Goal: Task Accomplishment & Management: Manage account settings

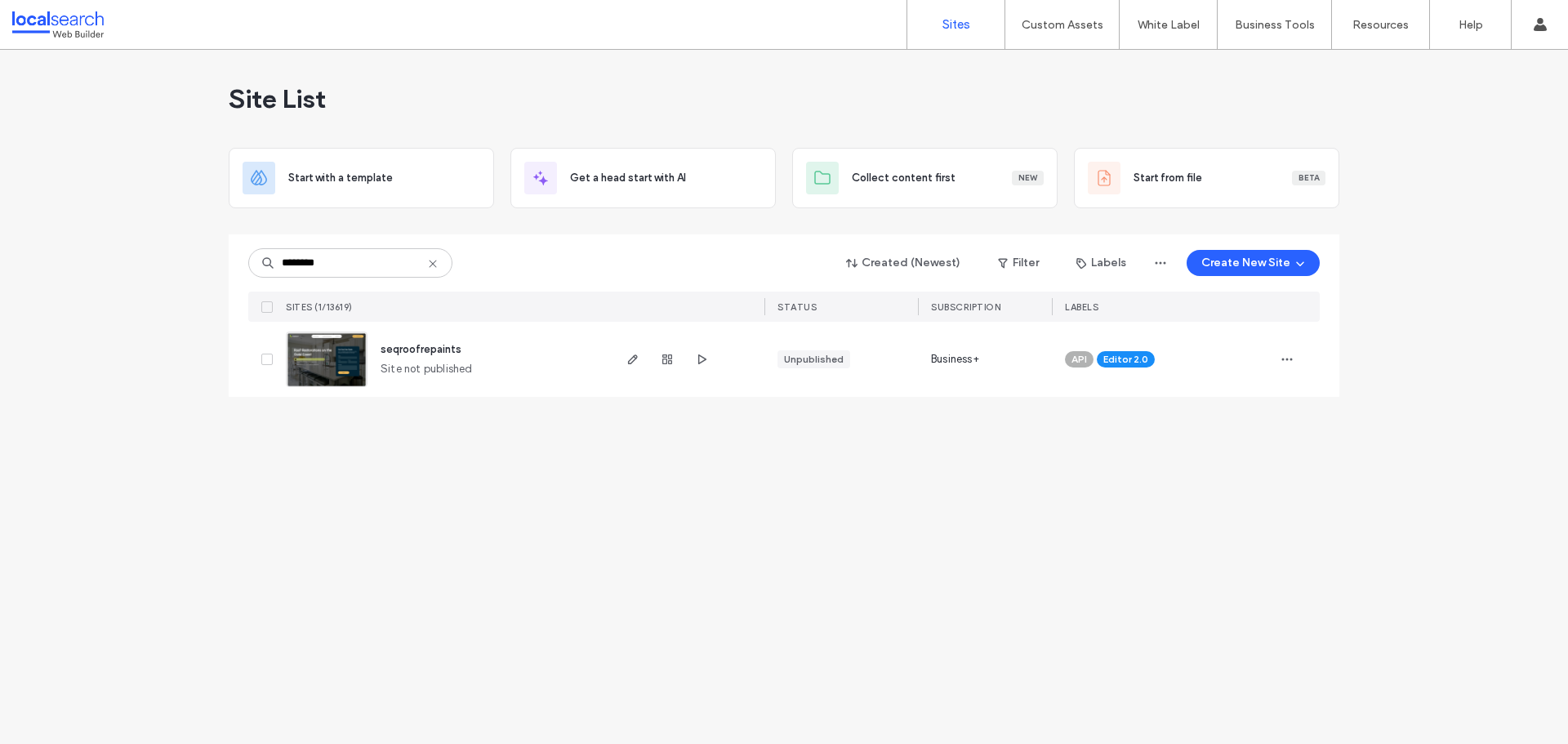
click at [311, 370] on img at bounding box center [326, 387] width 80 height 111
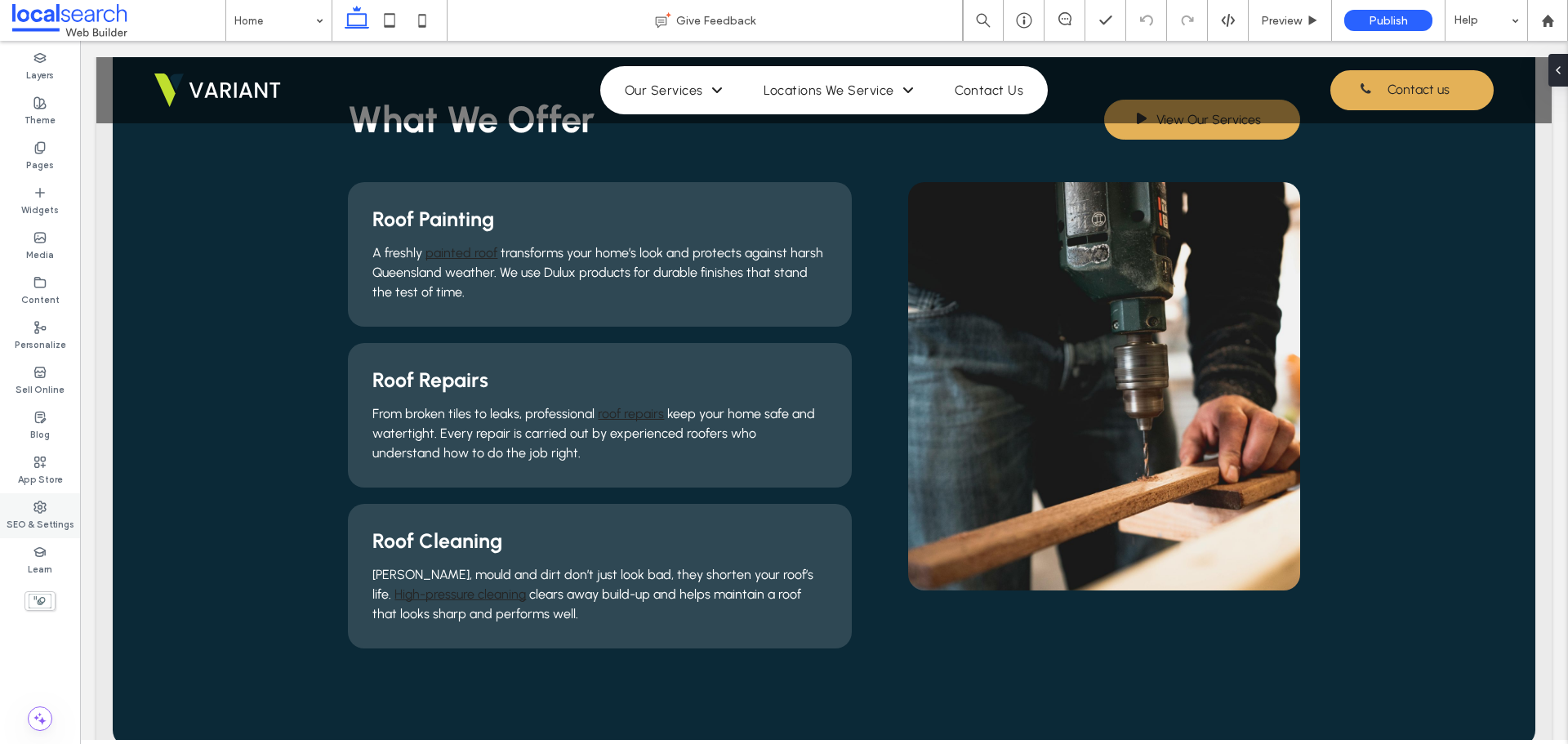
click at [39, 528] on label "SEO & Settings" at bounding box center [41, 522] width 68 height 18
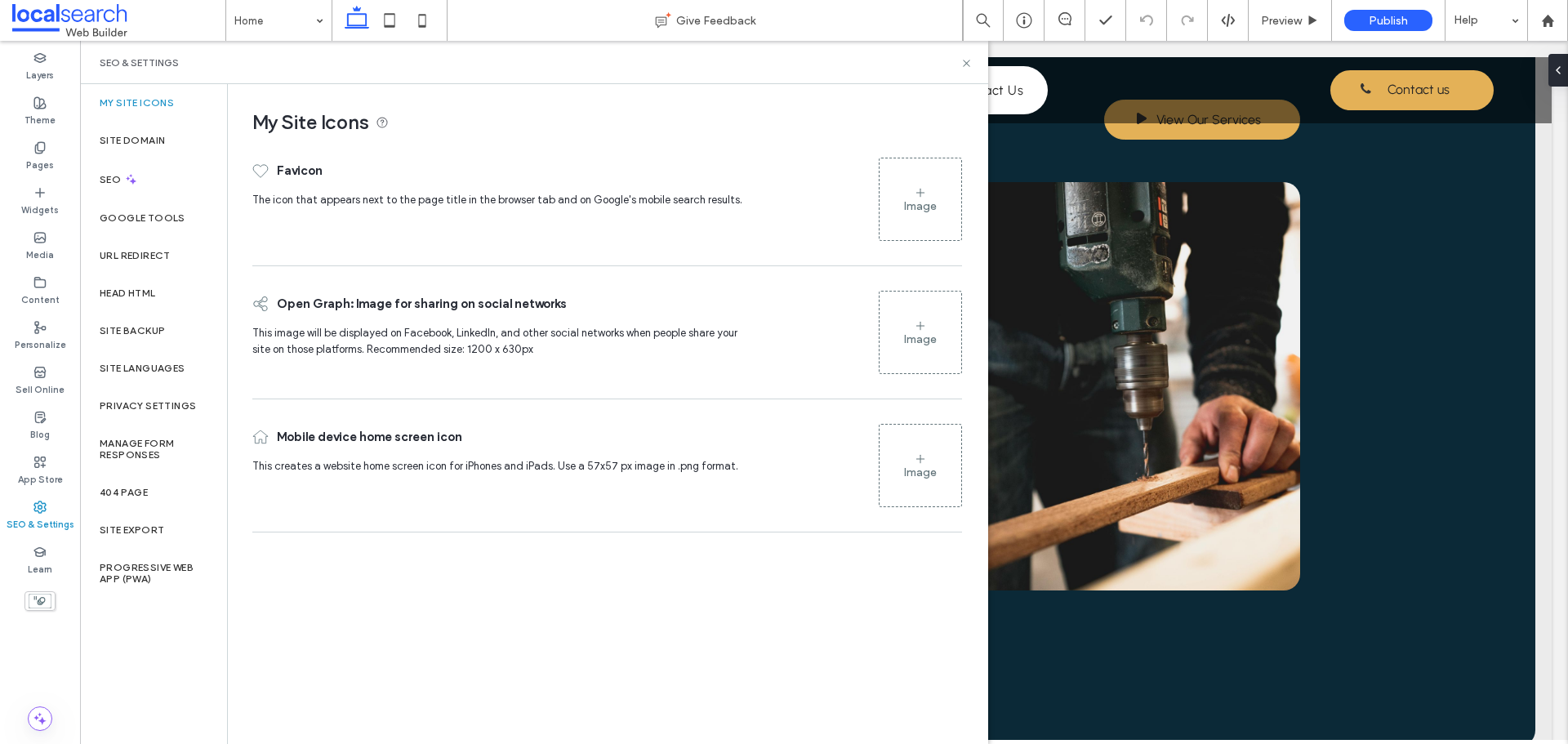
drag, startPoint x: 570, startPoint y: 671, endPoint x: 405, endPoint y: 403, distance: 314.7
click at [571, 670] on div "My Site Icons Favicon The icon that appears next to the page title in the brows…" at bounding box center [607, 413] width 759 height 658
click at [437, 622] on div "My Site Icons Favicon The icon that appears next to the page title in the brows…" at bounding box center [607, 413] width 759 height 658
drag, startPoint x: 968, startPoint y: 61, endPoint x: 863, endPoint y: 2, distance: 120.4
click at [968, 61] on use at bounding box center [966, 63] width 7 height 7
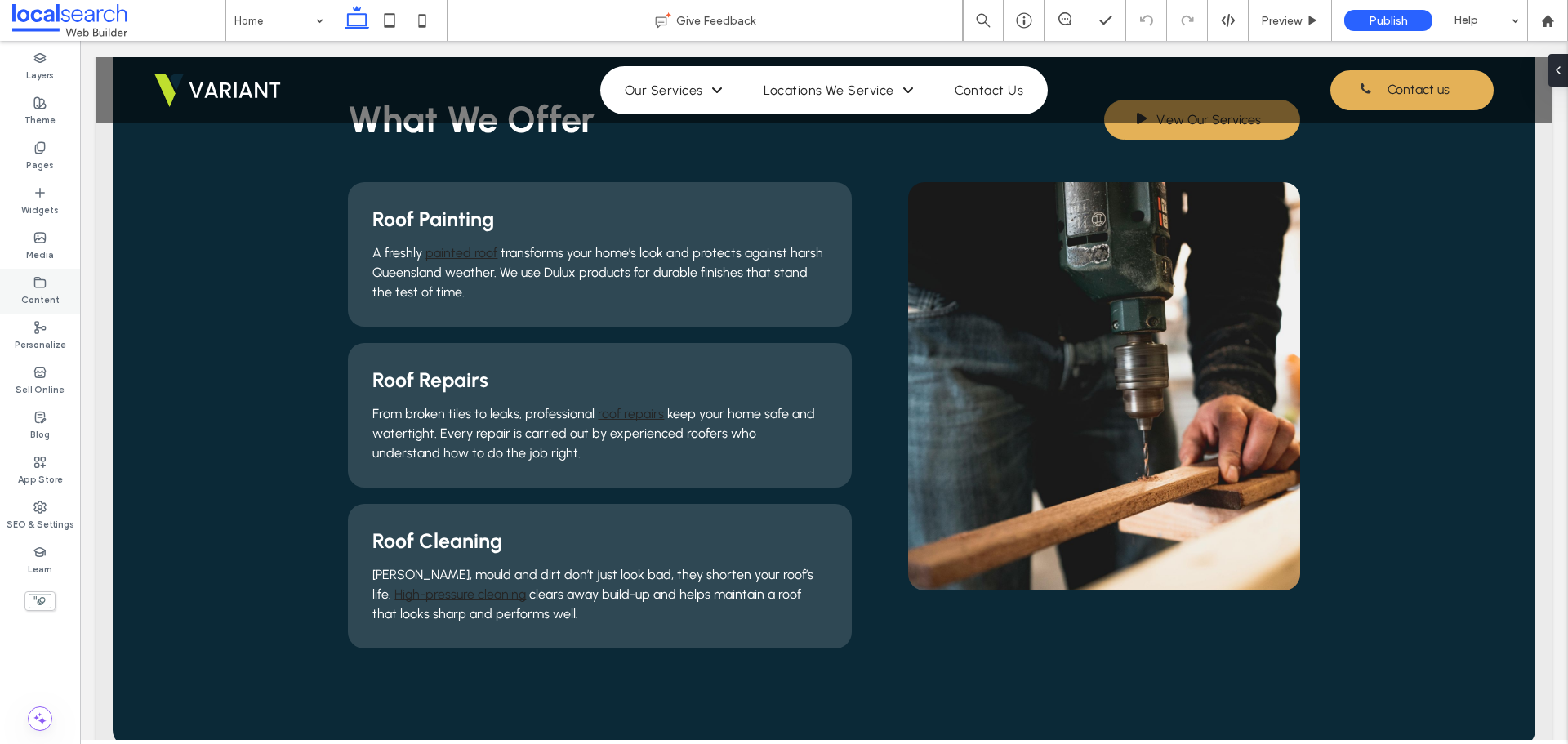
click at [39, 276] on icon at bounding box center [40, 282] width 13 height 13
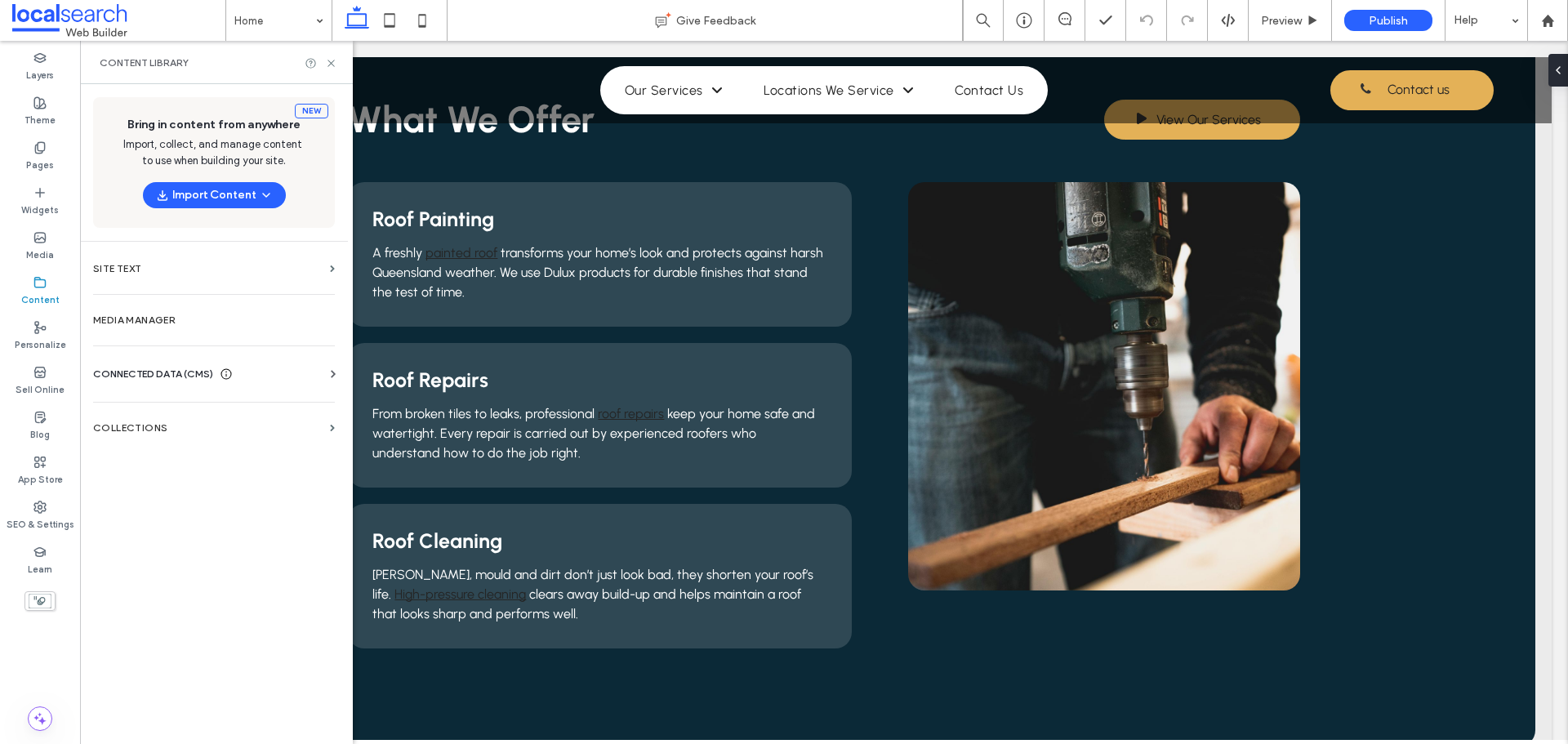
click at [166, 373] on span "CONNECTED DATA (CMS)" at bounding box center [153, 373] width 120 height 16
click at [176, 412] on label "Business Info" at bounding box center [217, 413] width 223 height 11
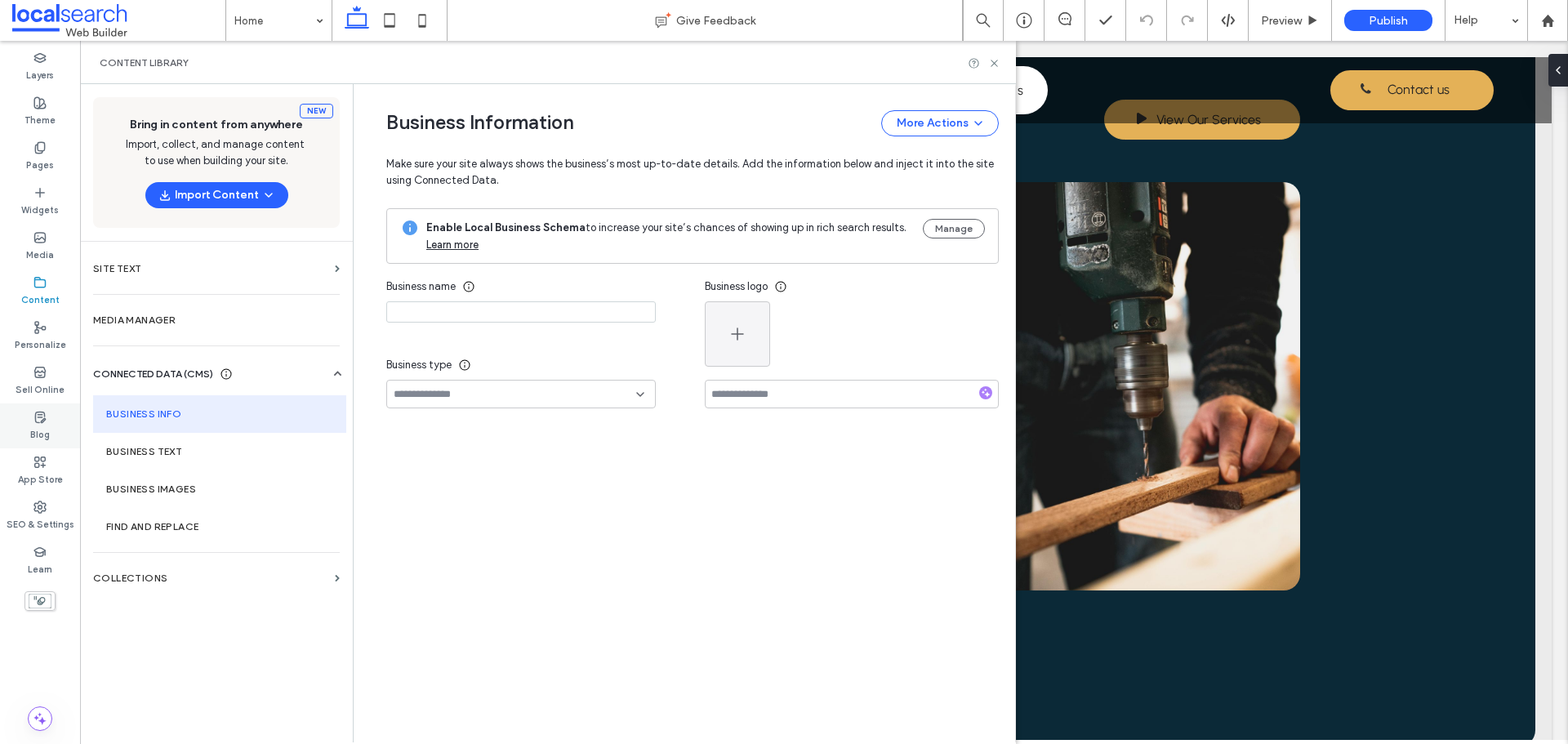
type input "**********"
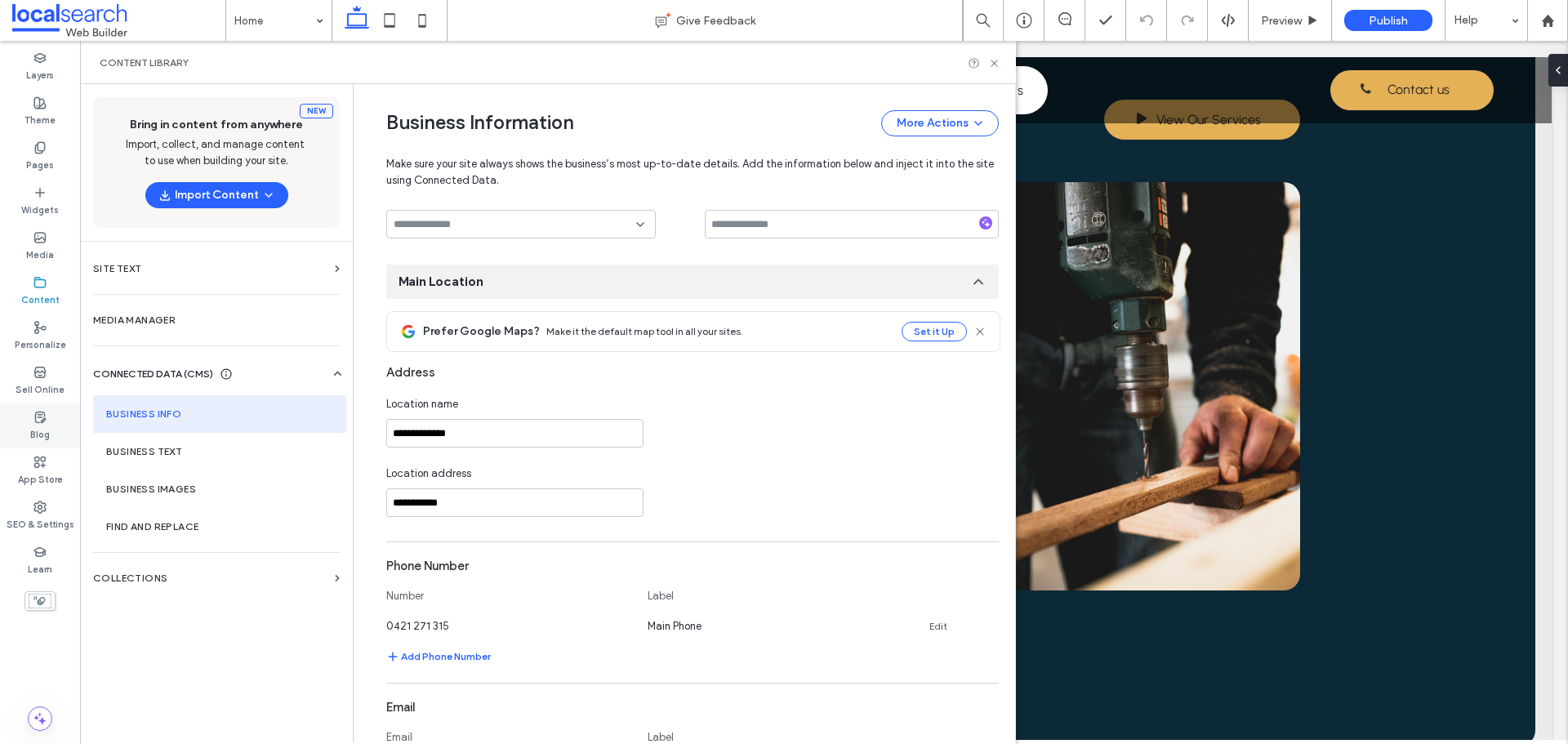
scroll to position [171, 0]
click at [703, 366] on div "Address" at bounding box center [693, 372] width 612 height 31
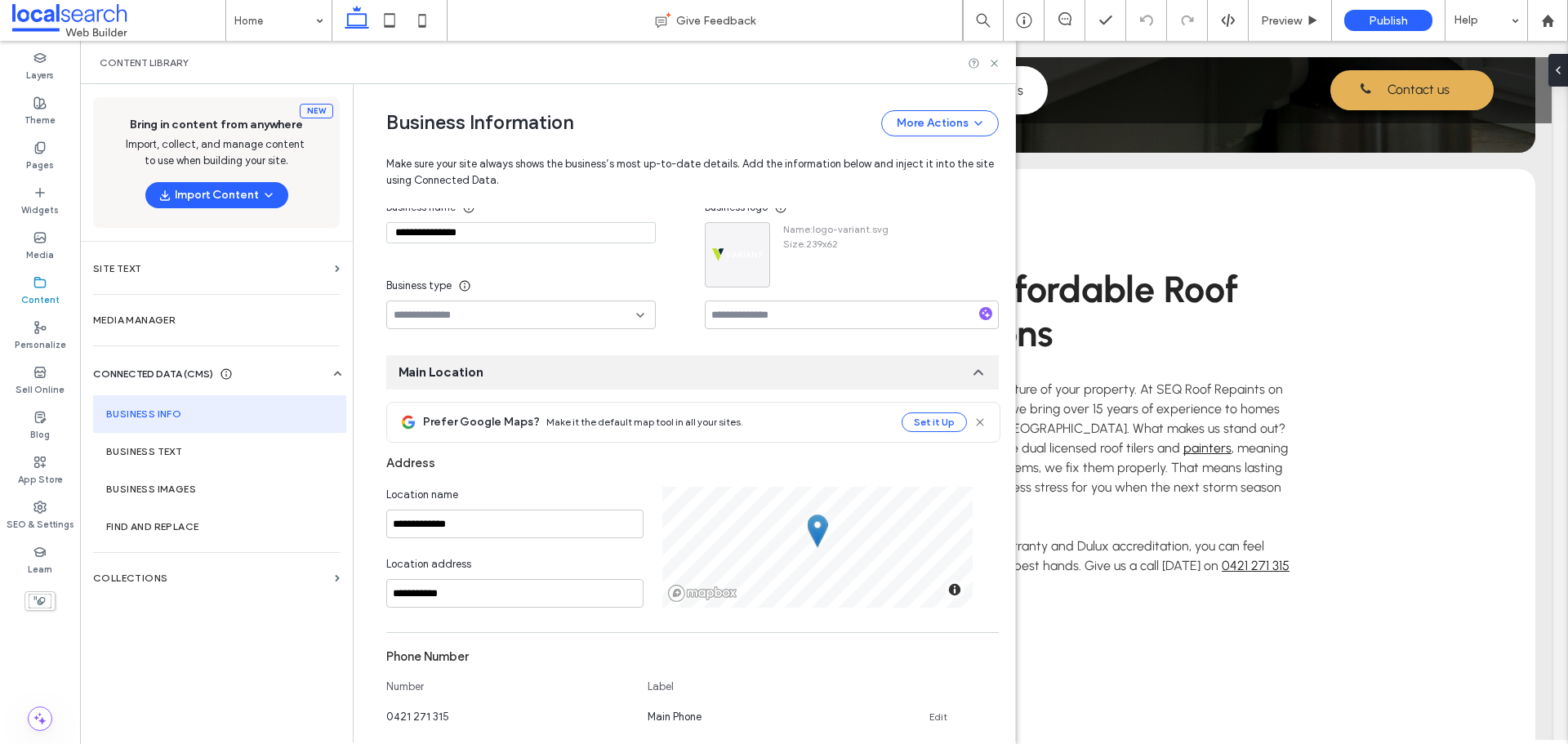
scroll to position [0, 0]
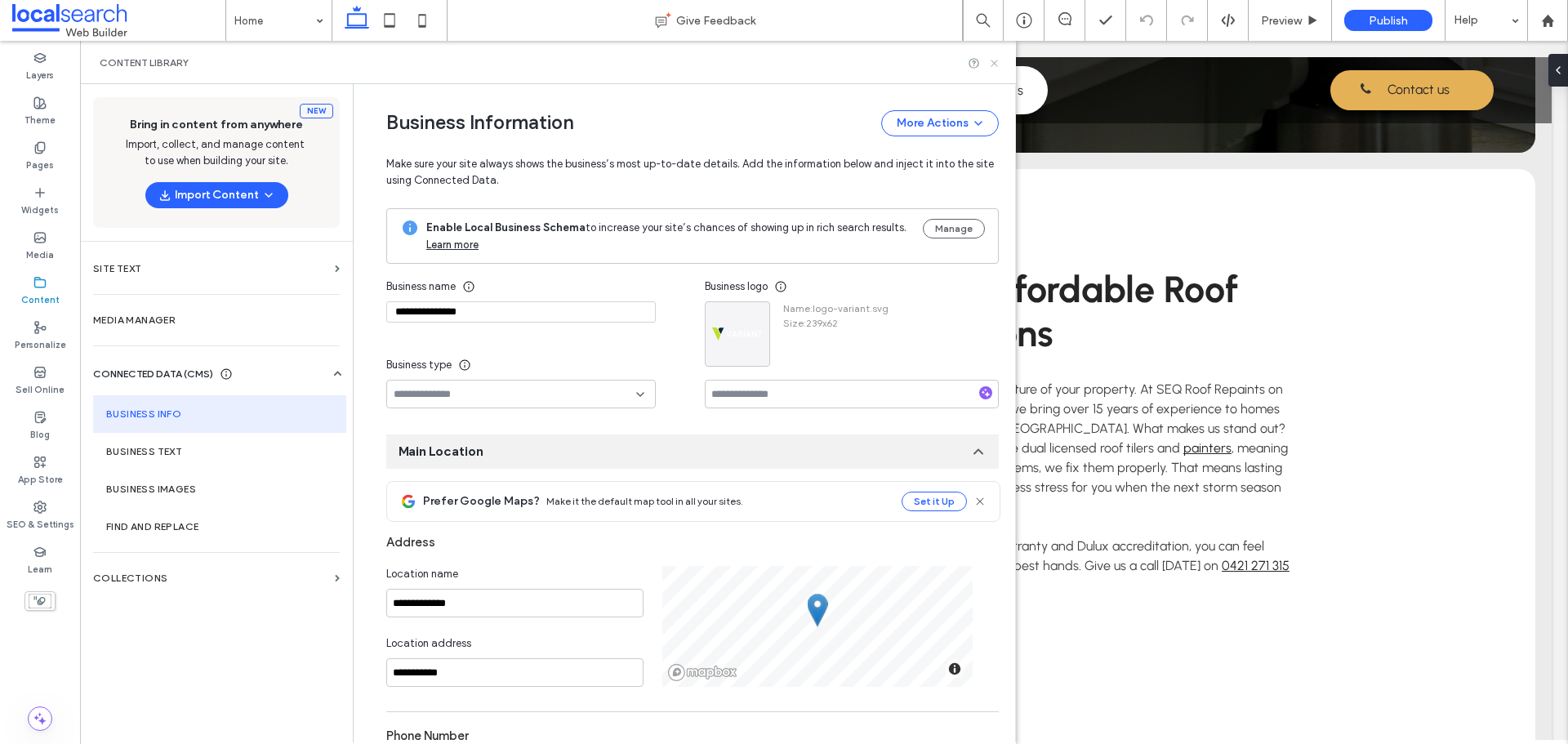
click at [994, 64] on use at bounding box center [994, 63] width 7 height 7
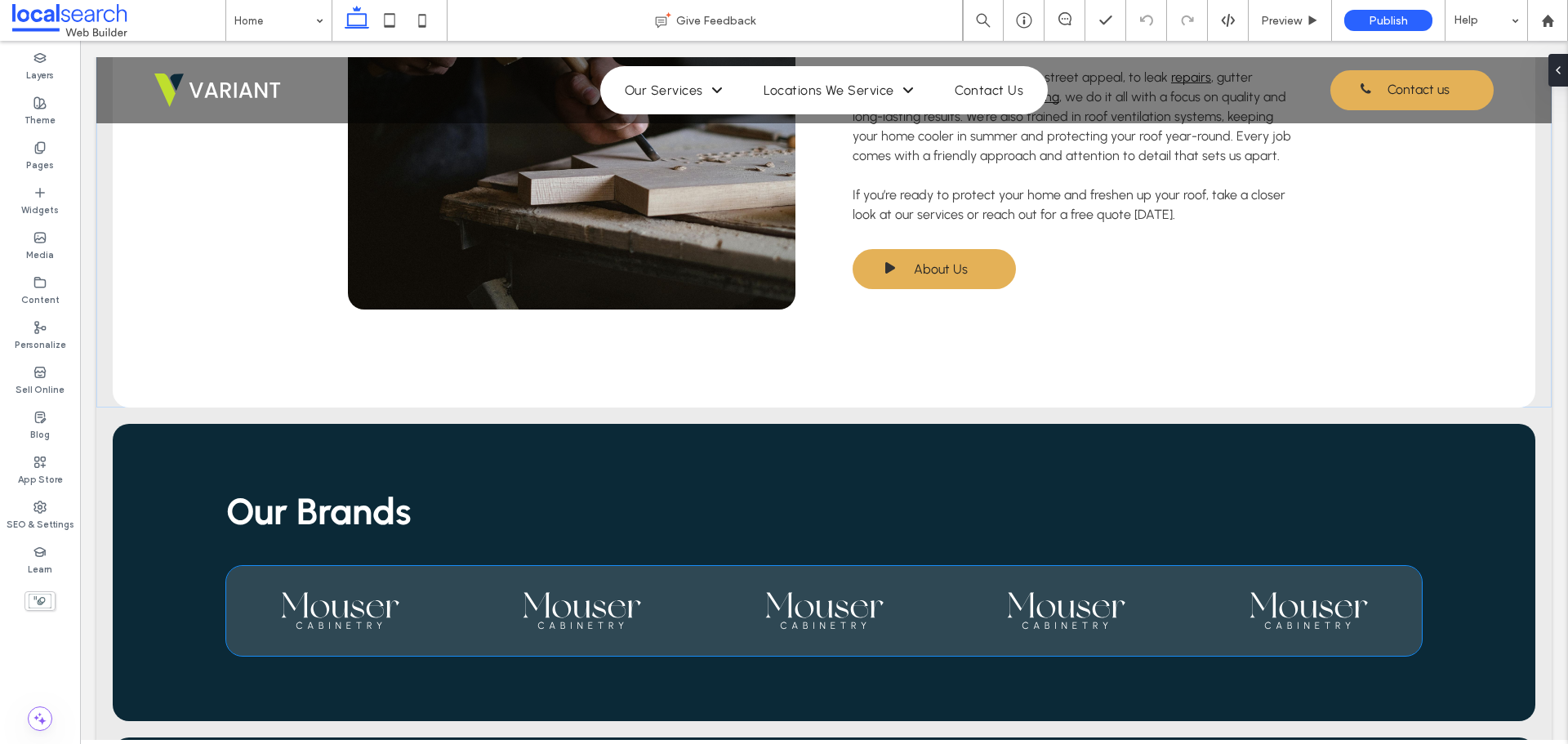
scroll to position [3225, 0]
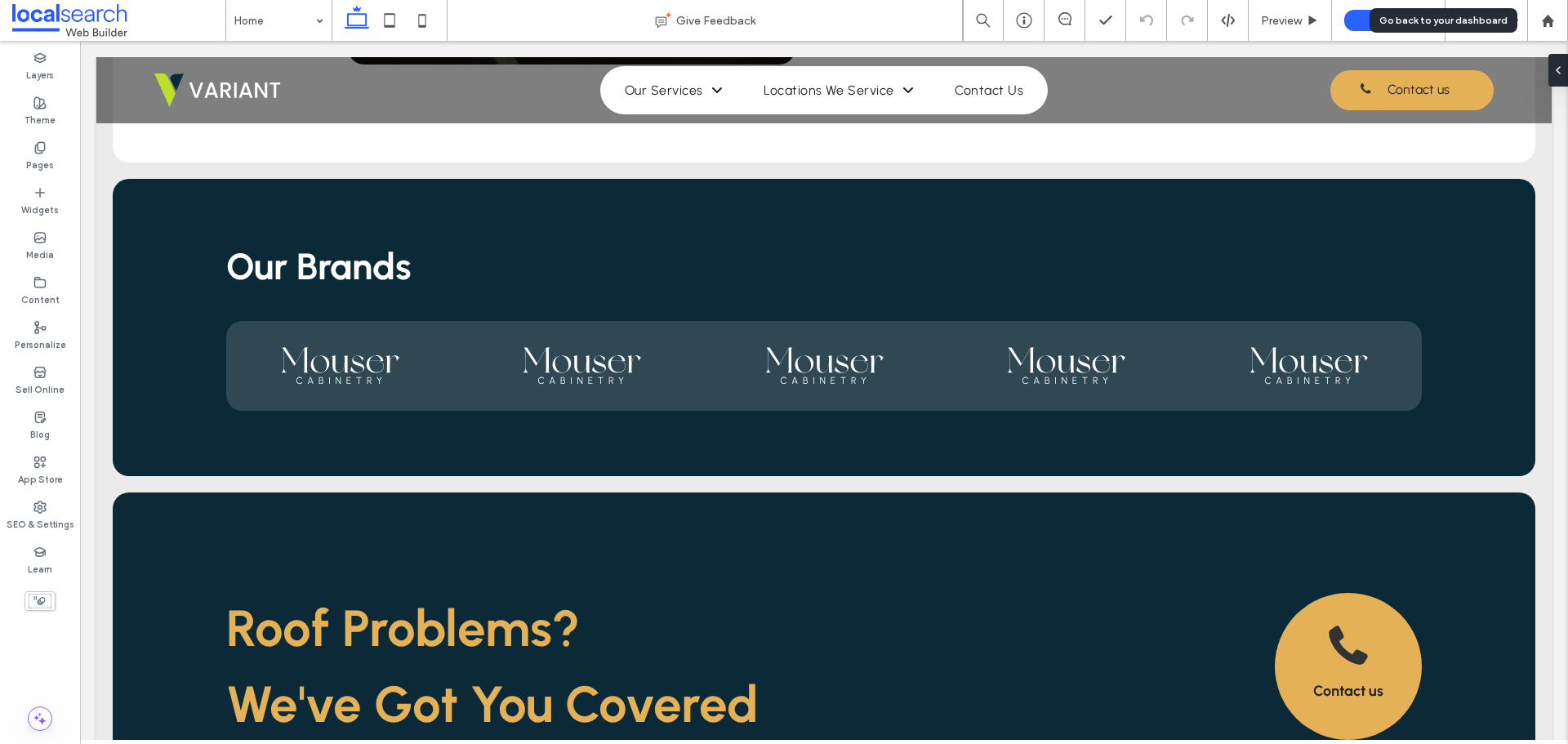
drag, startPoint x: 1533, startPoint y: 18, endPoint x: 1461, endPoint y: 10, distance: 72.4
click at [1533, 18] on div at bounding box center [1547, 21] width 39 height 14
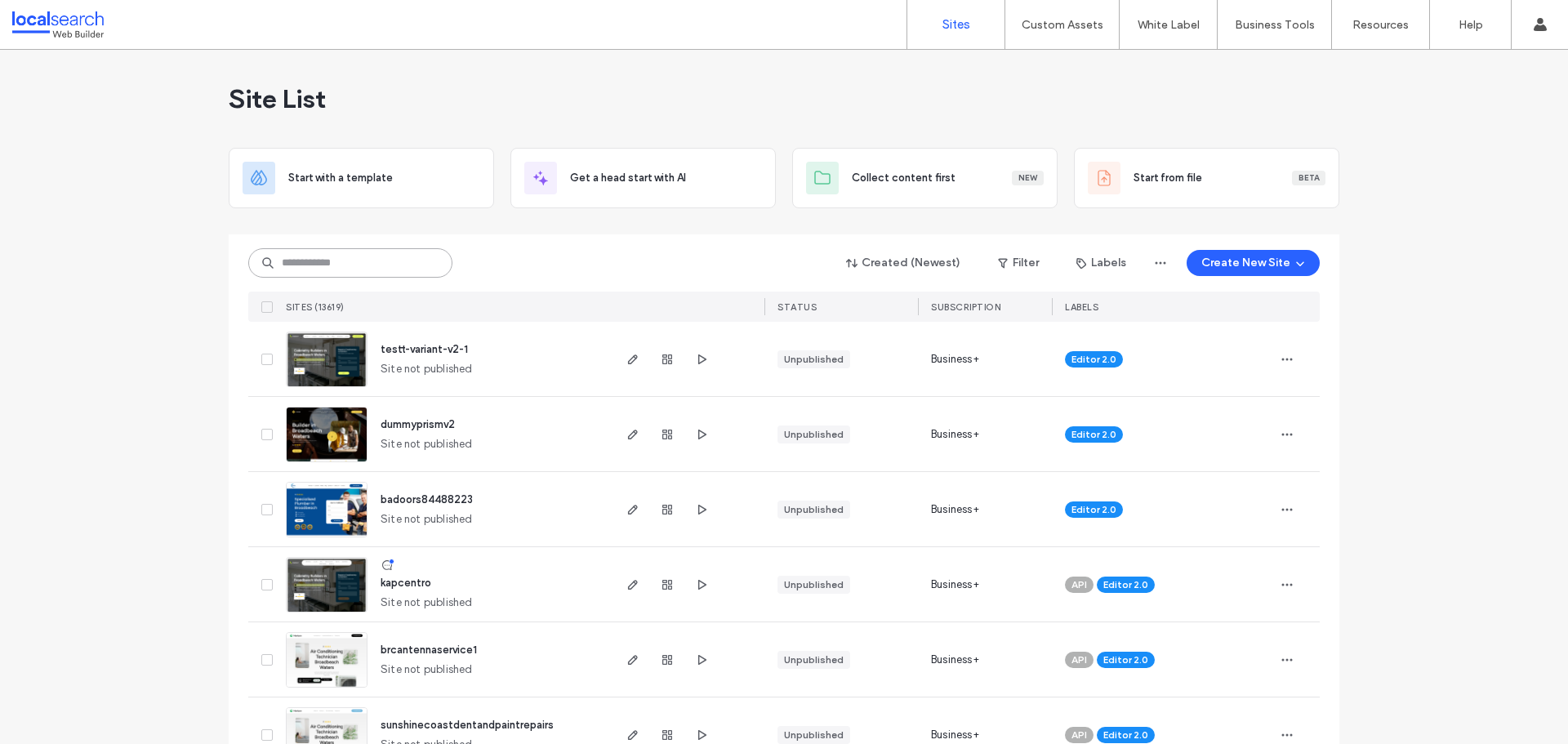
click at [364, 267] on input at bounding box center [350, 263] width 204 height 29
paste input "********"
type input "********"
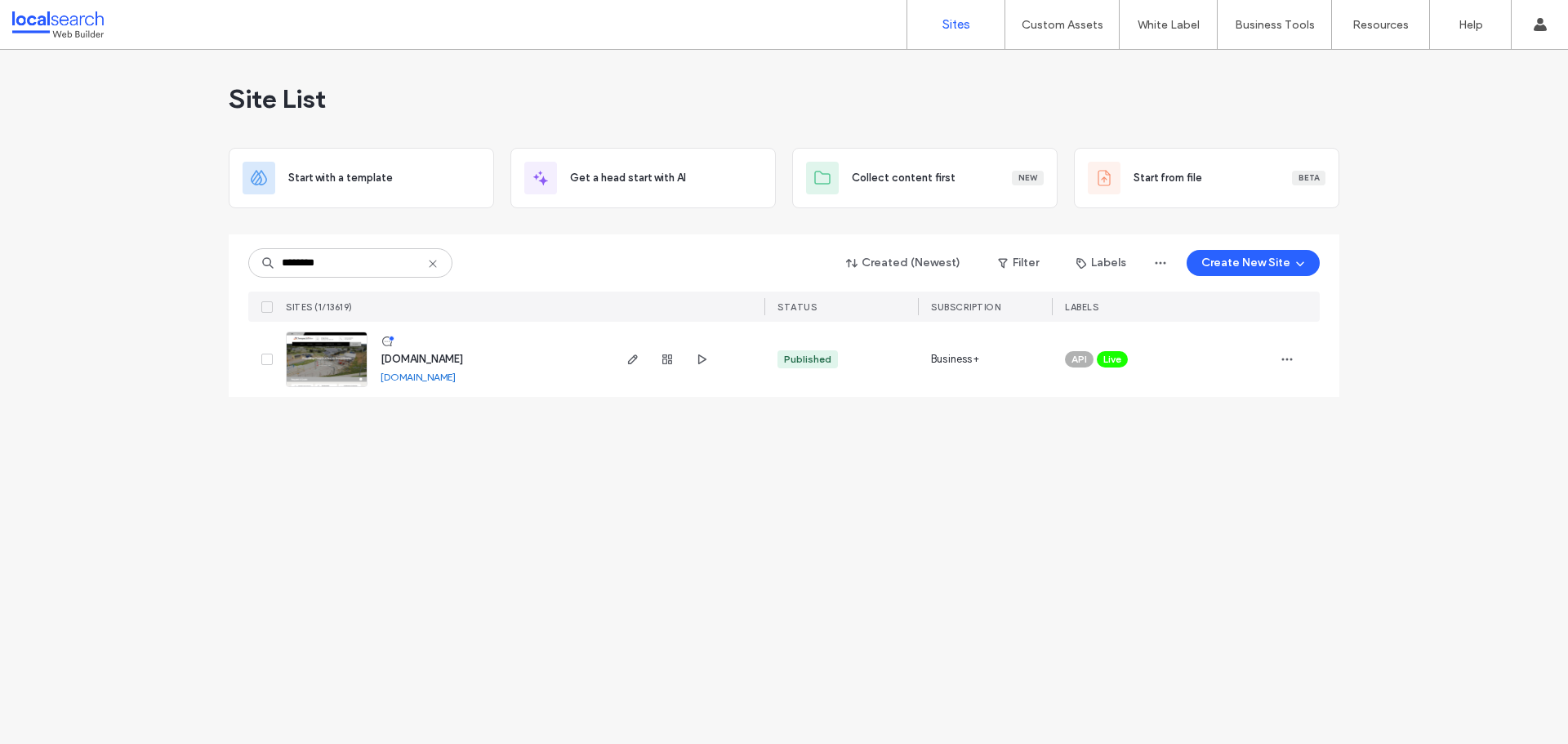
click at [347, 374] on img at bounding box center [326, 387] width 80 height 111
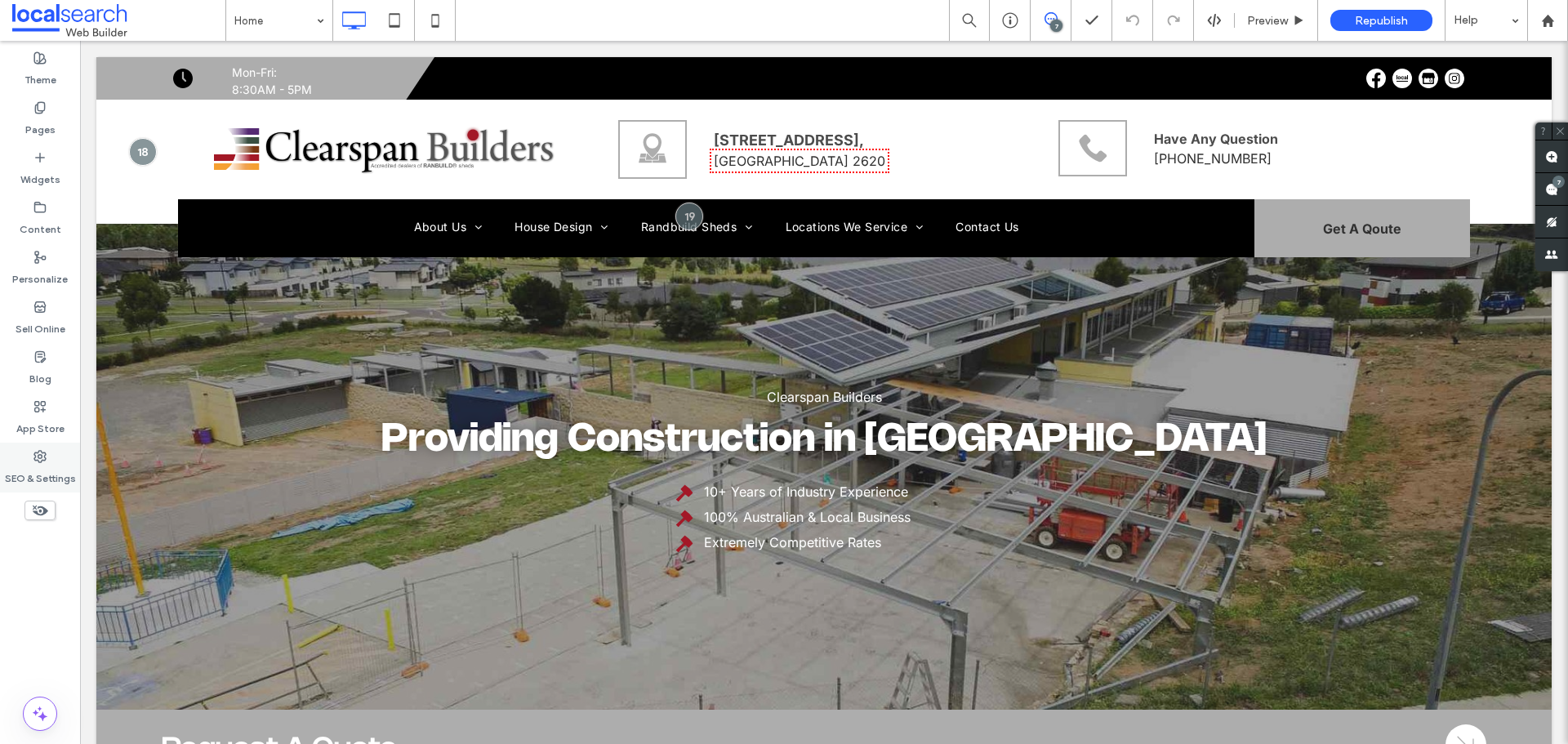
click at [55, 455] on div "SEO & Settings" at bounding box center [40, 467] width 80 height 50
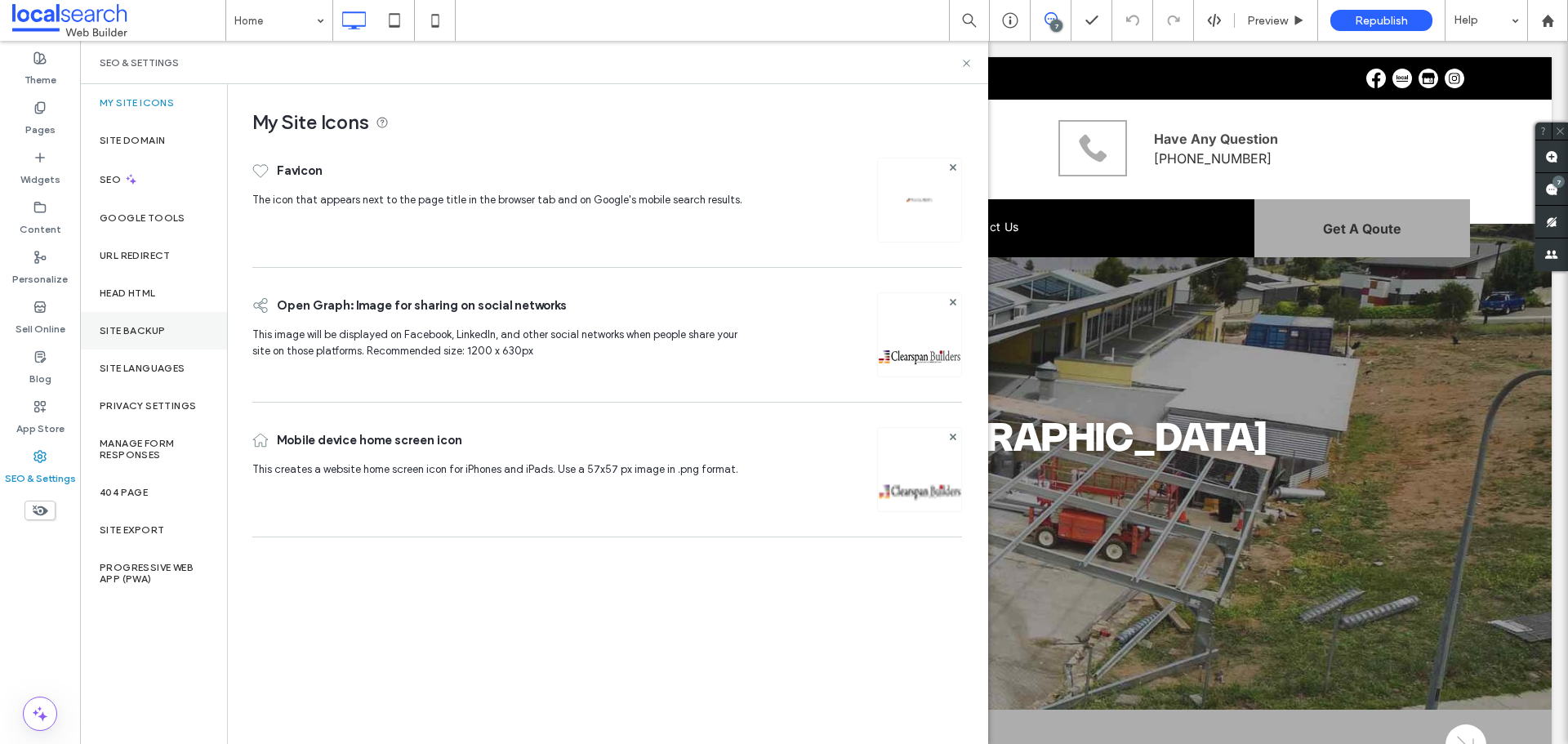
click at [145, 315] on div "Site Backup" at bounding box center [154, 331] width 147 height 38
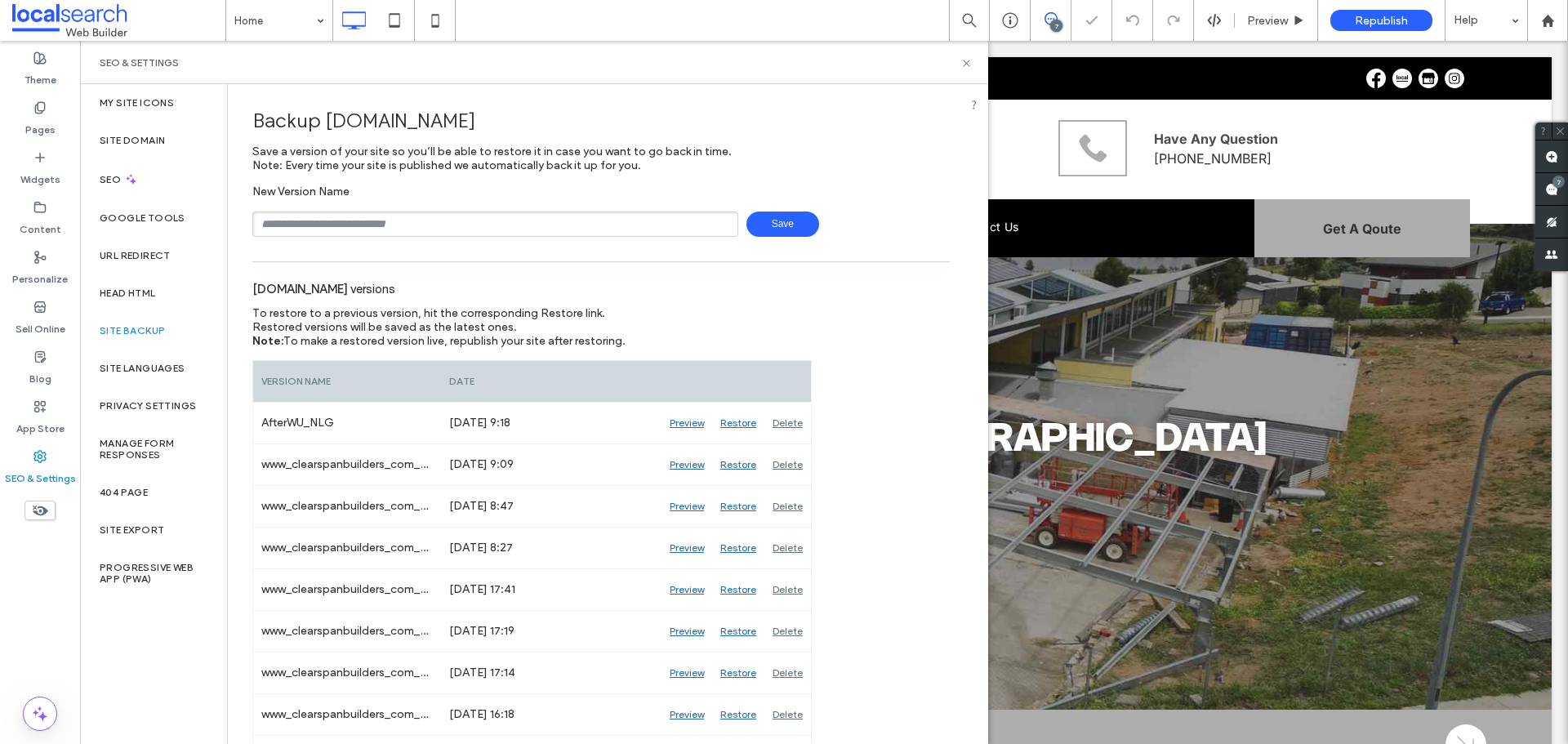
click at [367, 220] on input "text" at bounding box center [495, 223] width 486 height 25
type input "**********"
click at [772, 232] on span "Save" at bounding box center [782, 223] width 72 height 25
drag, startPoint x: 966, startPoint y: 59, endPoint x: 69, endPoint y: 192, distance: 906.8
click at [966, 59] on icon at bounding box center [966, 63] width 12 height 12
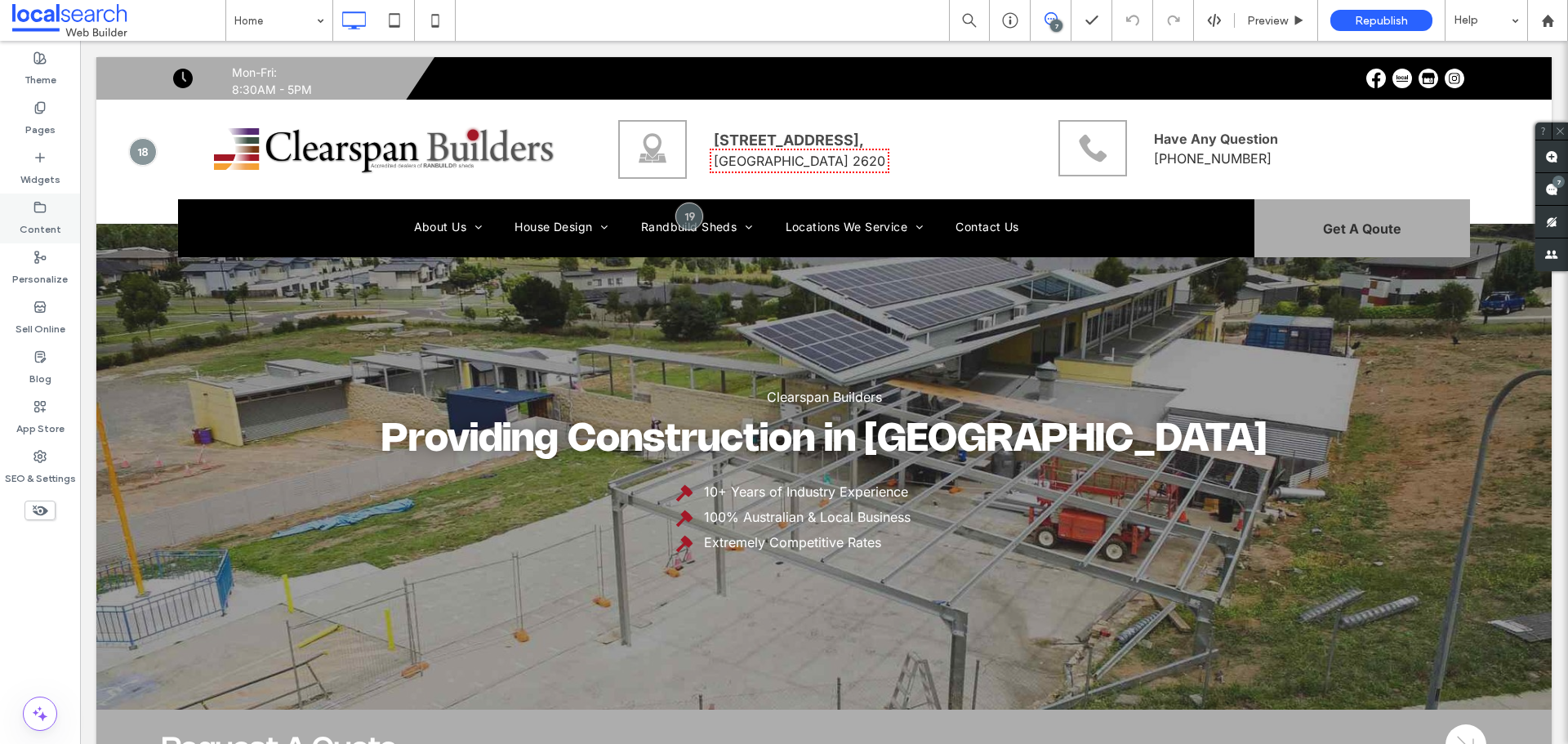
click at [35, 221] on label "Content" at bounding box center [41, 225] width 41 height 23
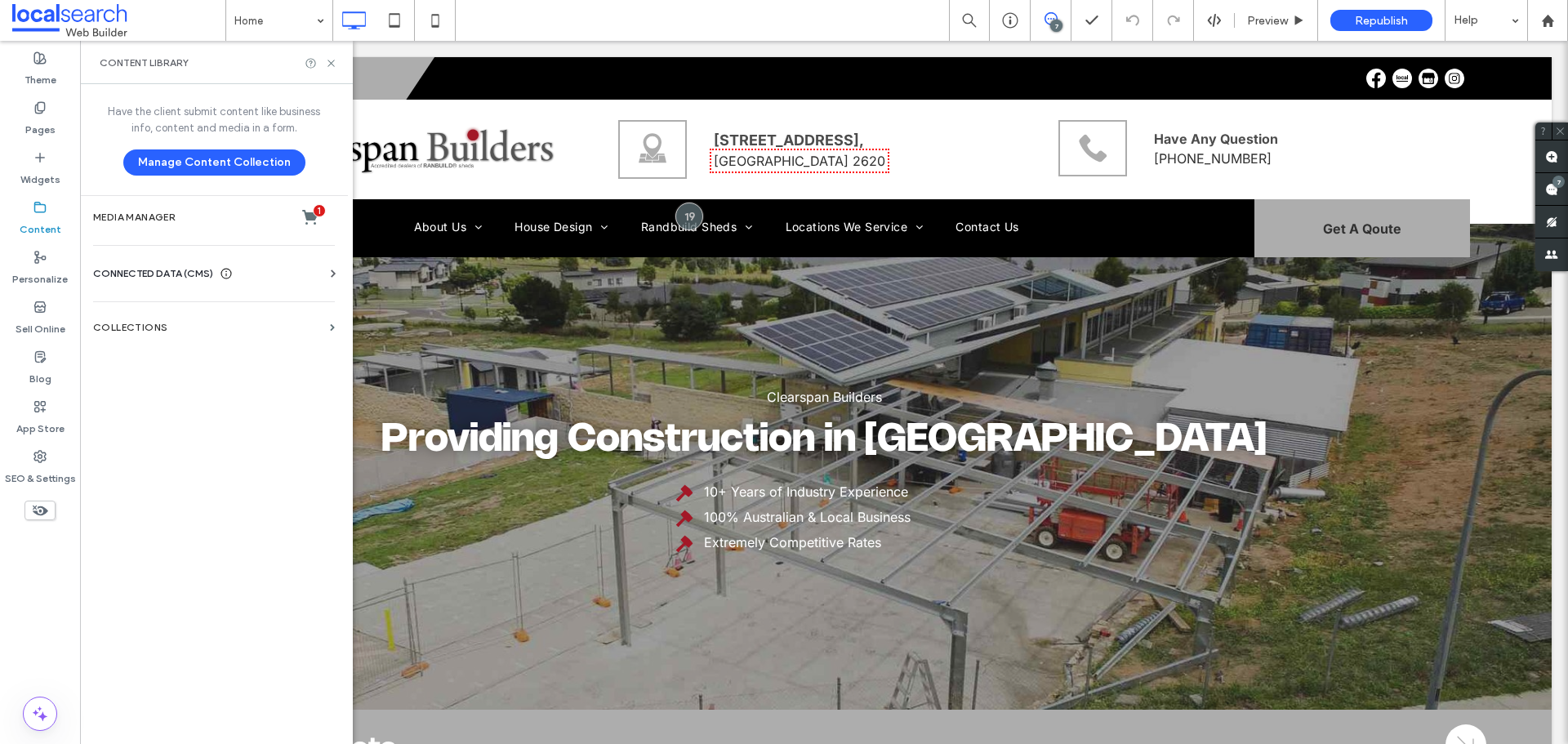
click at [162, 269] on span "CONNECTED DATA (CMS)" at bounding box center [153, 273] width 120 height 16
click at [160, 308] on label "Business Info" at bounding box center [217, 313] width 223 height 11
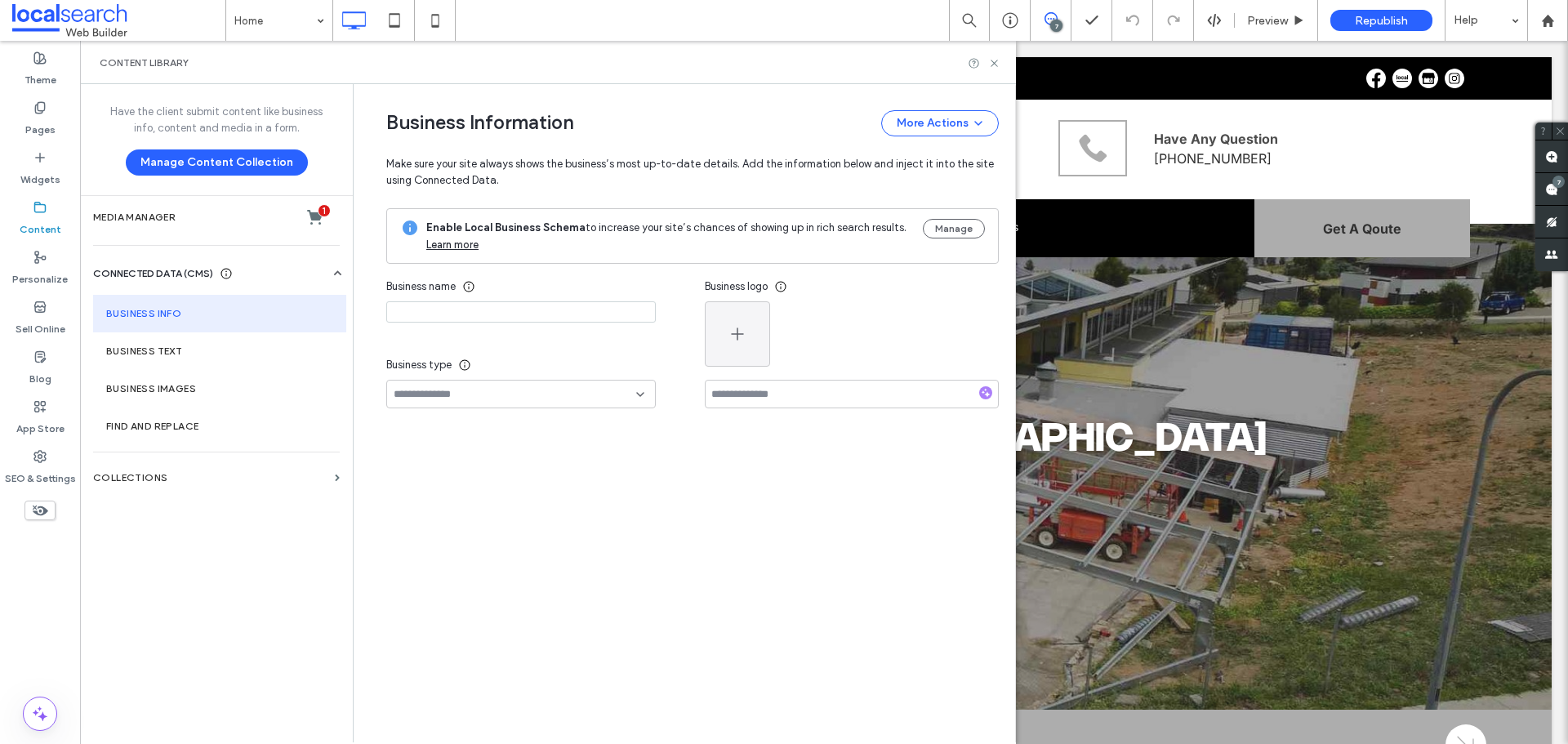
type input "**********"
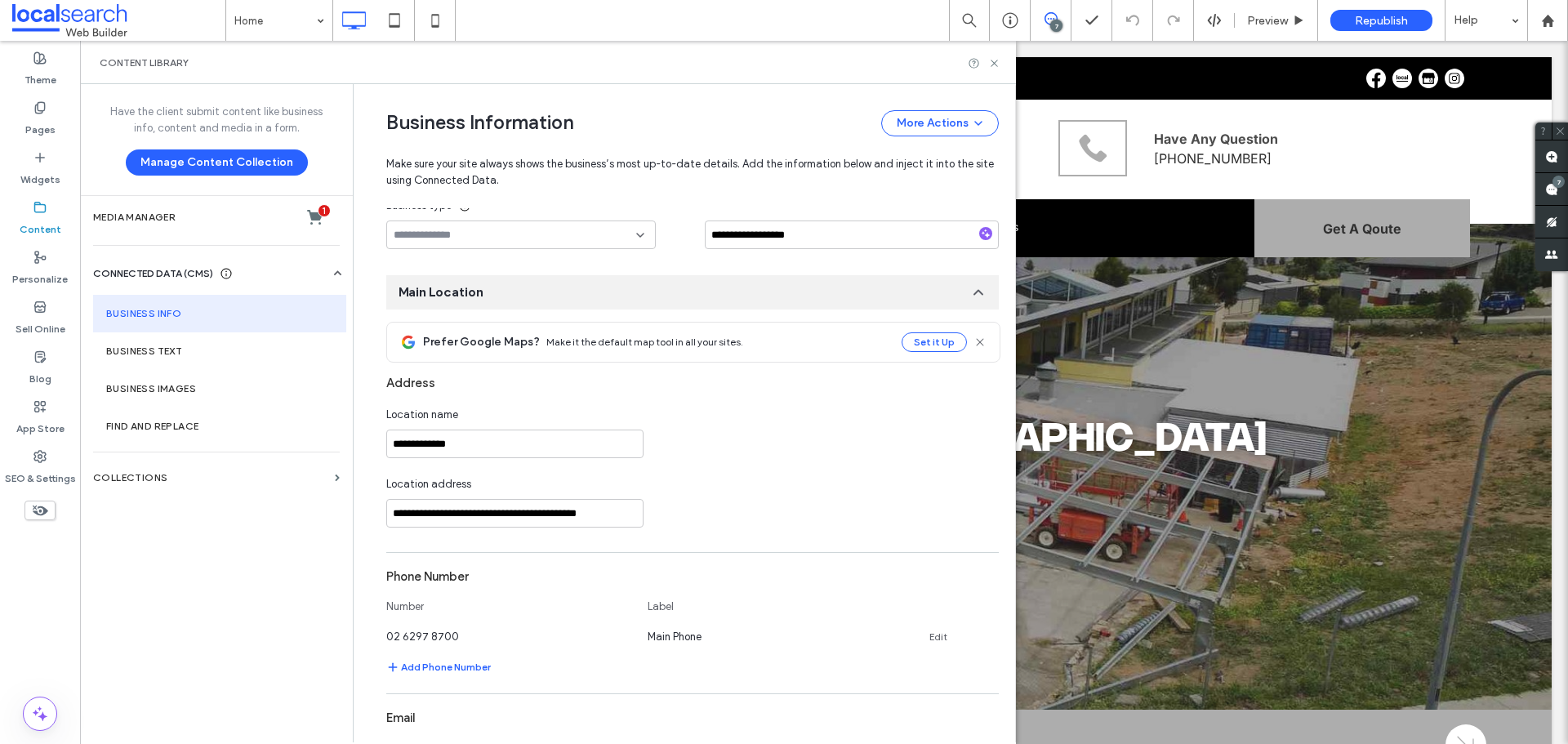
scroll to position [171, 0]
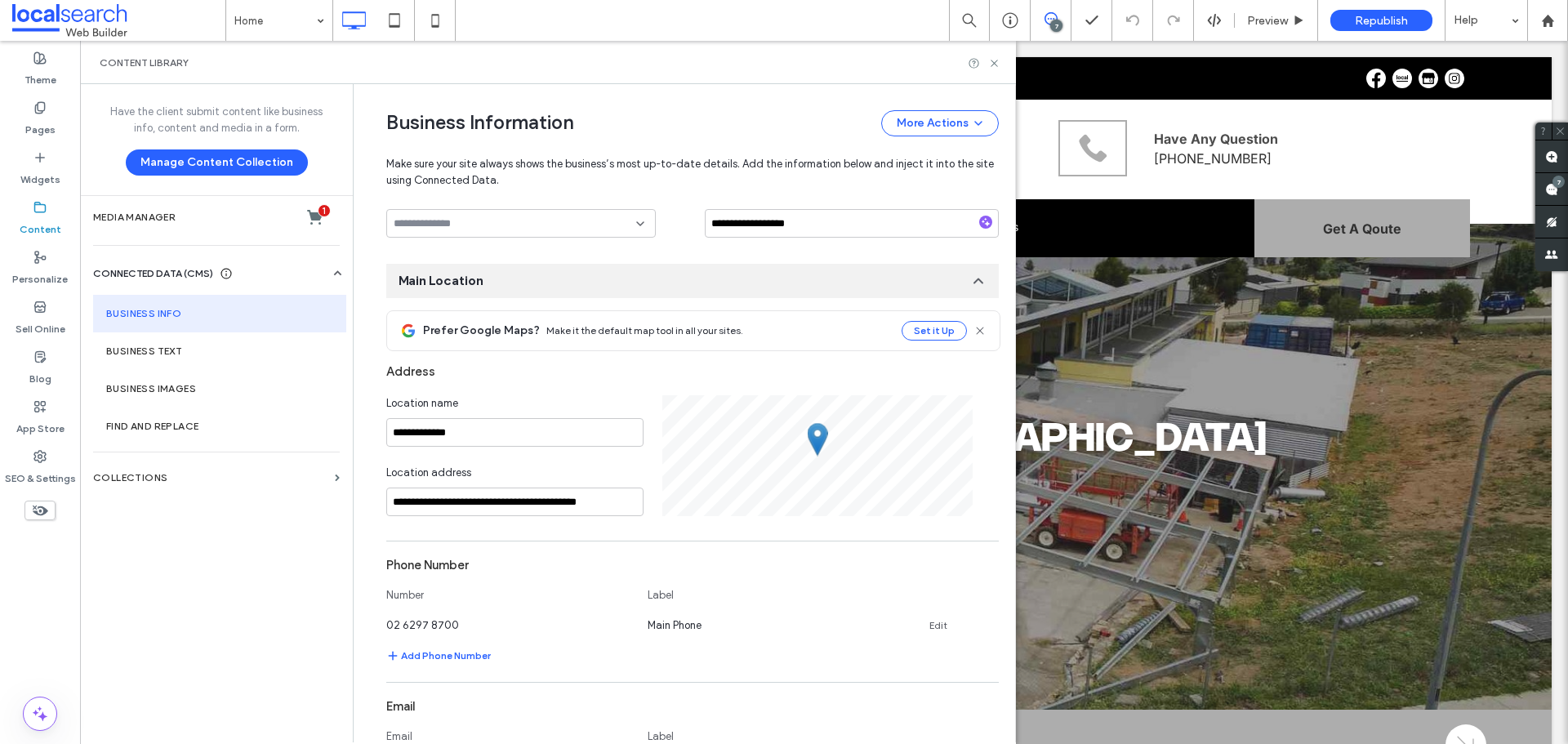
click at [642, 102] on div "Business Information More Actions Make sure your site always shows the business…" at bounding box center [693, 147] width 612 height 124
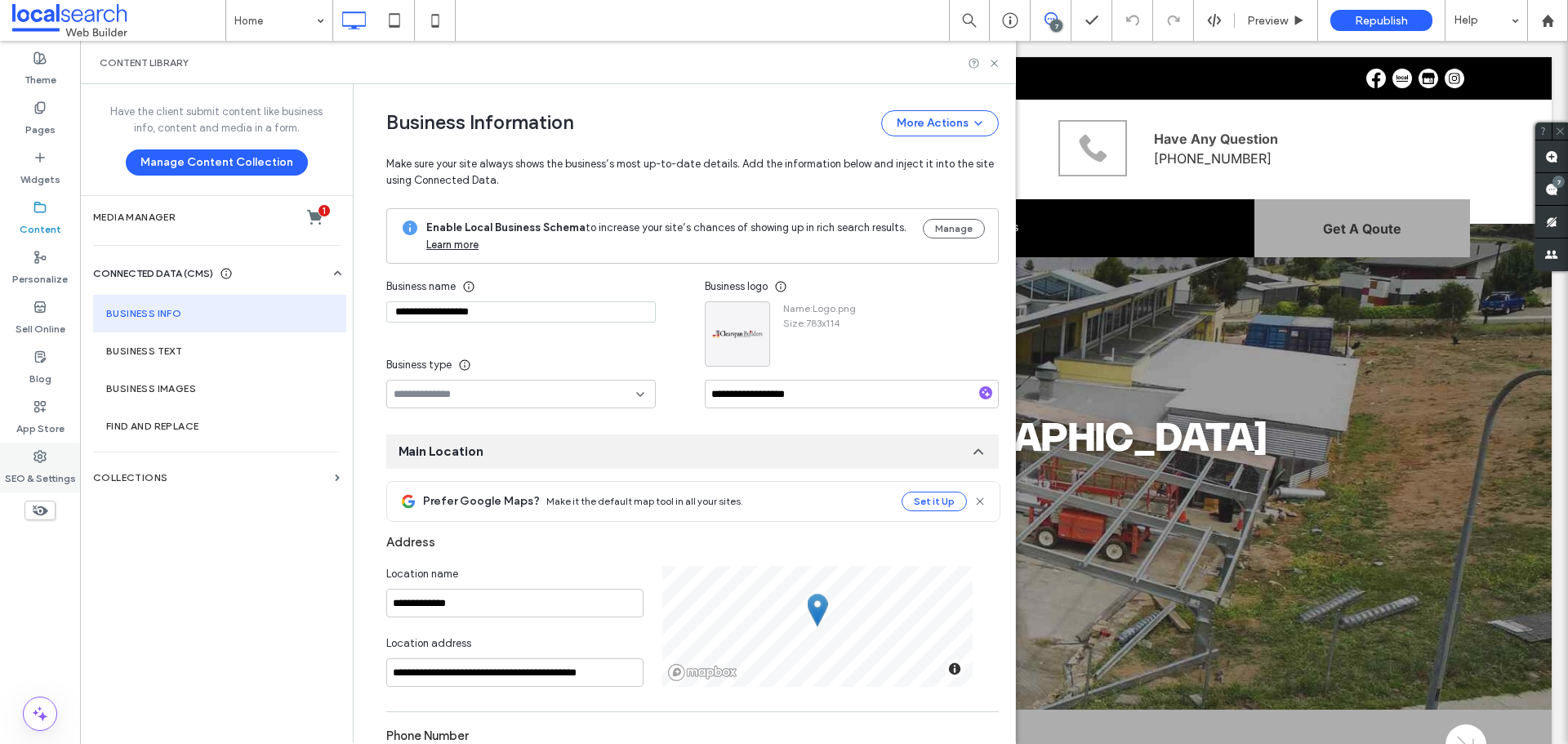
click at [58, 462] on div "SEO & Settings" at bounding box center [40, 467] width 80 height 50
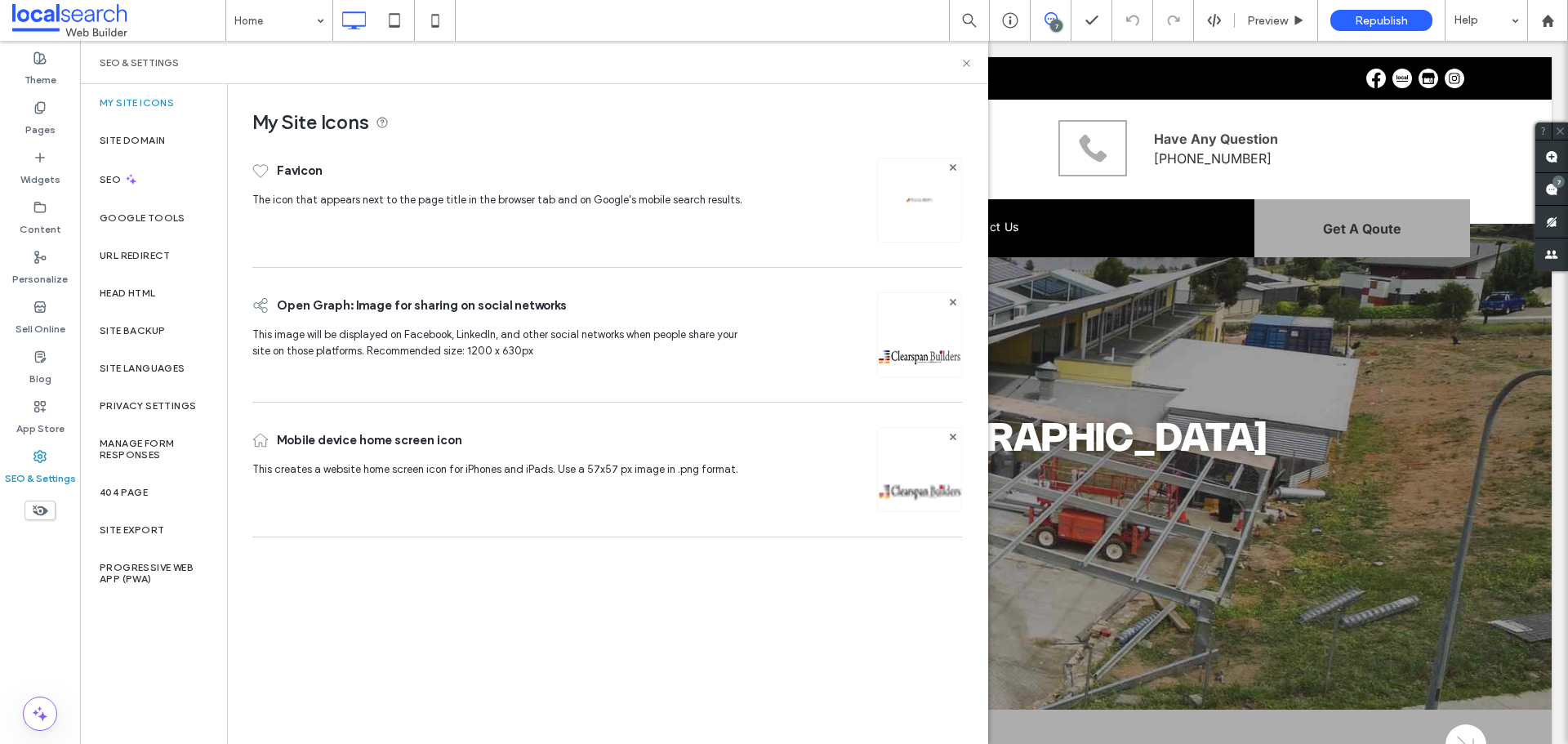
click at [122, 134] on span "Have the client submit content like business info, content and media in a form." at bounding box center [216, 120] width 234 height 33
click at [159, 139] on label "Site Domain" at bounding box center [133, 140] width 66 height 11
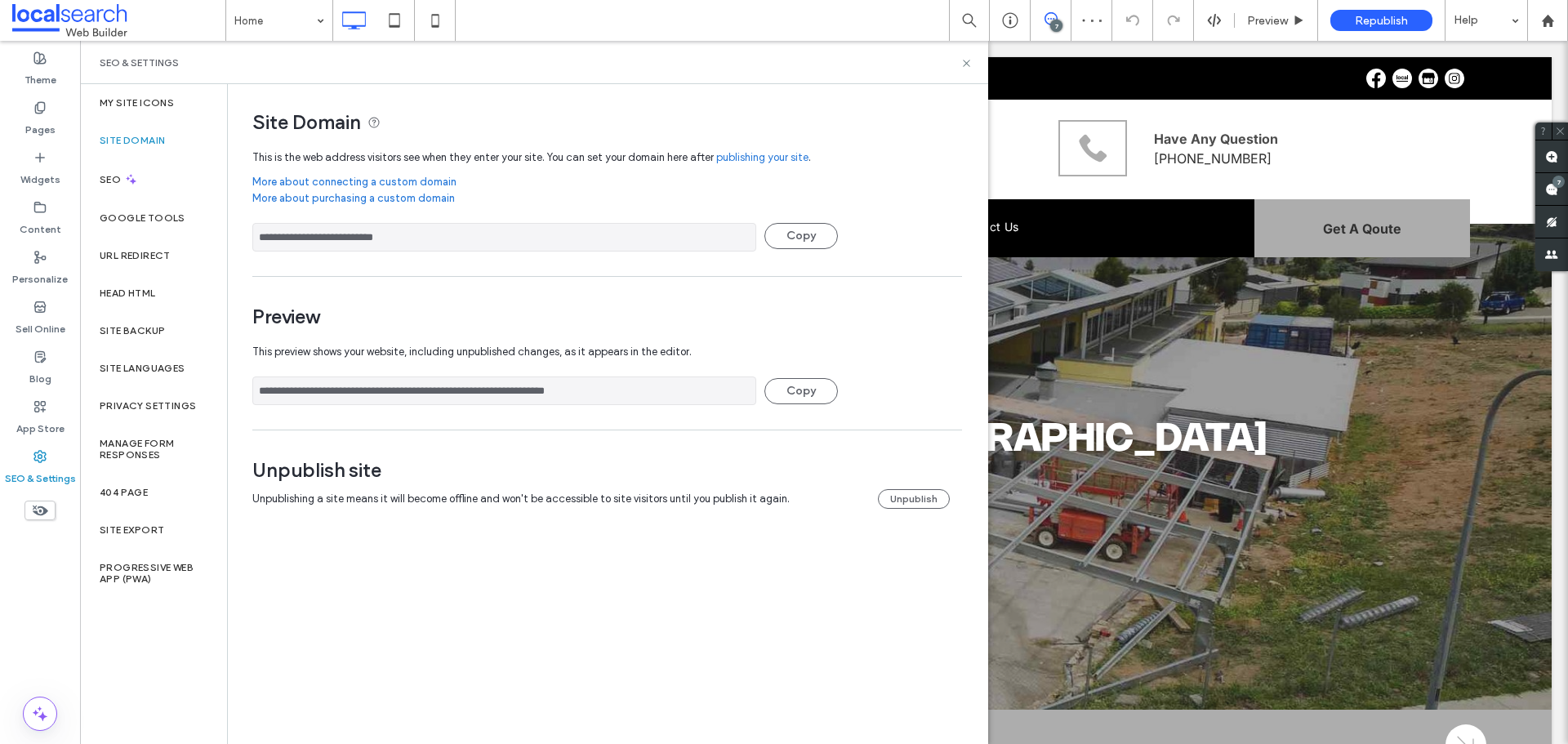
drag, startPoint x: 546, startPoint y: 391, endPoint x: 235, endPoint y: 398, distance: 311.1
click at [229, 403] on div "**********" at bounding box center [600, 313] width 746 height 457
click at [47, 119] on label "Pages" at bounding box center [40, 126] width 30 height 23
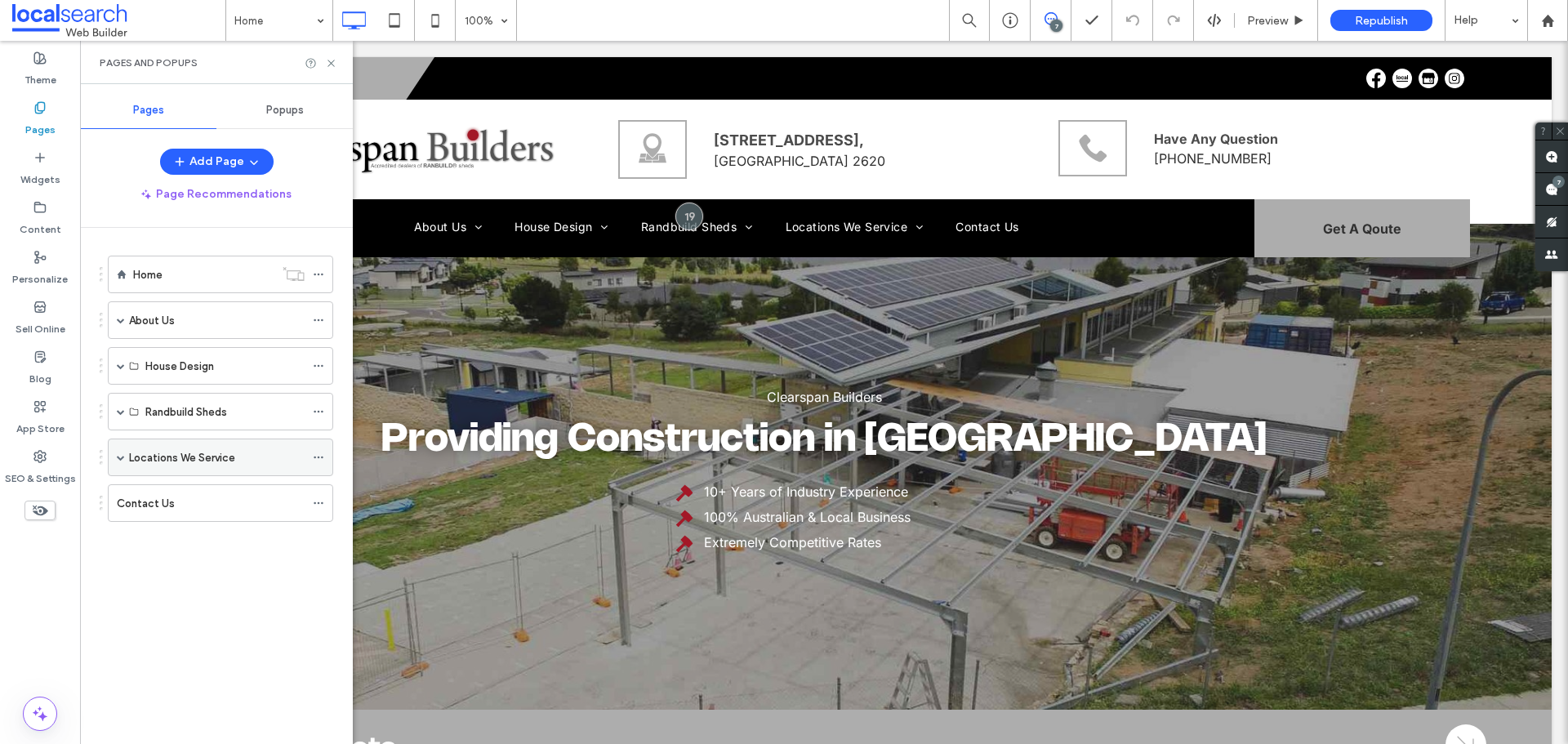
click at [121, 453] on span at bounding box center [120, 456] width 8 height 8
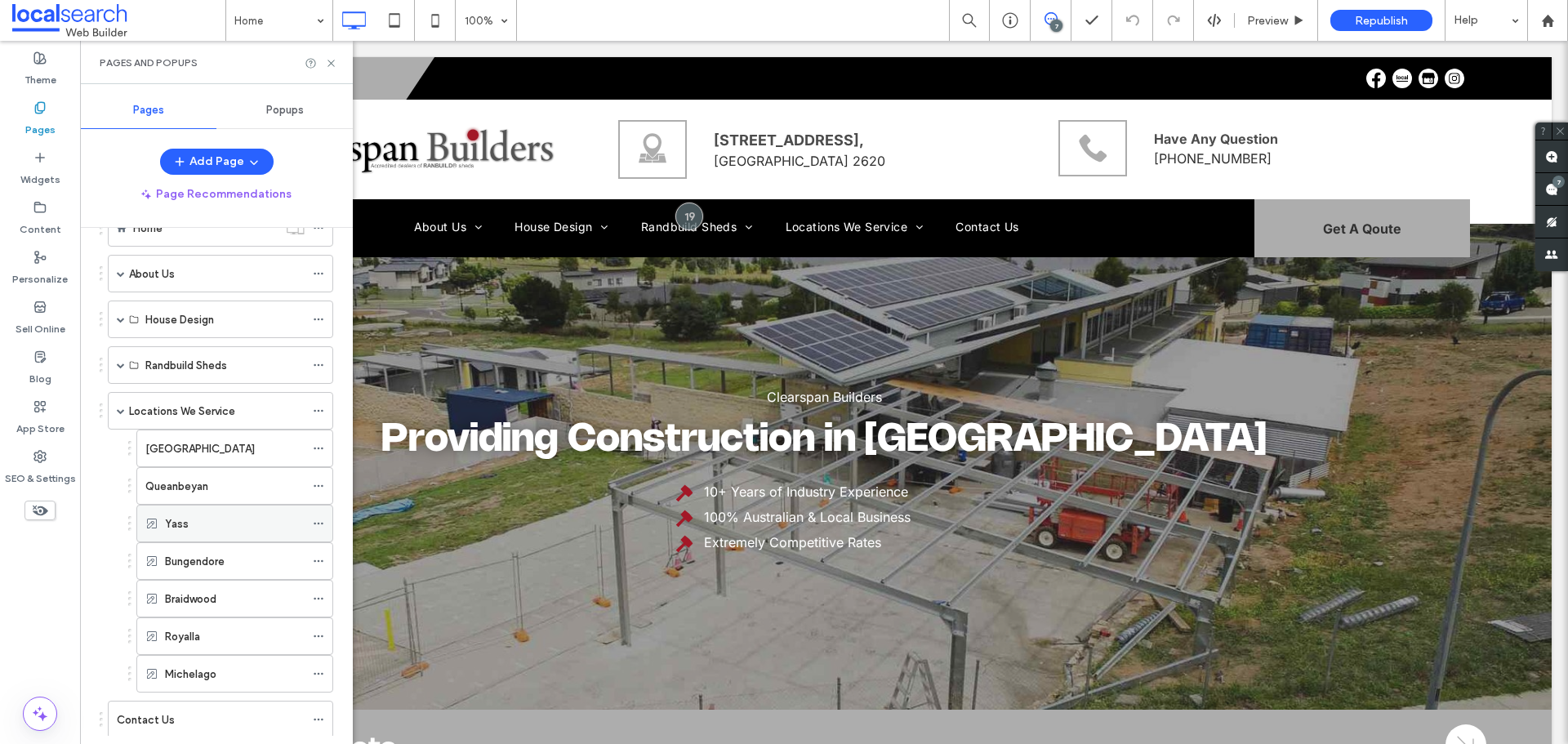
scroll to position [90, 0]
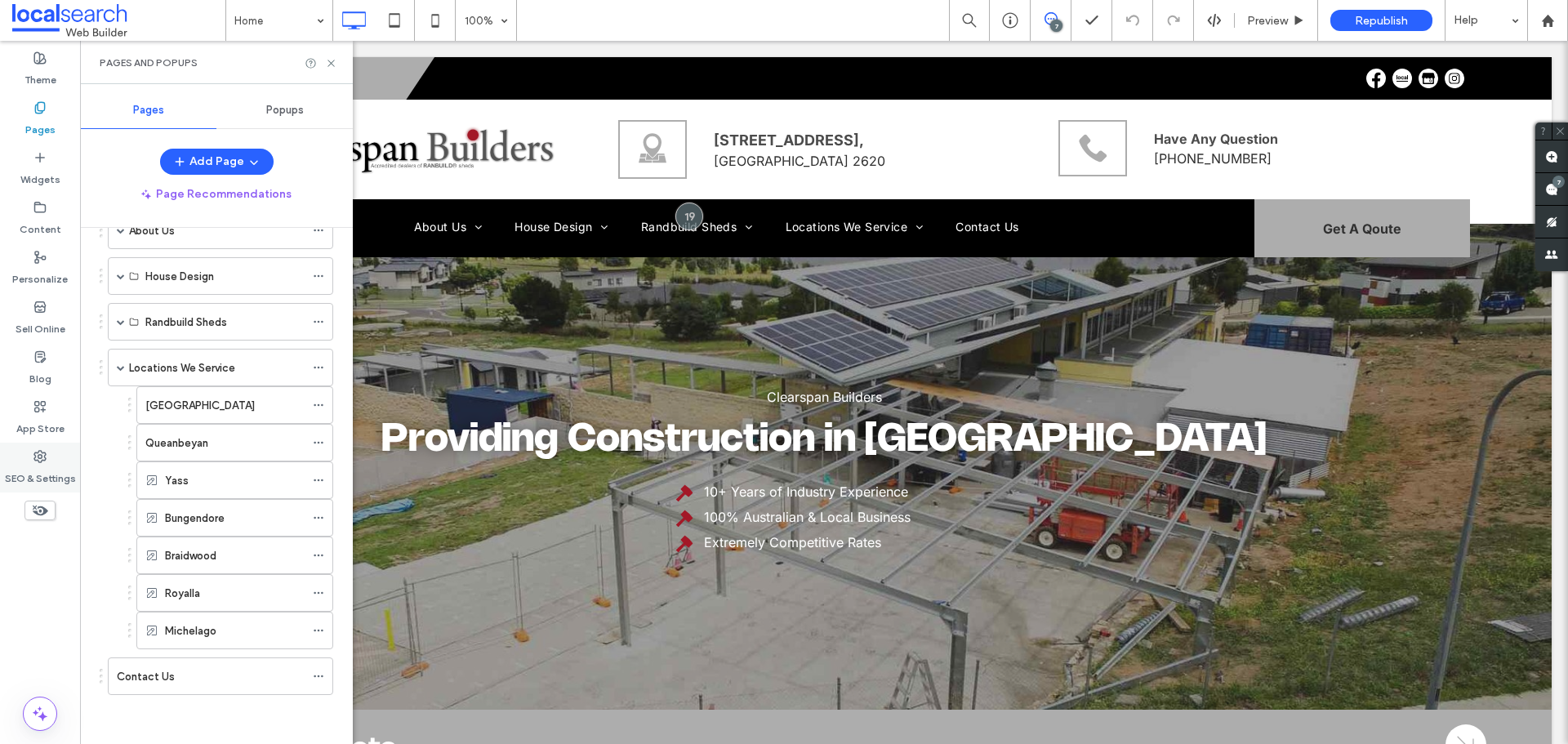
click at [49, 464] on label "SEO & Settings" at bounding box center [41, 474] width 71 height 23
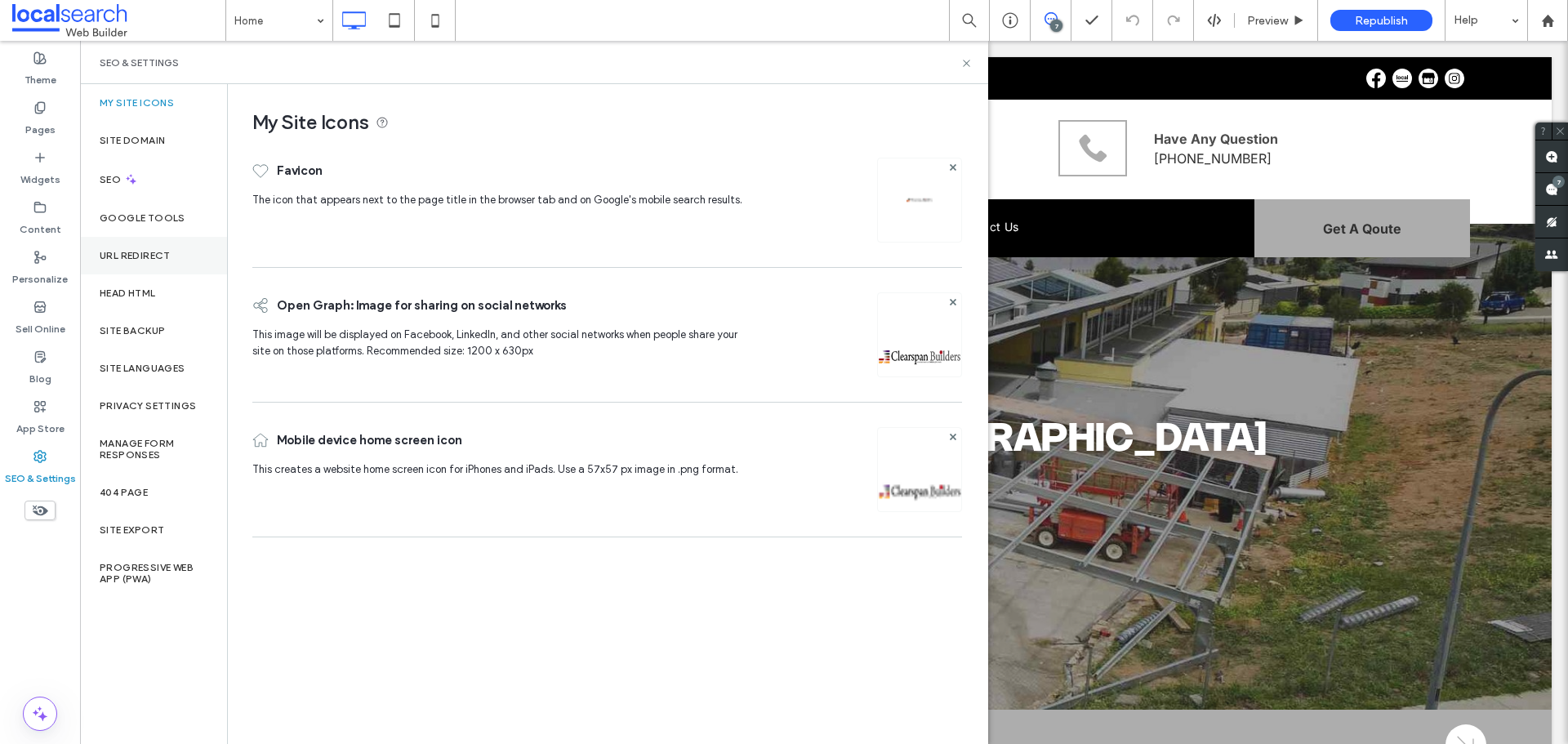
click at [129, 247] on div "URL Redirect" at bounding box center [154, 256] width 147 height 38
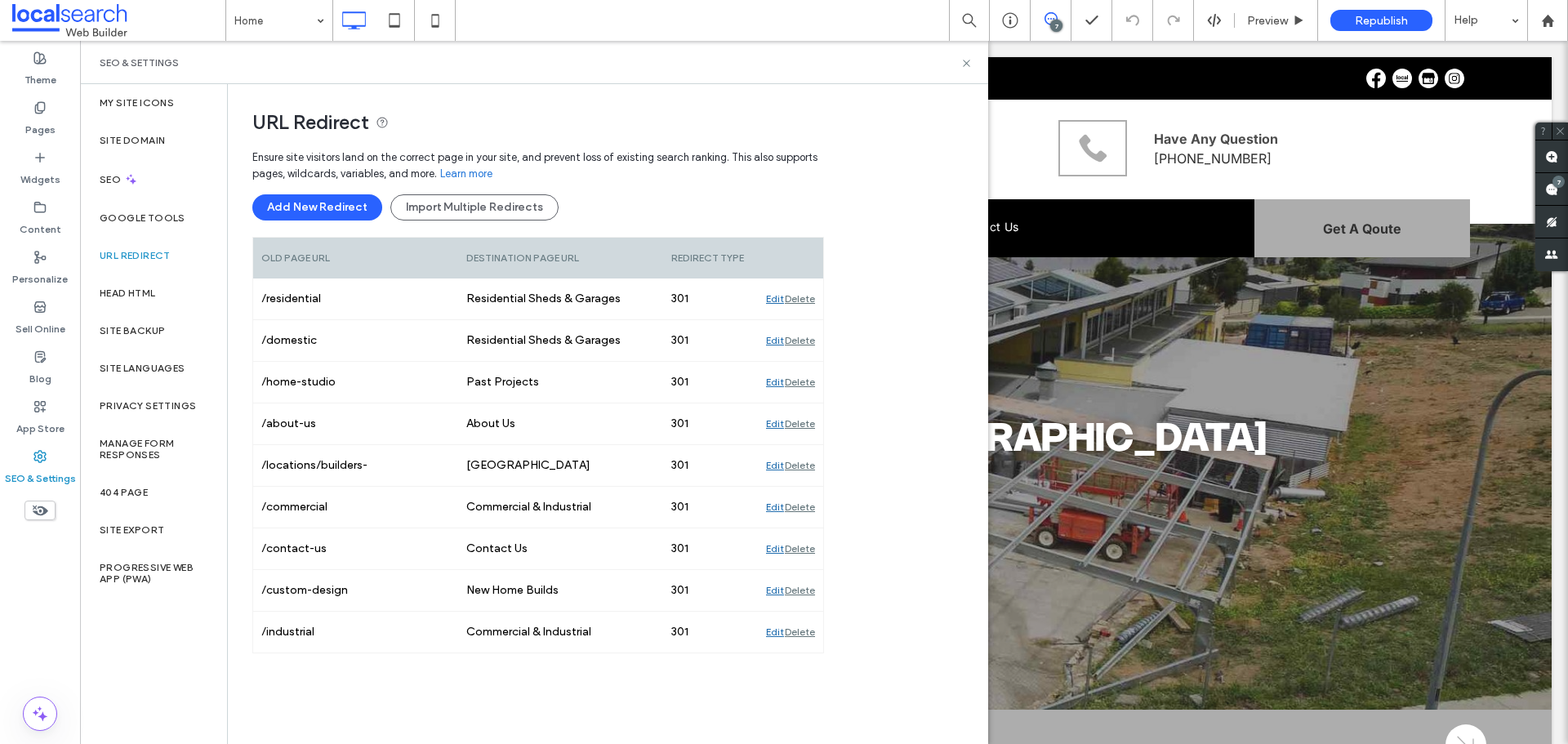
click at [643, 202] on div "Add New Redirect Import Multiple Redirects" at bounding box center [538, 207] width 572 height 26
click at [967, 61] on icon at bounding box center [966, 63] width 12 height 12
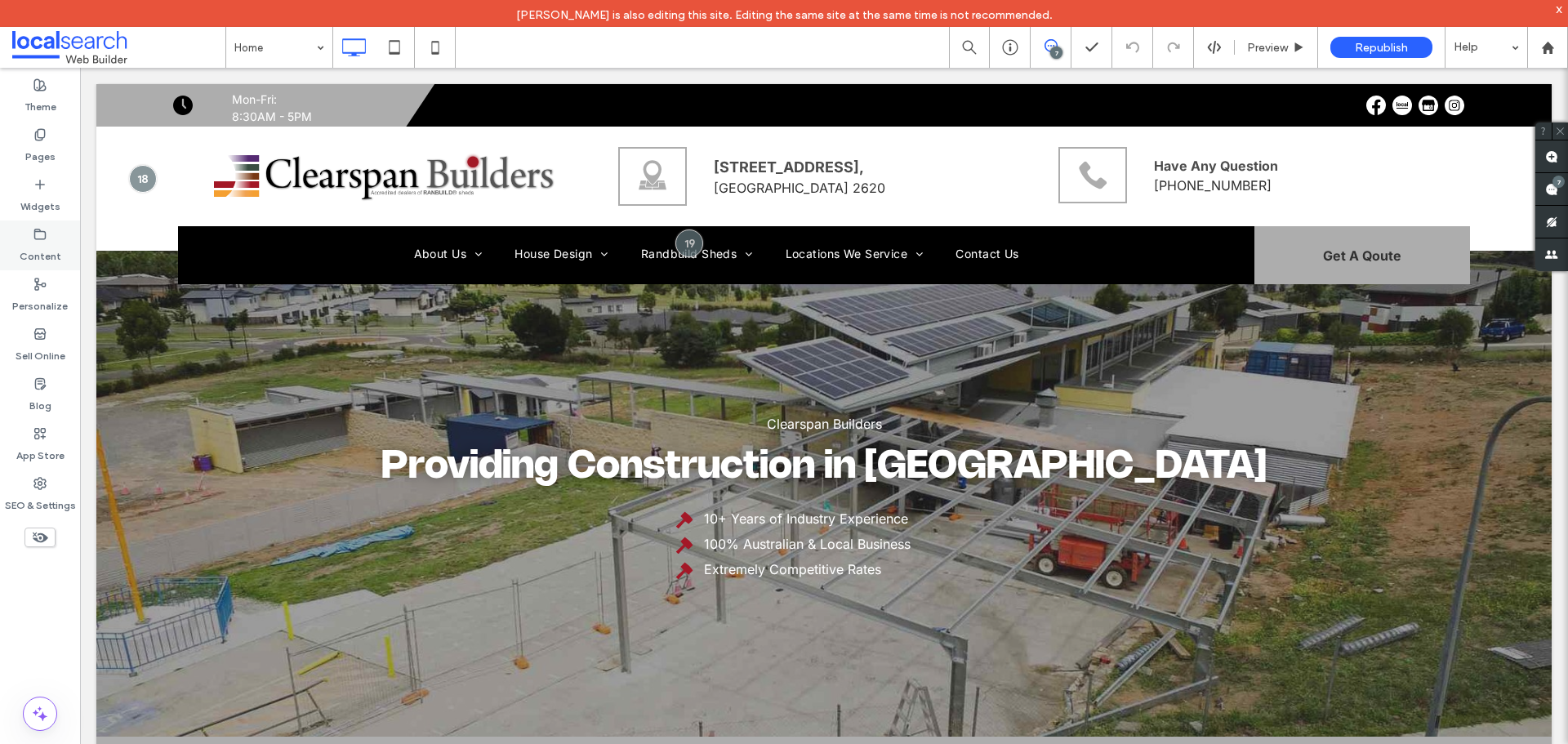
click at [34, 230] on icon at bounding box center [40, 234] width 13 height 13
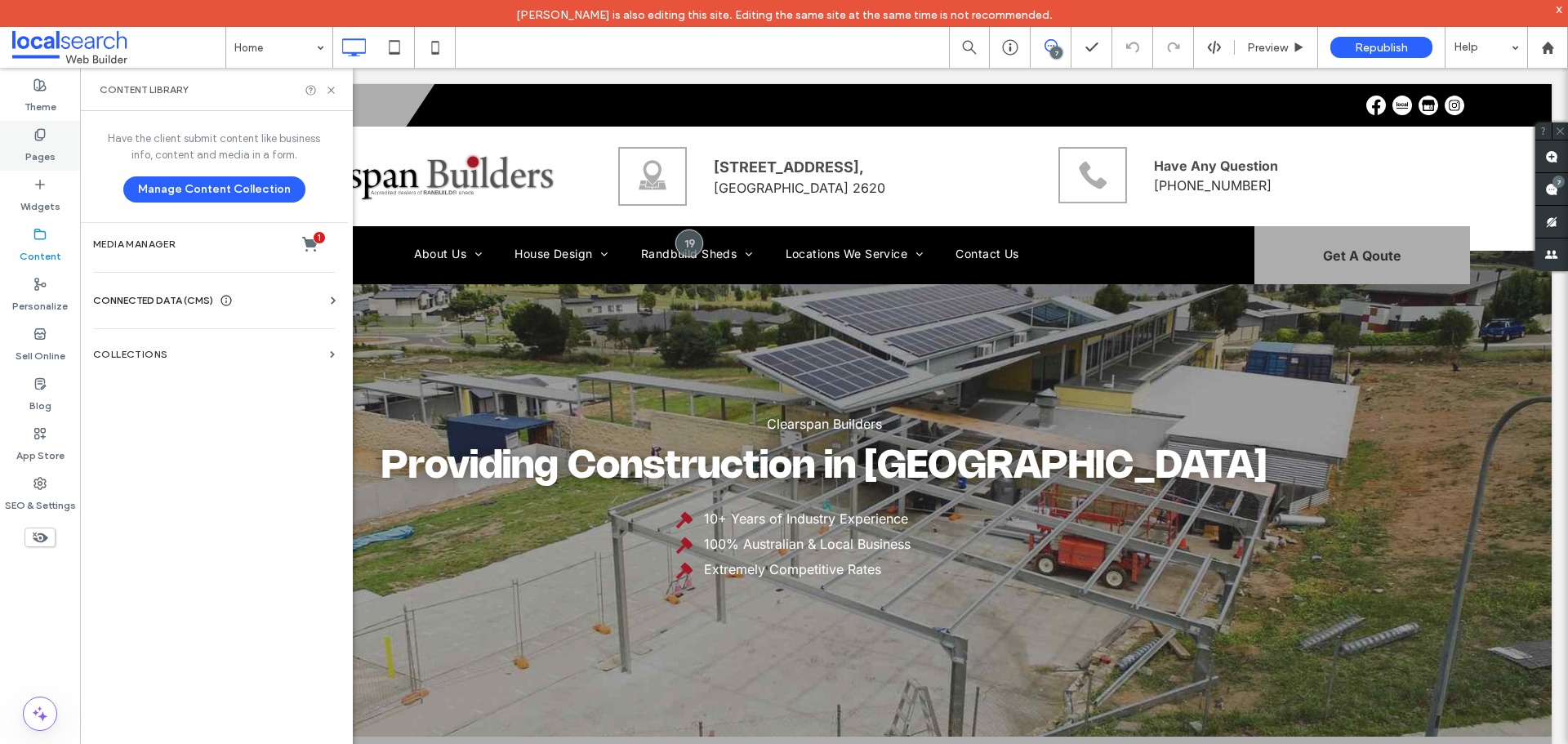
click at [46, 128] on icon at bounding box center [40, 134] width 13 height 13
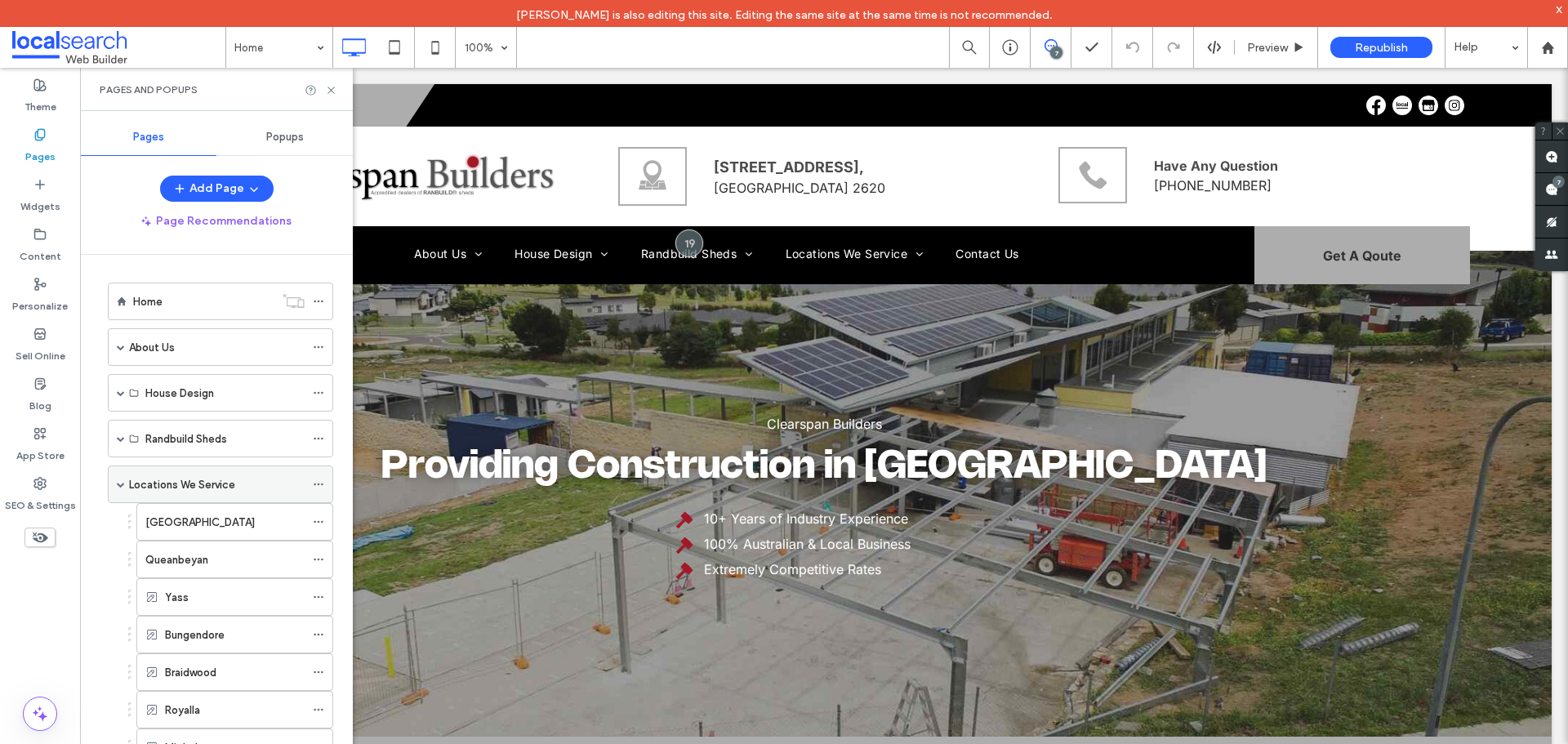
click at [317, 483] on icon at bounding box center [318, 484] width 11 height 11
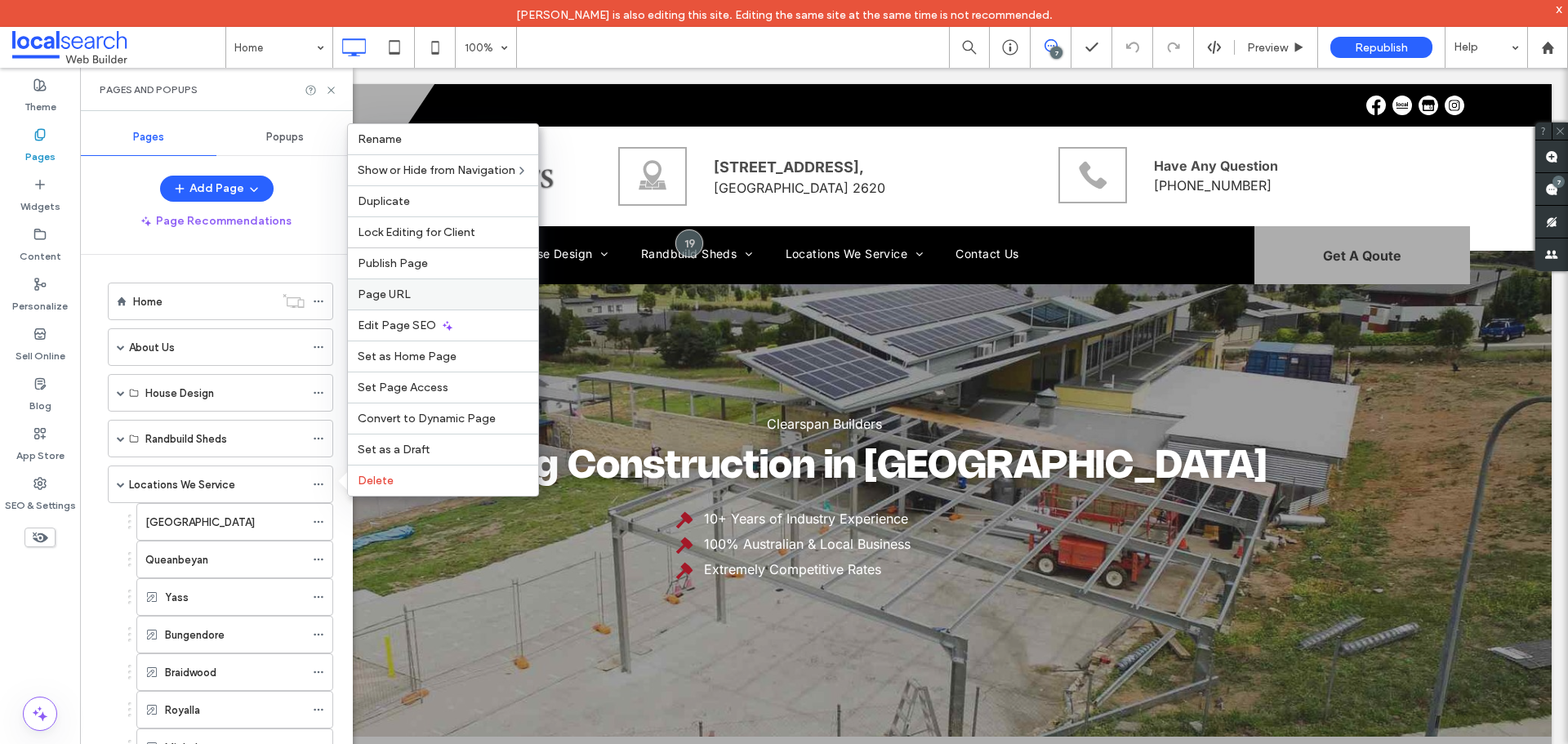
click at [405, 295] on span "Page URL" at bounding box center [385, 294] width 53 height 14
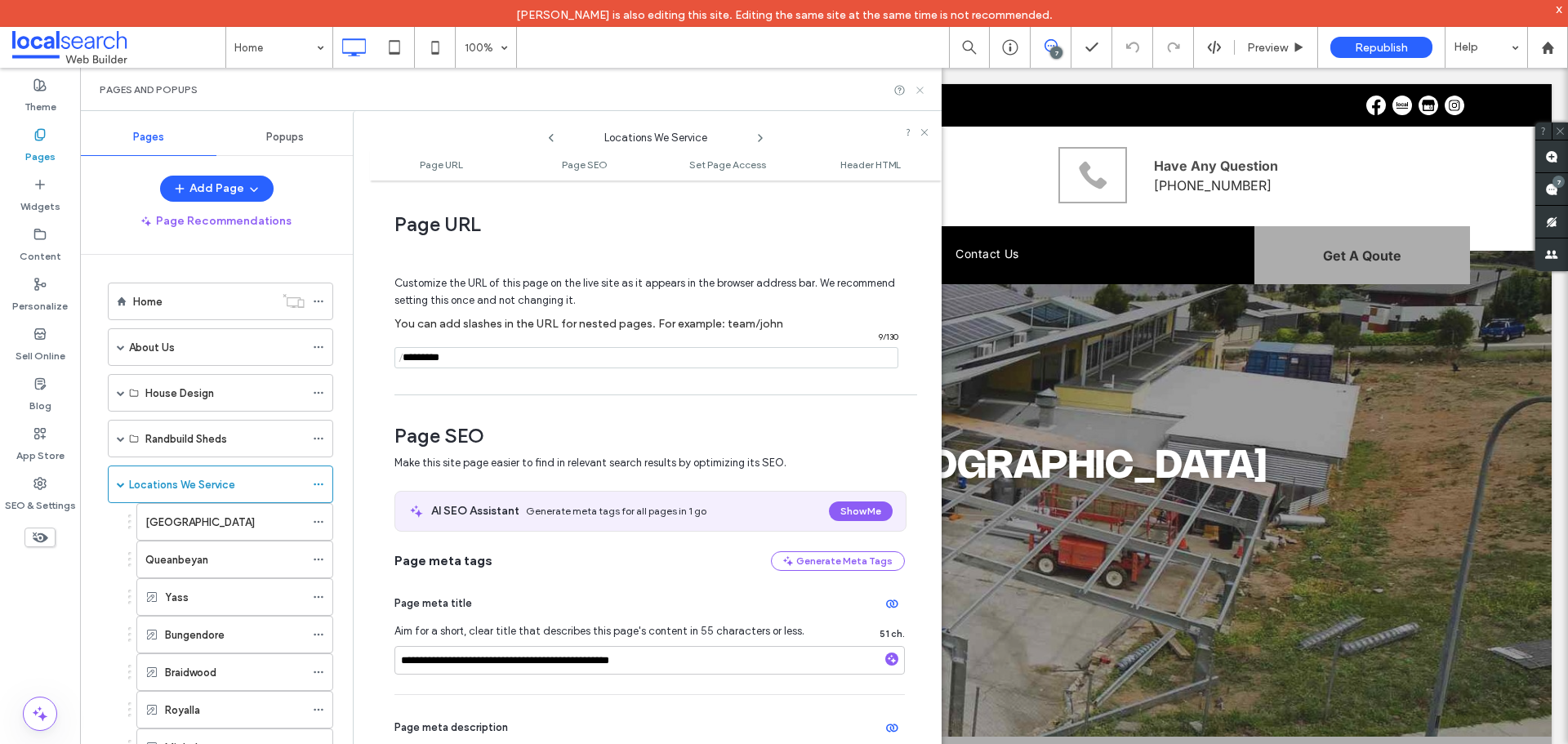
drag, startPoint x: 919, startPoint y: 88, endPoint x: 817, endPoint y: 3, distance: 132.8
click at [919, 88] on icon at bounding box center [920, 91] width 12 height 12
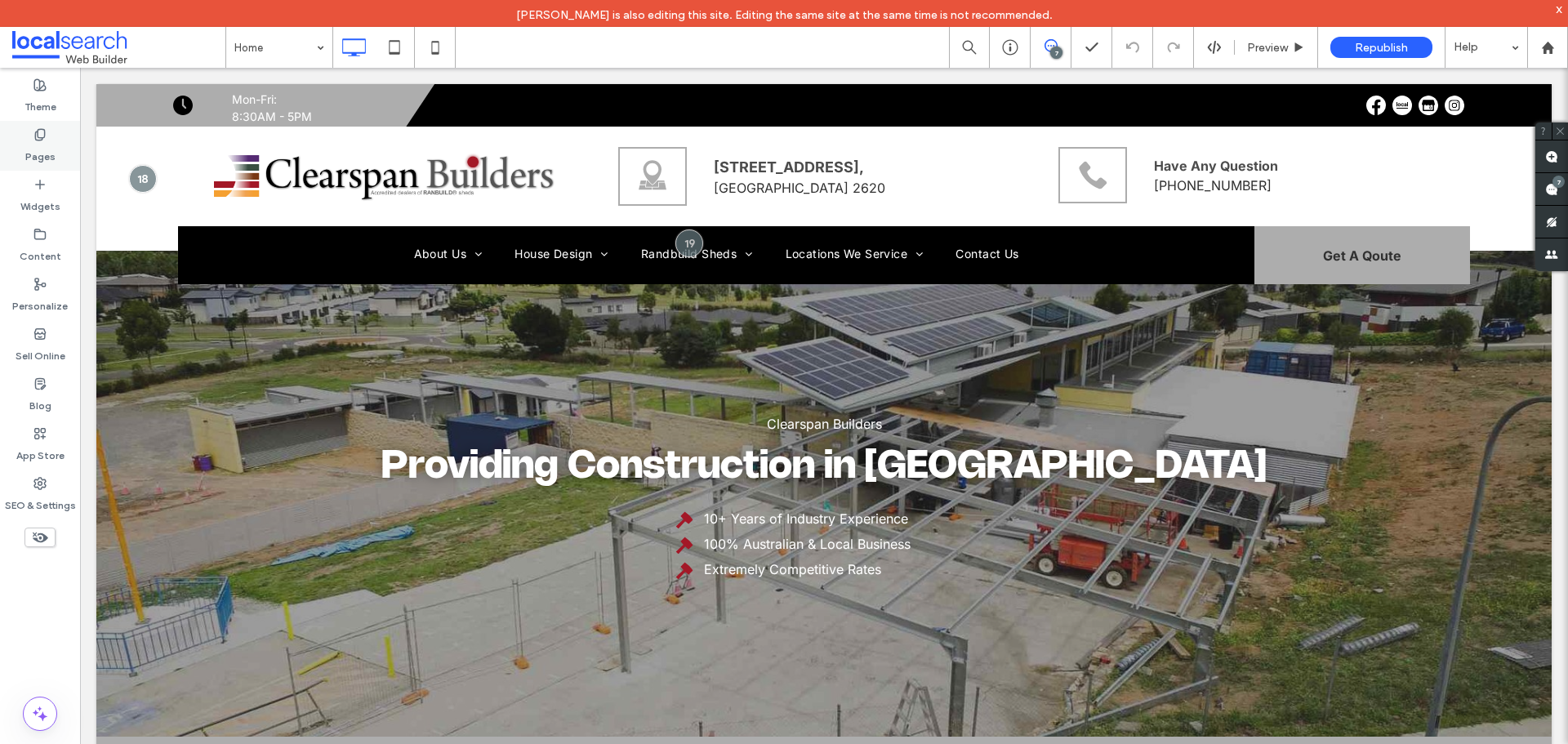
click at [38, 133] on icon at bounding box center [40, 134] width 13 height 13
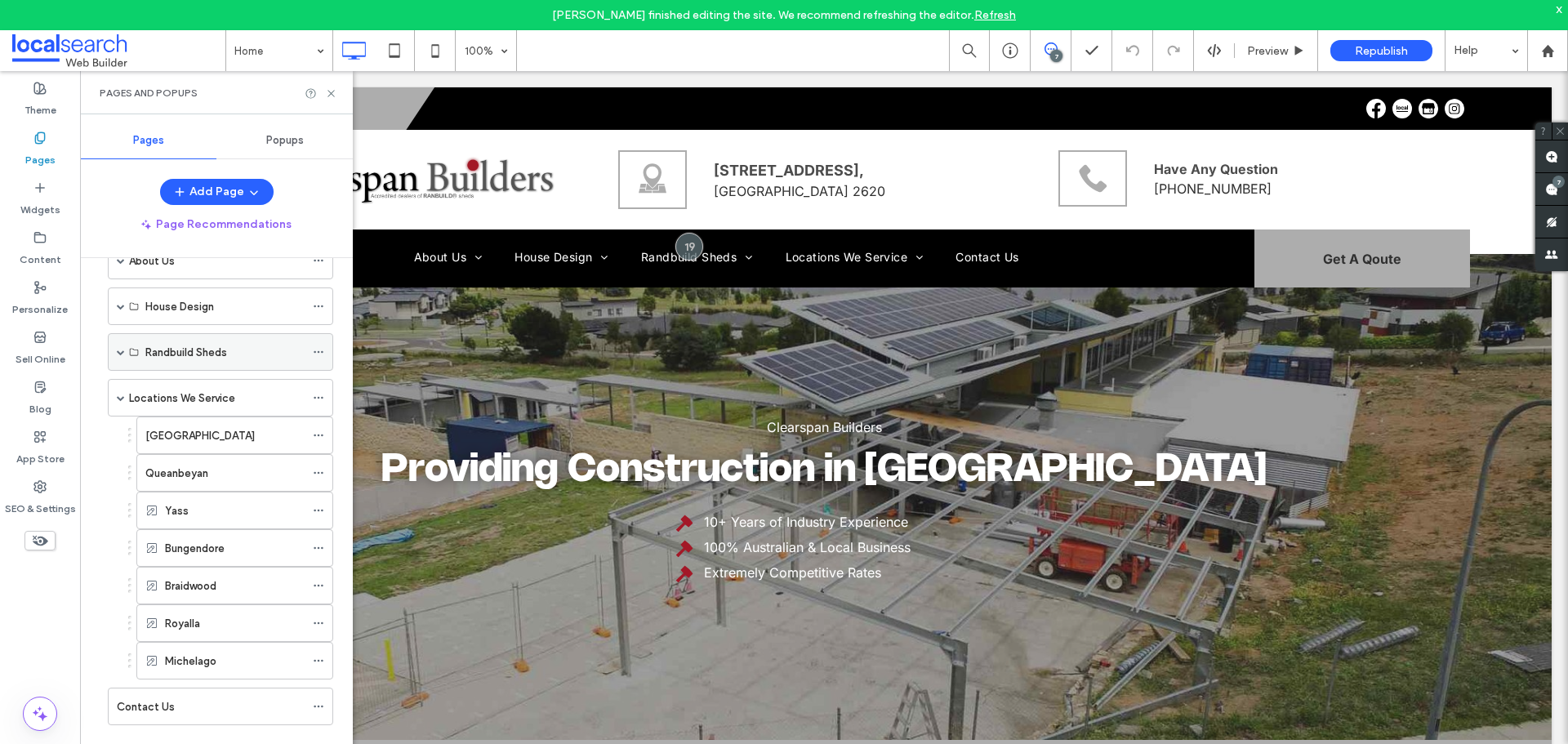
click at [122, 352] on span at bounding box center [120, 351] width 8 height 8
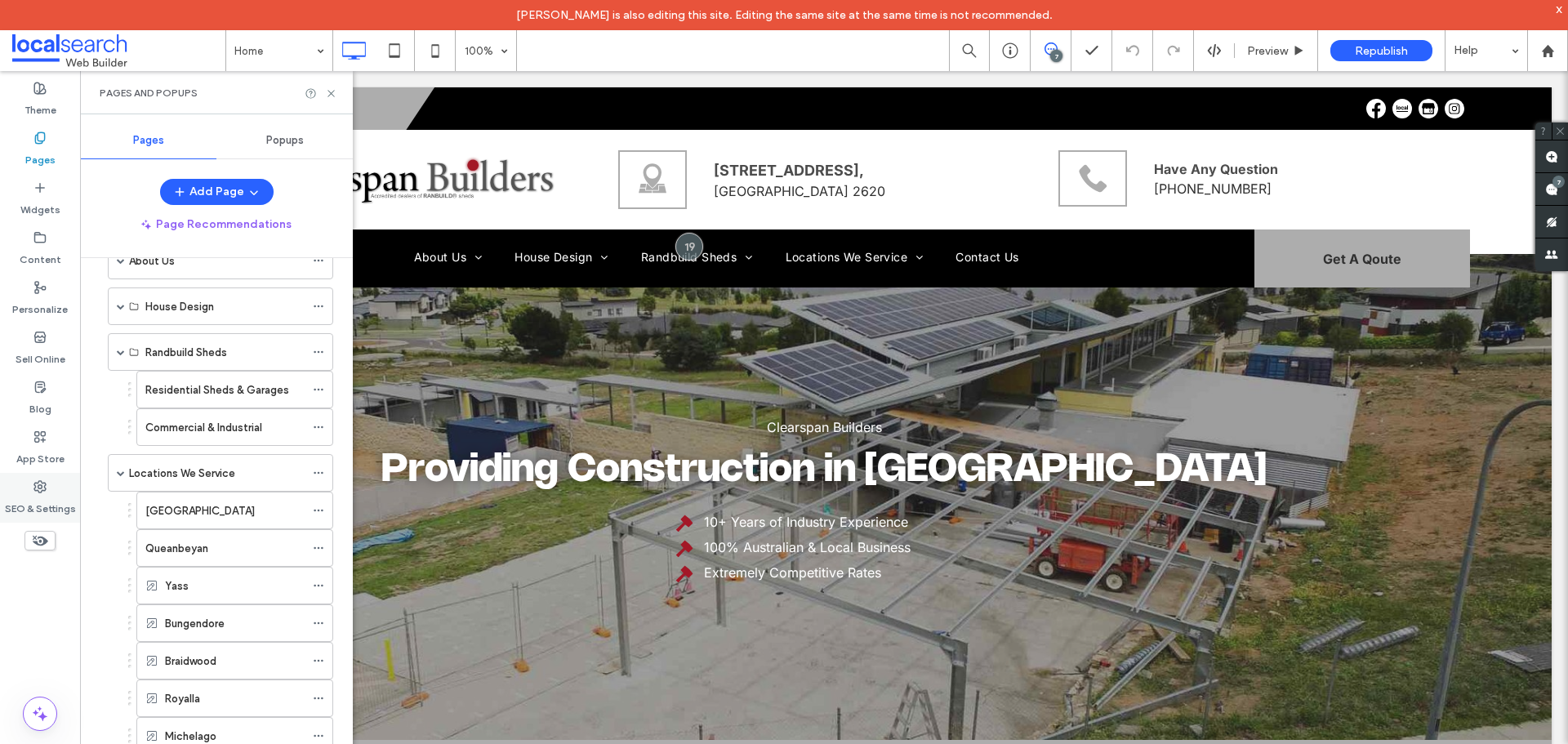
click at [39, 486] on icon at bounding box center [40, 486] width 13 height 13
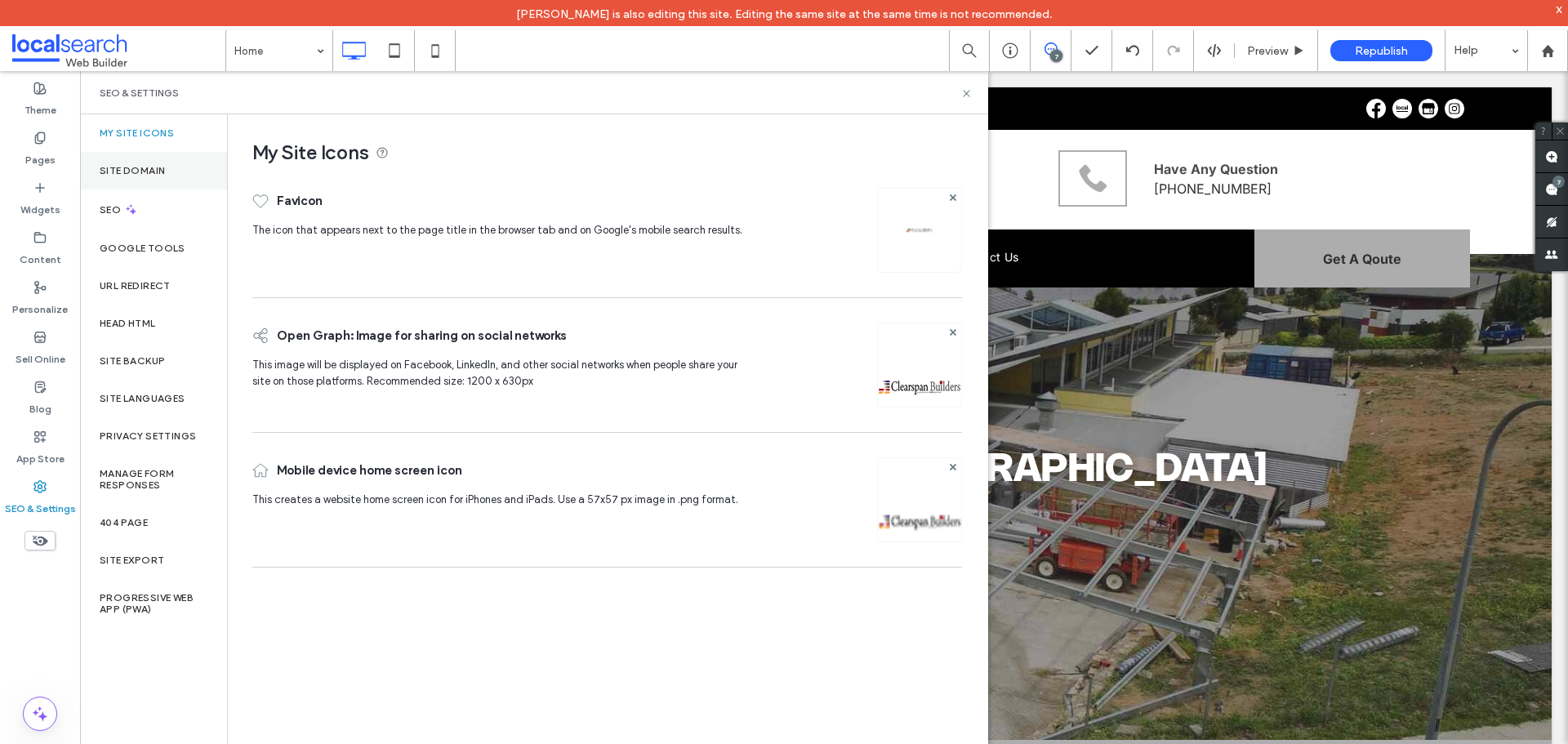
click at [149, 170] on label "Site Domain" at bounding box center [133, 170] width 66 height 11
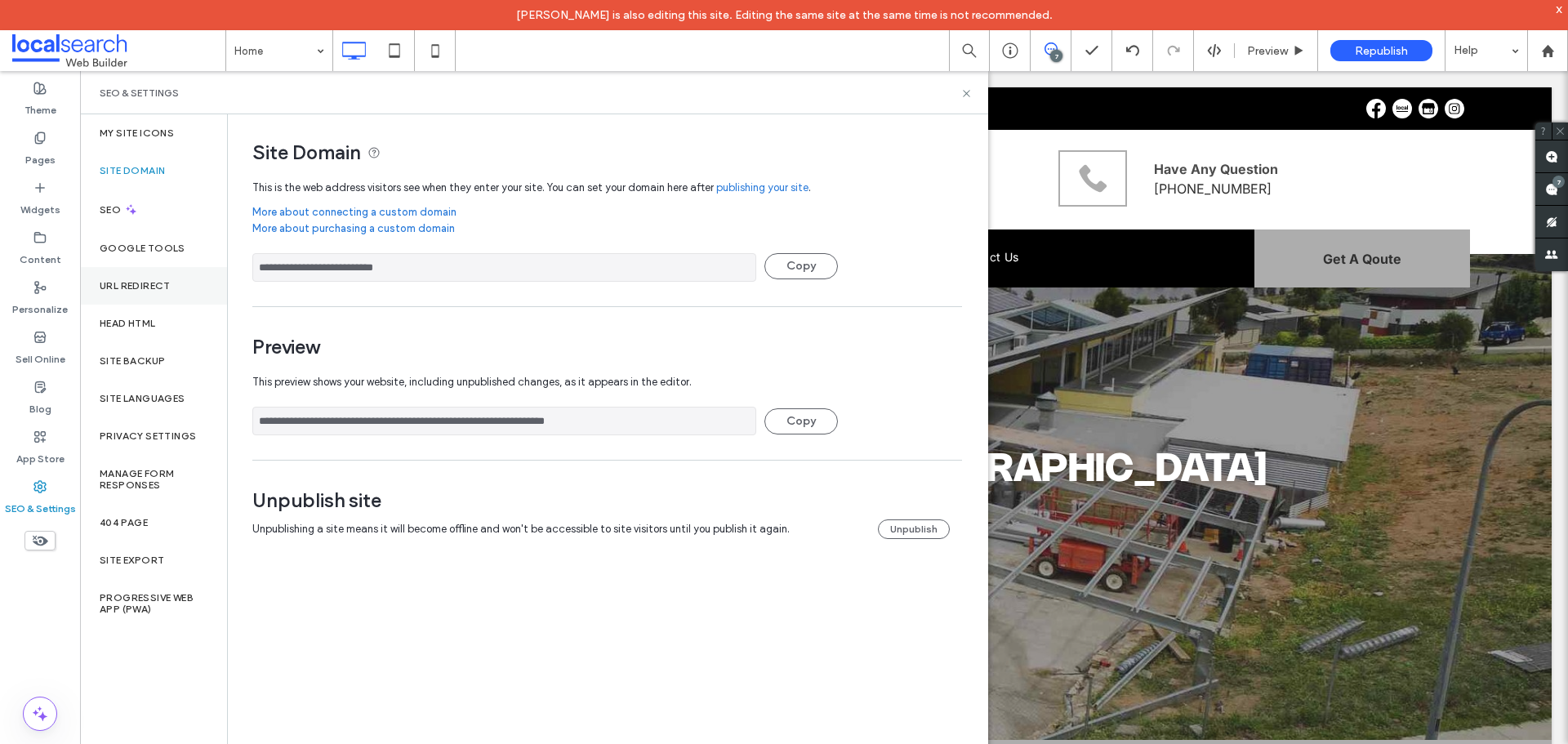
drag, startPoint x: 492, startPoint y: 263, endPoint x: 187, endPoint y: 276, distance: 305.3
click at [187, 276] on div "**********" at bounding box center [534, 444] width 908 height 660
click at [40, 148] on label "Pages" at bounding box center [40, 156] width 30 height 23
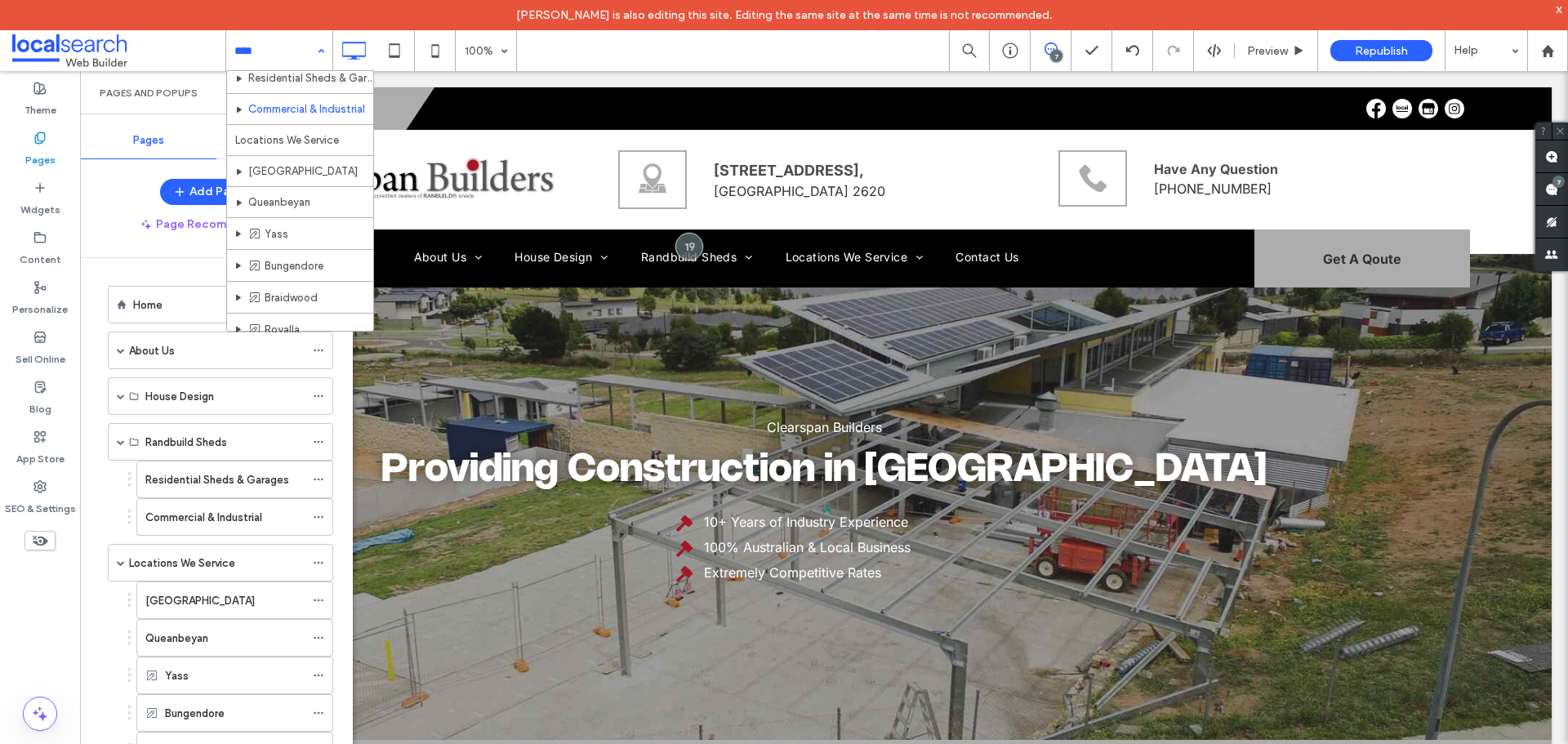
scroll to position [75, 0]
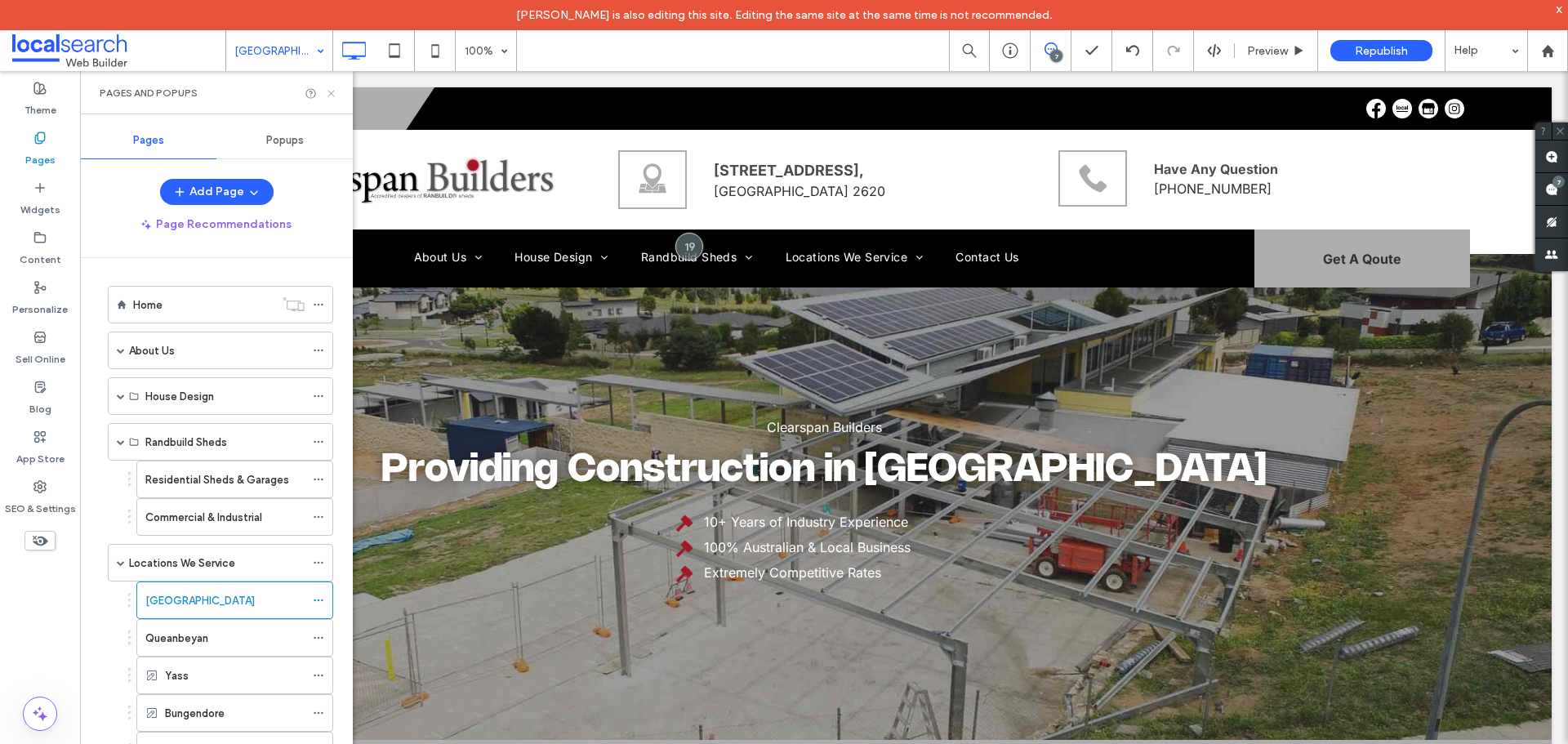
click at [328, 97] on icon at bounding box center [331, 93] width 12 height 12
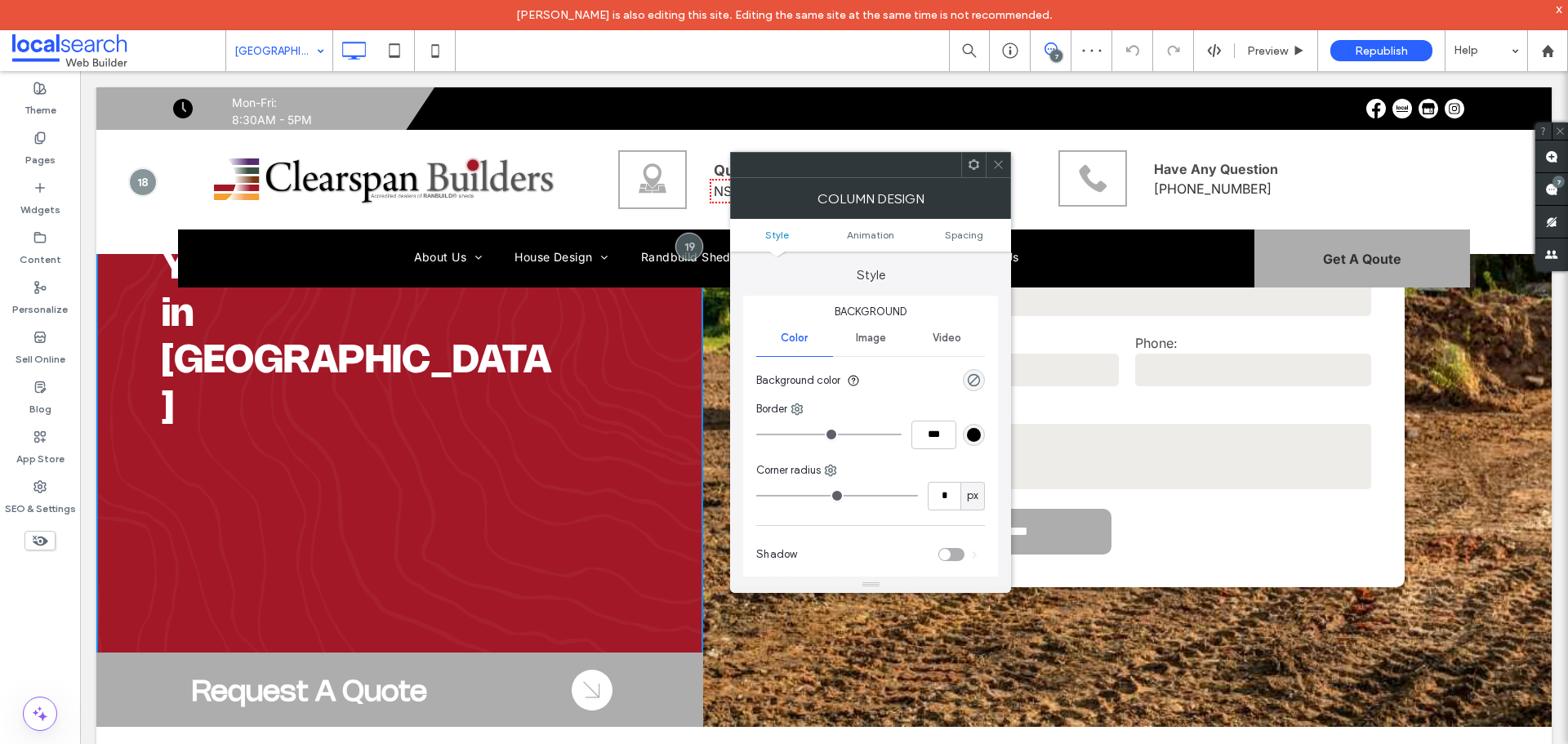
scroll to position [163, 0]
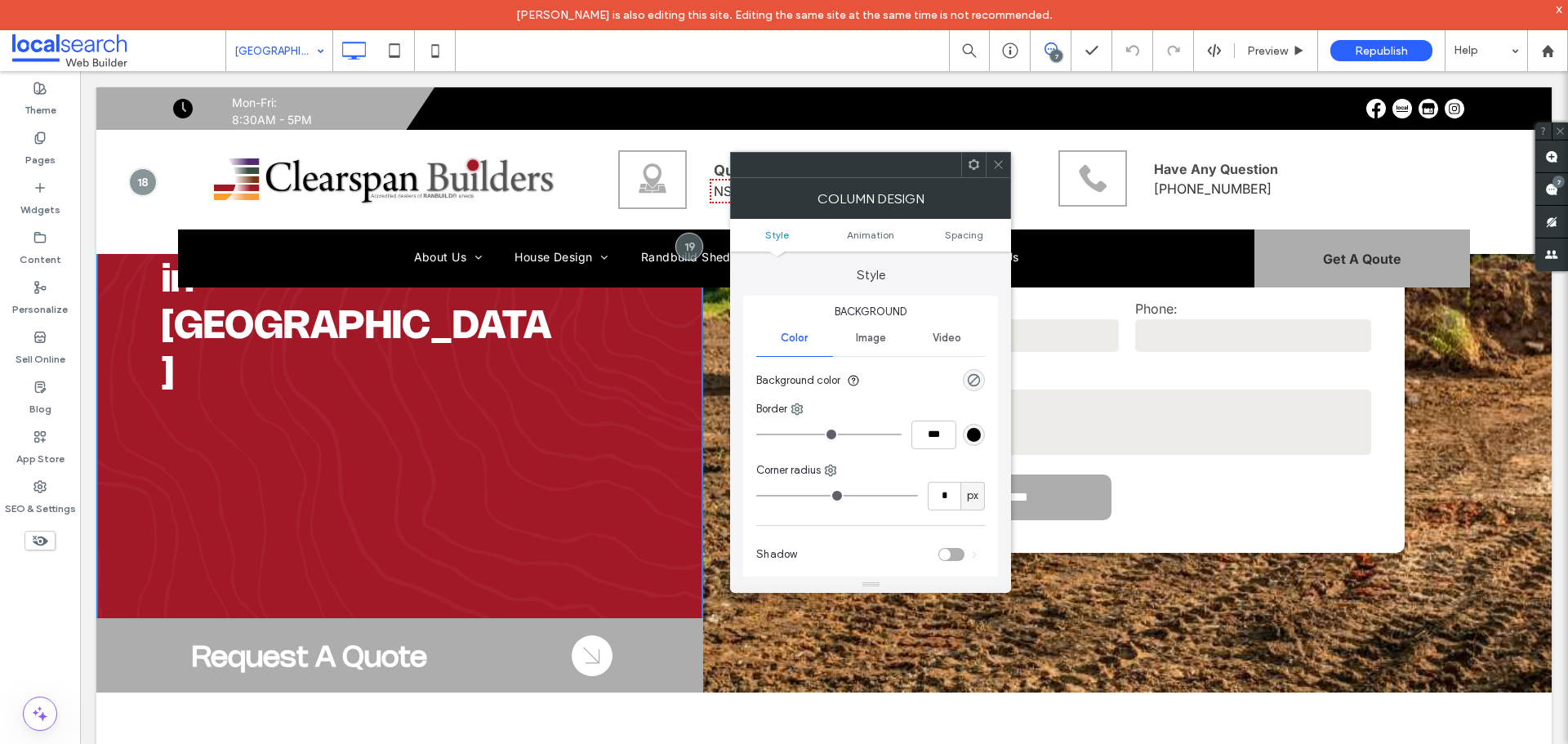
click at [120, 618] on div "Request A Quote Click To Paste Arrow Icon Click To Paste" at bounding box center [400, 655] width 607 height 74
click at [115, 618] on div "Request A Quote Click To Paste Arrow Icon Click To Paste" at bounding box center [400, 655] width 607 height 74
click at [116, 618] on div "Request A Quote Click To Paste Arrow Icon Click To Paste" at bounding box center [400, 655] width 607 height 74
click at [638, 472] on div "Your Local Builders in Canberra Click To Paste Request A Quote Click To Paste A…" at bounding box center [400, 308] width 607 height 768
click at [960, 236] on span "Spacing" at bounding box center [963, 234] width 39 height 12
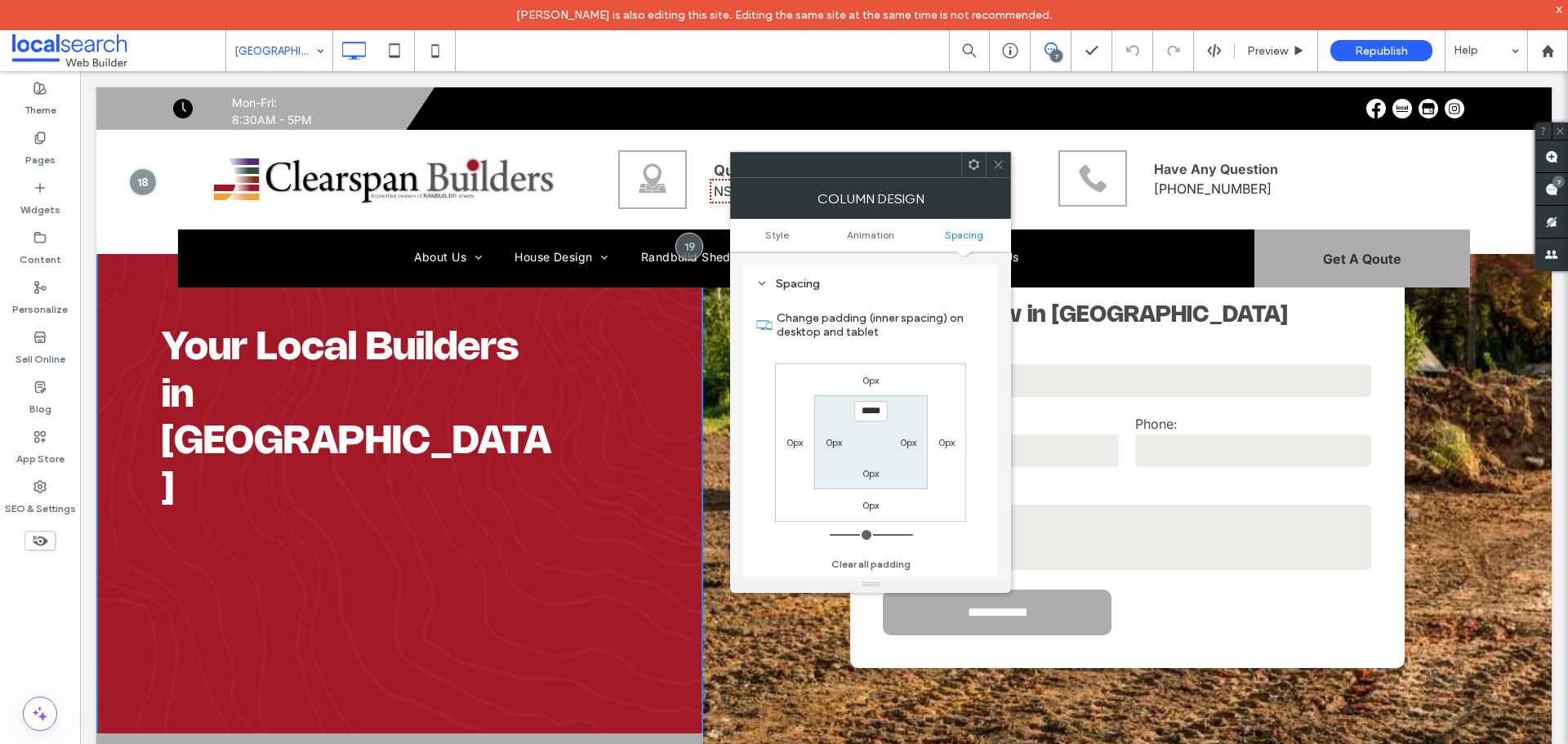
scroll to position [0, 0]
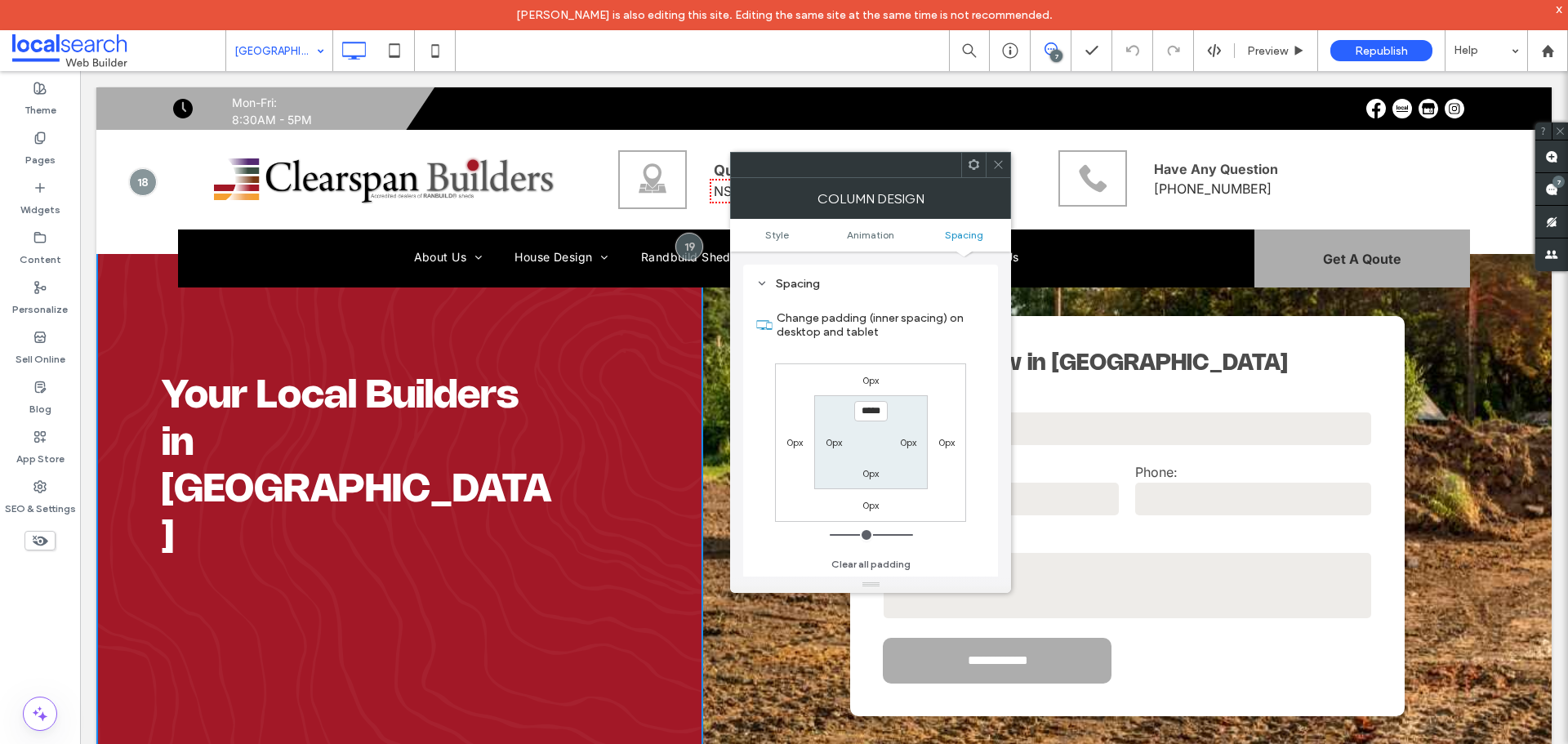
click at [993, 165] on icon at bounding box center [998, 165] width 12 height 12
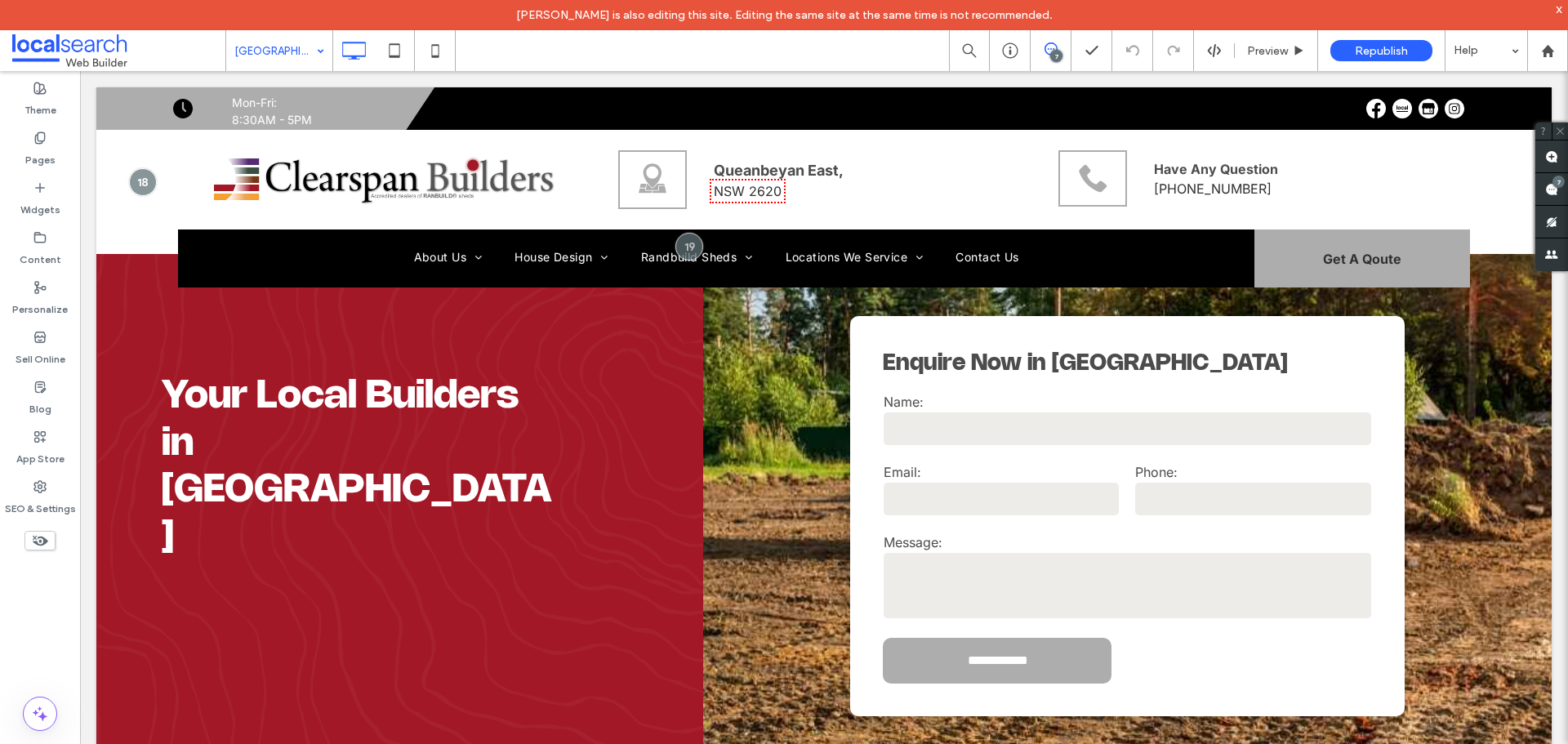
click at [200, 291] on div "Your Local Builders in Canberra Click To Paste Request A Quote Click To Paste A…" at bounding box center [400, 471] width 607 height 768
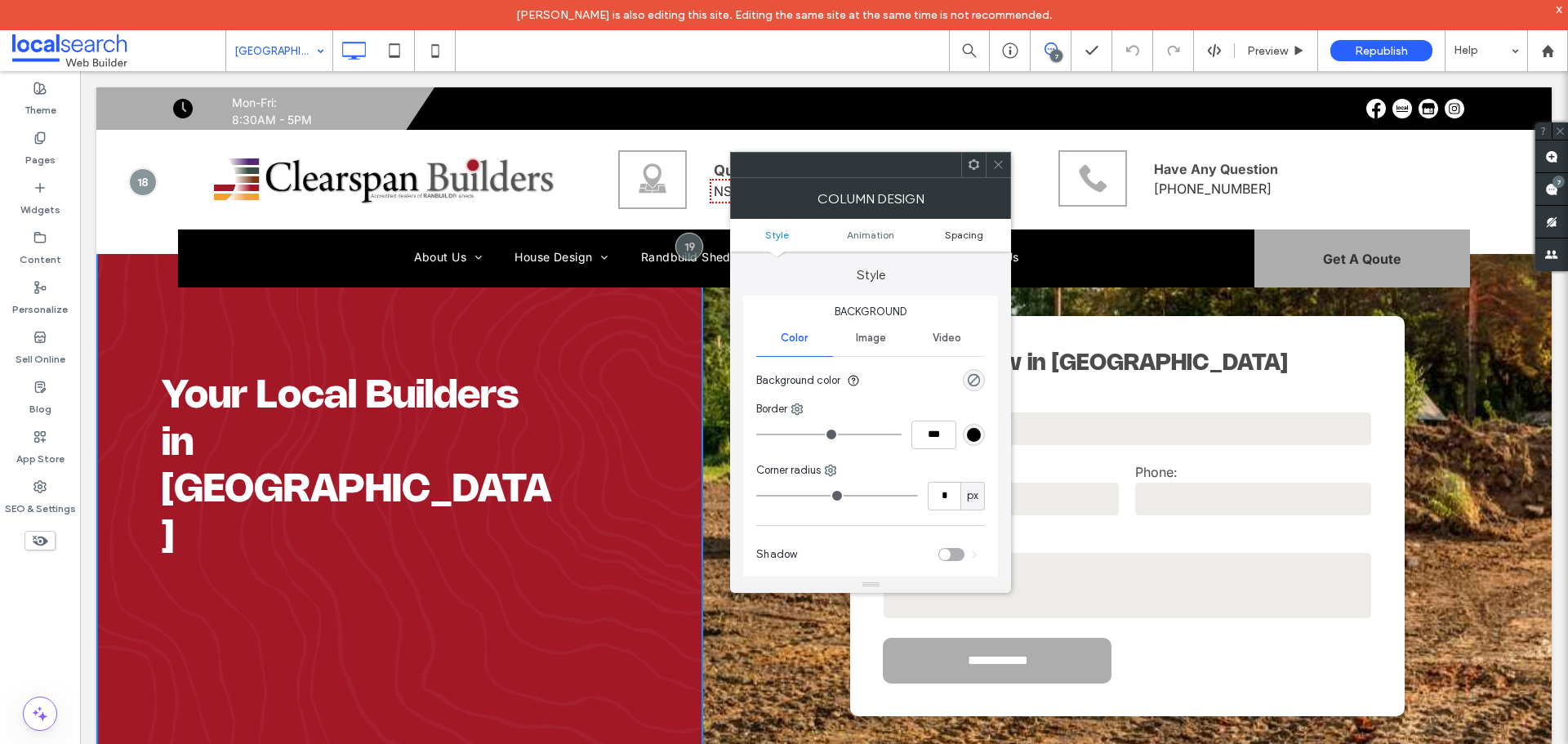
click at [956, 230] on span "Spacing" at bounding box center [963, 234] width 39 height 12
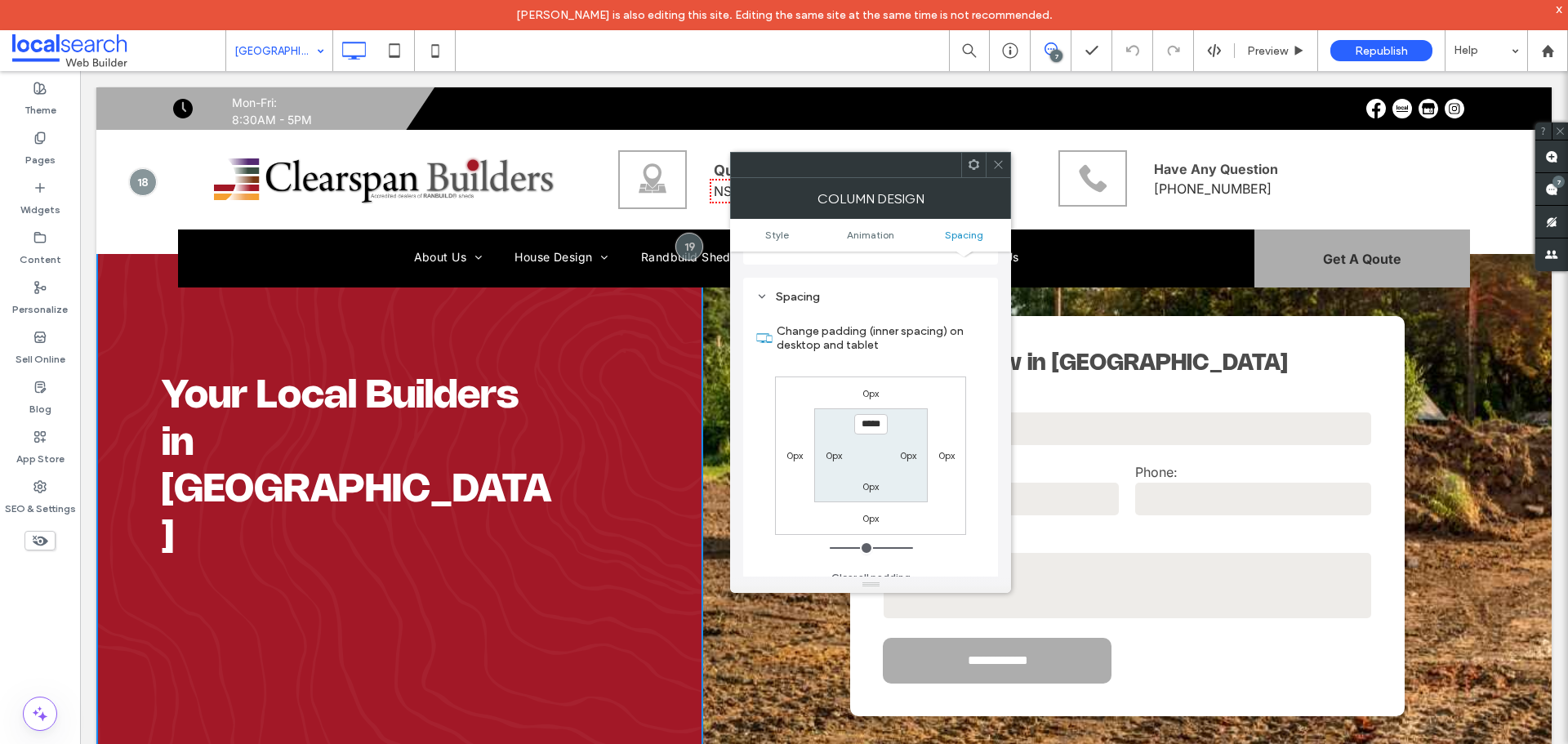
scroll to position [383, 0]
click at [994, 164] on icon at bounding box center [998, 165] width 12 height 12
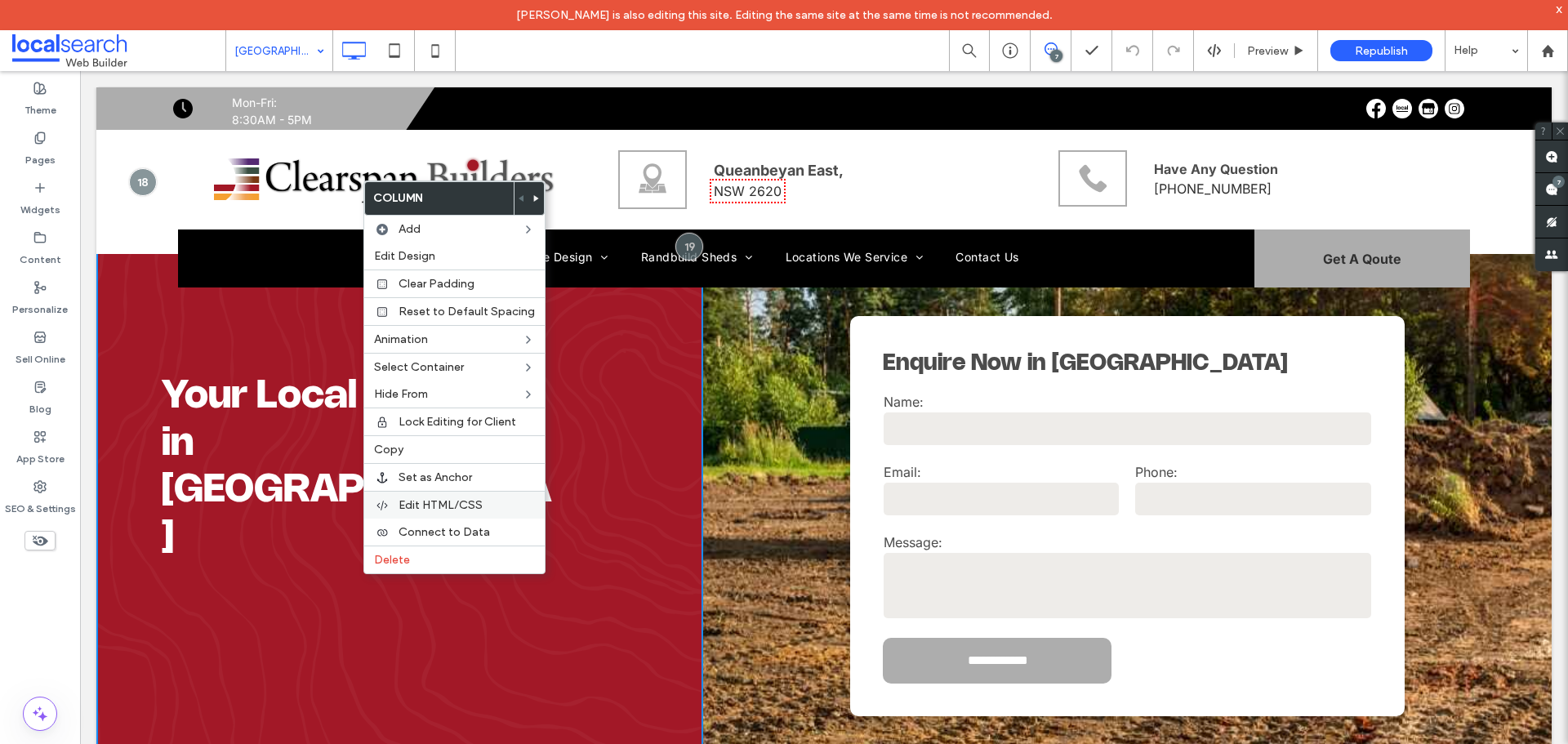
click at [423, 504] on span "Edit HTML/CSS" at bounding box center [441, 505] width 85 height 14
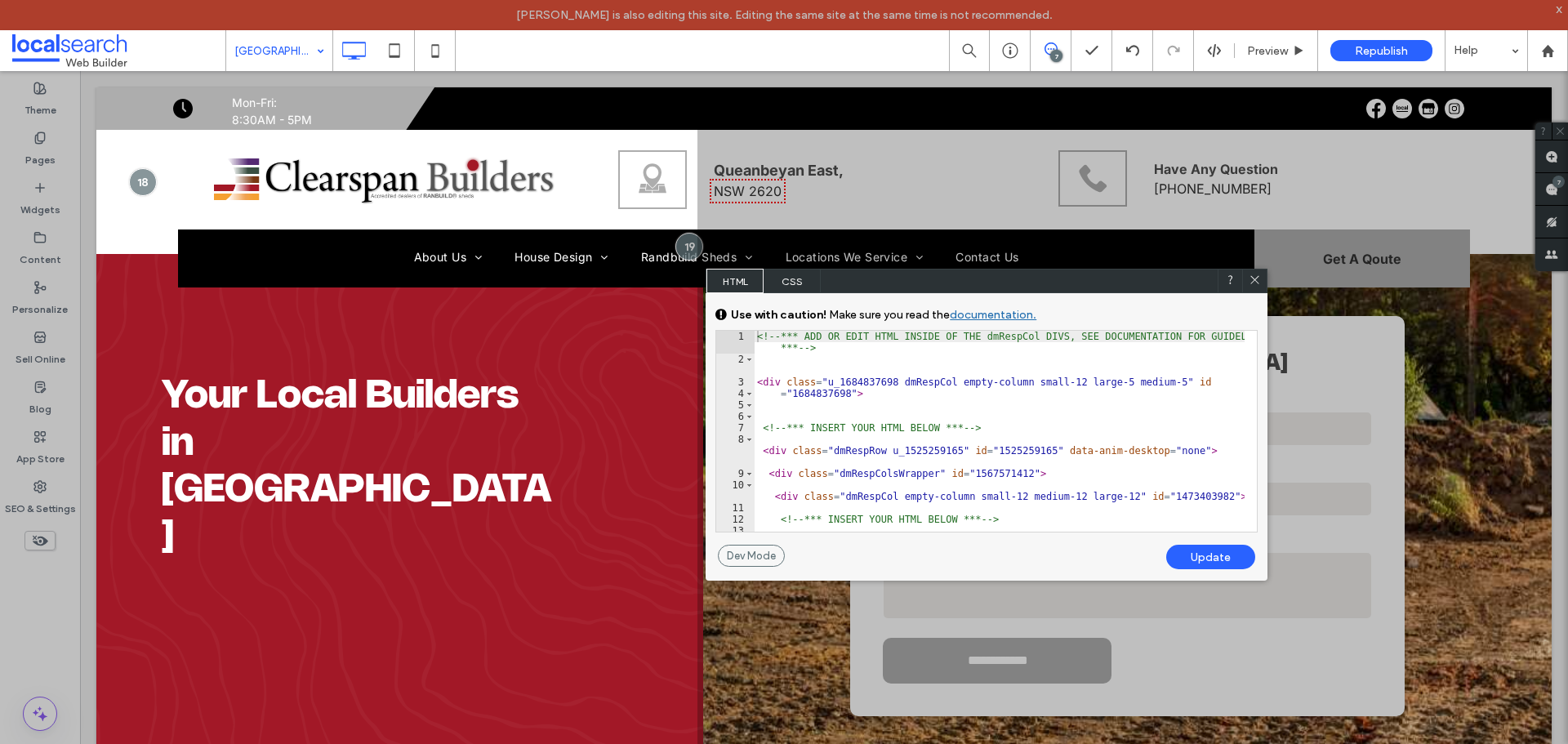
drag, startPoint x: 1263, startPoint y: 279, endPoint x: 1247, endPoint y: 270, distance: 18.4
click at [1264, 279] on div at bounding box center [1254, 281] width 24 height 24
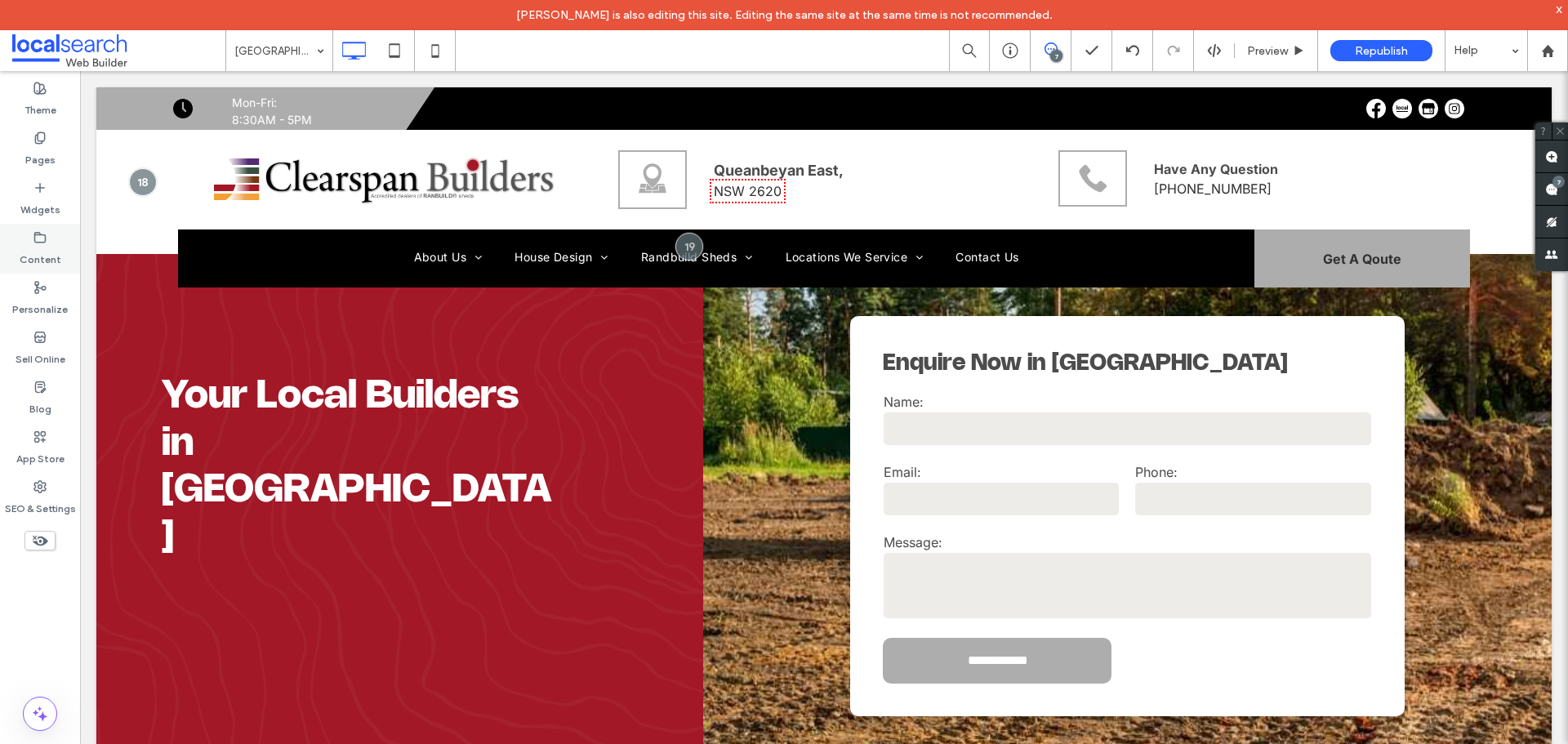
click at [49, 238] on div "Content" at bounding box center [40, 248] width 80 height 50
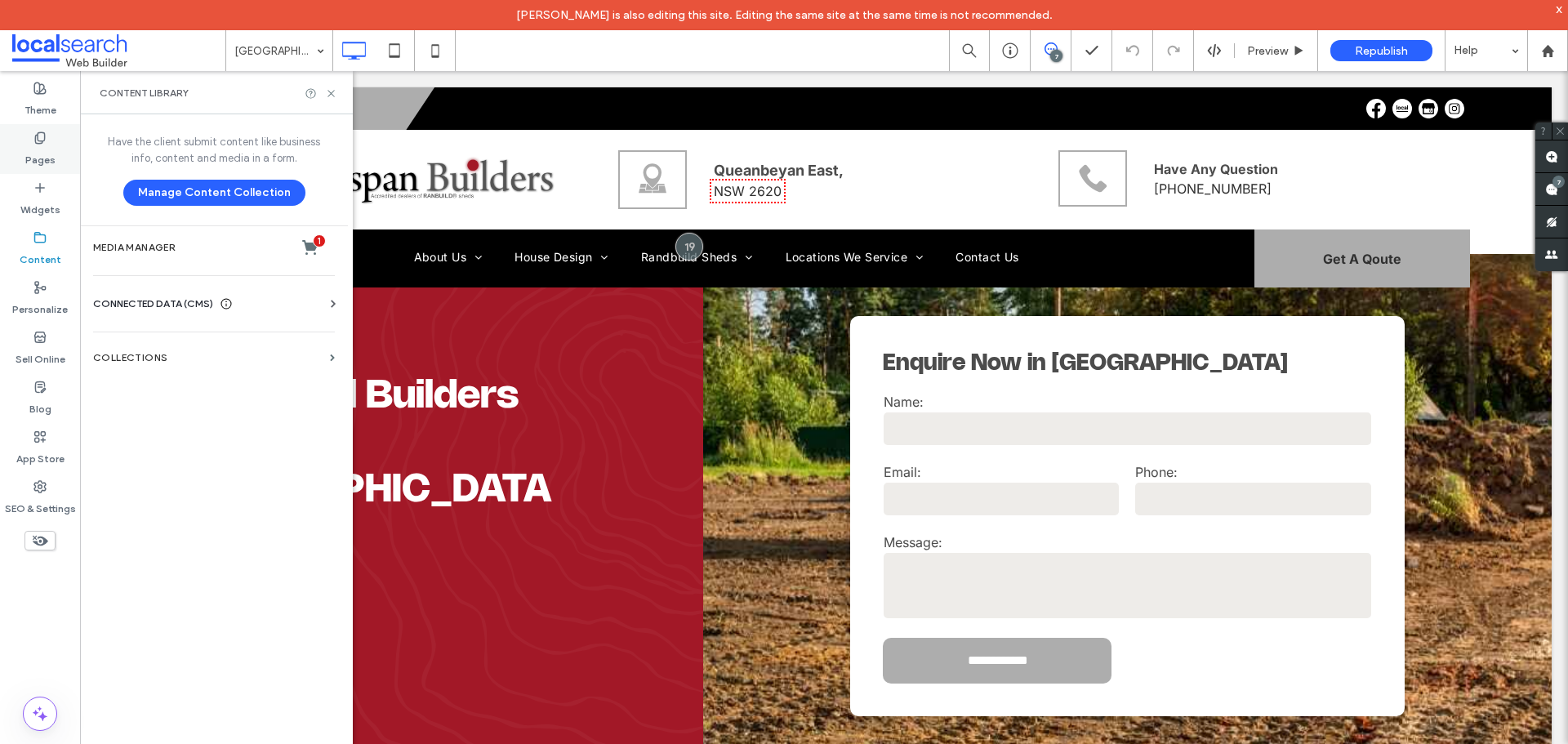
click at [39, 145] on label "Pages" at bounding box center [40, 156] width 30 height 23
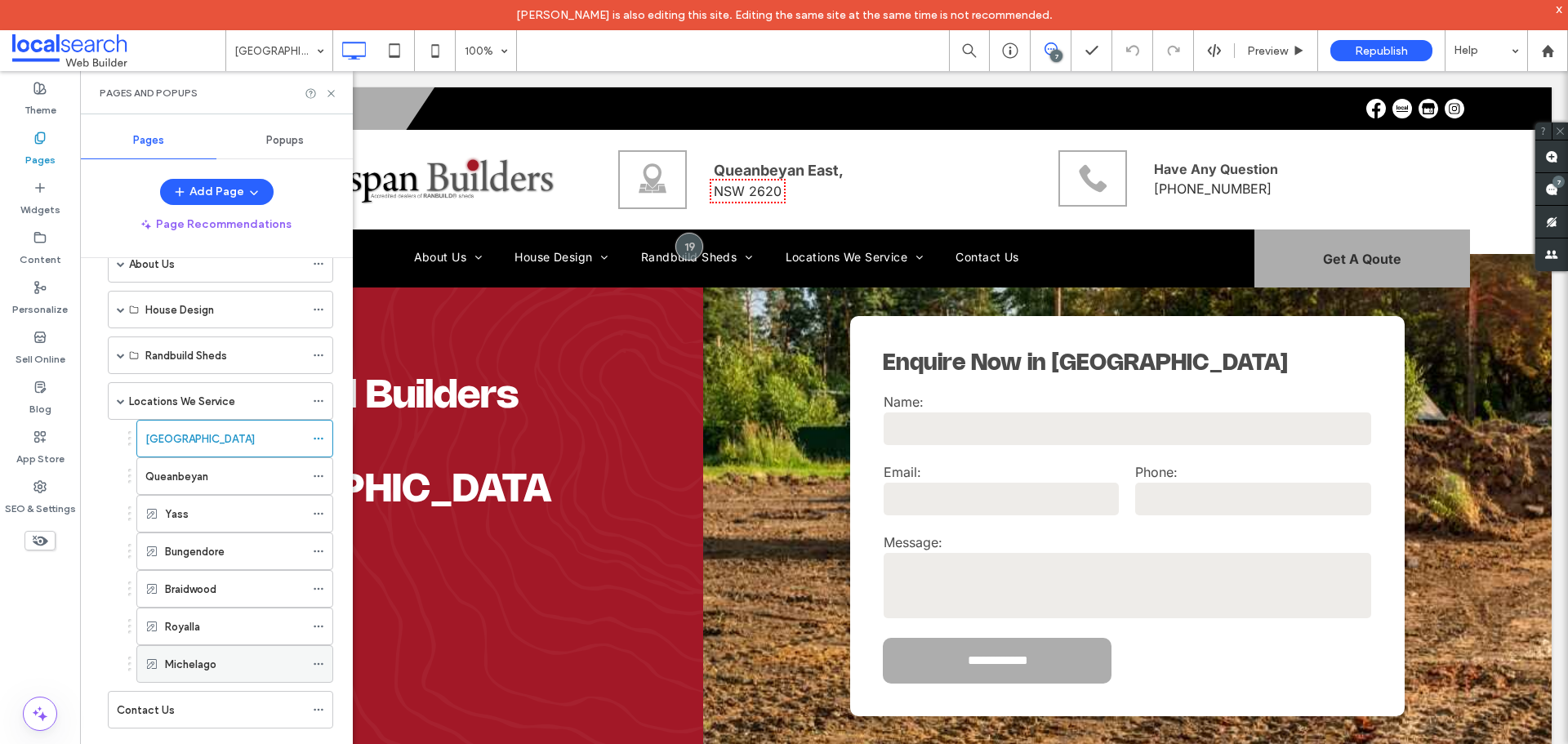
scroll to position [90, 0]
click at [182, 700] on div "Contact Us" at bounding box center [210, 707] width 188 height 17
click at [331, 91] on div "Contact Us 100% 7 Preview Republish Help Site Comments Team & Clients Automate …" at bounding box center [784, 372] width 1568 height 744
click at [331, 93] on use at bounding box center [331, 93] width 7 height 7
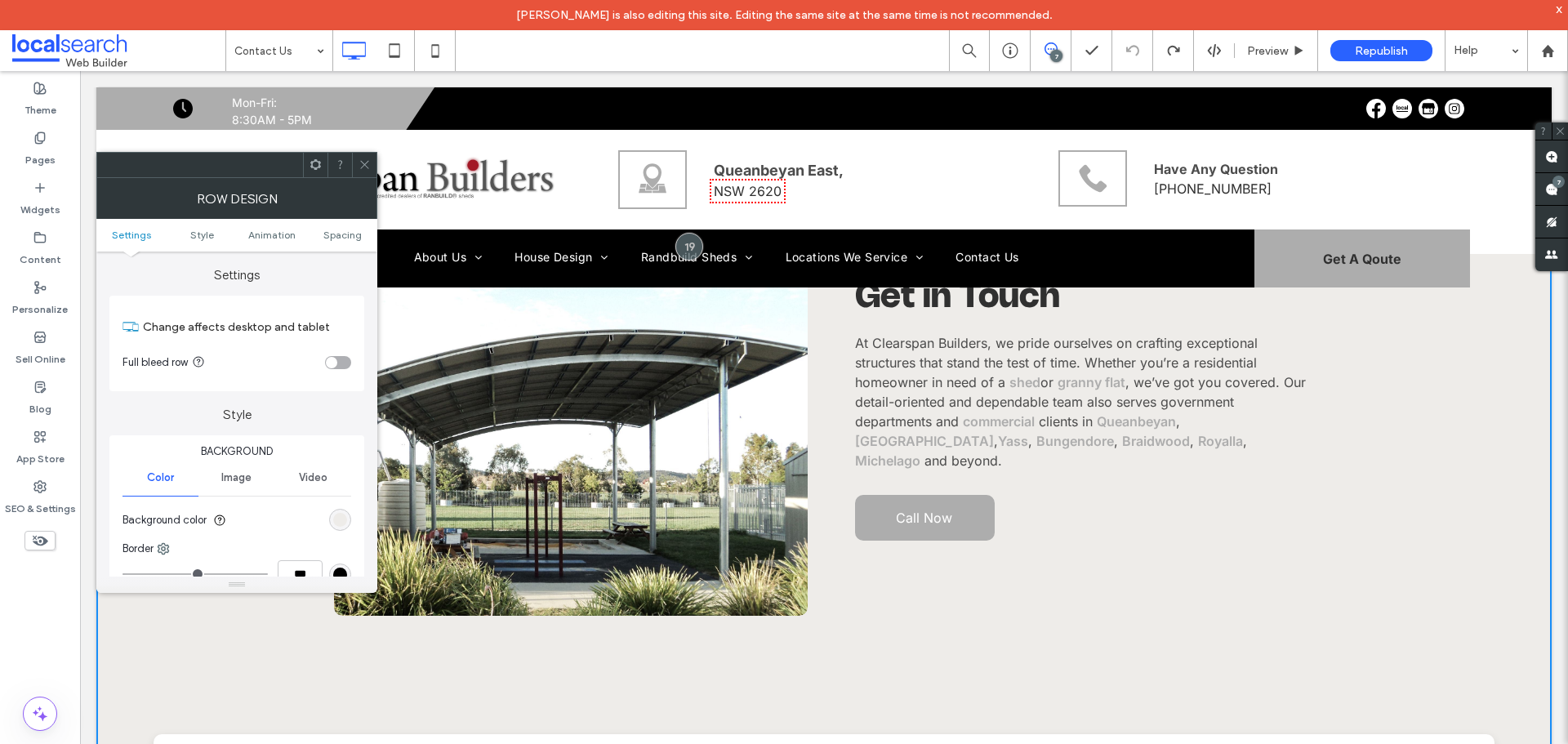
click at [321, 163] on icon at bounding box center [316, 165] width 12 height 12
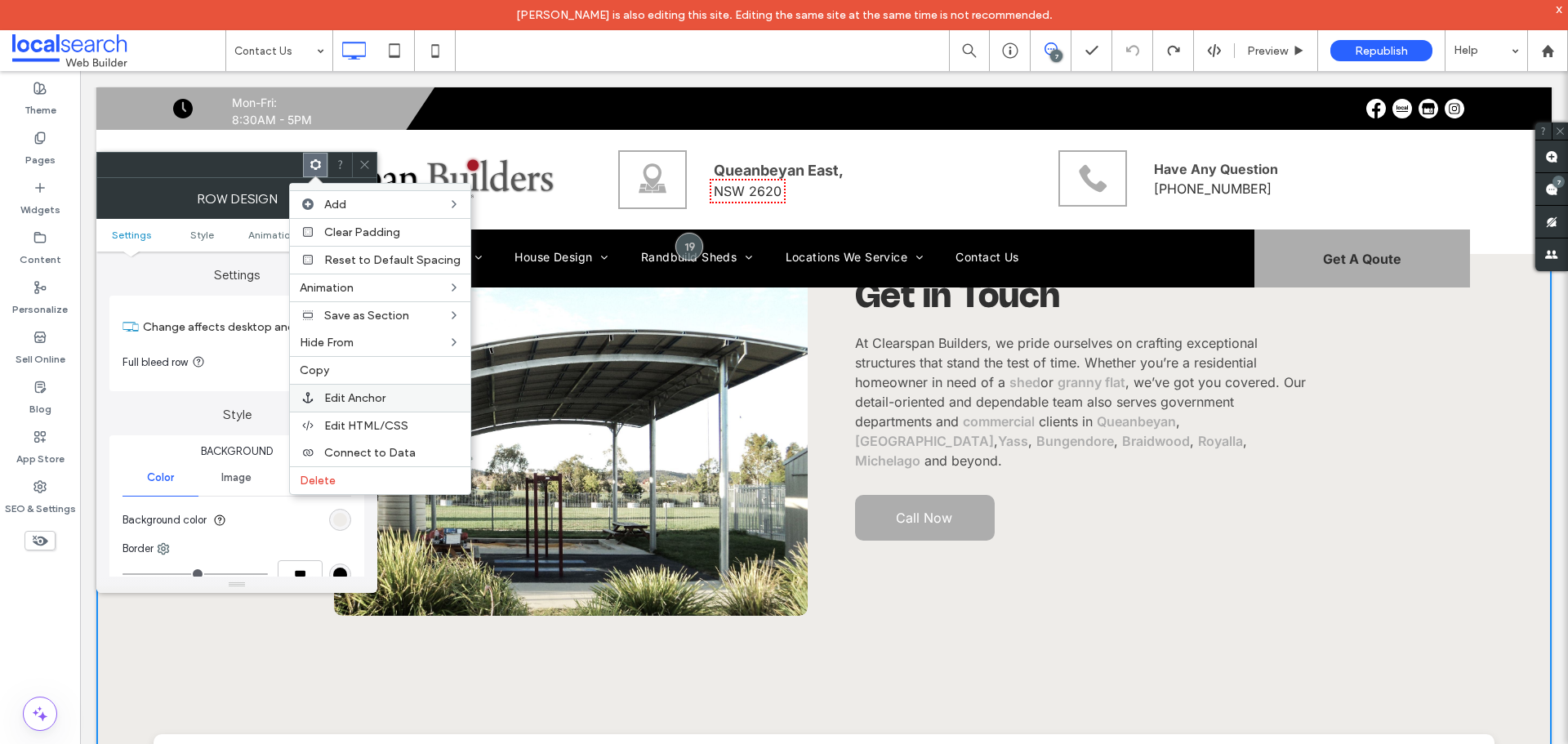
click at [389, 398] on label "Edit Anchor" at bounding box center [392, 398] width 136 height 14
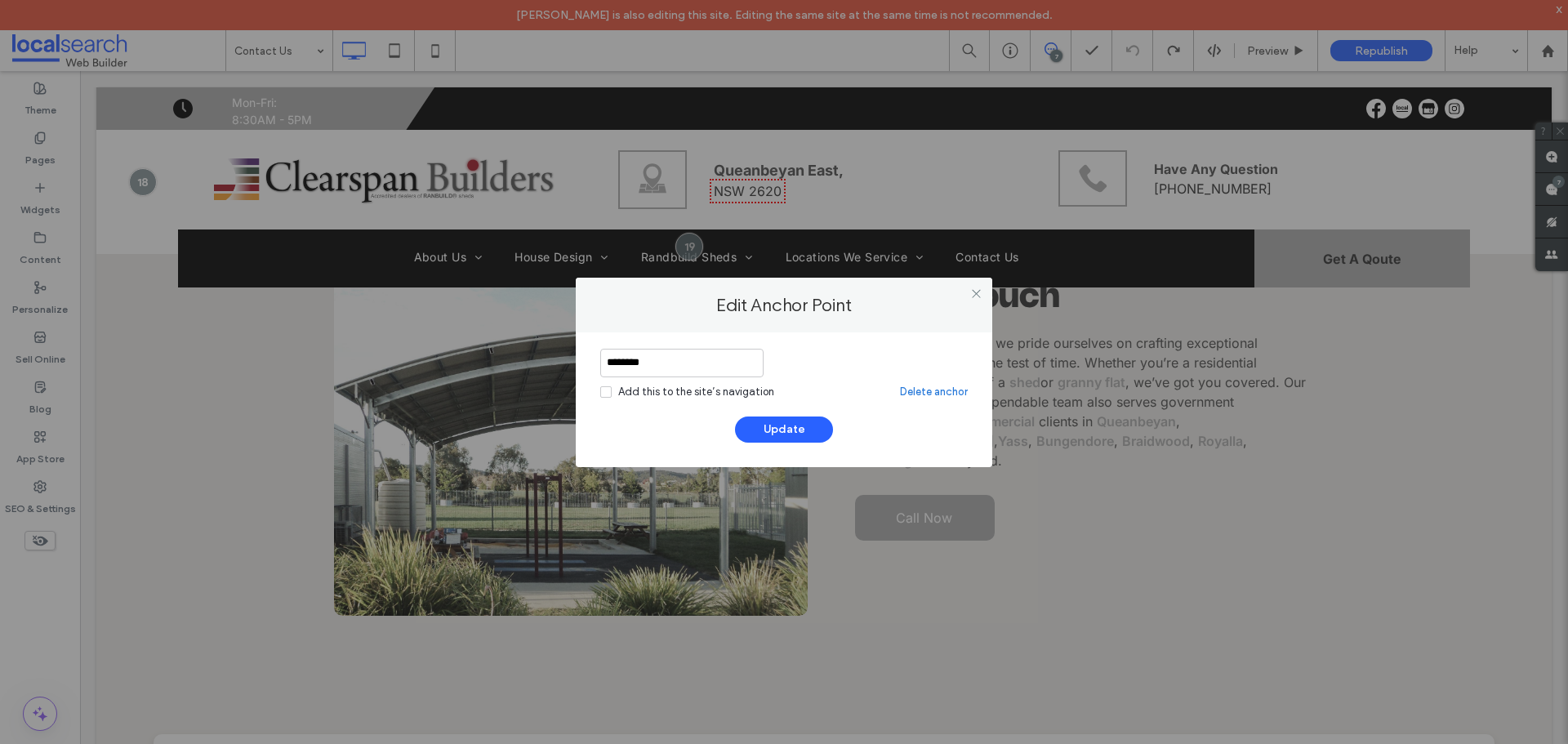
drag, startPoint x: 685, startPoint y: 361, endPoint x: 442, endPoint y: 367, distance: 243.1
click at [442, 367] on div "Edit Anchor Point ******** Add this to the site’s navigation Delete anchor Upda…" at bounding box center [784, 372] width 1568 height 744
click at [825, 363] on div "Add this to the site’s navigation Delete anchor" at bounding box center [784, 374] width 367 height 52
click at [920, 392] on link "Delete anchor" at bounding box center [933, 391] width 68 height 16
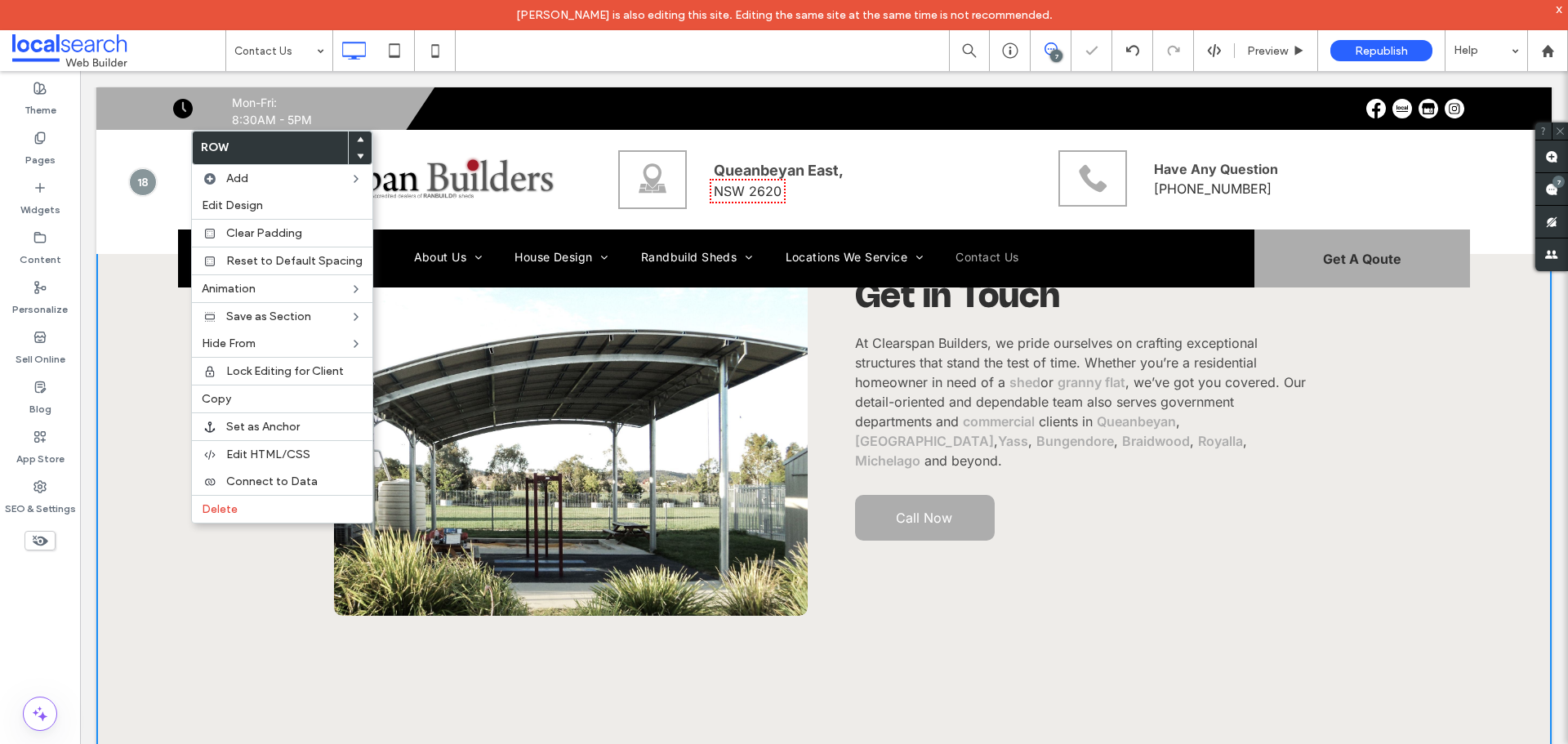
click at [180, 600] on div "Click To Paste Get in Touch At Clearspan Builders, we pride ourselves on crafti…" at bounding box center [824, 459] width 1455 height 666
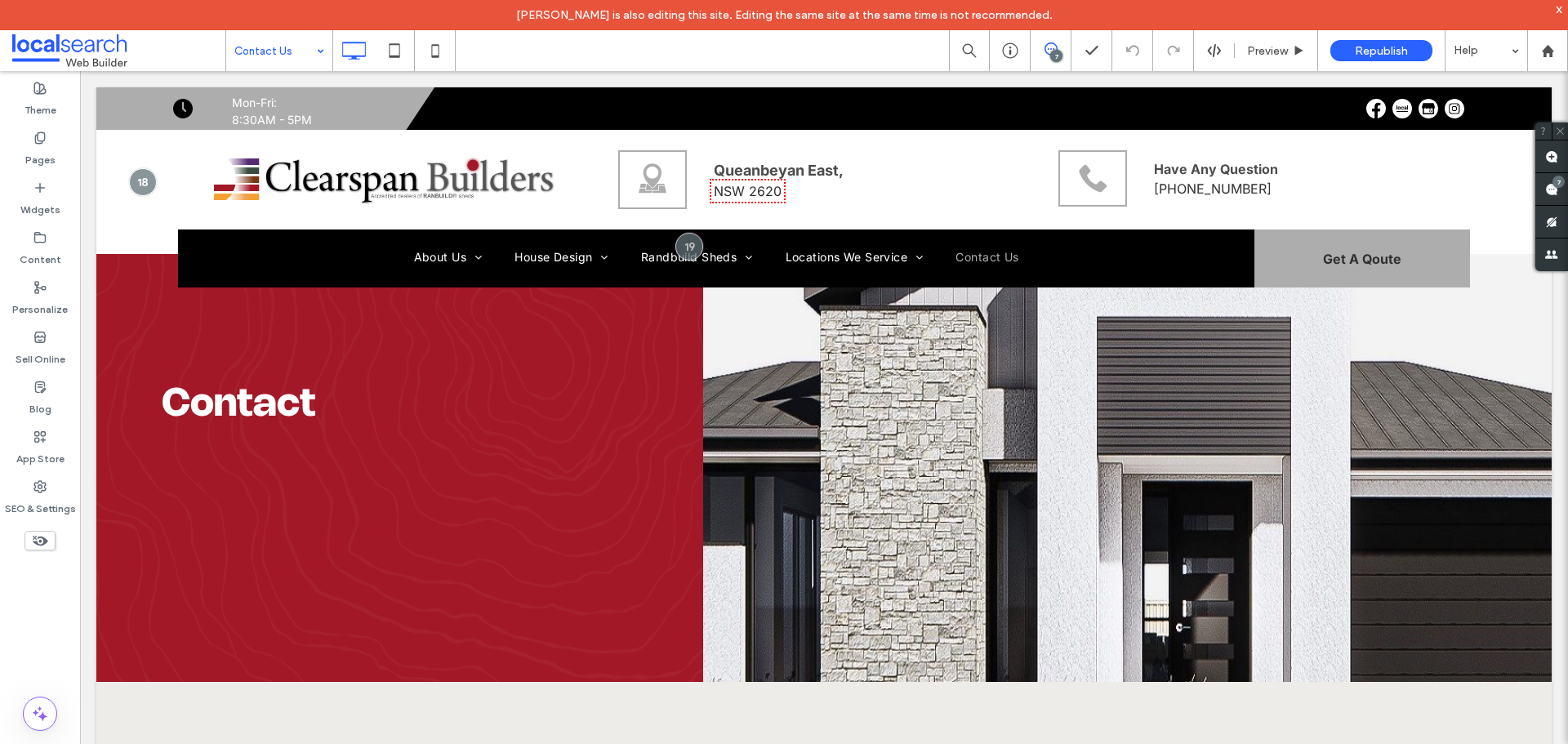
drag, startPoint x: 288, startPoint y: 49, endPoint x: 282, endPoint y: 66, distance: 18.0
click at [279, 48] on input at bounding box center [275, 50] width 82 height 41
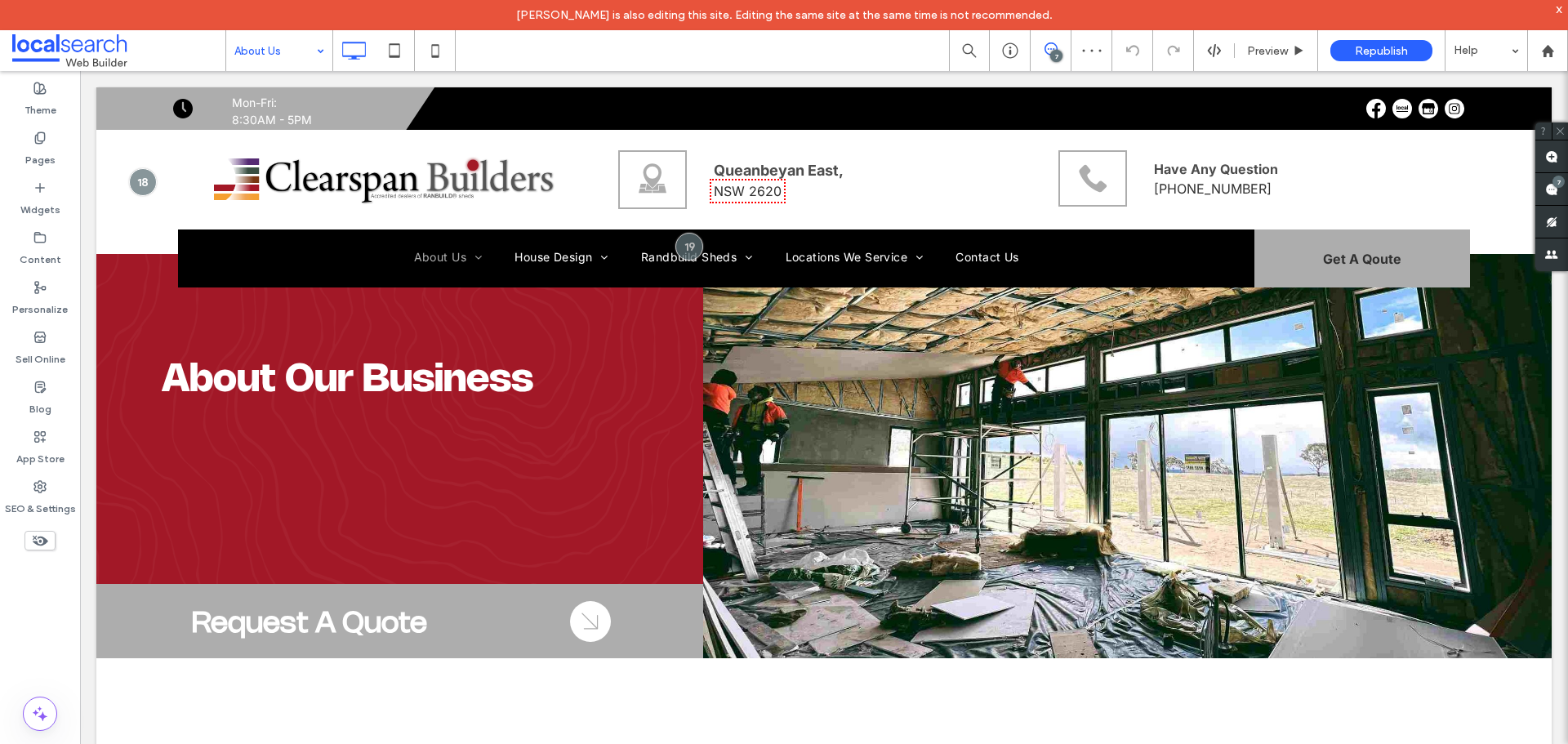
click at [530, 531] on div "About Our Business Click To Paste Request A Quote Click To Paste Arrow Icon Cli…" at bounding box center [400, 372] width 607 height 571
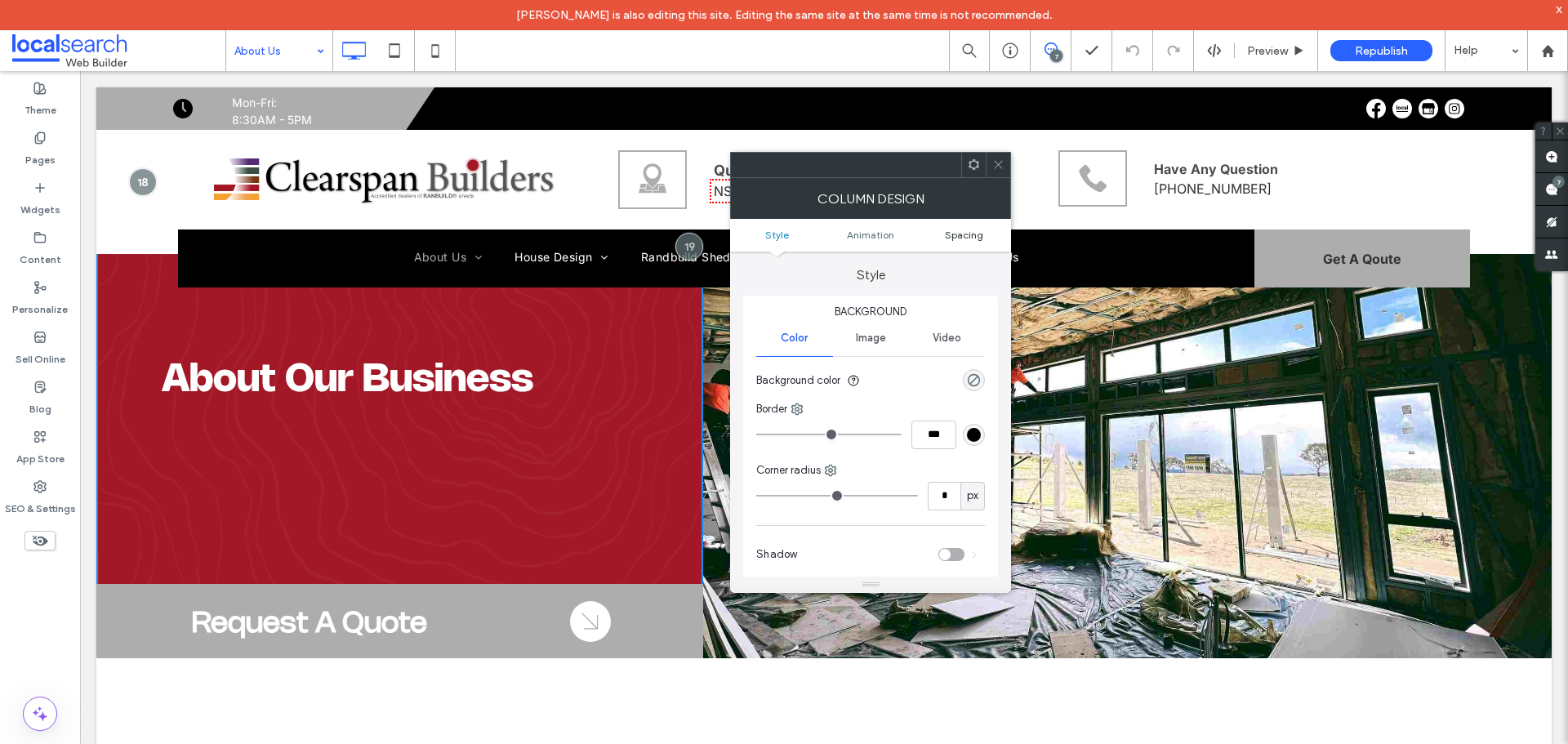
click at [956, 236] on span "Spacing" at bounding box center [963, 234] width 39 height 12
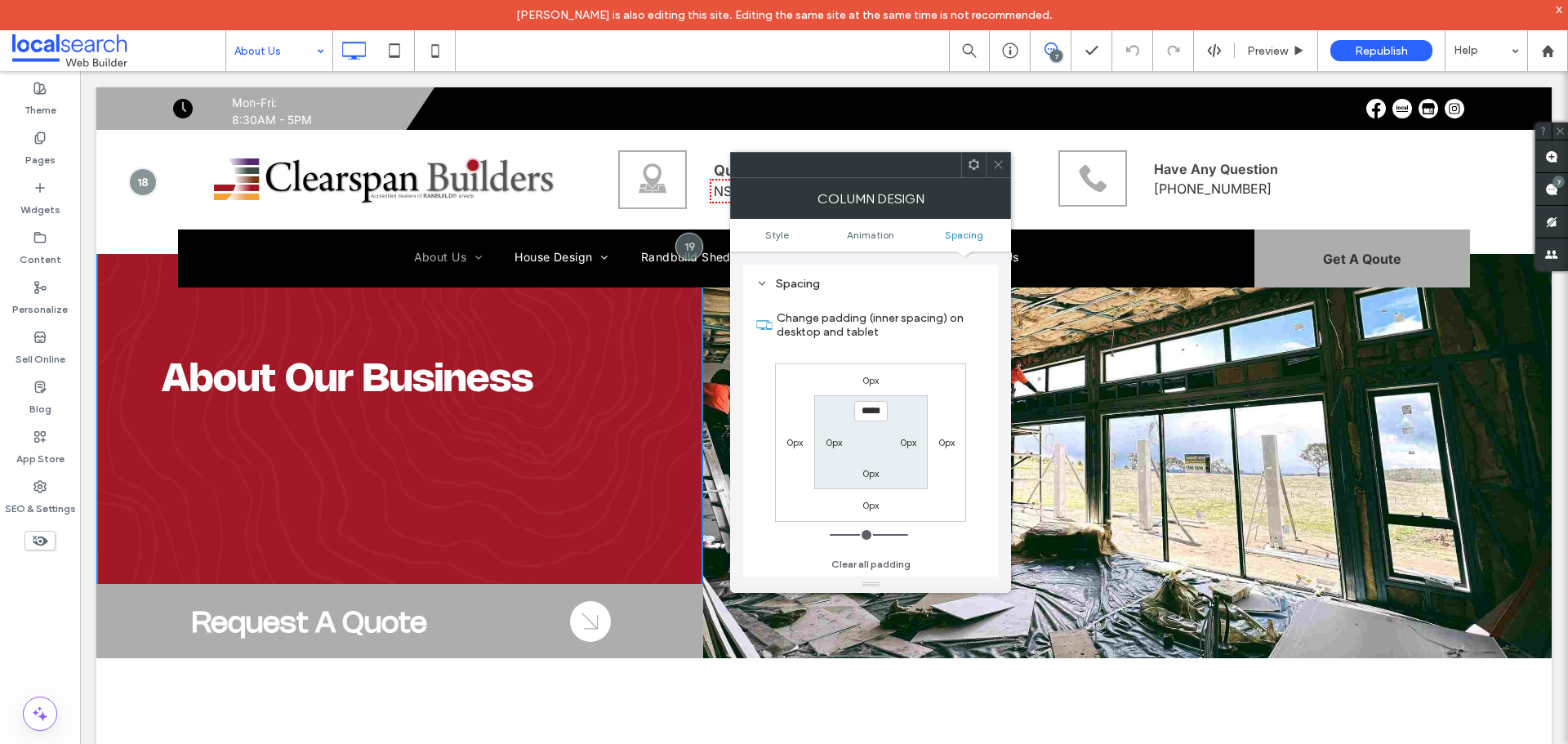
scroll to position [383, 0]
click at [869, 413] on input "*****" at bounding box center [870, 411] width 34 height 21
type input "*****"
type input "***"
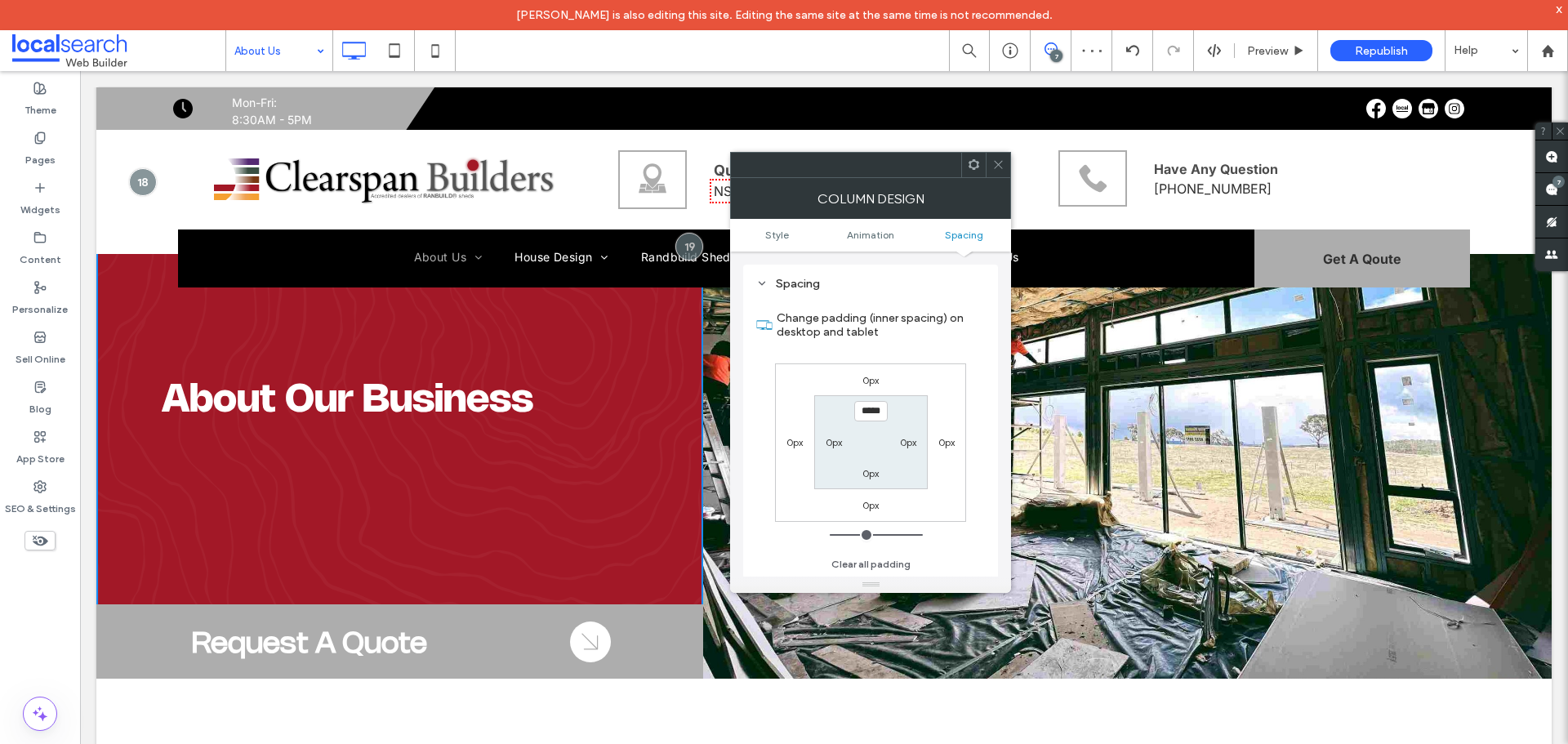
scroll to position [0, 0]
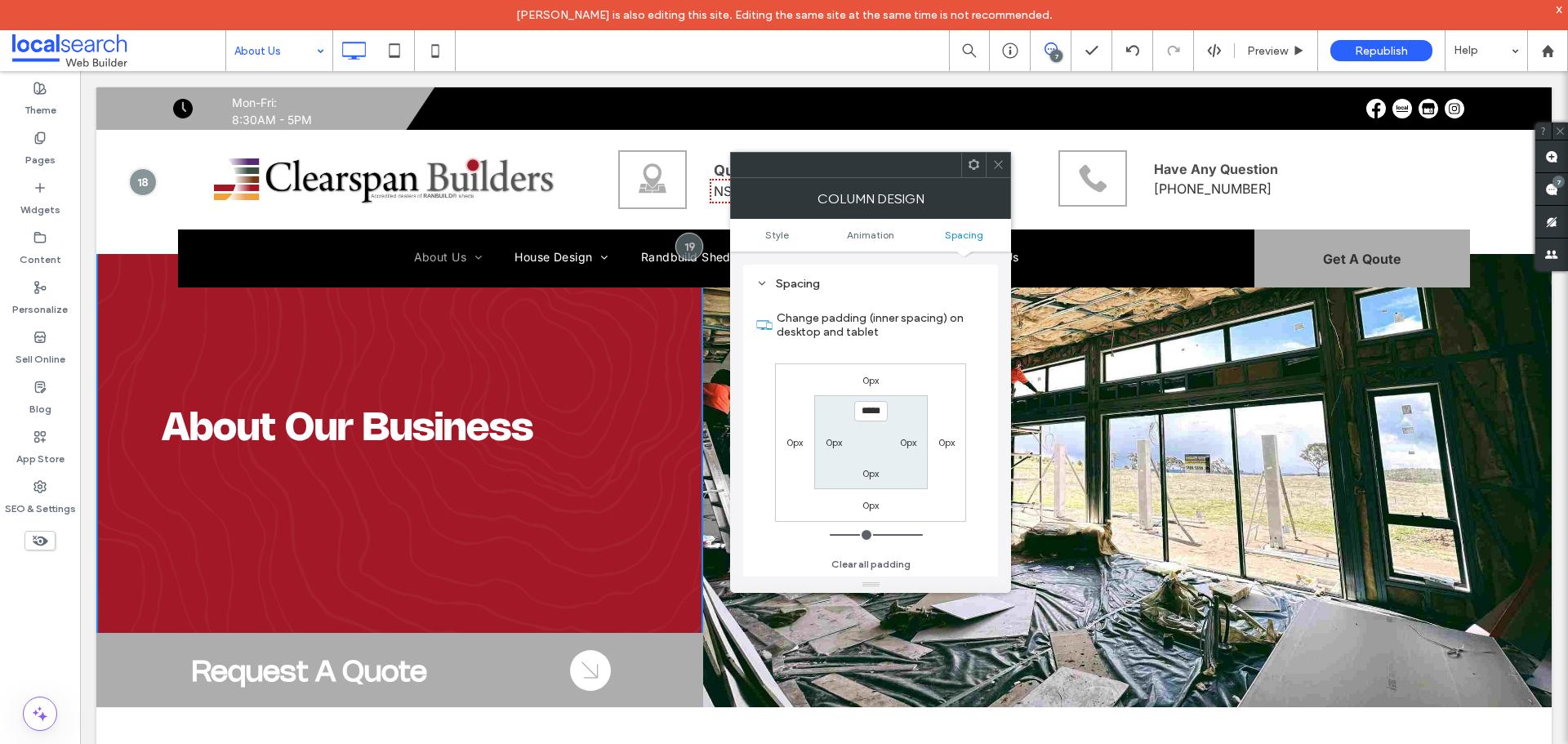
click at [875, 408] on input "*****" at bounding box center [870, 411] width 34 height 21
type input "*****"
type input "***"
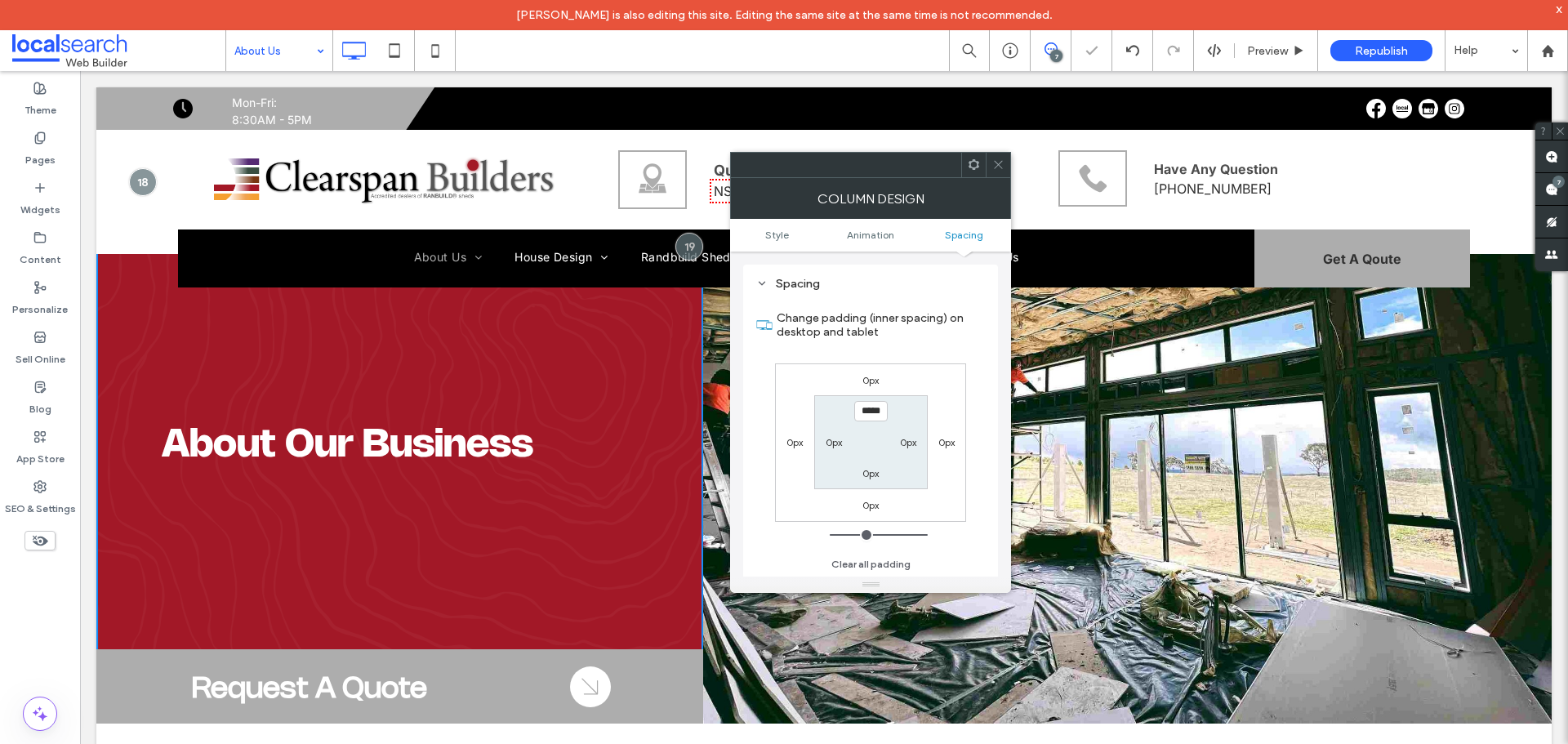
click at [992, 170] on icon at bounding box center [998, 165] width 12 height 12
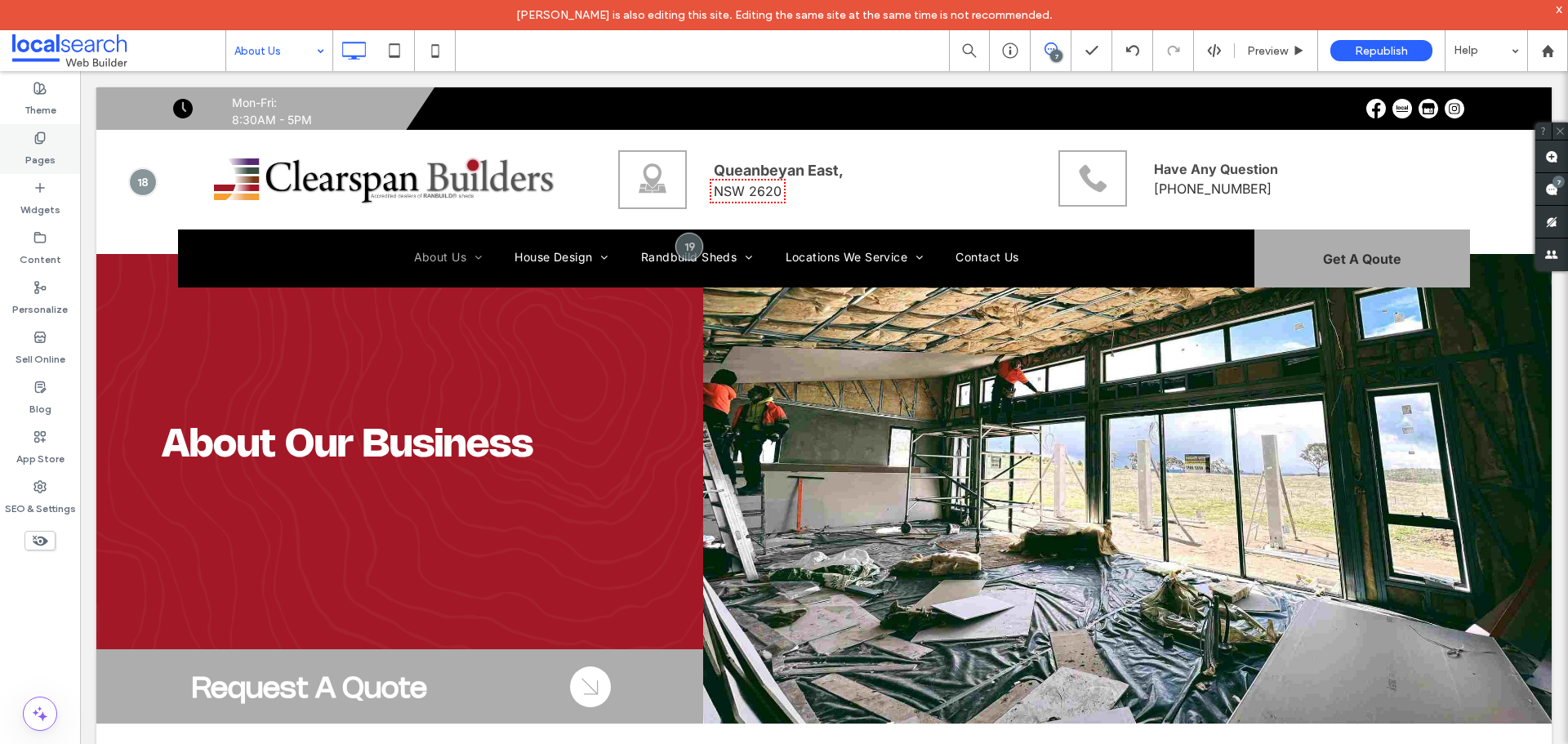
click at [44, 147] on label "Pages" at bounding box center [40, 156] width 30 height 23
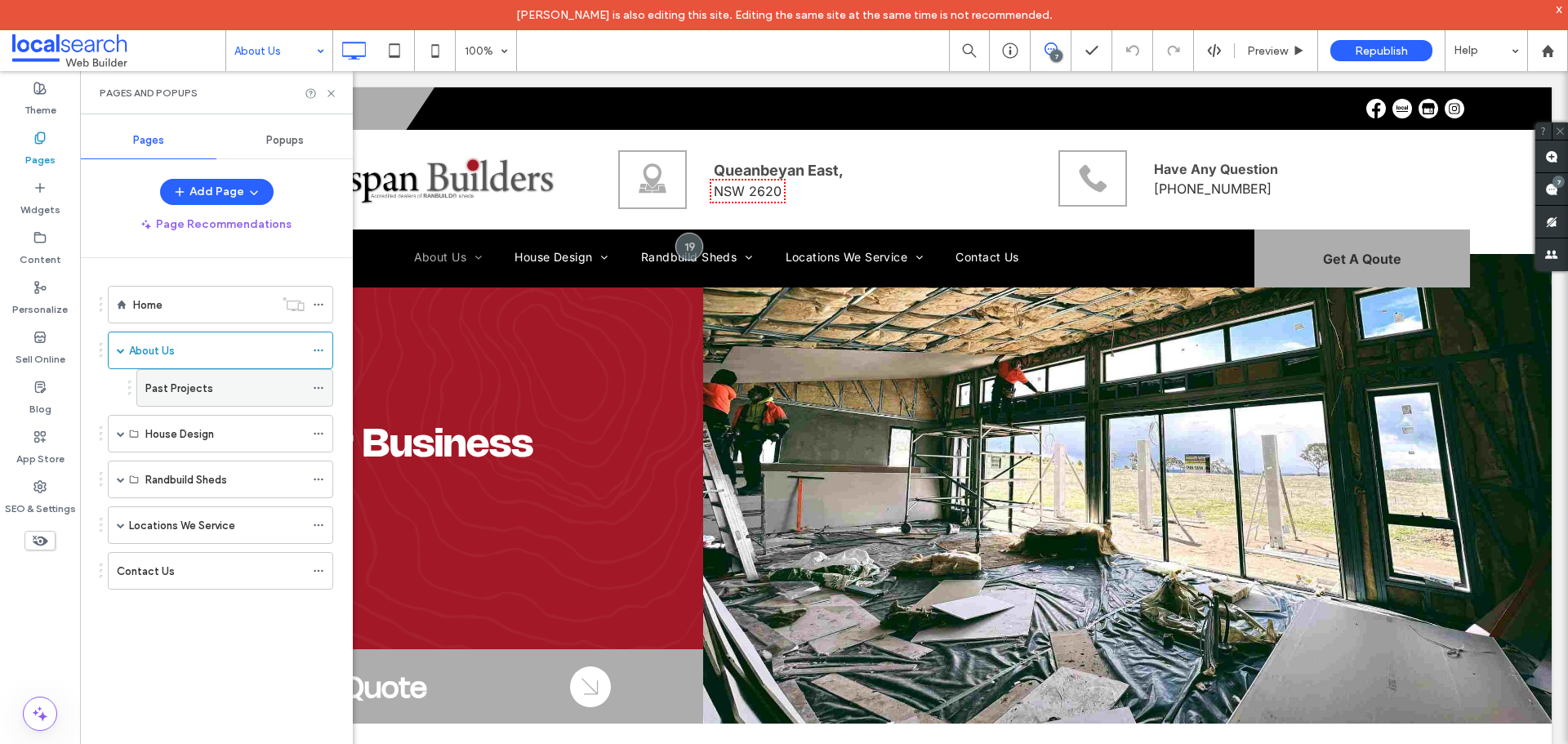
click at [161, 388] on label "Past Projects" at bounding box center [179, 388] width 68 height 28
click at [331, 89] on icon at bounding box center [331, 93] width 12 height 12
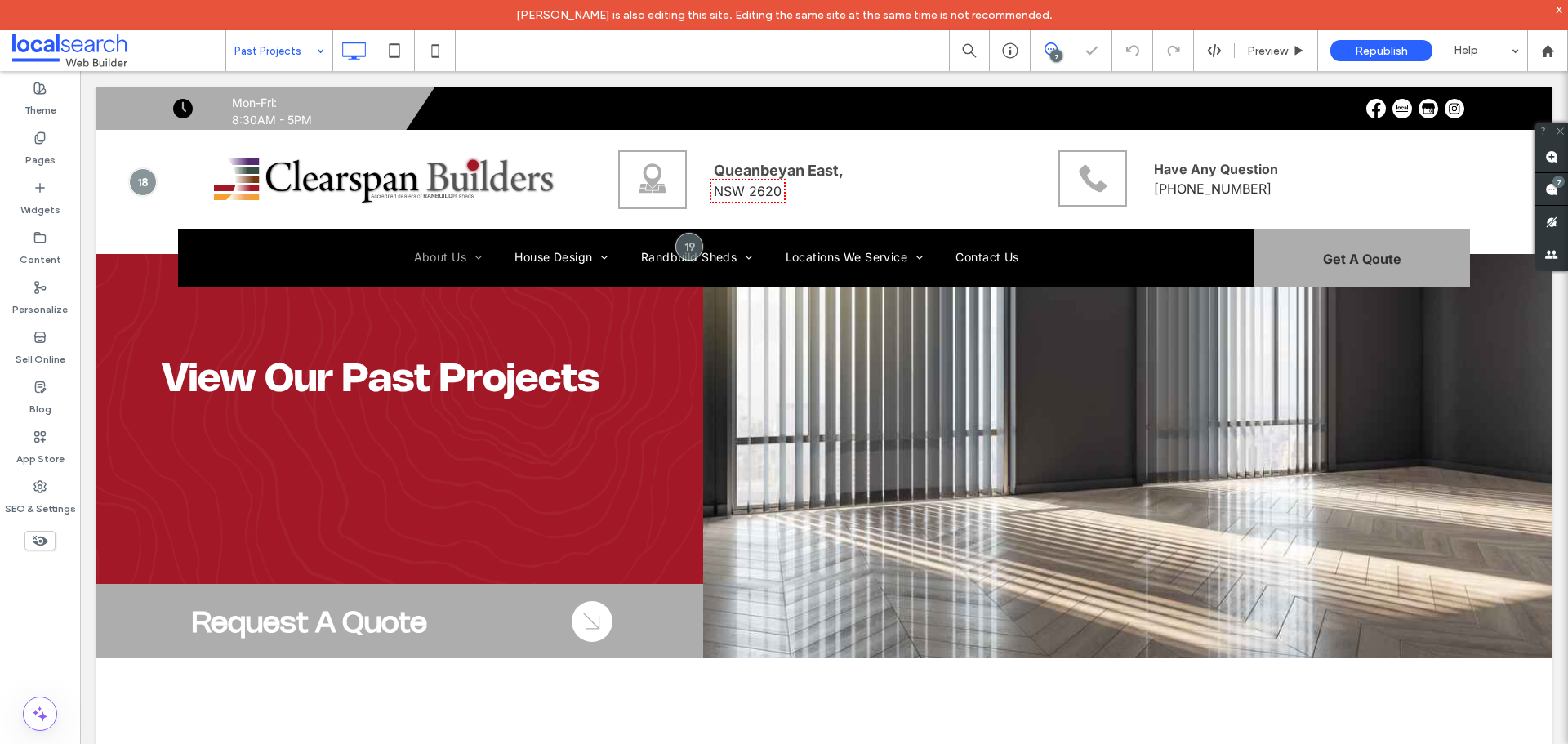
click at [418, 532] on div "View Our Past Projects Click To Paste Request A Quote Click To Paste Arrow Icon…" at bounding box center [400, 372] width 607 height 571
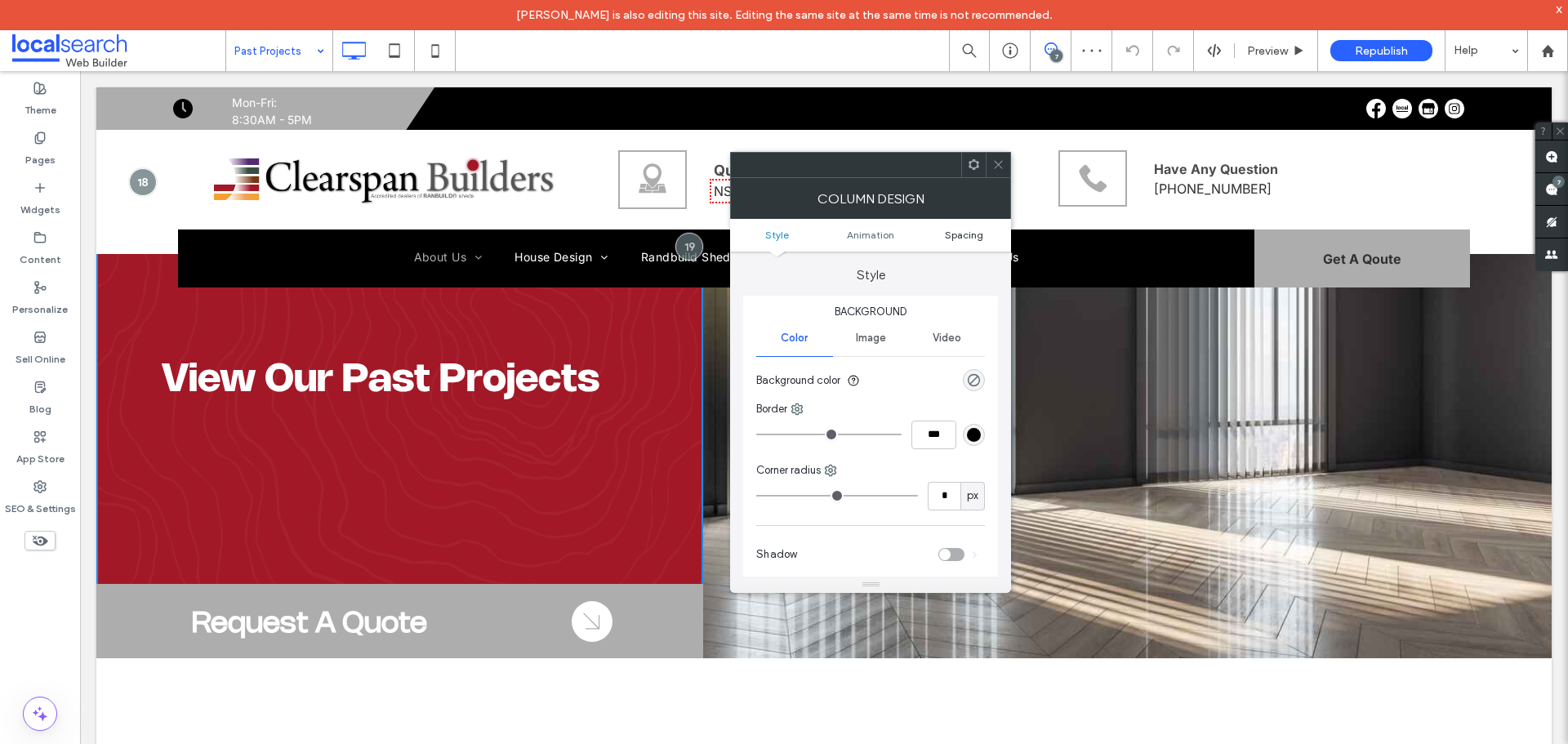
click at [960, 235] on span "Spacing" at bounding box center [963, 234] width 39 height 12
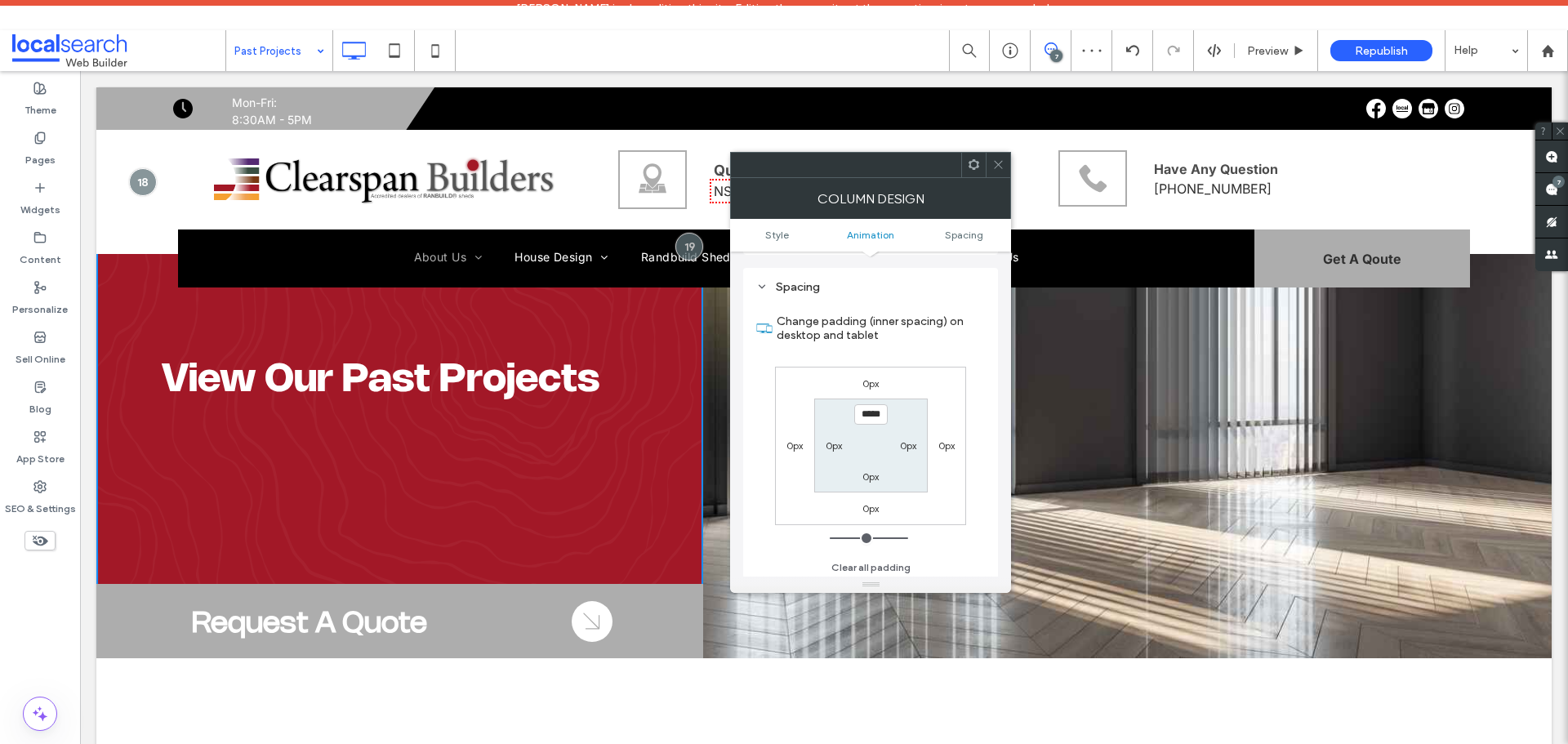
scroll to position [383, 0]
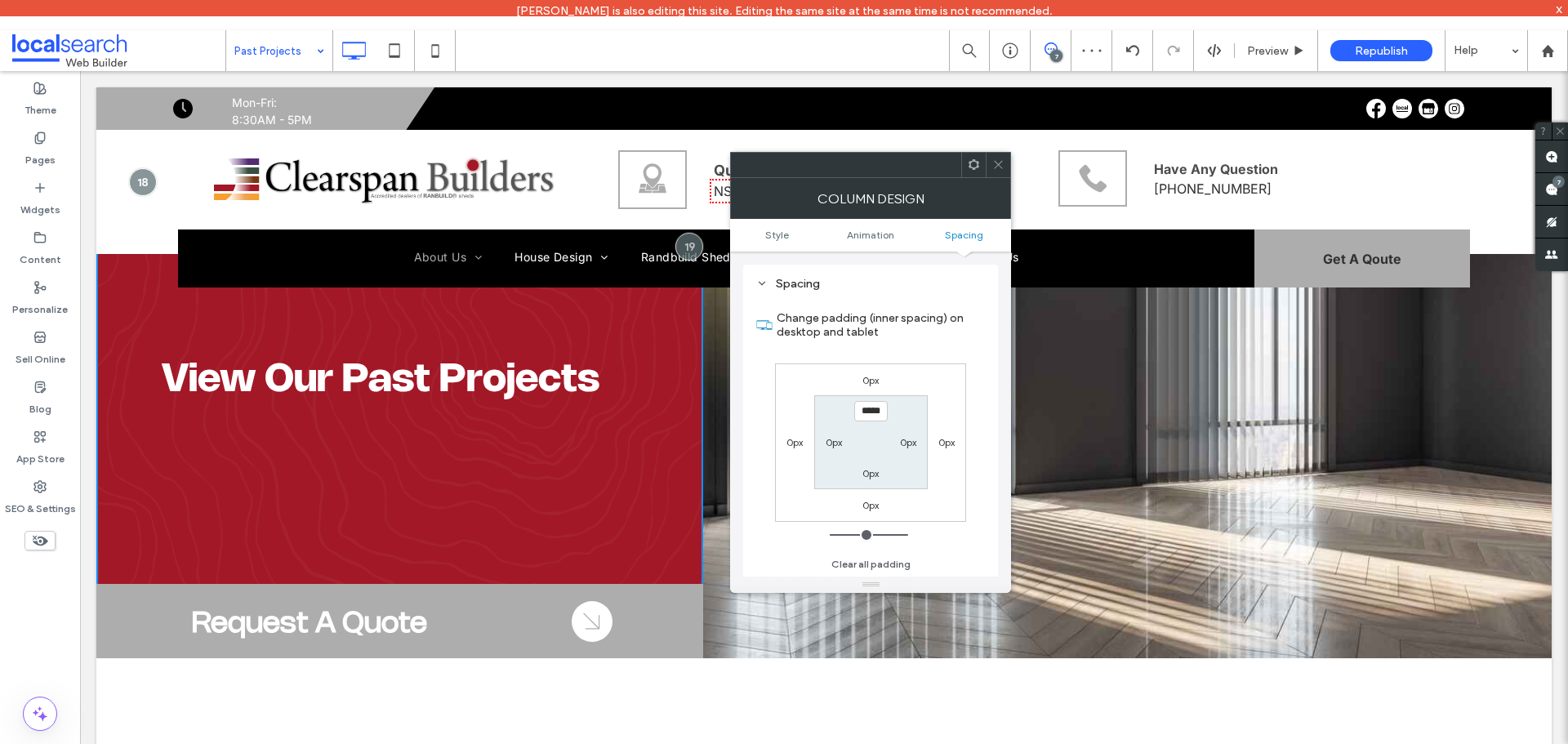
click at [875, 420] on input "*****" at bounding box center [870, 411] width 34 height 21
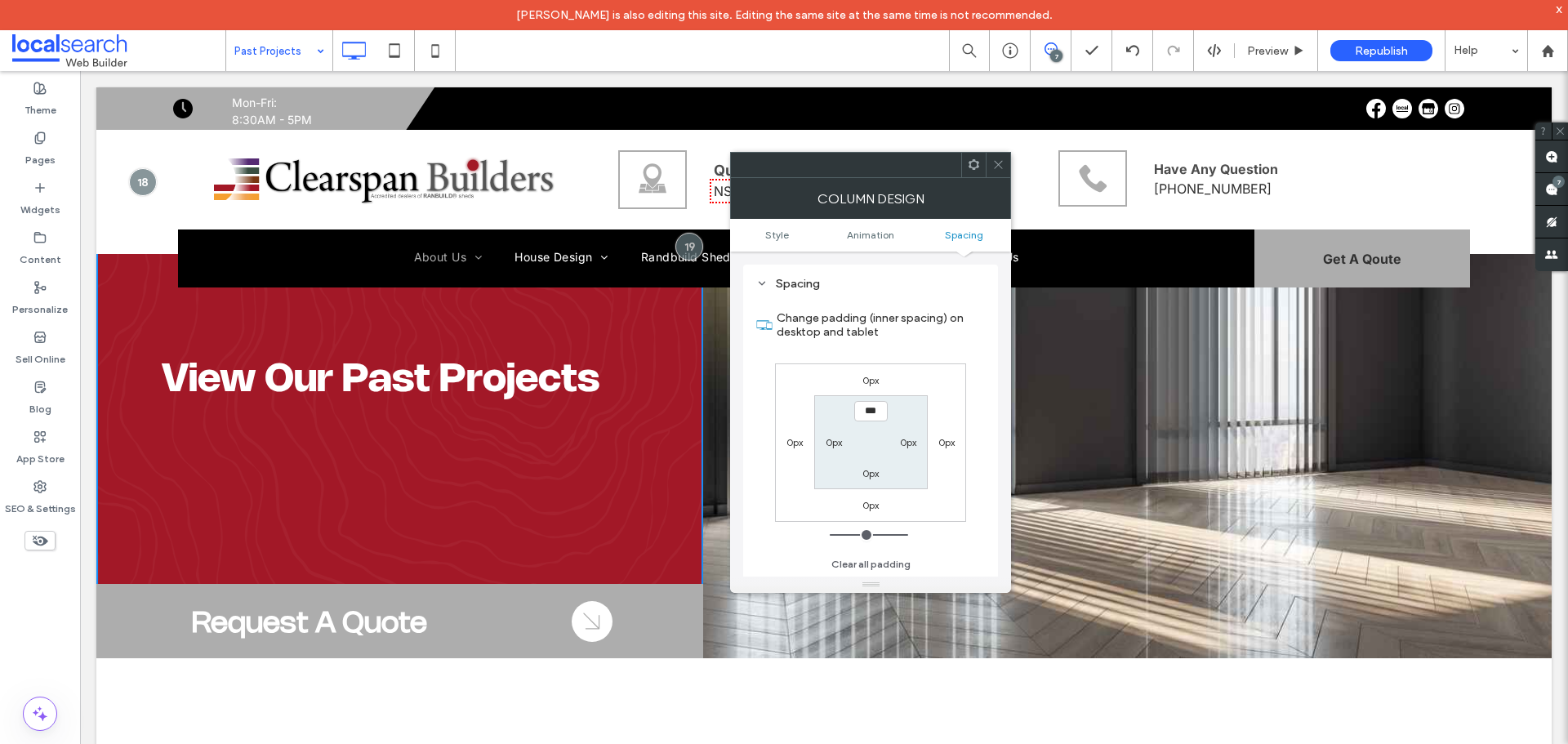
type input "*****"
type input "***"
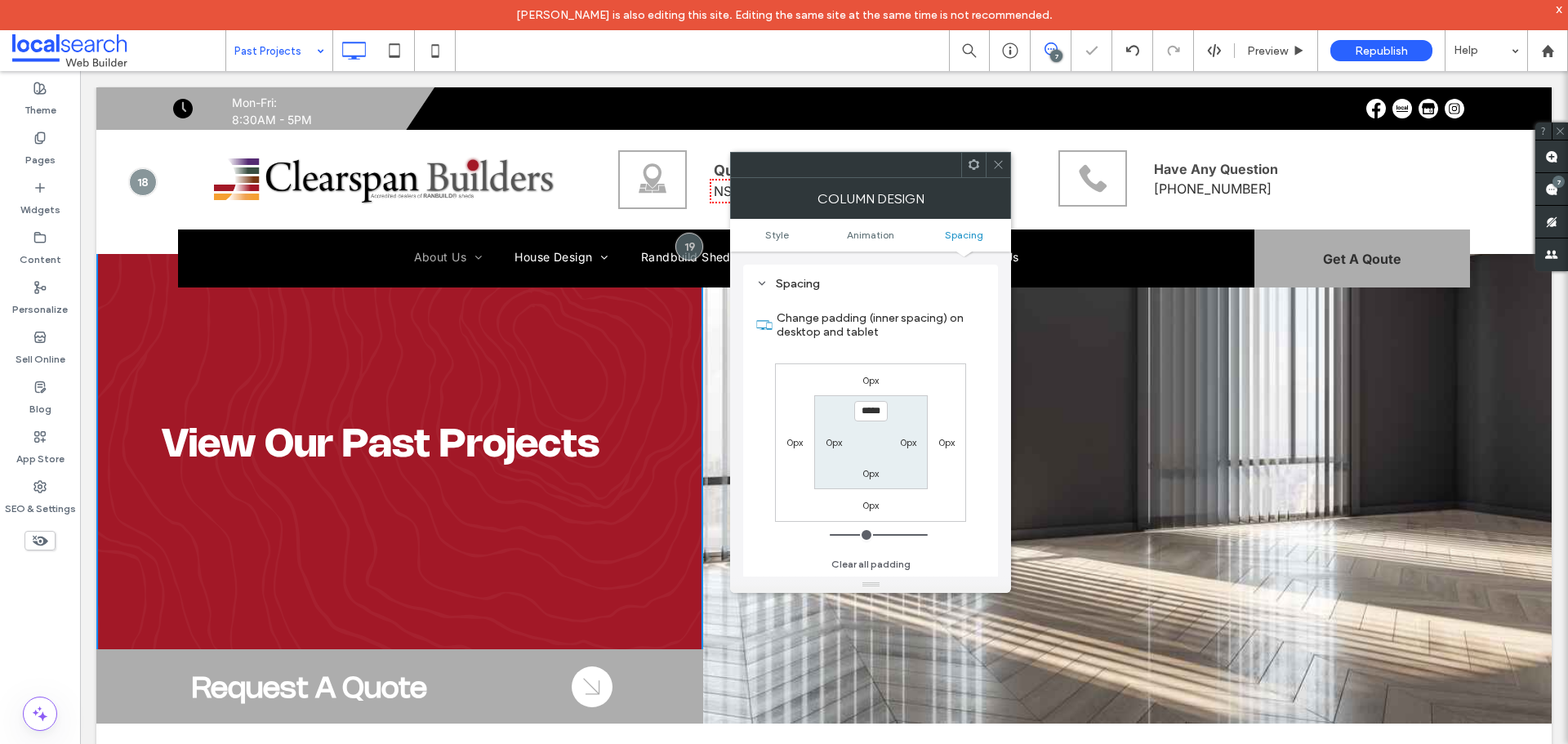
click at [992, 165] on div at bounding box center [998, 165] width 24 height 24
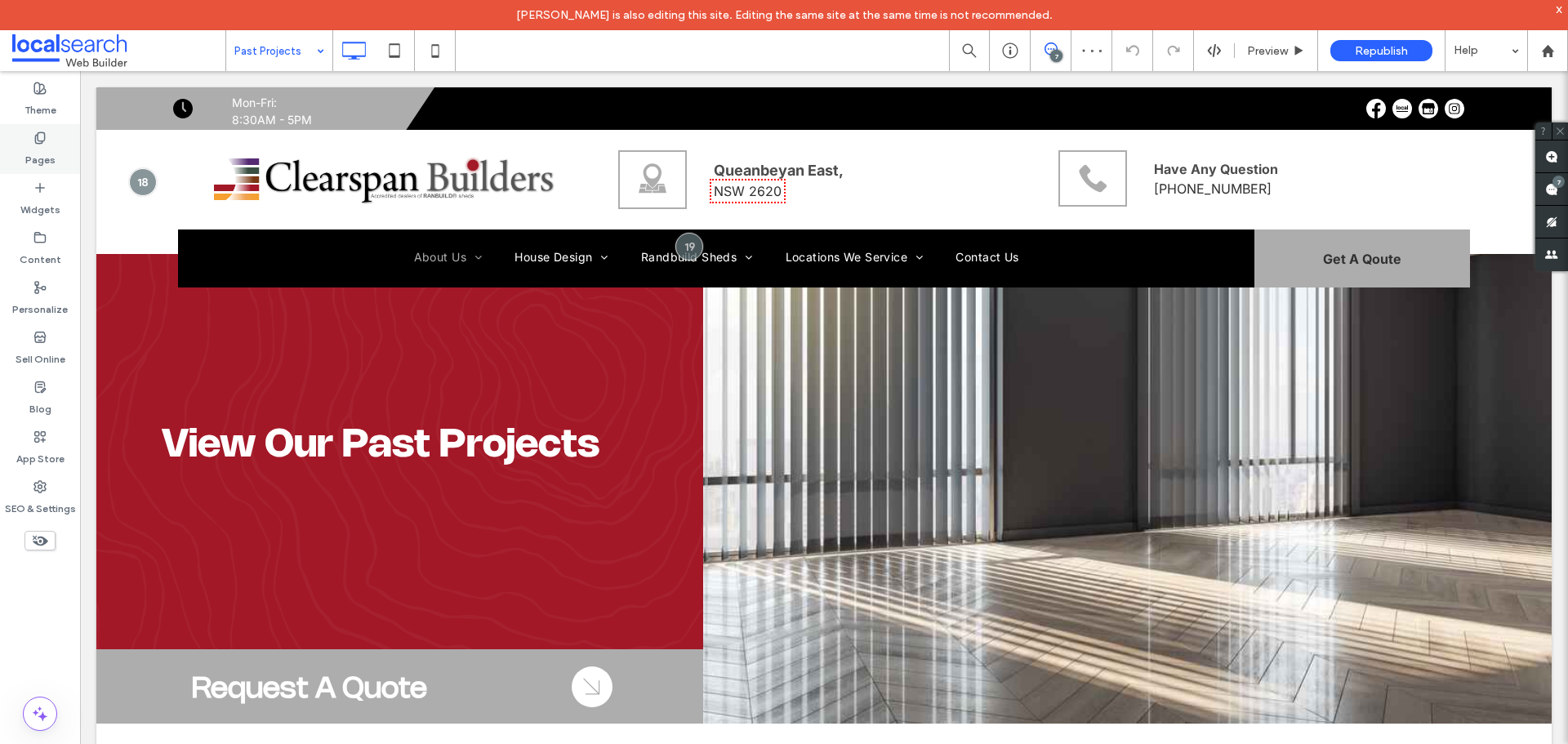
click at [30, 152] on label "Pages" at bounding box center [40, 156] width 30 height 23
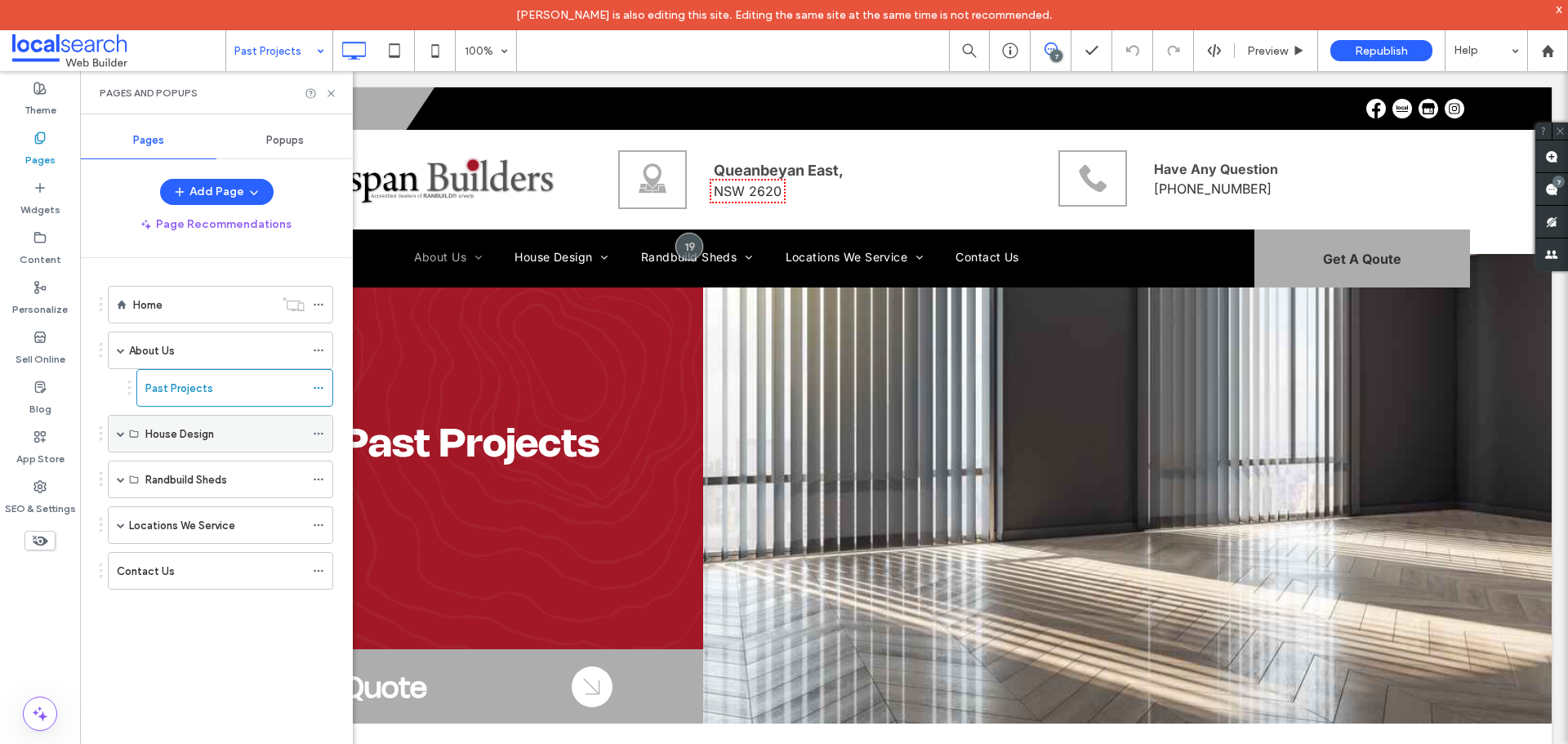
click at [119, 434] on span at bounding box center [120, 433] width 8 height 8
click at [184, 462] on label "New Home Builds" at bounding box center [188, 471] width 85 height 28
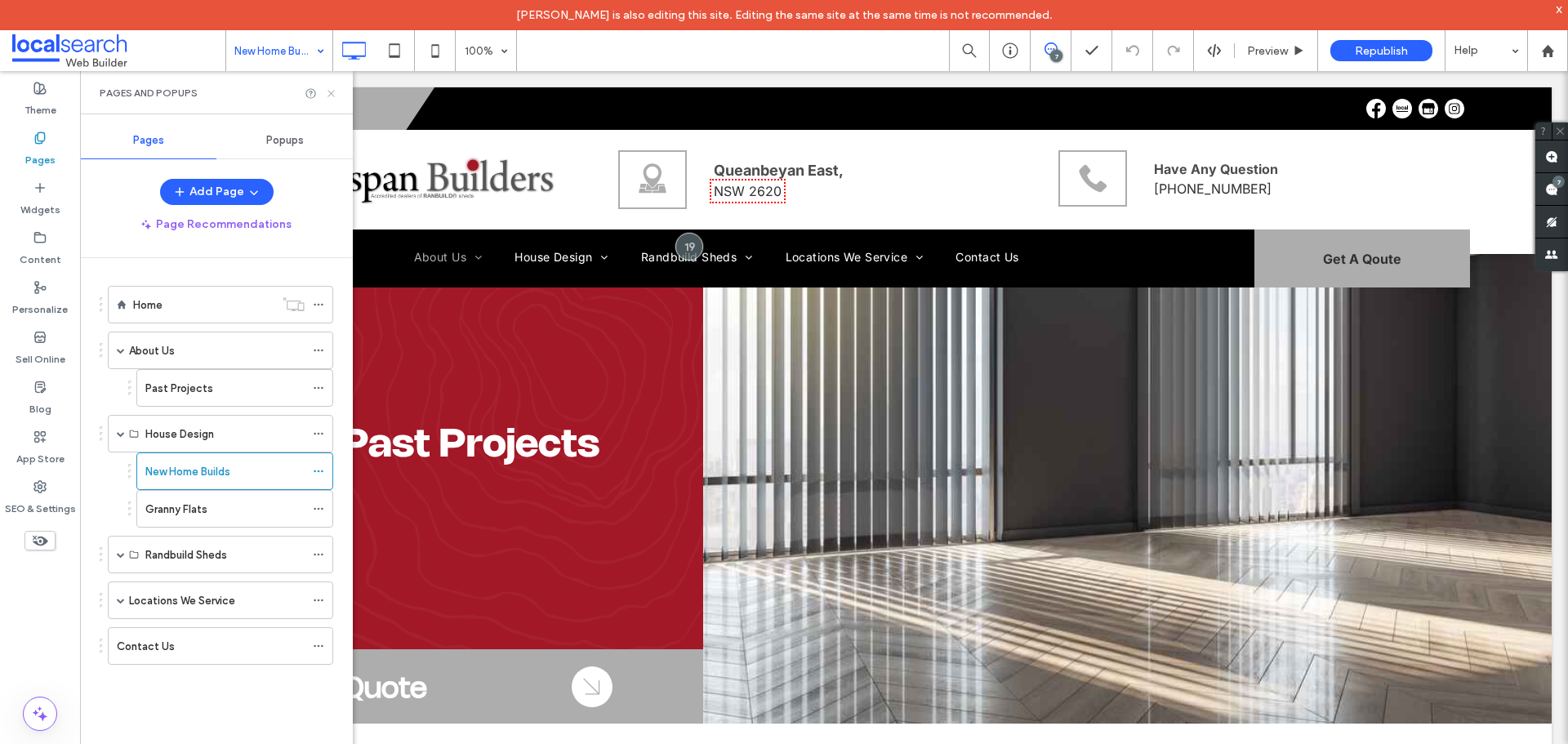
click at [330, 92] on use at bounding box center [331, 93] width 7 height 7
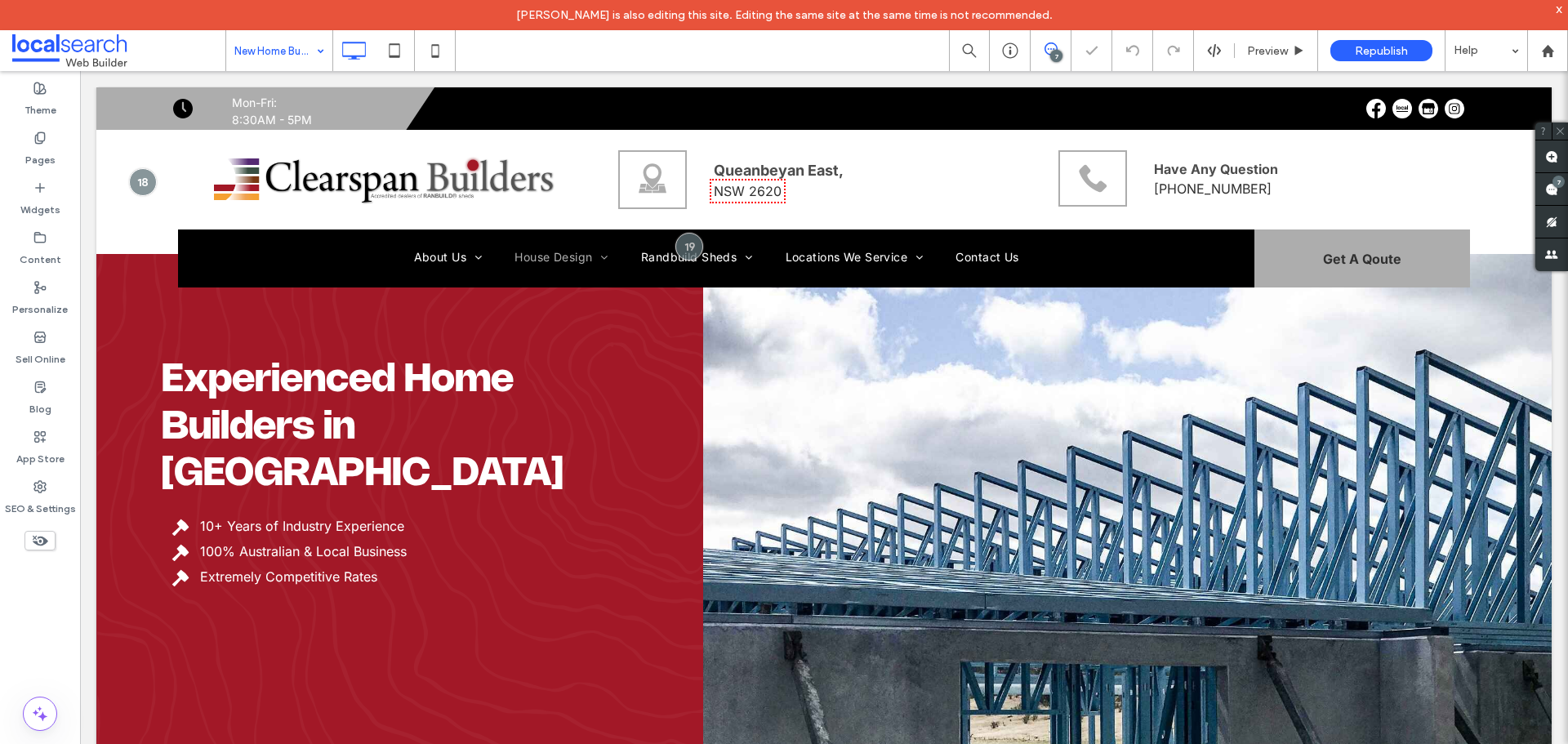
click at [455, 646] on div "Experienced Home Builders in Queanbeyan 10+ Years of Industry Experience 100% A…" at bounding box center [400, 462] width 607 height 750
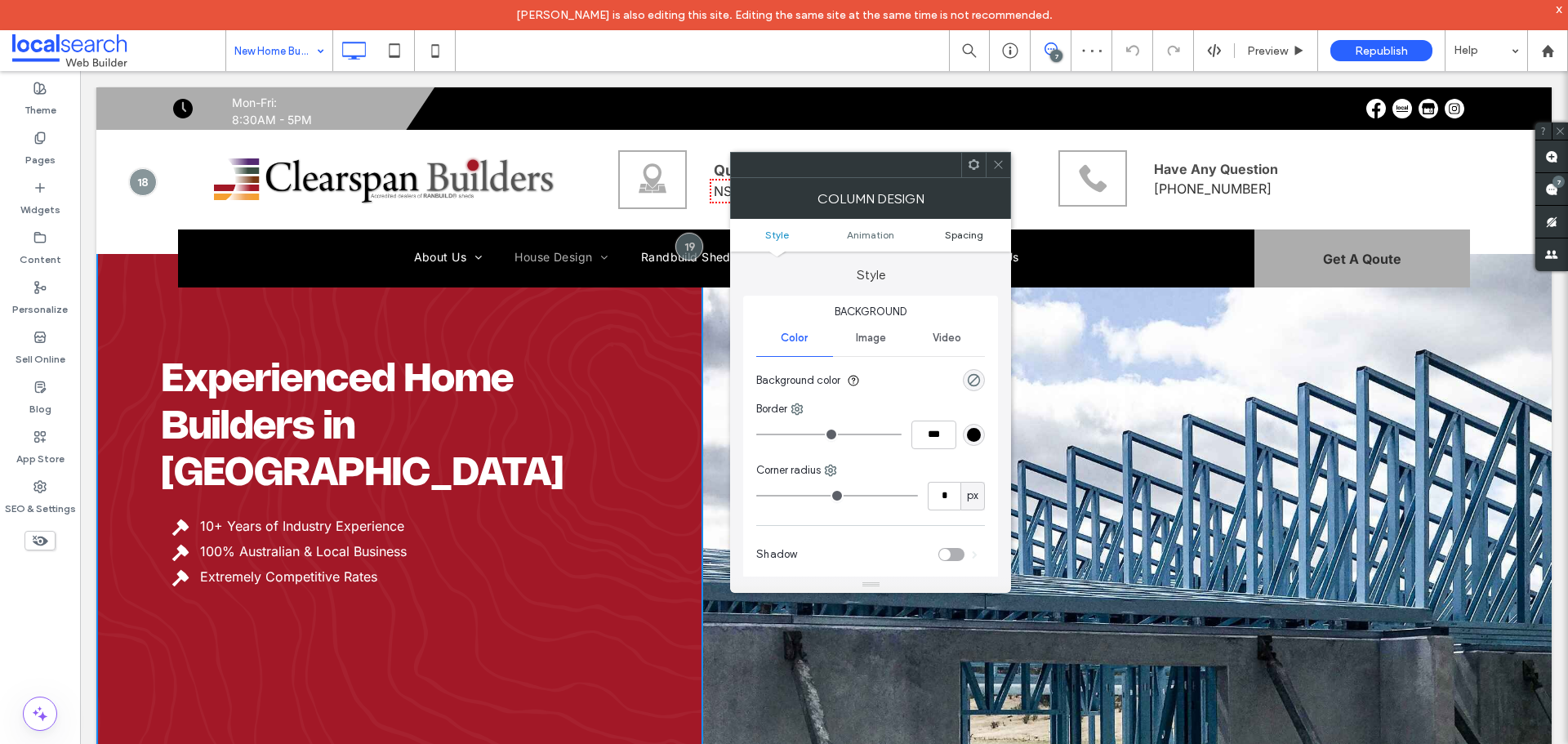
click at [953, 234] on span "Spacing" at bounding box center [963, 234] width 39 height 12
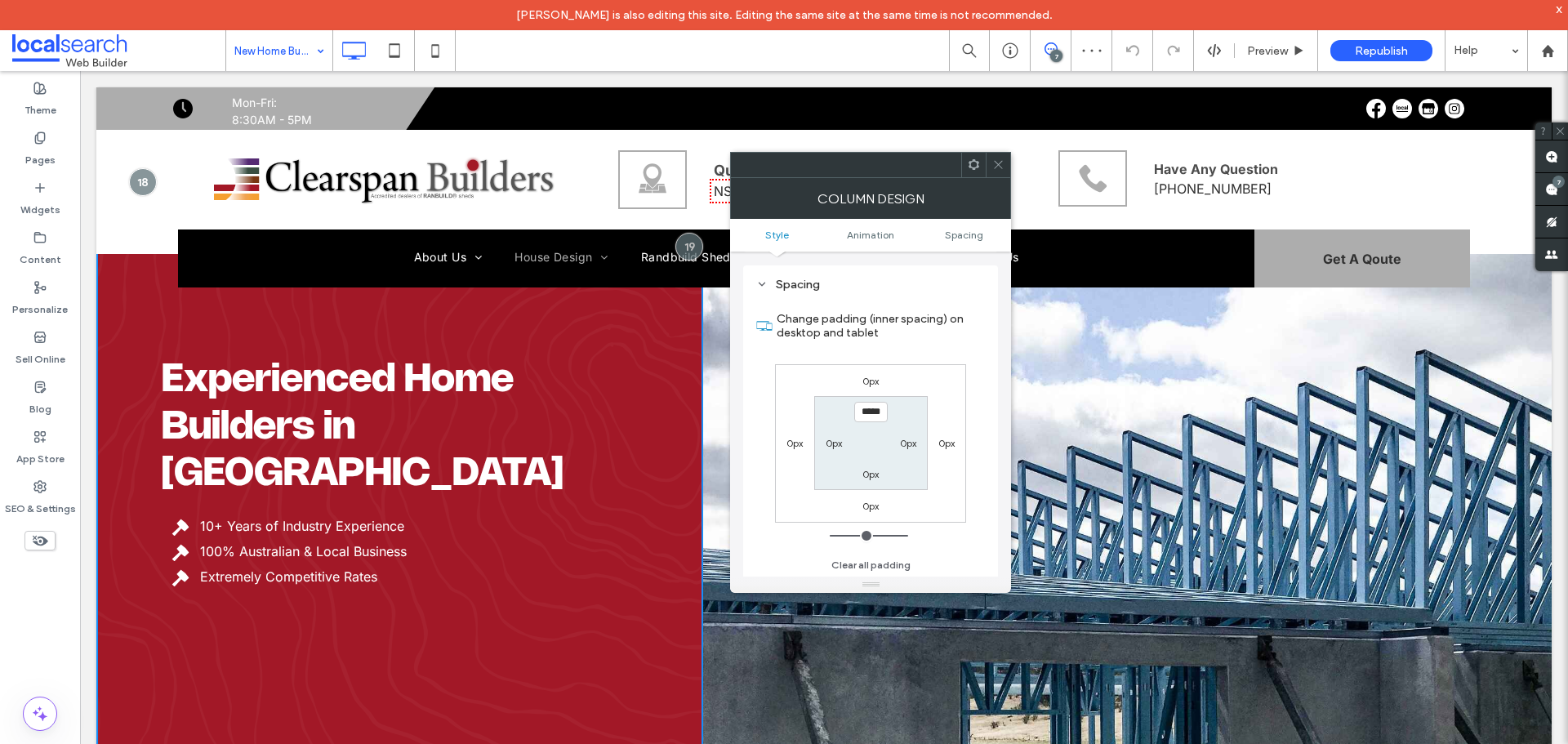
scroll to position [383, 0]
click at [865, 414] on input "*****" at bounding box center [870, 411] width 34 height 21
type input "*****"
type input "***"
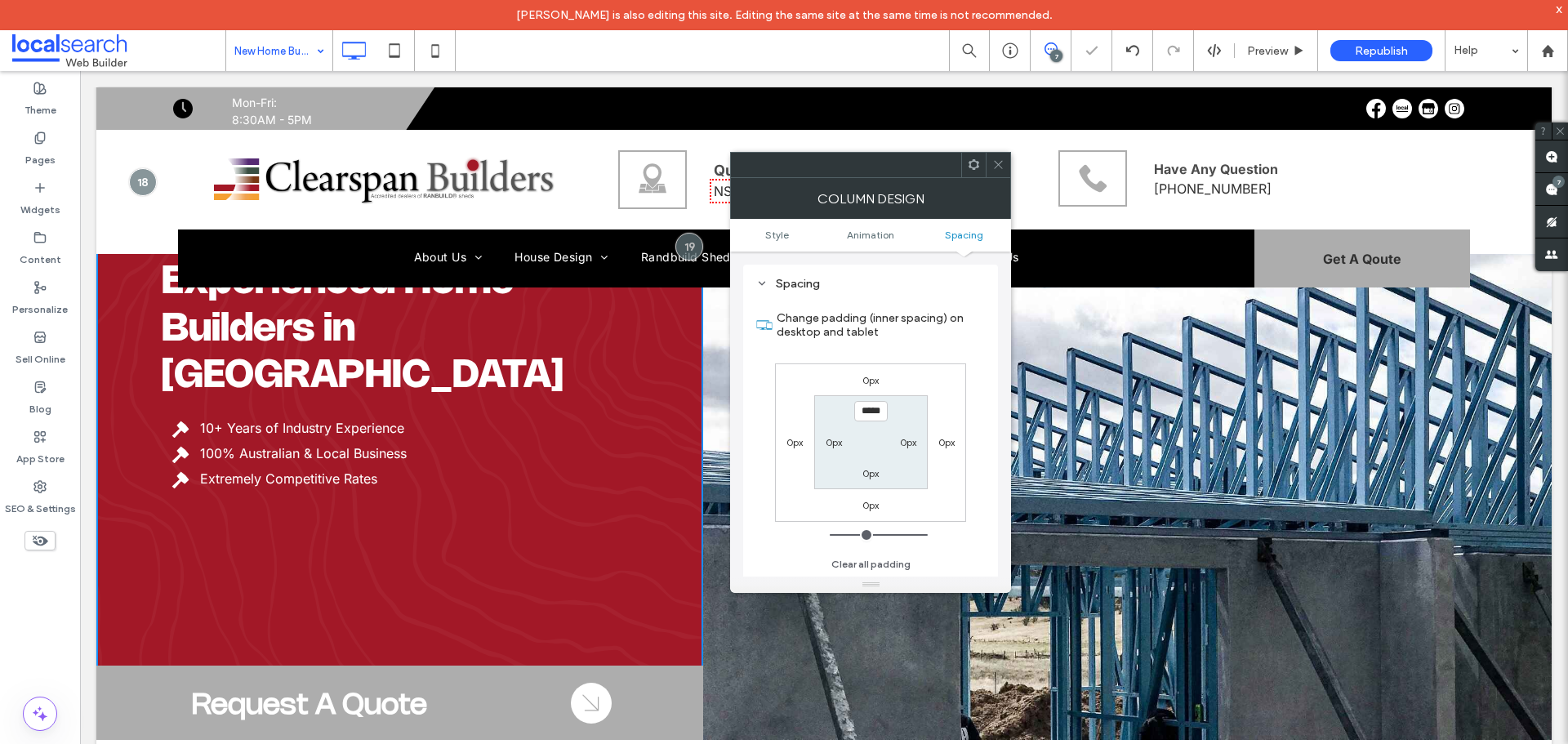
scroll to position [0, 0]
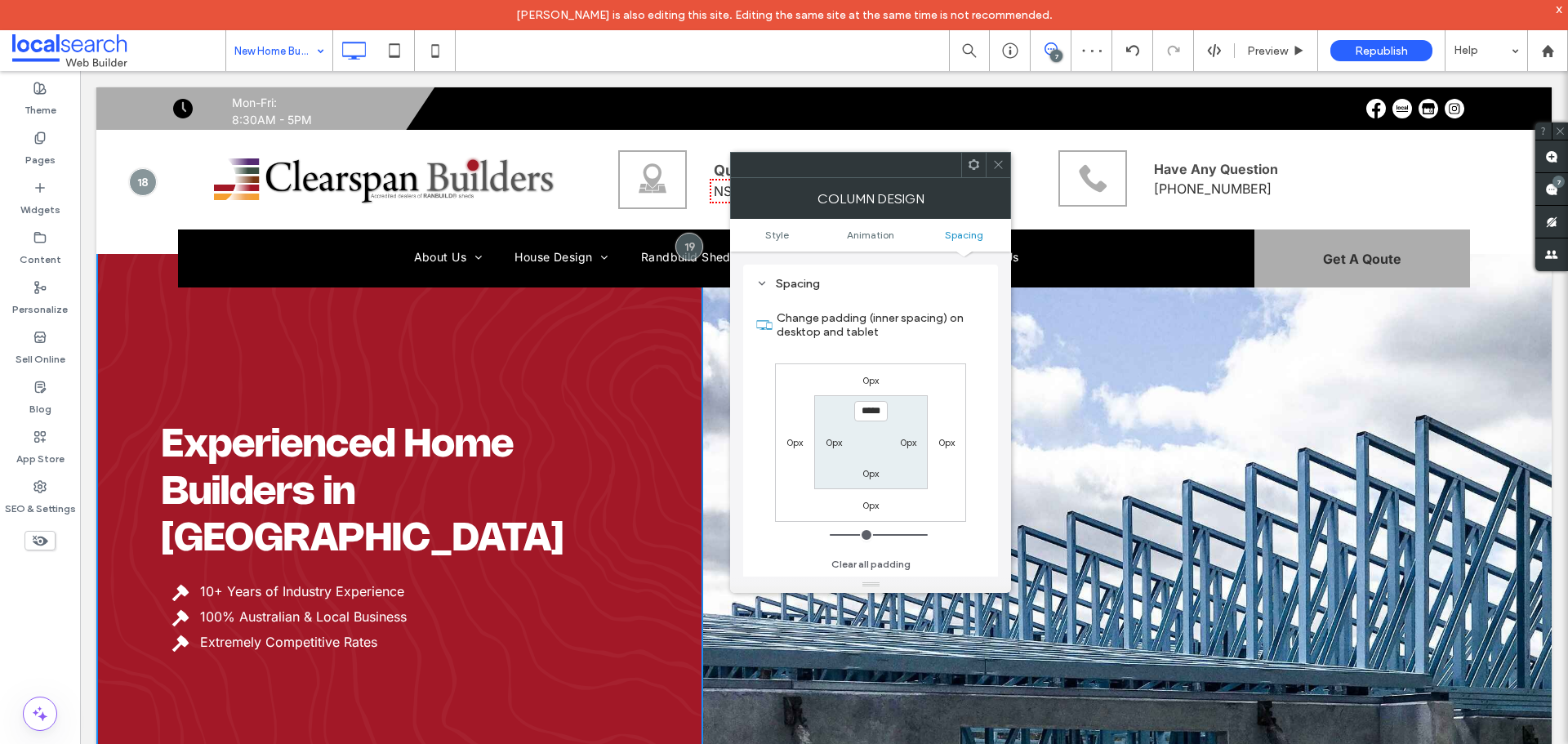
drag, startPoint x: 995, startPoint y: 168, endPoint x: 379, endPoint y: 97, distance: 620.1
click at [995, 168] on use at bounding box center [998, 165] width 8 height 8
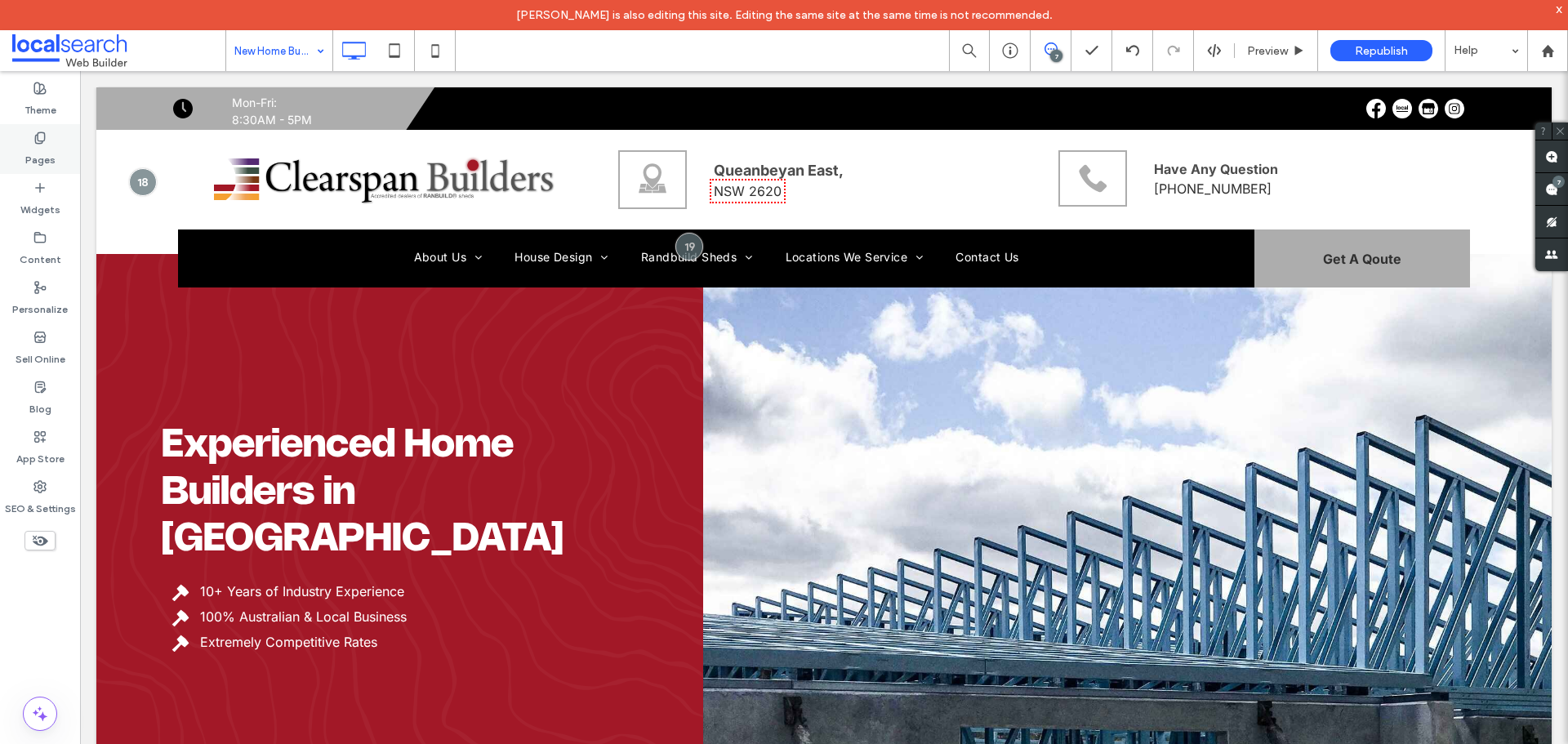
click at [51, 161] on label "Pages" at bounding box center [40, 156] width 30 height 23
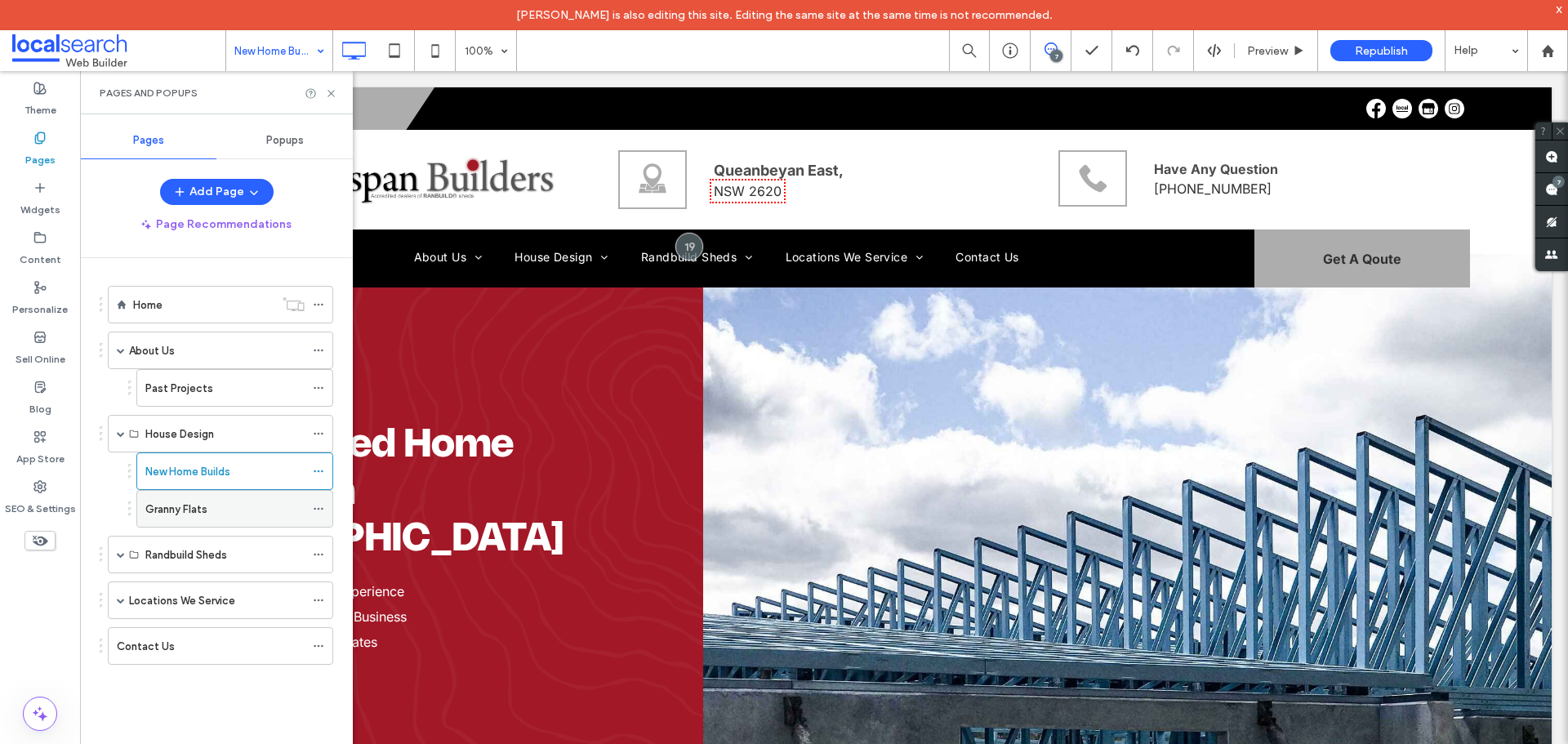
click at [180, 522] on div "Granny Flats" at bounding box center [225, 509] width 160 height 36
click at [333, 91] on use at bounding box center [331, 93] width 7 height 7
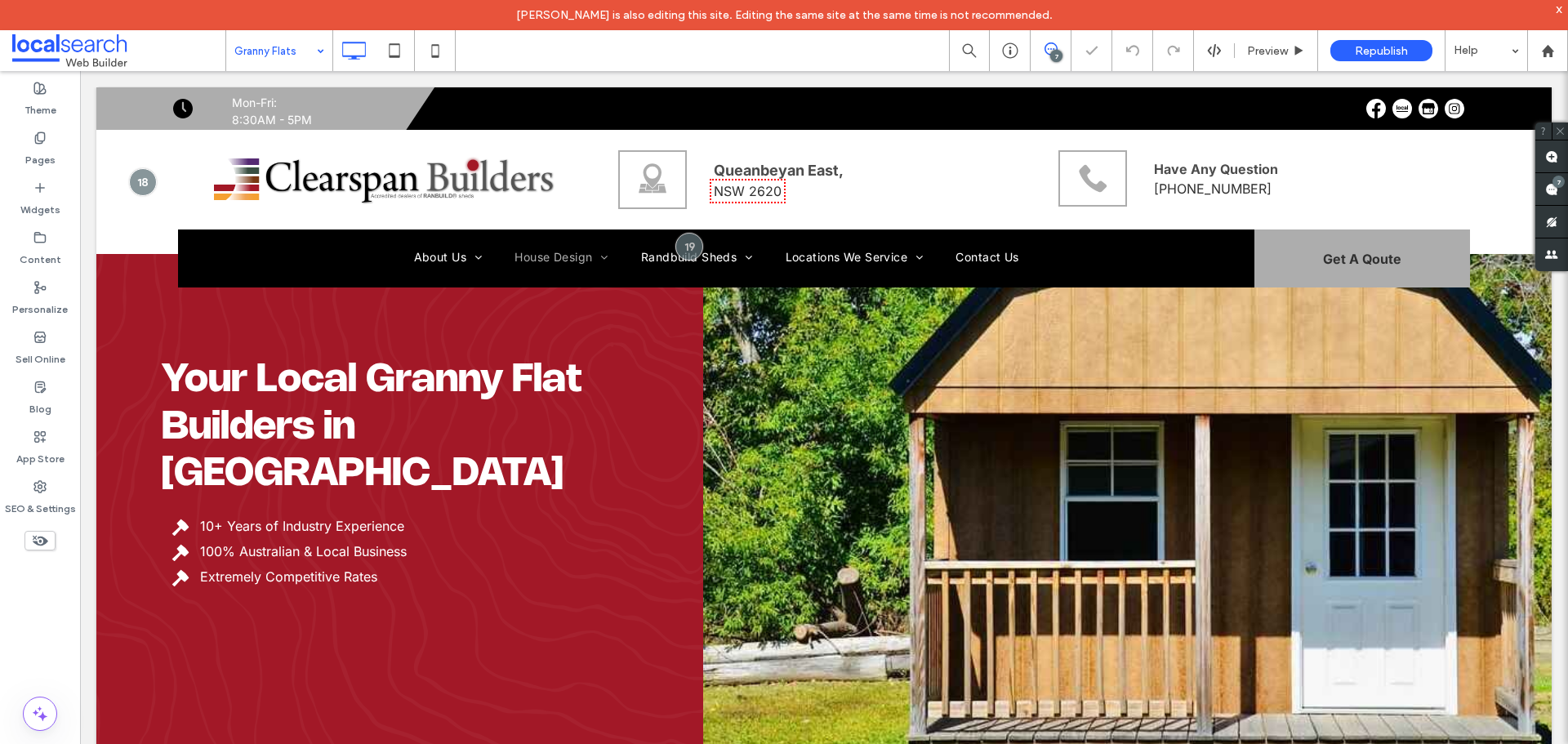
click at [372, 637] on div "Your Local Granny Flat Builders in Queanbeyan 10+ Years of Industry Experience …" at bounding box center [400, 462] width 607 height 750
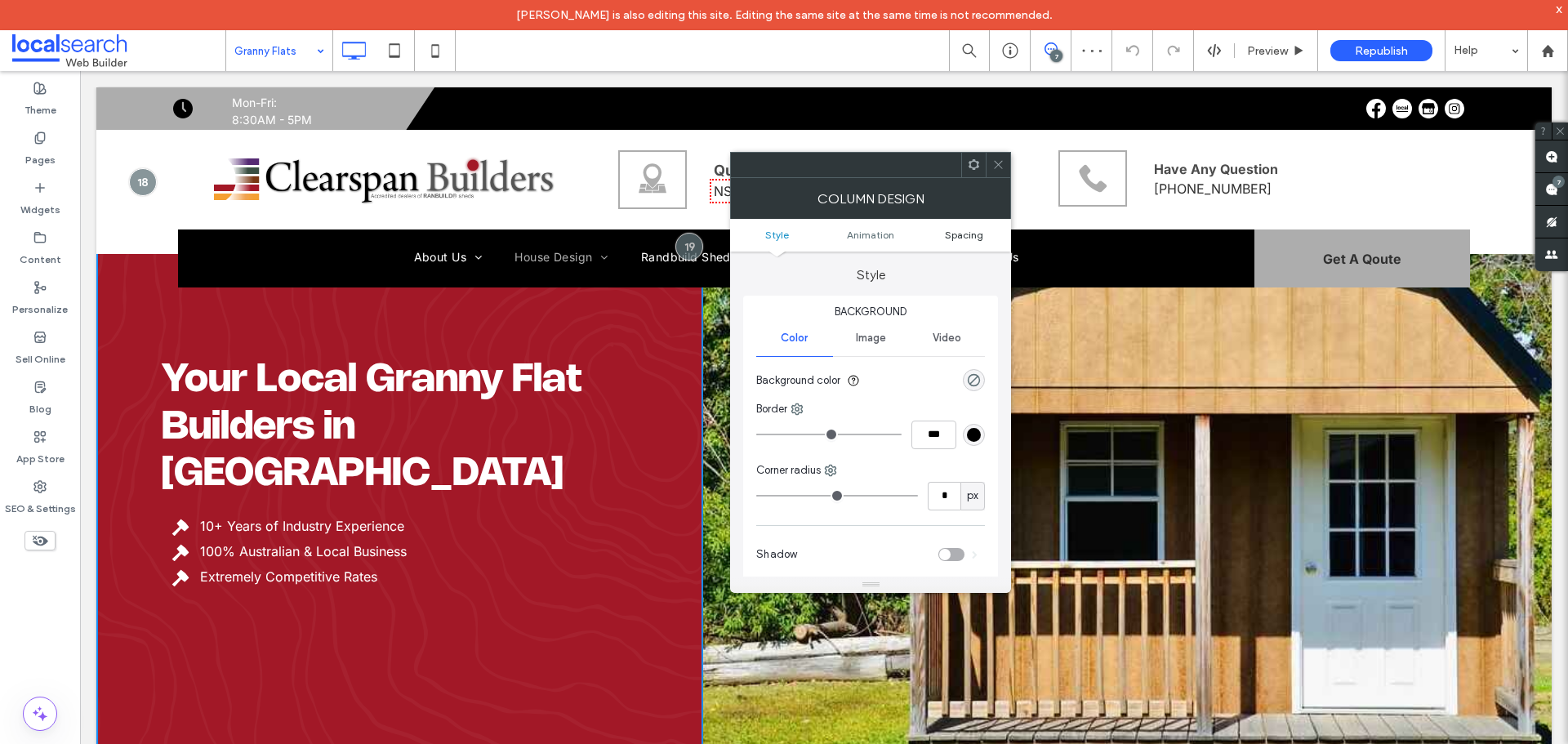
click at [951, 233] on span "Spacing" at bounding box center [963, 234] width 39 height 12
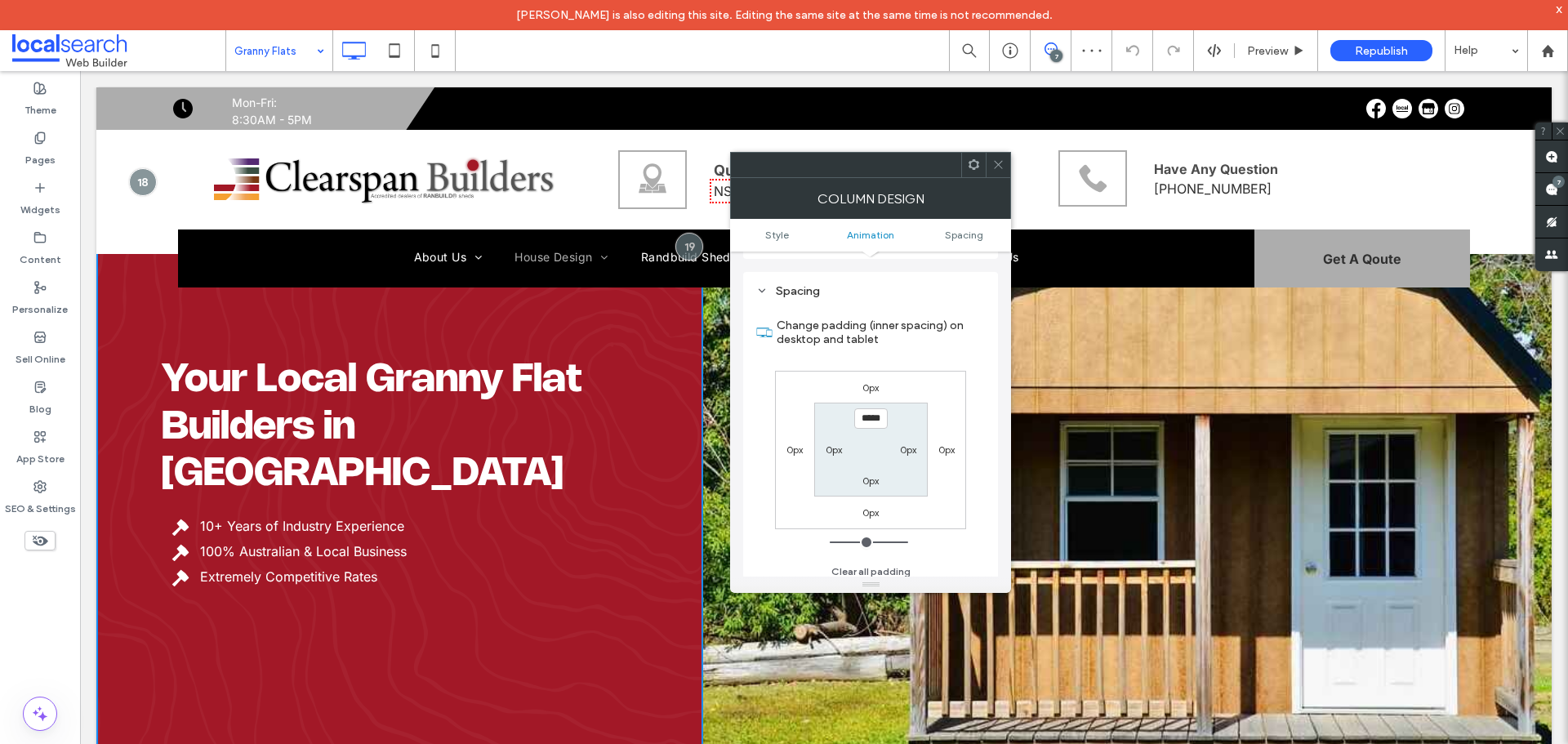
scroll to position [383, 0]
type input "*****"
type input "***"
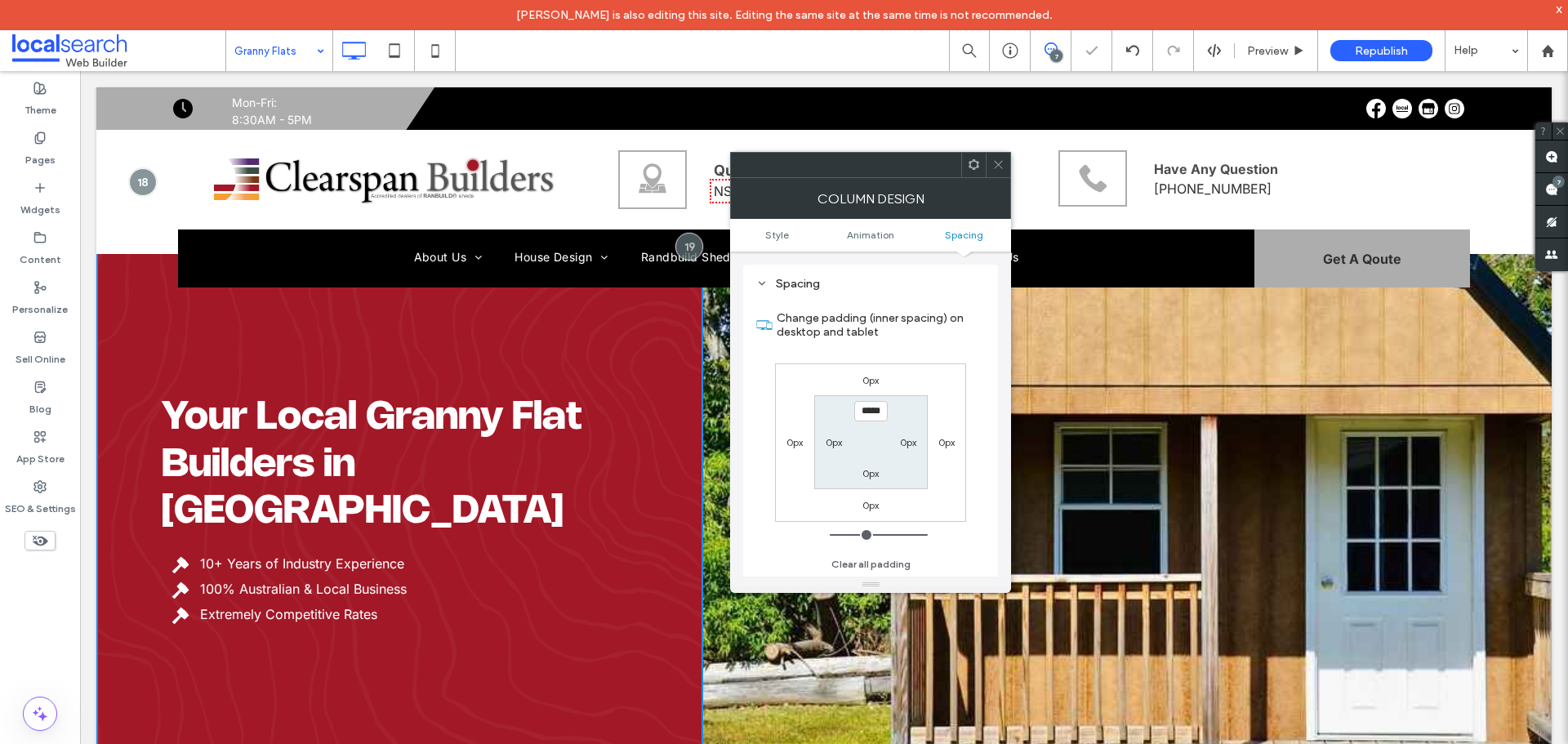
scroll to position [0, 0]
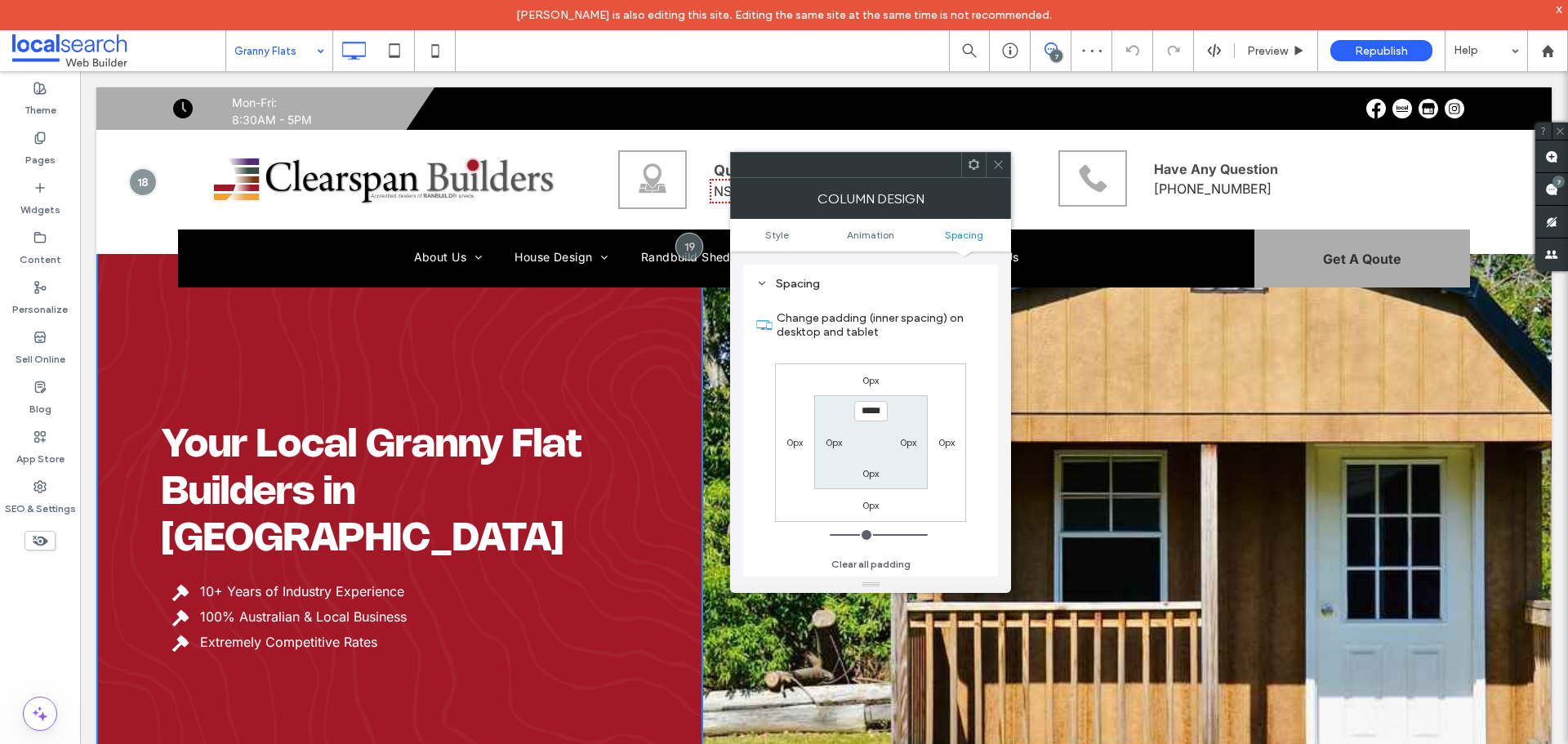
drag, startPoint x: 993, startPoint y: 169, endPoint x: 821, endPoint y: 24, distance: 225.0
click at [994, 168] on icon at bounding box center [998, 165] width 12 height 12
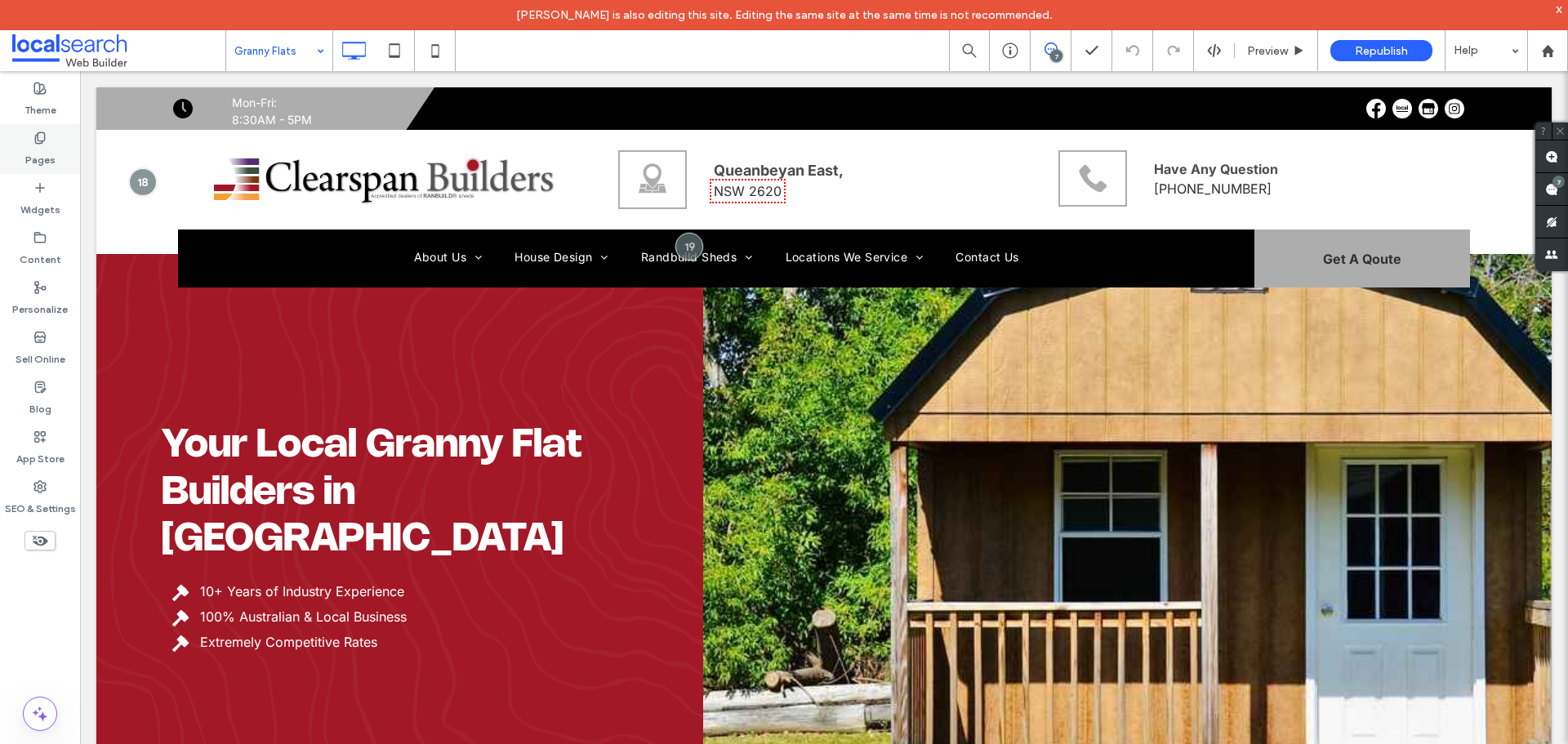
click at [52, 148] on label "Pages" at bounding box center [40, 156] width 30 height 23
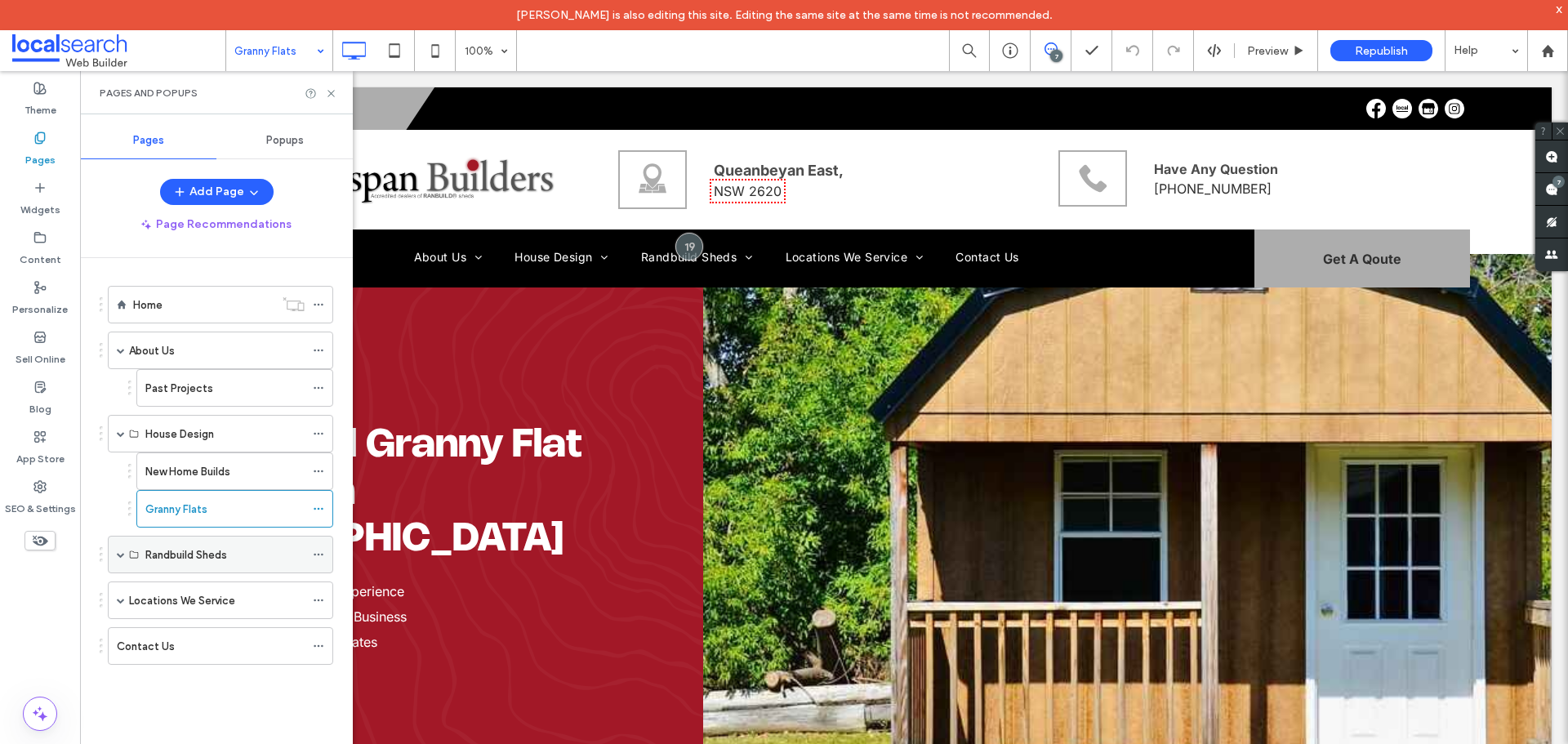
click at [124, 547] on span at bounding box center [120, 554] width 8 height 36
click at [189, 592] on label "Residential Sheds & Garages" at bounding box center [217, 591] width 144 height 28
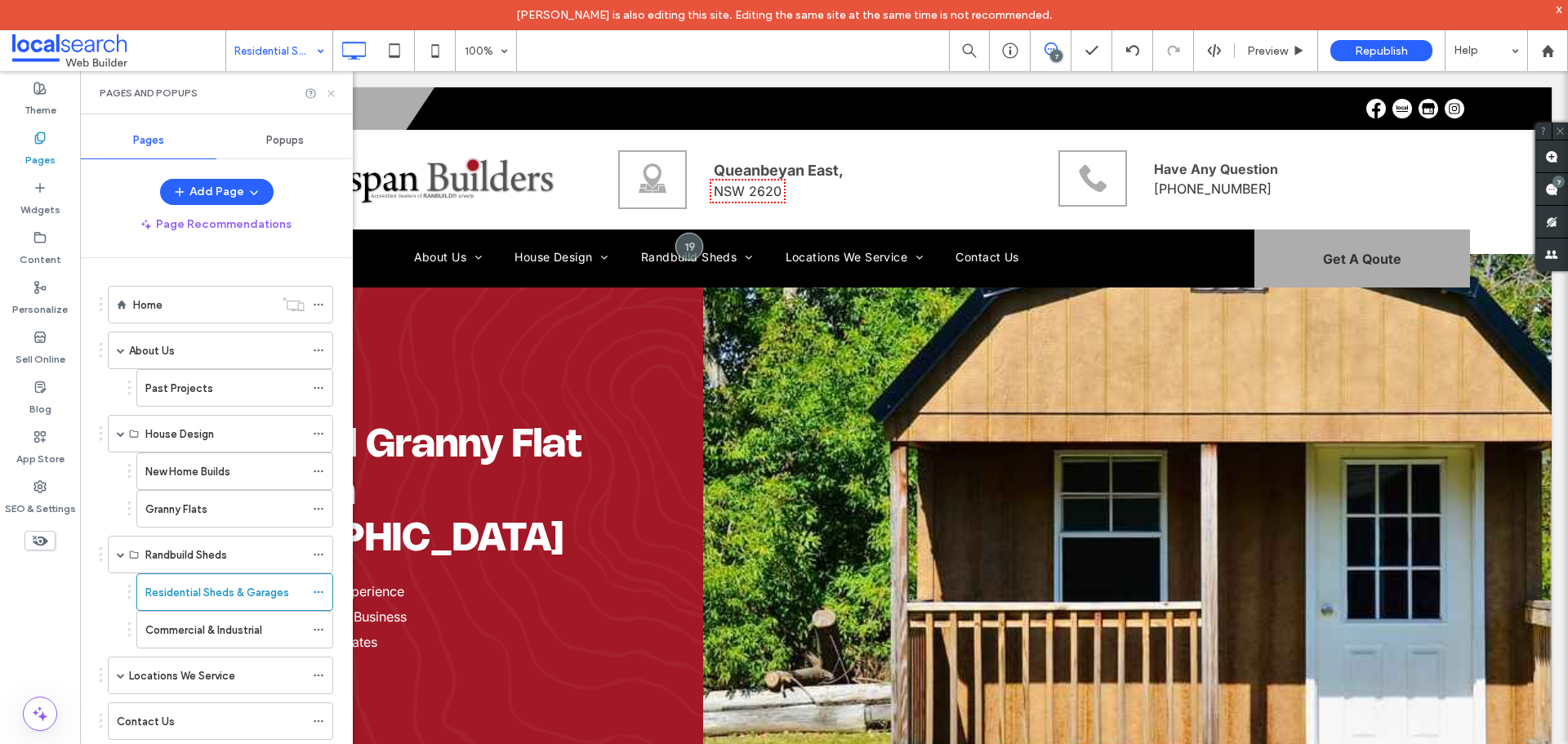
click at [330, 90] on icon at bounding box center [331, 93] width 12 height 12
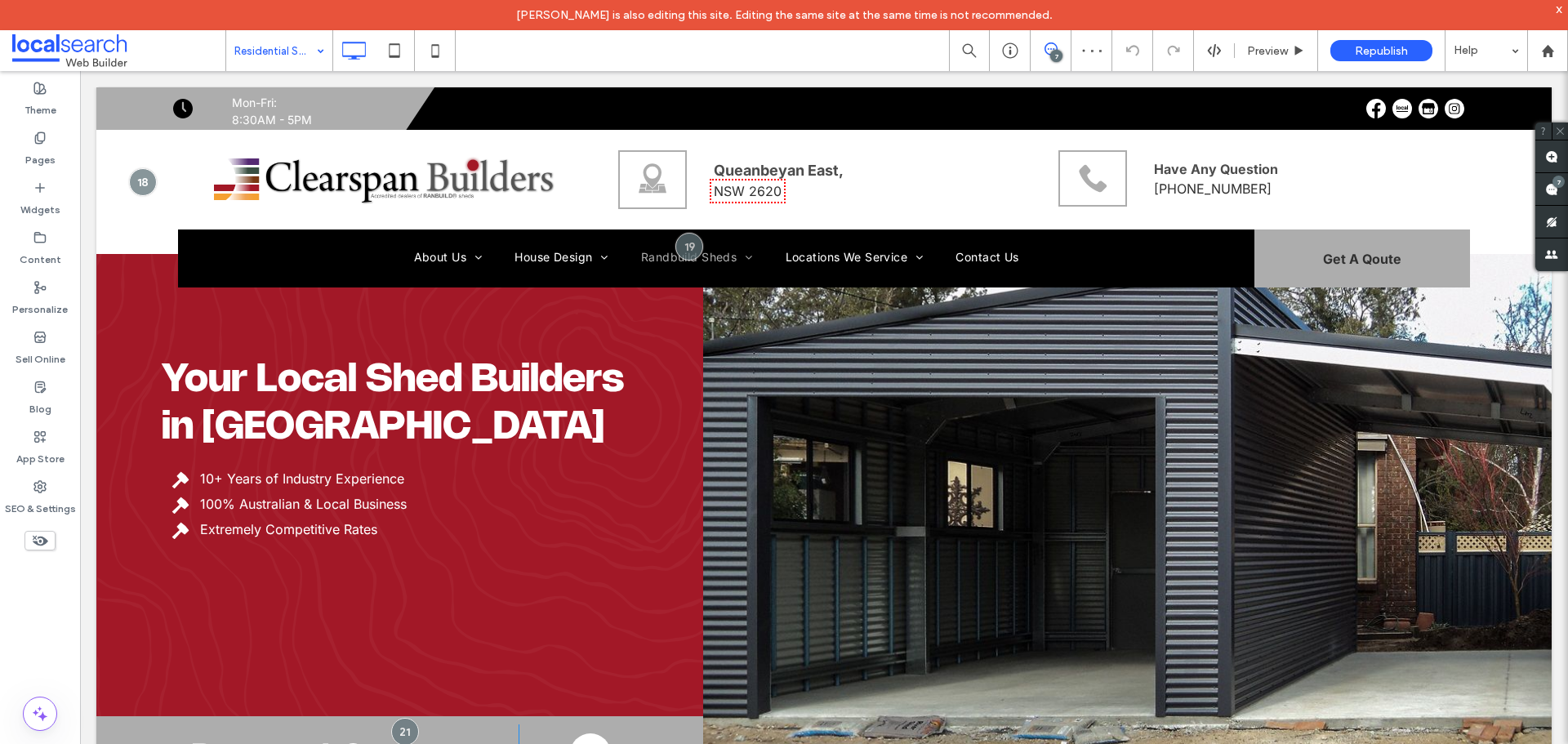
click at [423, 658] on div "Your Local Shed Builders in Queanbeyan 10+ Years of Industry Experience 100% Au…" at bounding box center [400, 438] width 607 height 703
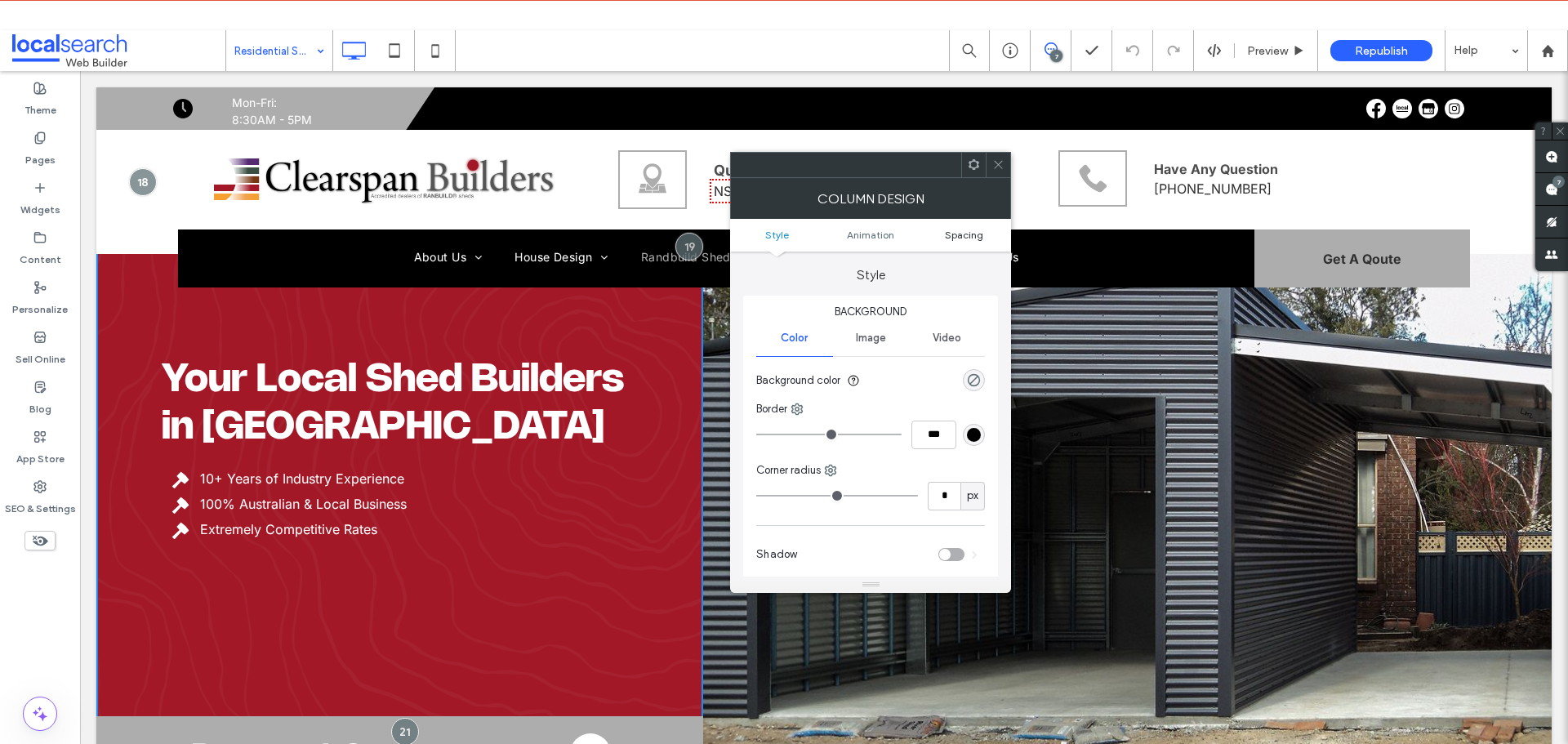
click at [953, 240] on span "Spacing" at bounding box center [963, 234] width 39 height 12
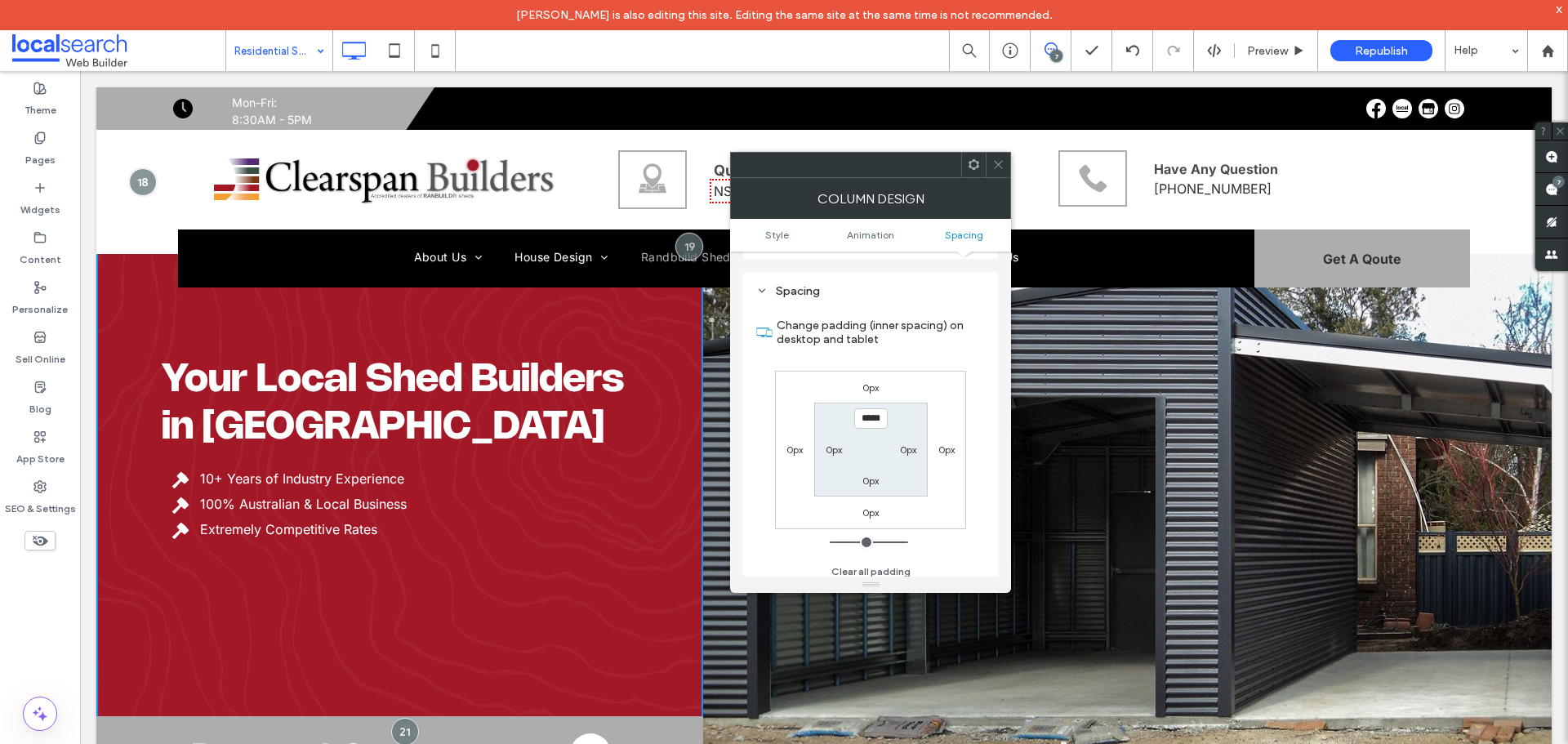
scroll to position [383, 0]
type input "*****"
type input "***"
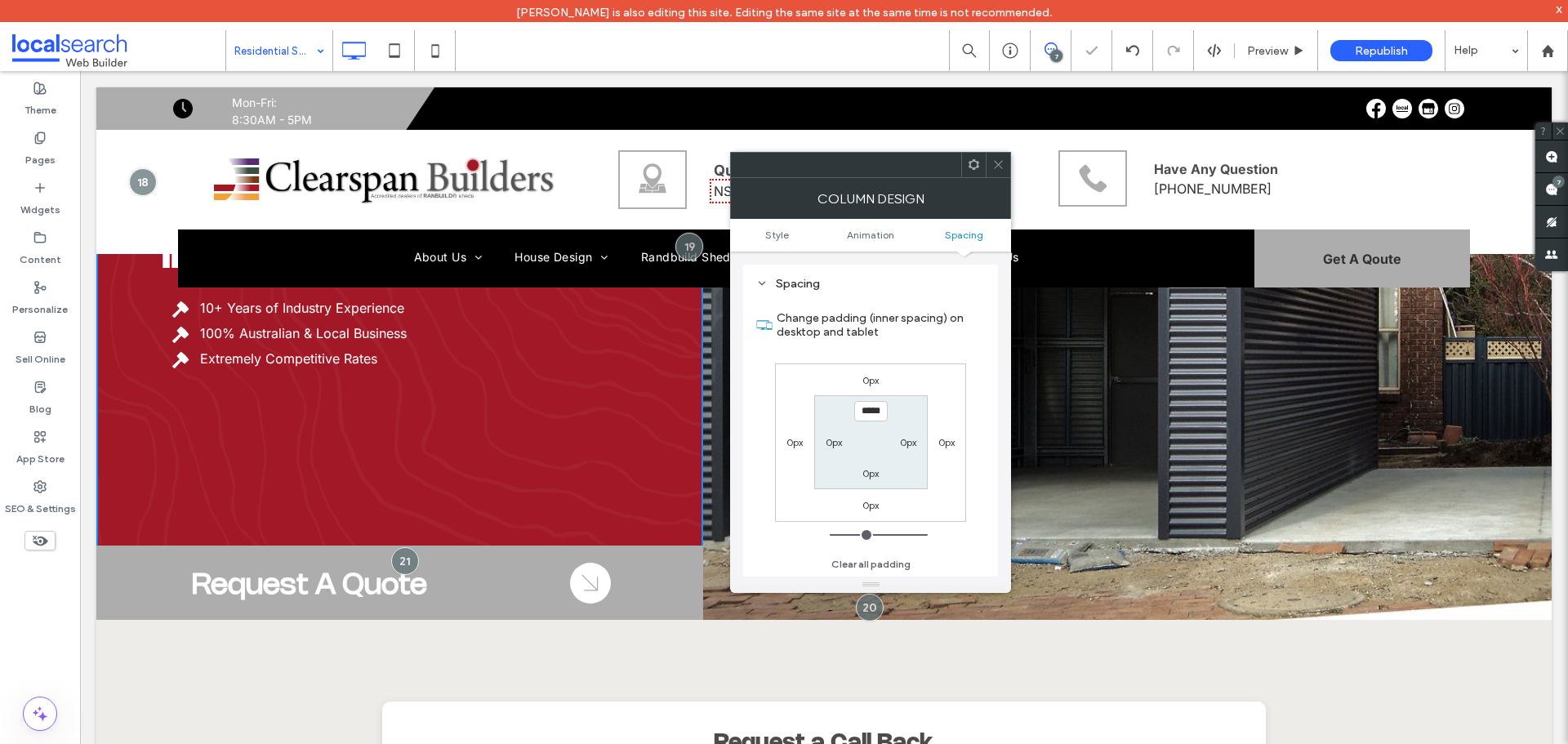
scroll to position [245, 0]
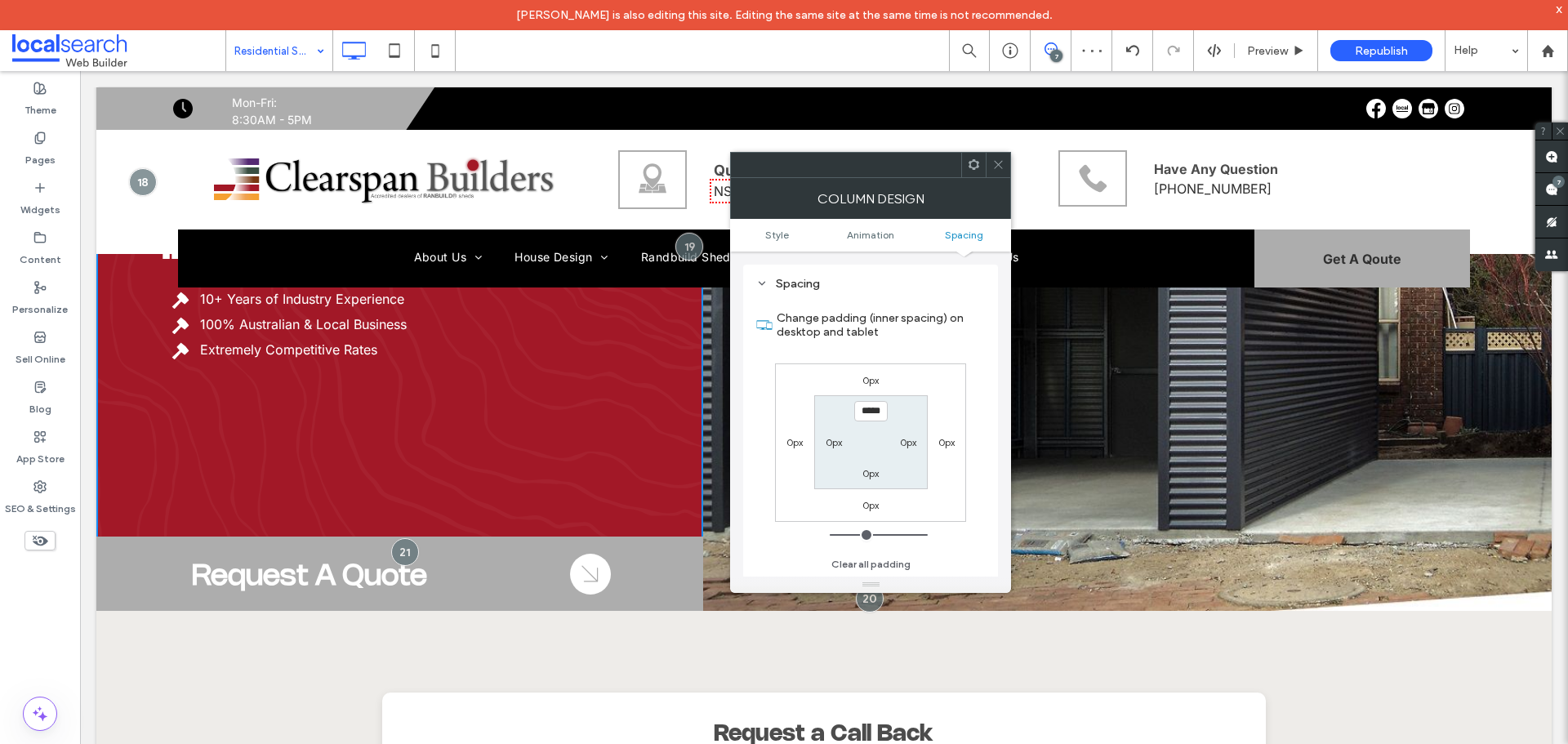
click at [991, 161] on div at bounding box center [998, 165] width 24 height 24
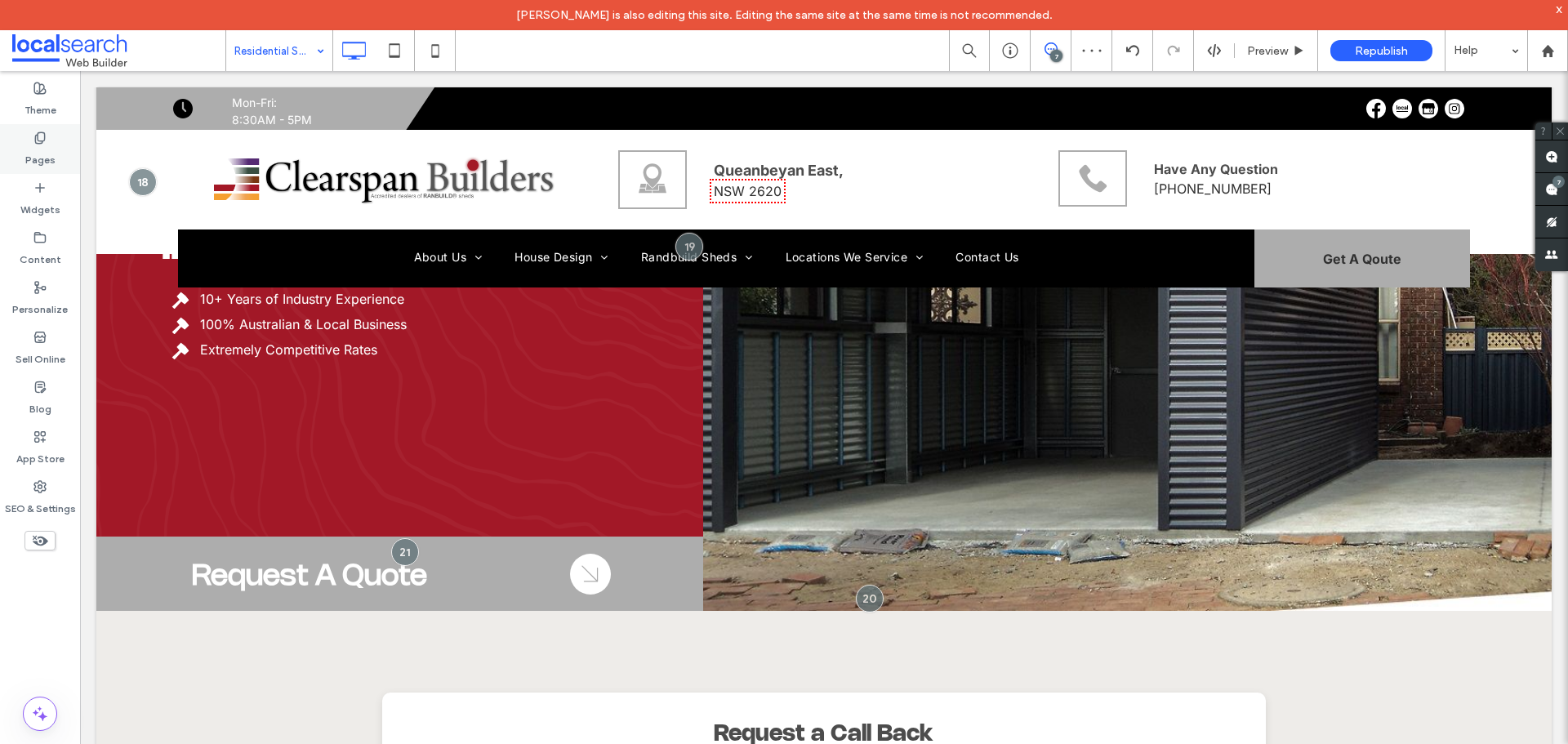
click at [31, 152] on label "Pages" at bounding box center [40, 156] width 30 height 23
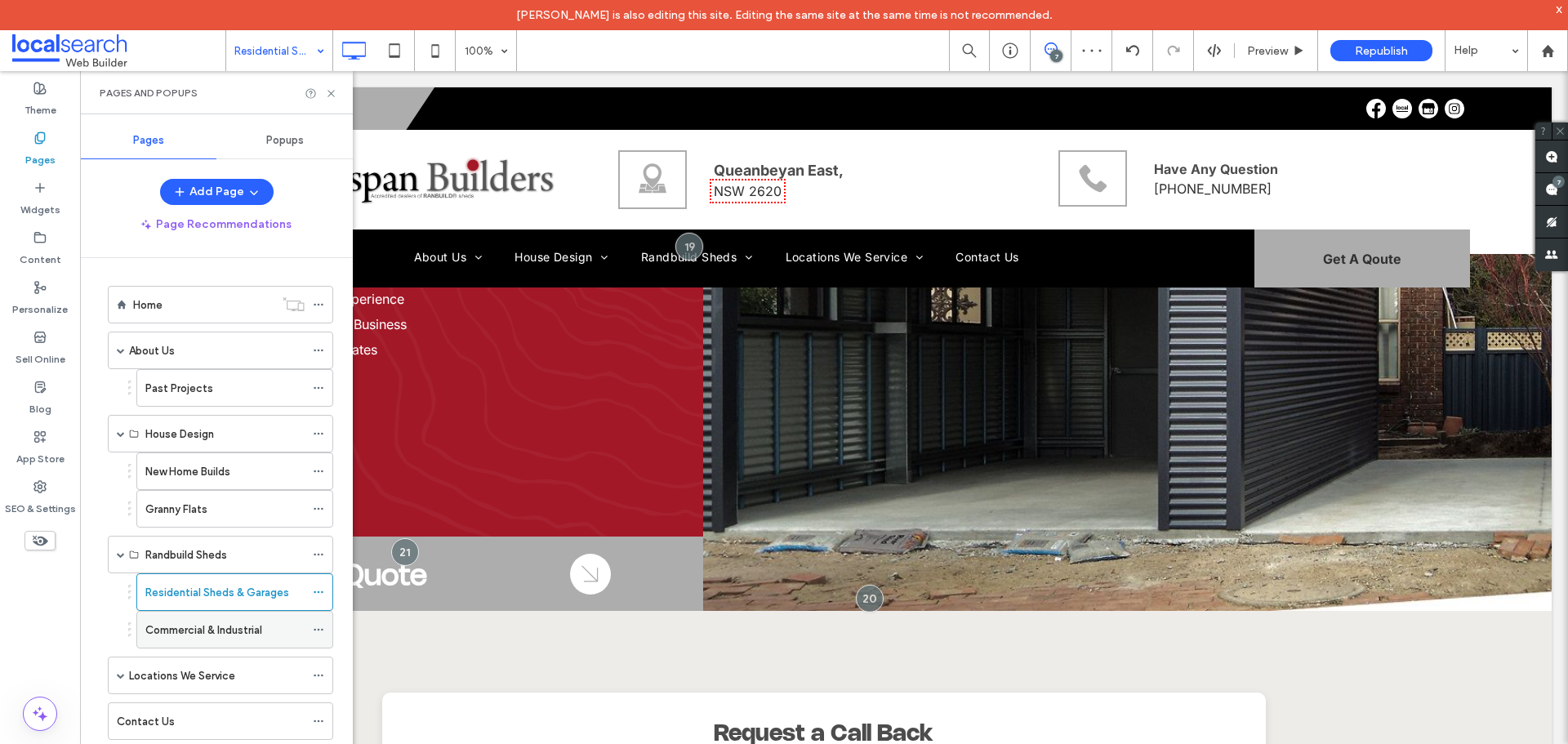
click at [166, 636] on label "Commercial & Industrial" at bounding box center [204, 629] width 116 height 28
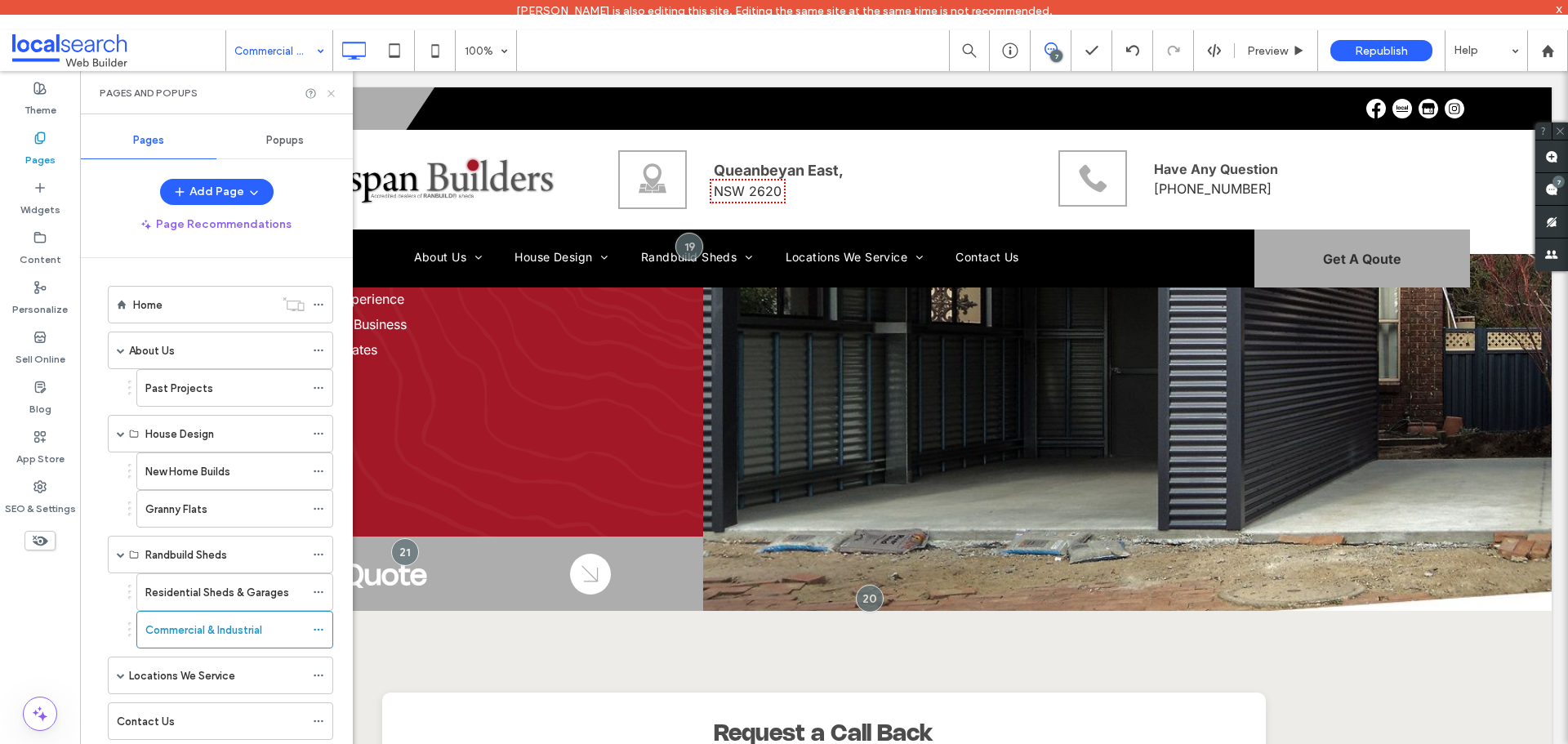
click at [330, 93] on icon at bounding box center [331, 93] width 12 height 12
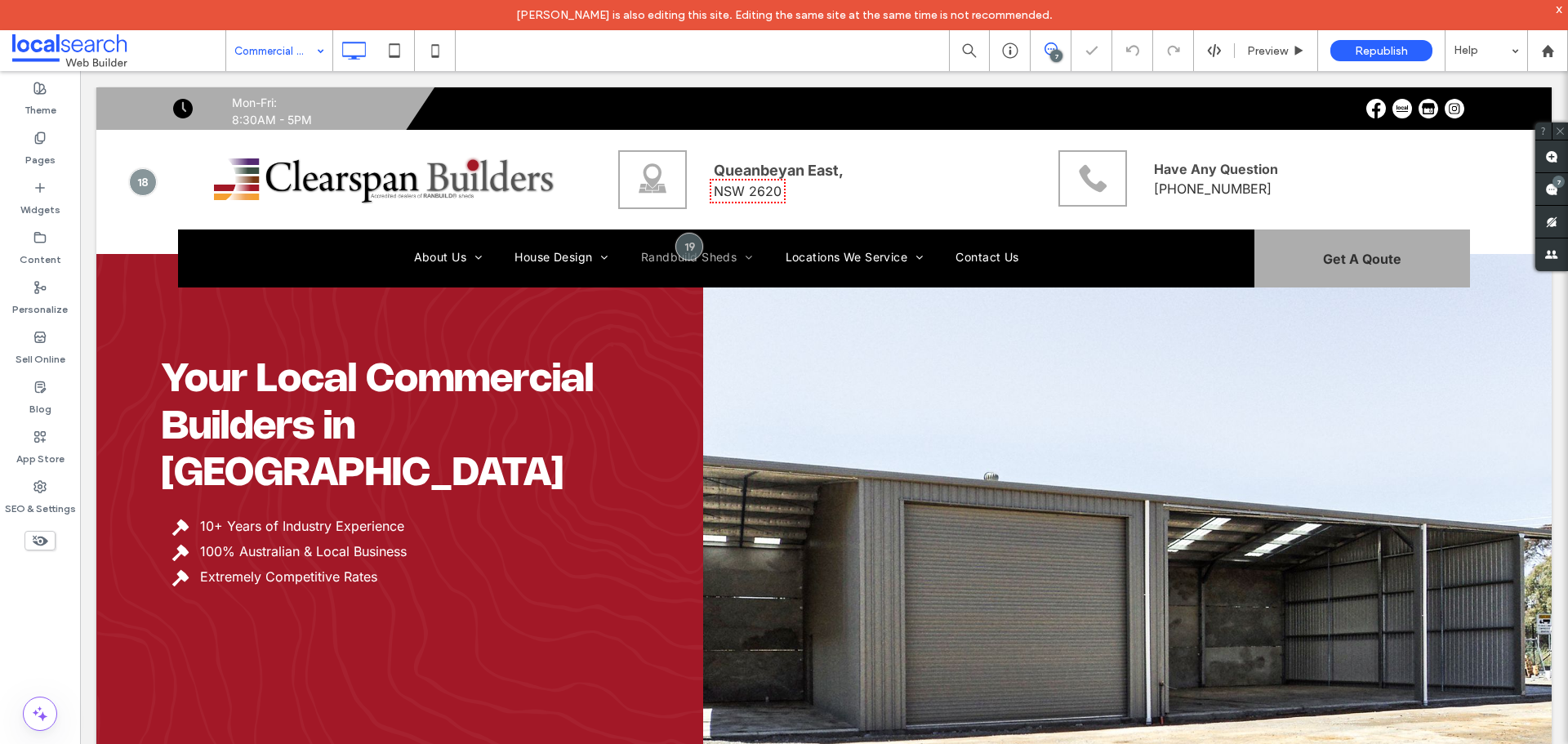
click at [442, 620] on div "Your Local Commercial Builders in Queanbeyan 10+ Years of Industry Experience 1…" at bounding box center [400, 462] width 607 height 750
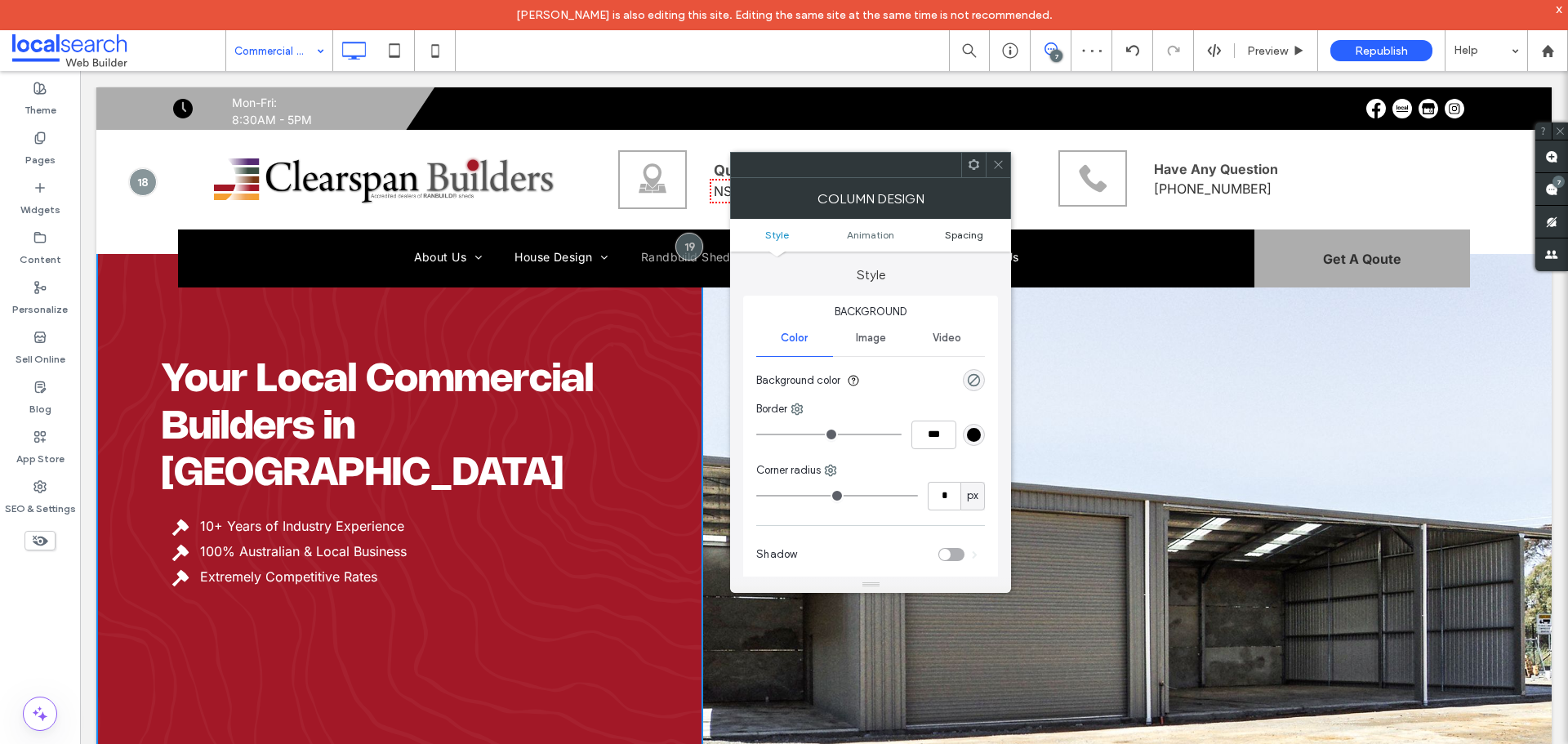
click at [963, 237] on span "Spacing" at bounding box center [963, 234] width 39 height 12
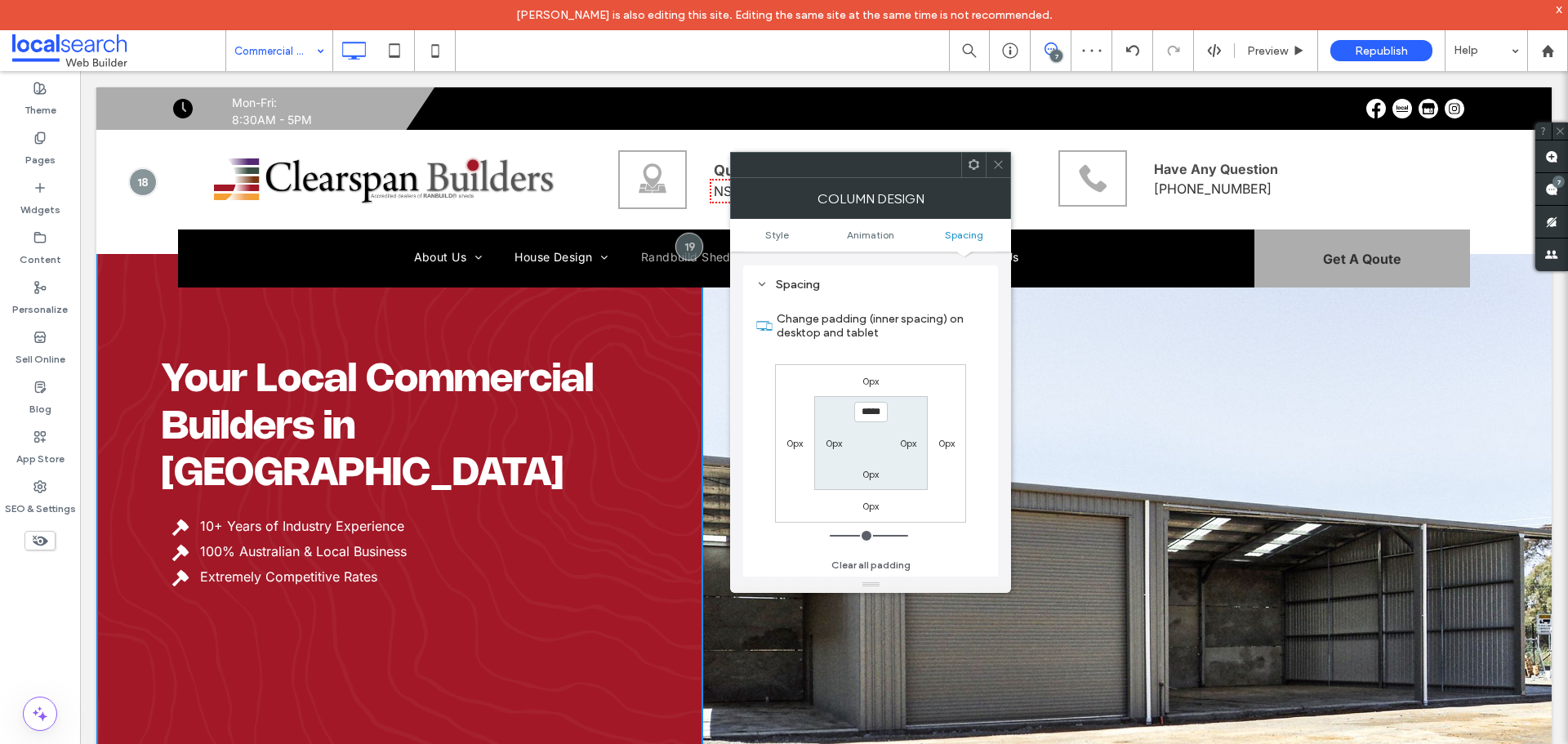
scroll to position [383, 0]
type input "*****"
type input "***"
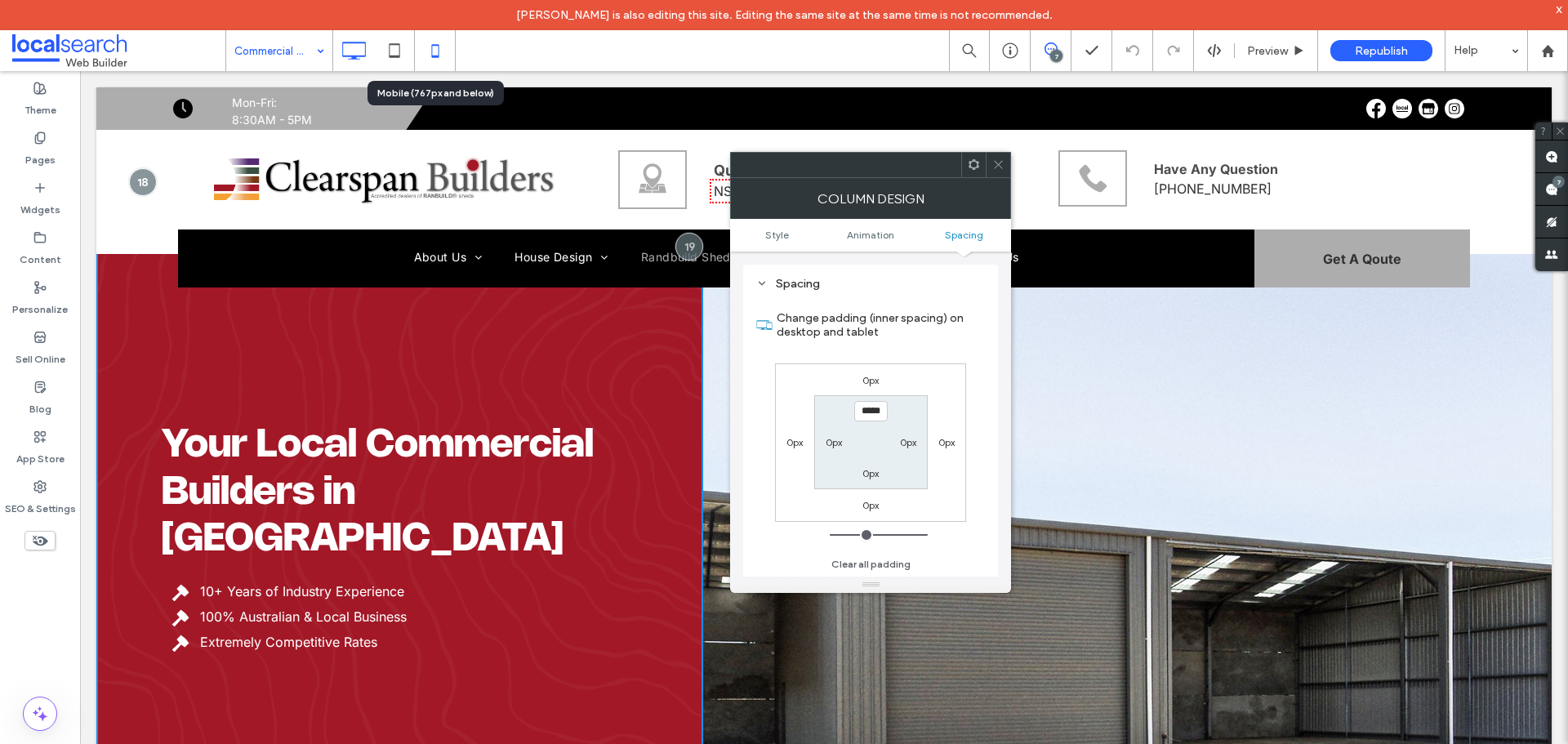
click at [438, 45] on use at bounding box center [435, 50] width 8 height 13
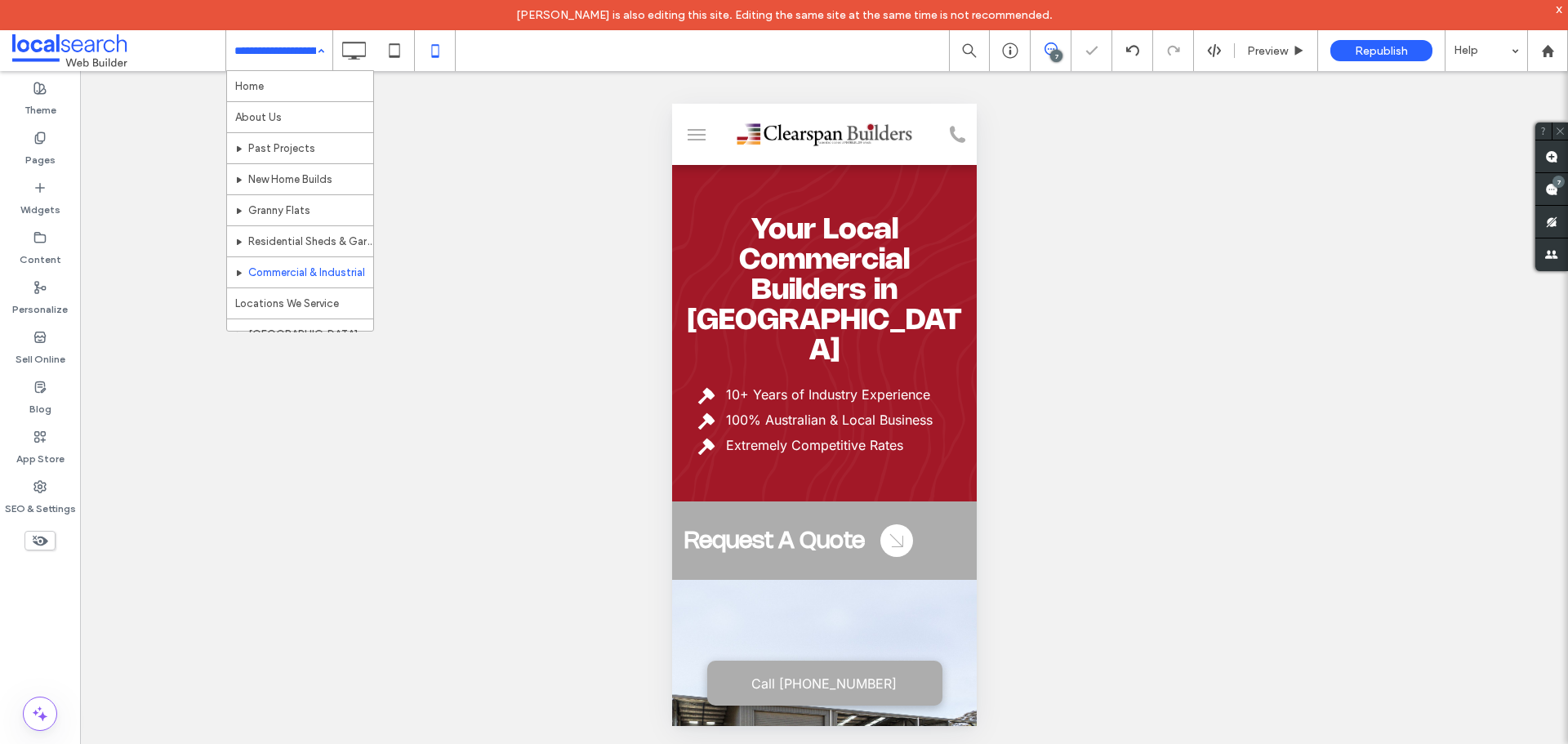
scroll to position [0, 0]
click at [352, 53] on icon at bounding box center [354, 51] width 33 height 33
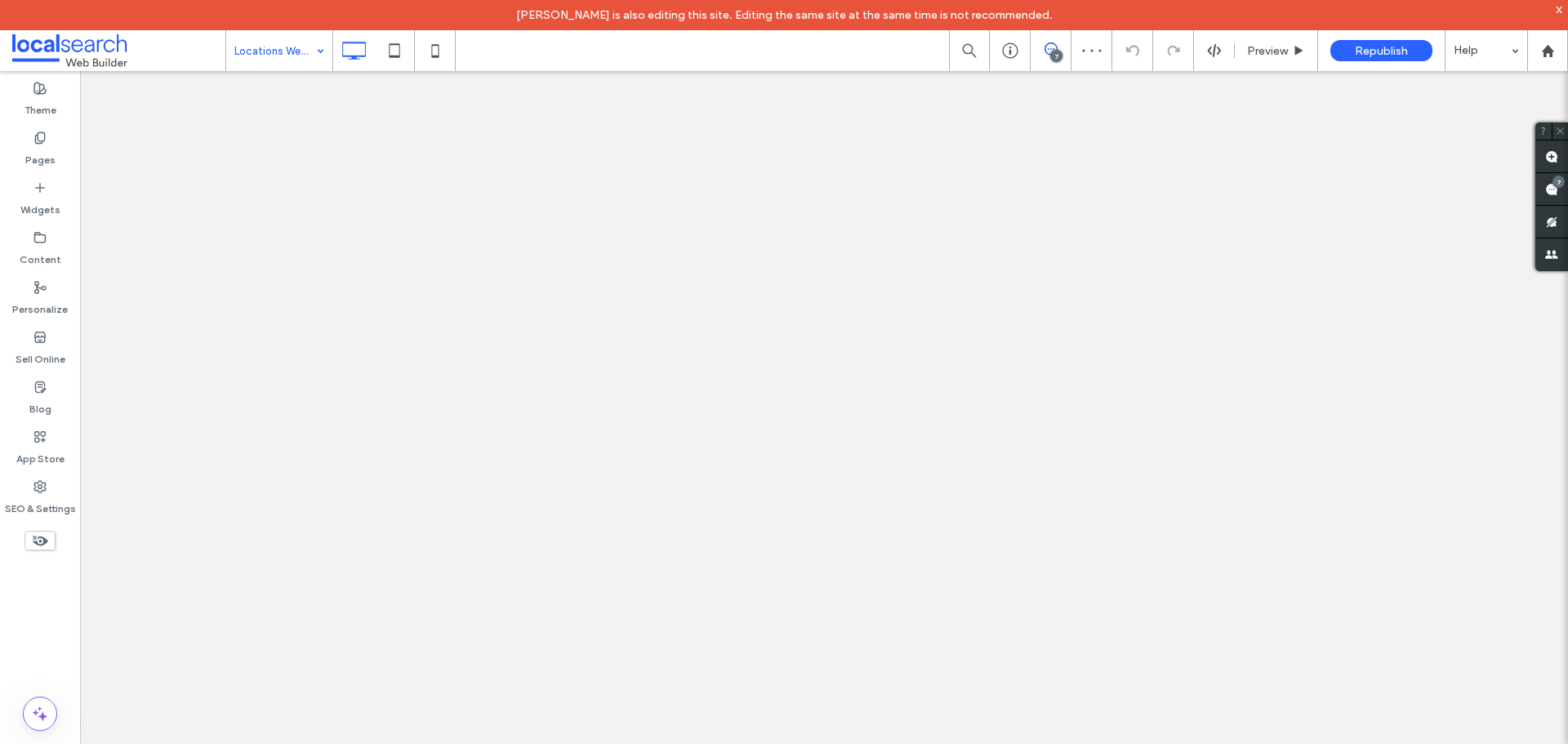
click at [352, 53] on div at bounding box center [784, 372] width 1568 height 744
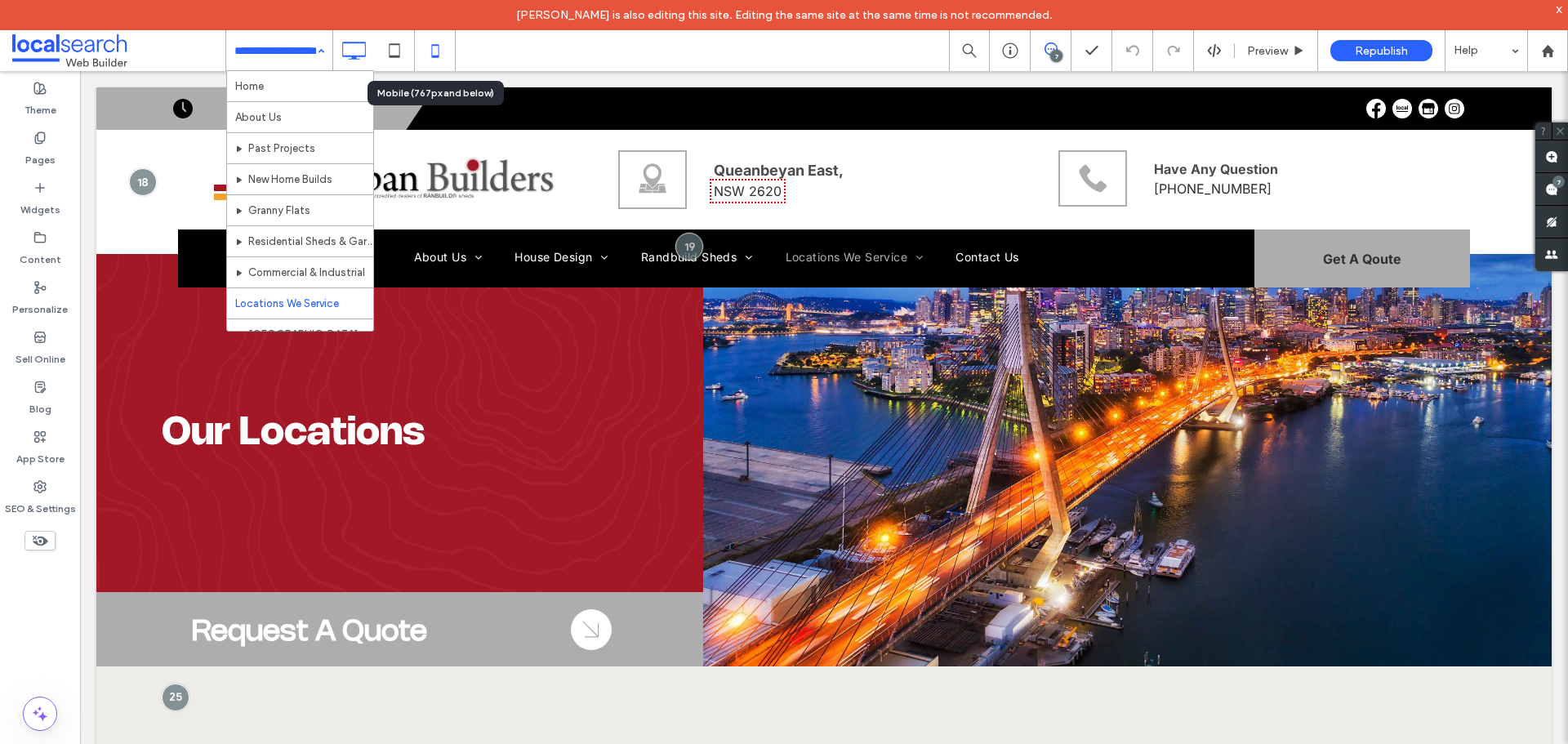
click at [438, 59] on icon at bounding box center [436, 51] width 33 height 33
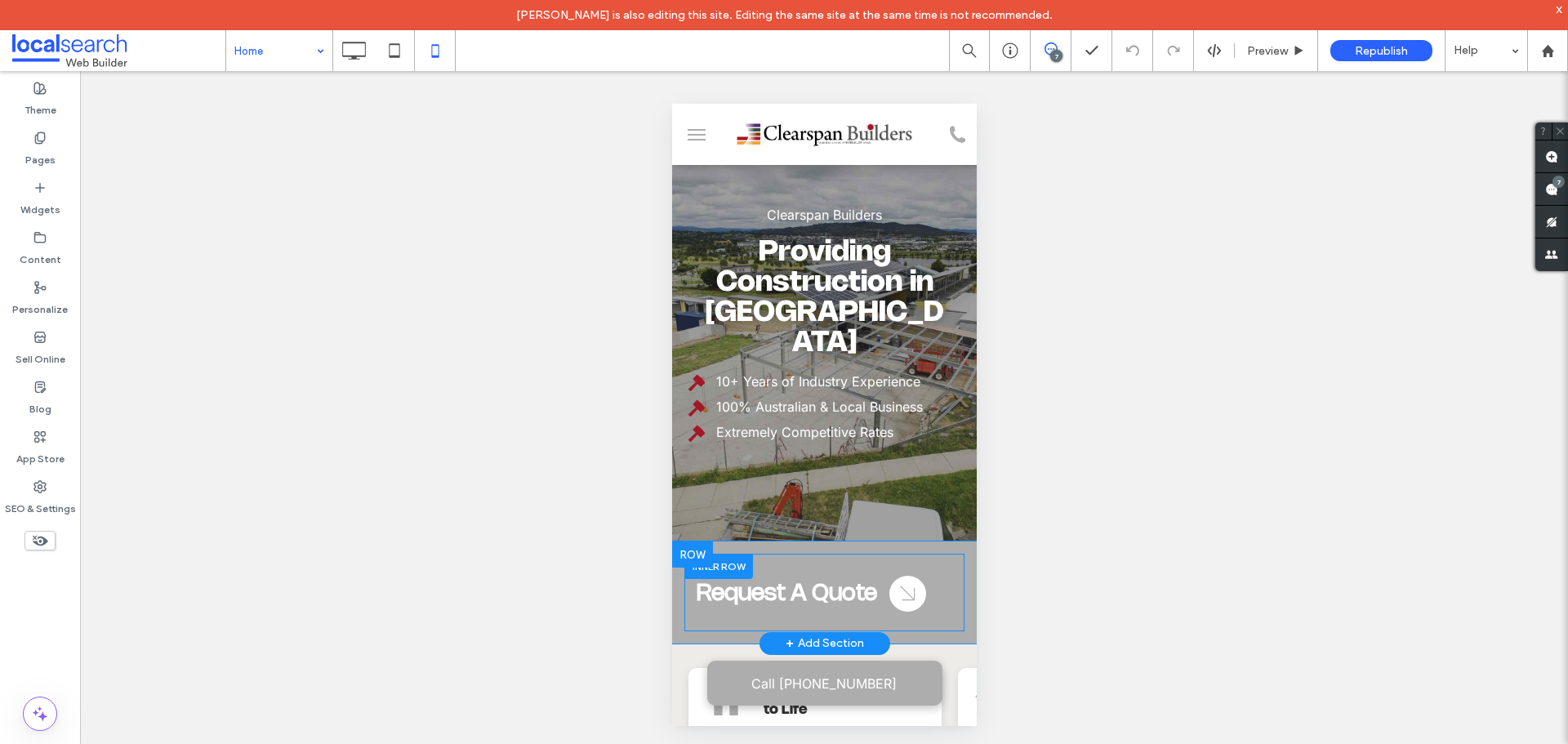
scroll to position [82, 0]
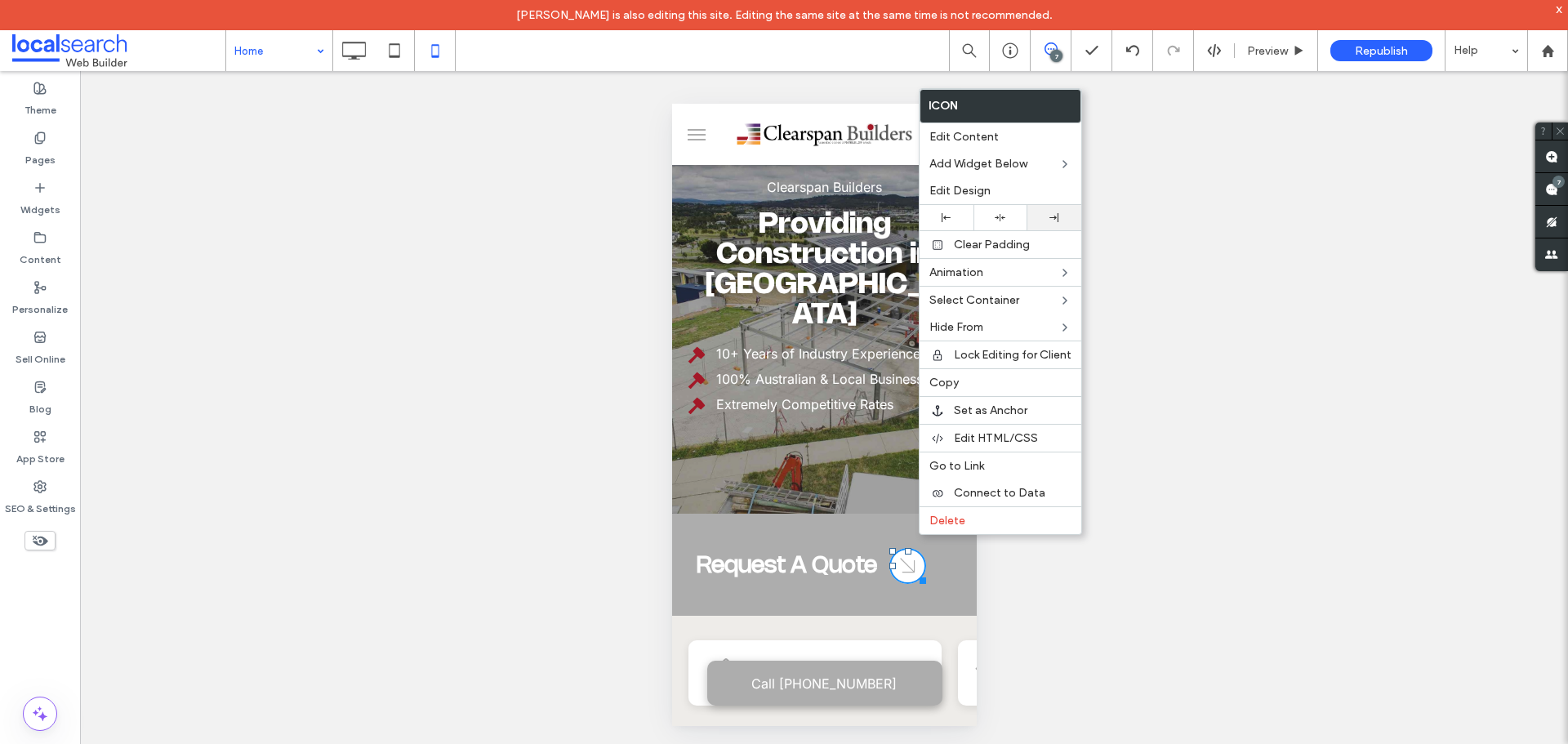
click at [1056, 212] on div at bounding box center [1054, 217] width 53 height 25
click at [830, 567] on div "Request A Quote" at bounding box center [789, 564] width 187 height 76
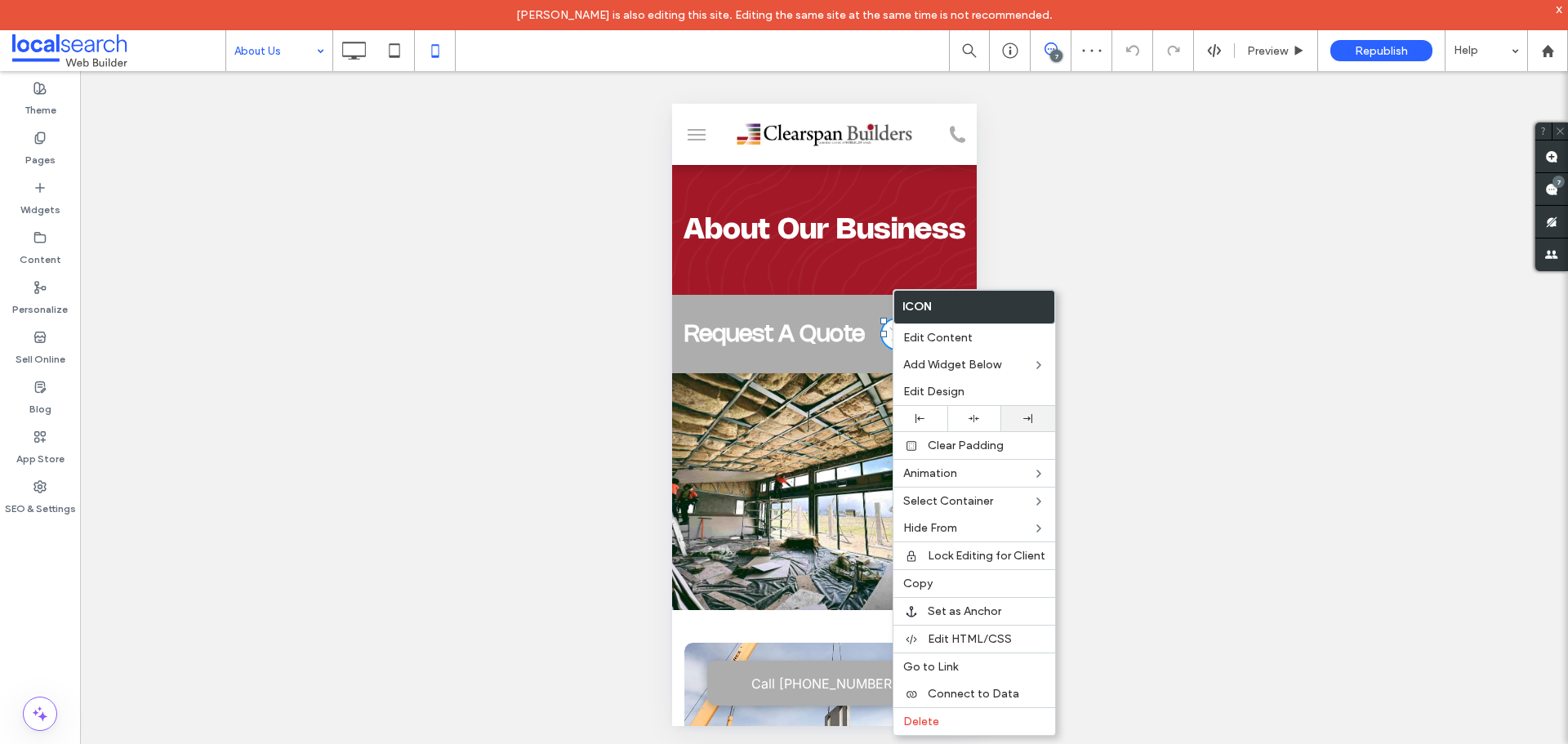
click at [1036, 419] on div at bounding box center [1028, 418] width 38 height 9
drag, startPoint x: 562, startPoint y: 416, endPoint x: 496, endPoint y: 370, distance: 80.4
click at [562, 416] on div "Unhide? Yes Unhide? Yes Unhide? Yes Unhide? Yes Unhide? Yes Unhide? Yes Unhide?…" at bounding box center [824, 422] width 1488 height 703
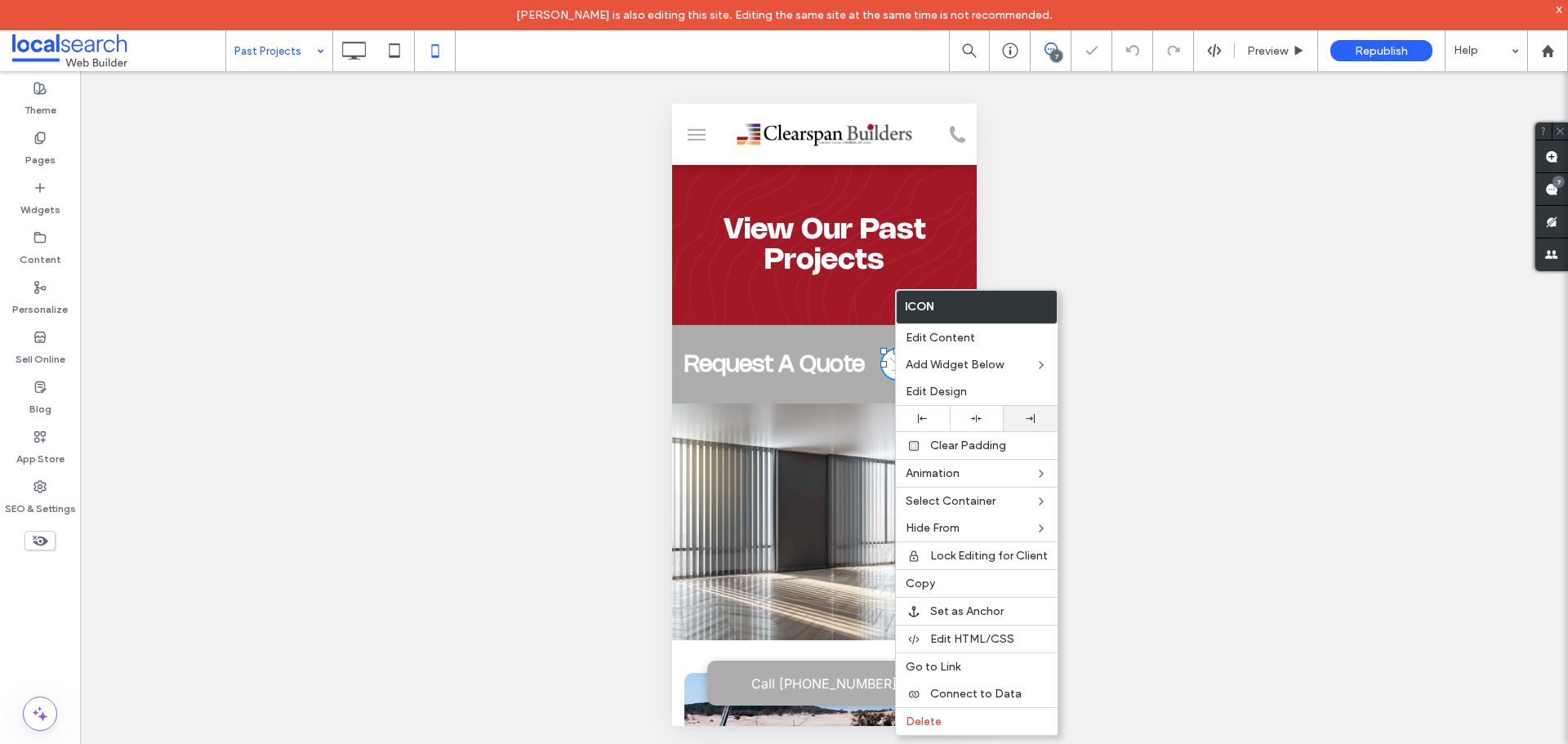
click at [1025, 424] on div at bounding box center [1031, 418] width 53 height 25
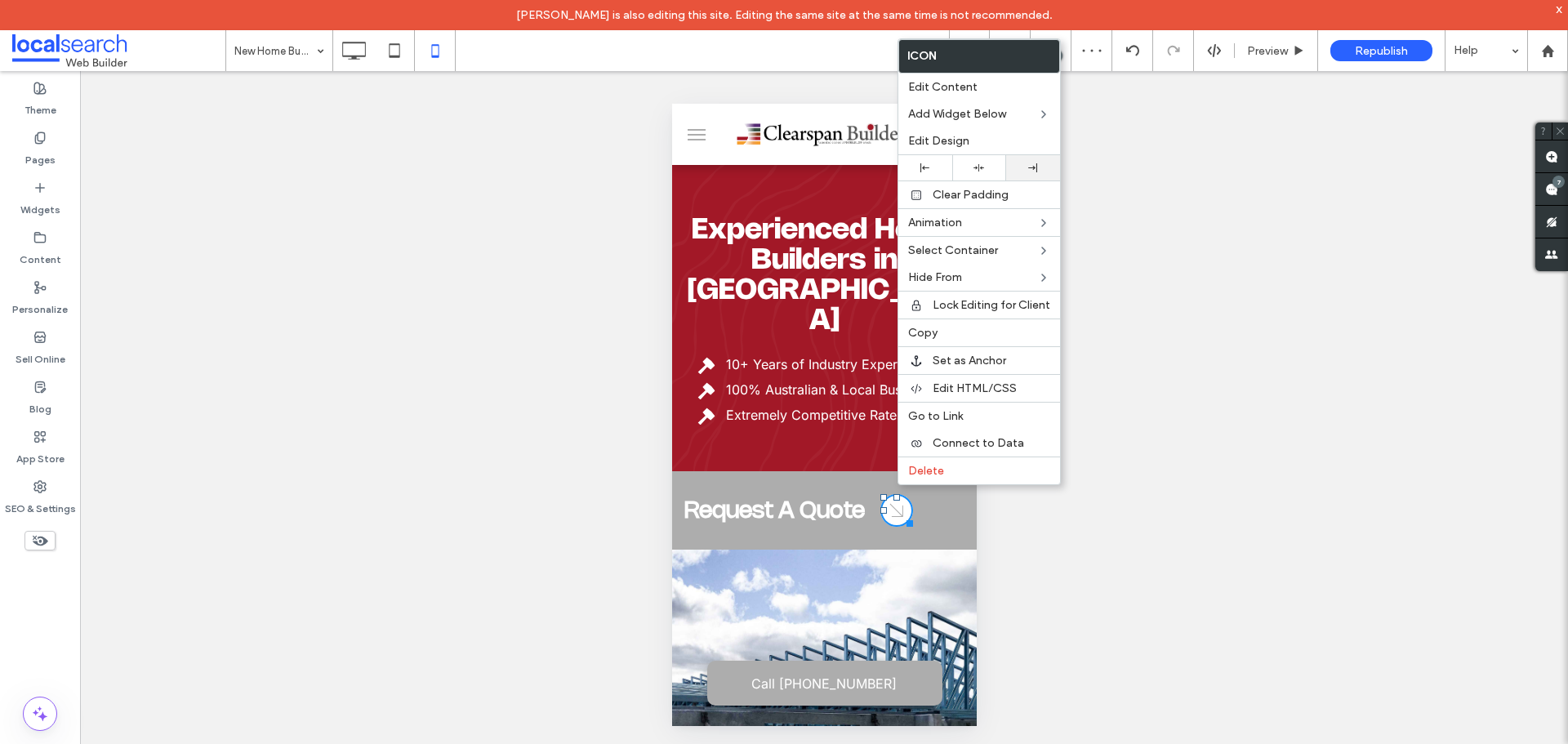
click at [1021, 161] on div at bounding box center [1033, 167] width 53 height 25
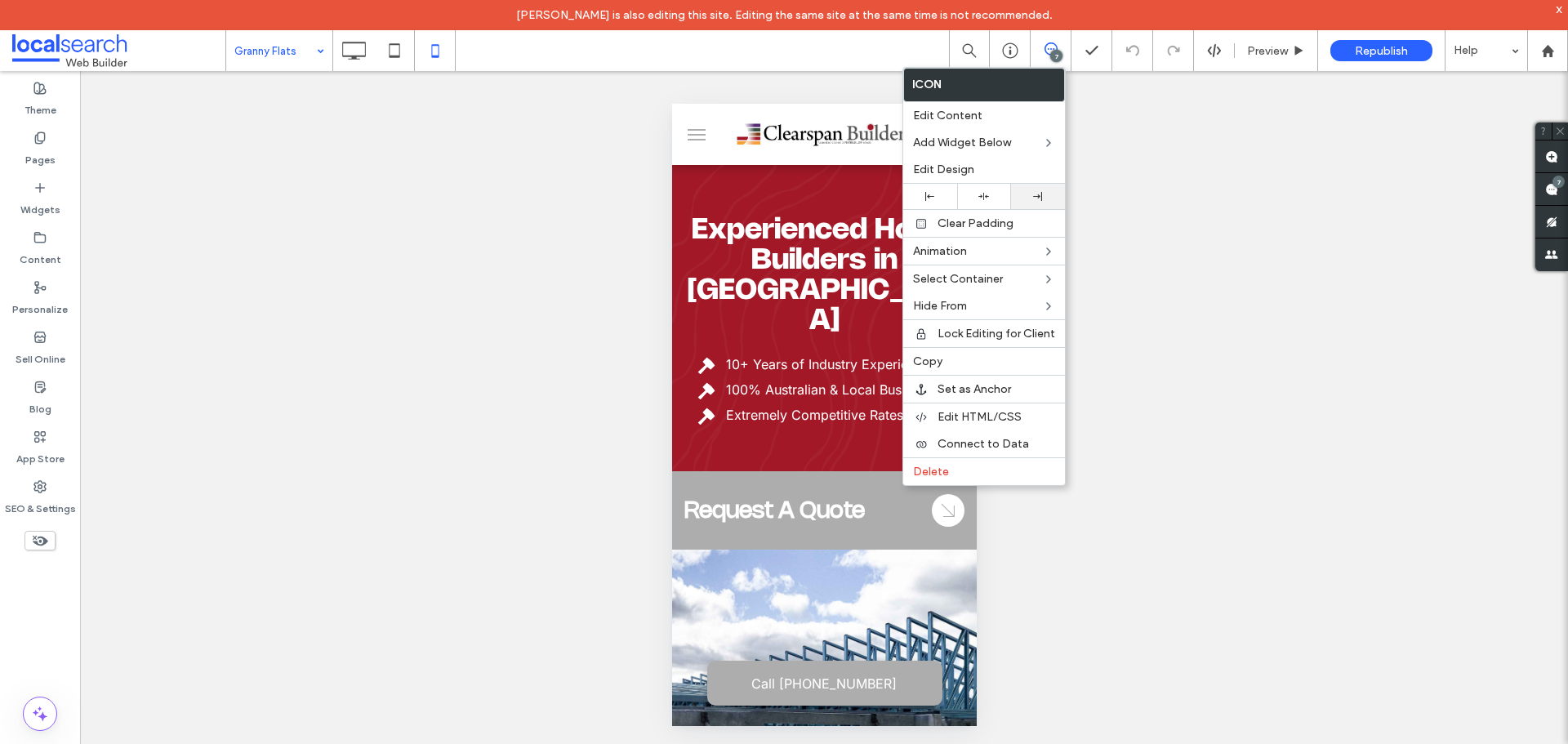
click at [1044, 191] on div at bounding box center [1038, 196] width 53 height 25
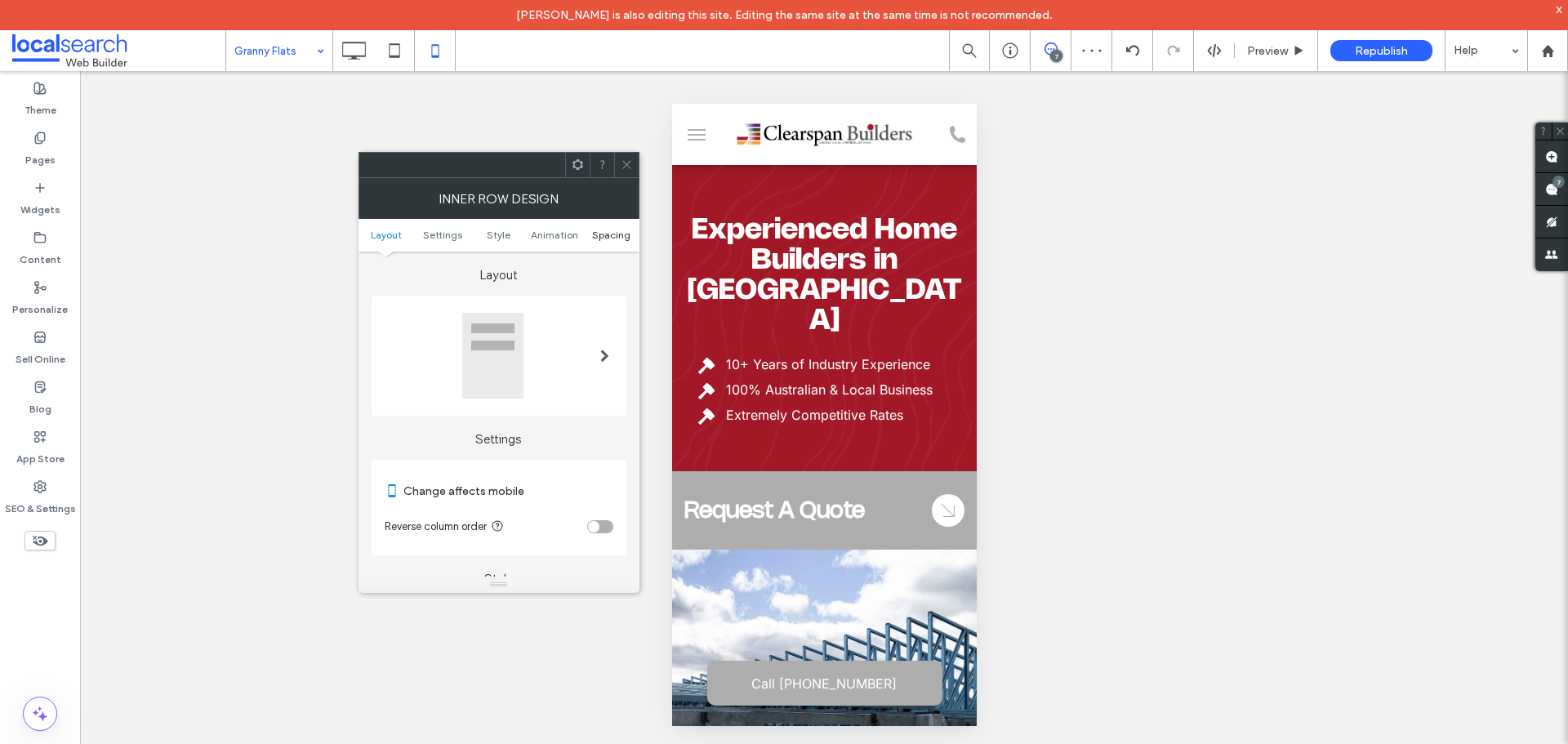
click at [612, 238] on span "Spacing" at bounding box center [611, 234] width 39 height 12
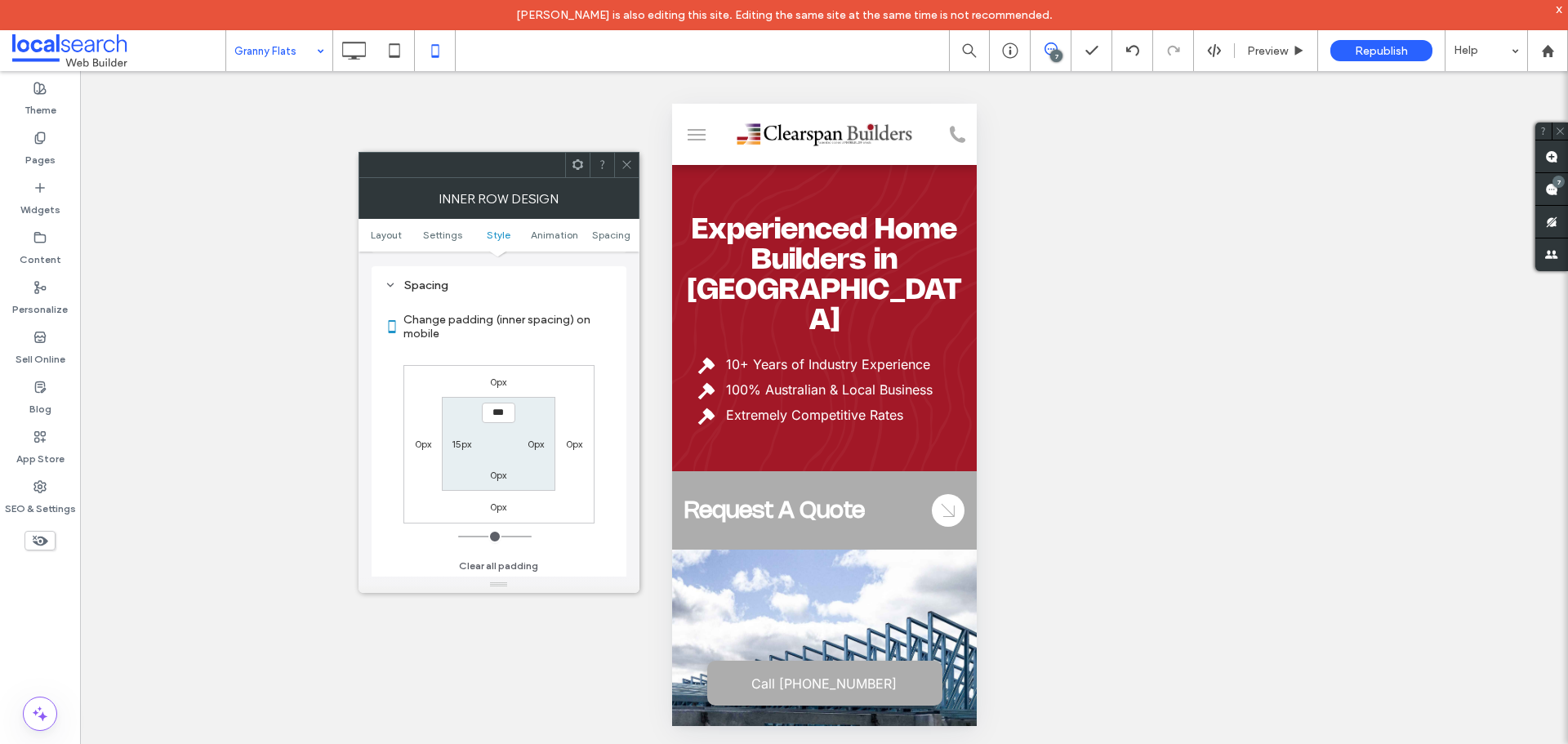
scroll to position [686, 0]
click at [526, 441] on div "0px" at bounding box center [536, 441] width 38 height 16
click at [534, 441] on label "0px" at bounding box center [536, 442] width 16 height 12
type input "**"
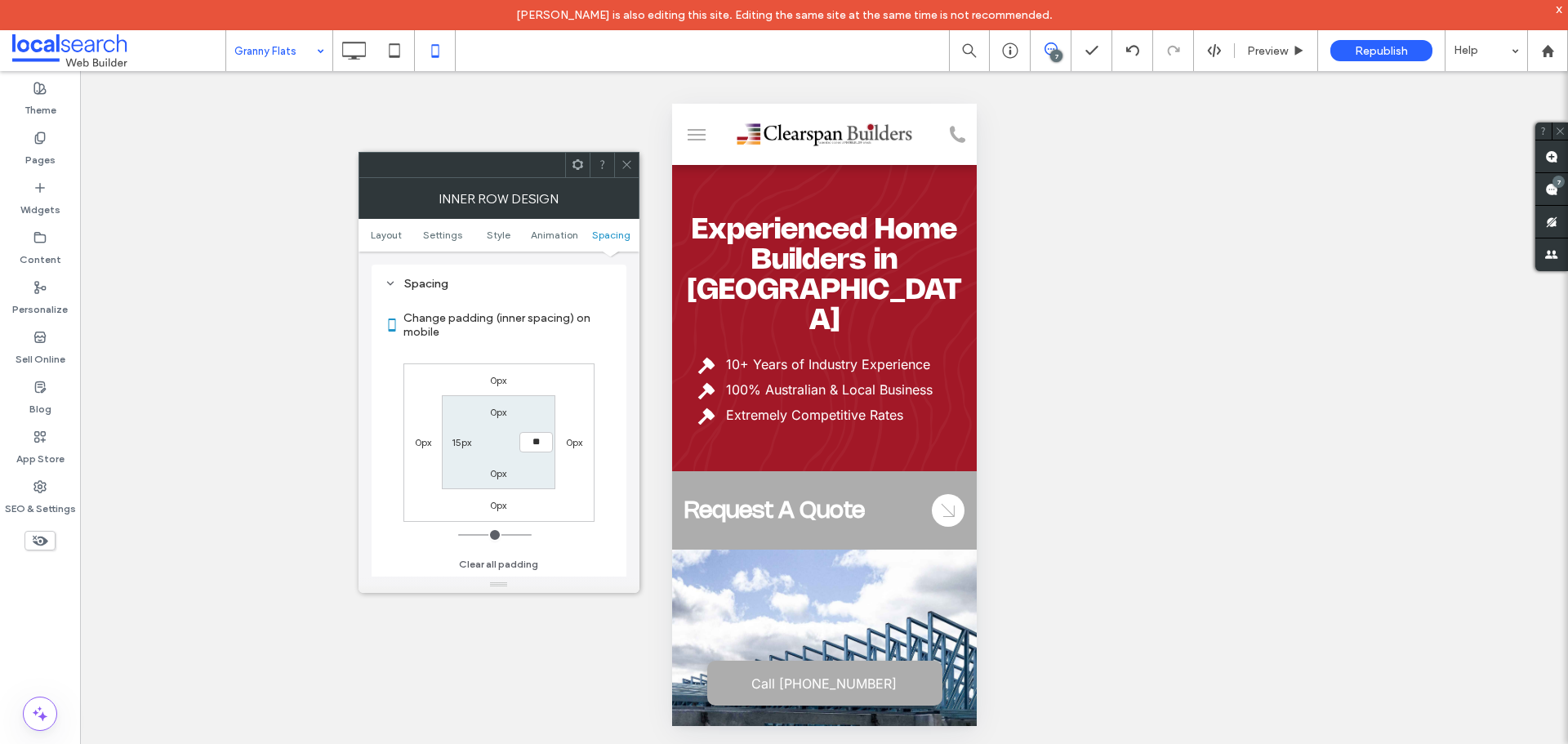
type input "****"
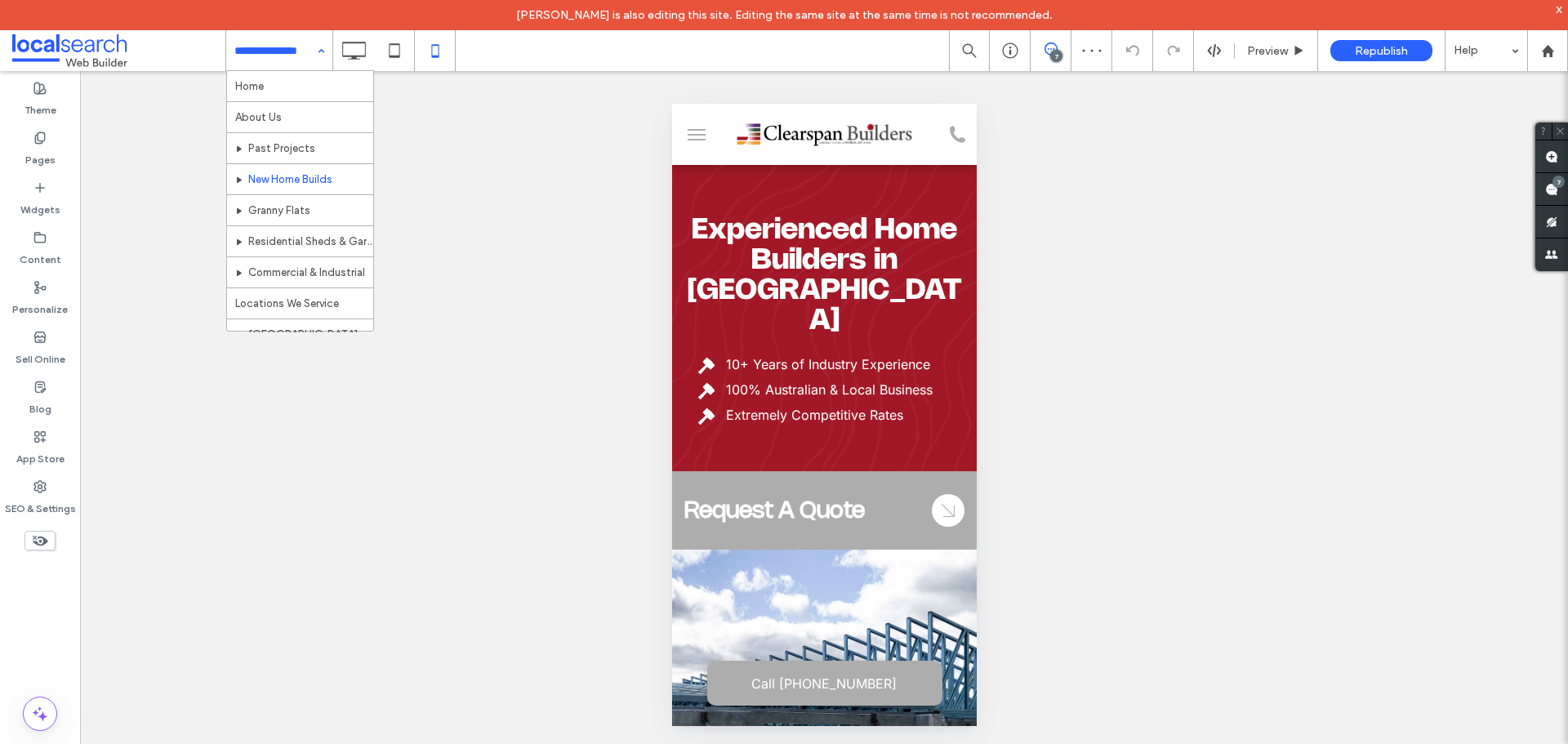
click at [263, 53] on input at bounding box center [275, 50] width 82 height 41
click at [288, 59] on input at bounding box center [275, 50] width 82 height 41
click at [260, 57] on input at bounding box center [275, 50] width 82 height 41
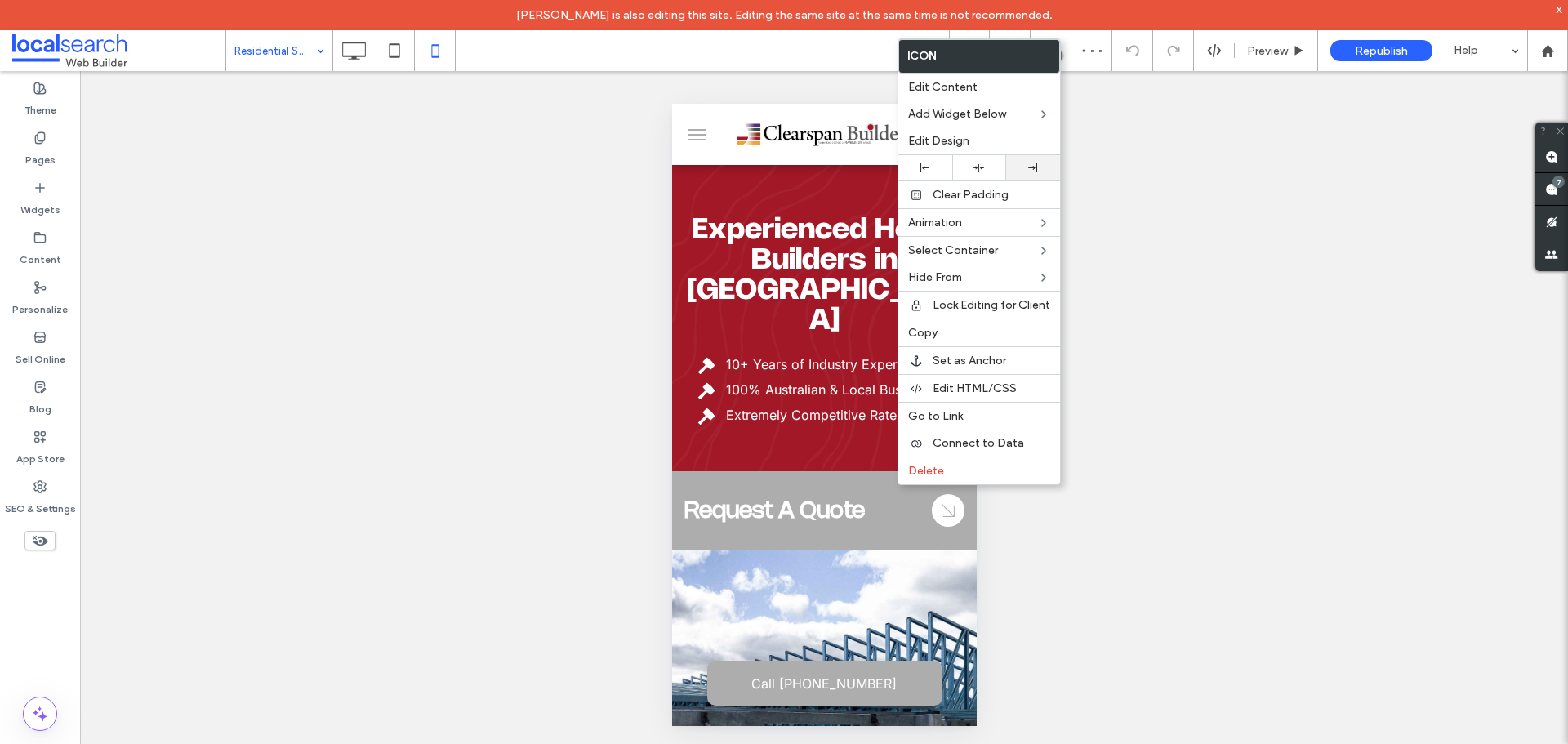
click at [1032, 170] on icon at bounding box center [1032, 167] width 9 height 9
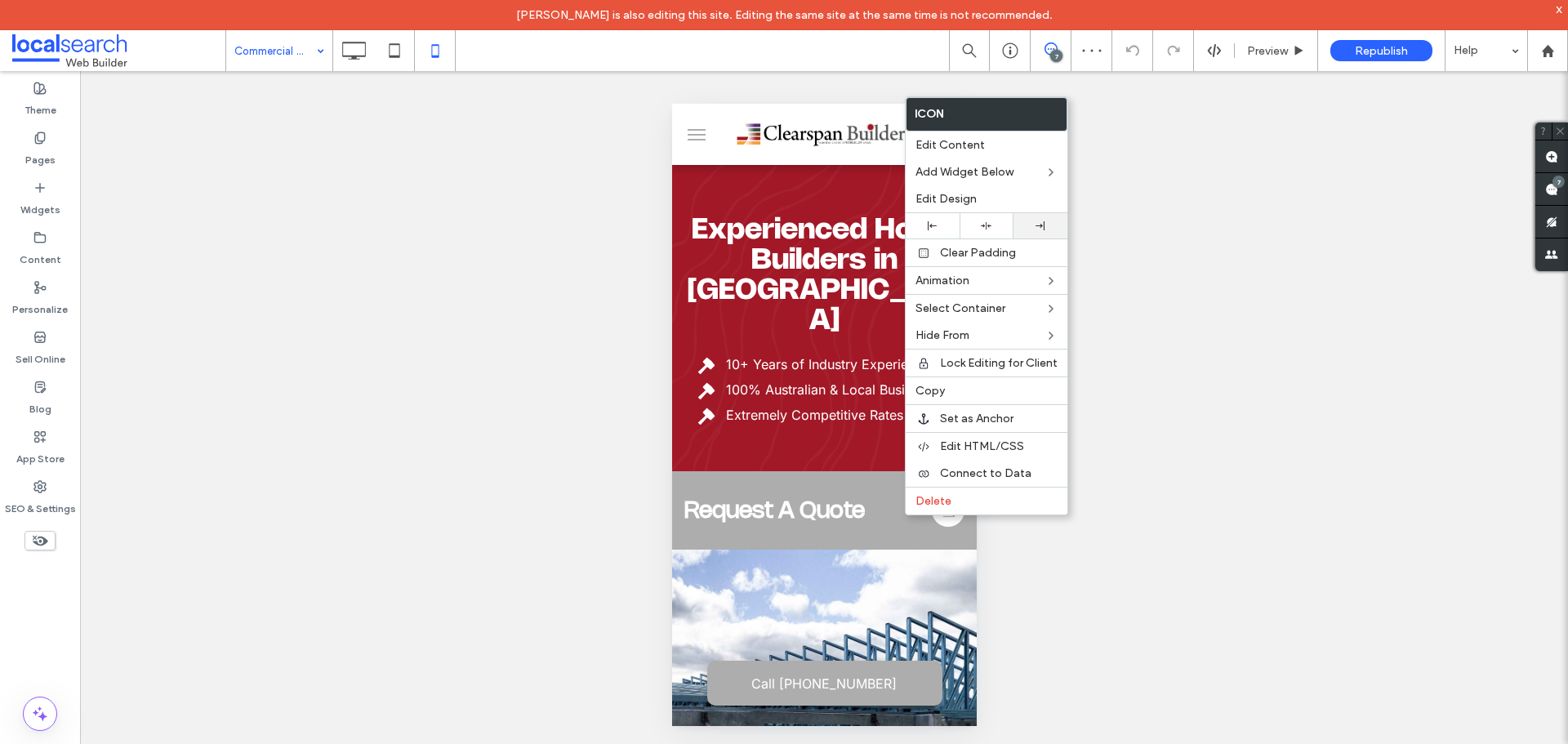
click at [1040, 227] on use at bounding box center [1040, 226] width 9 height 9
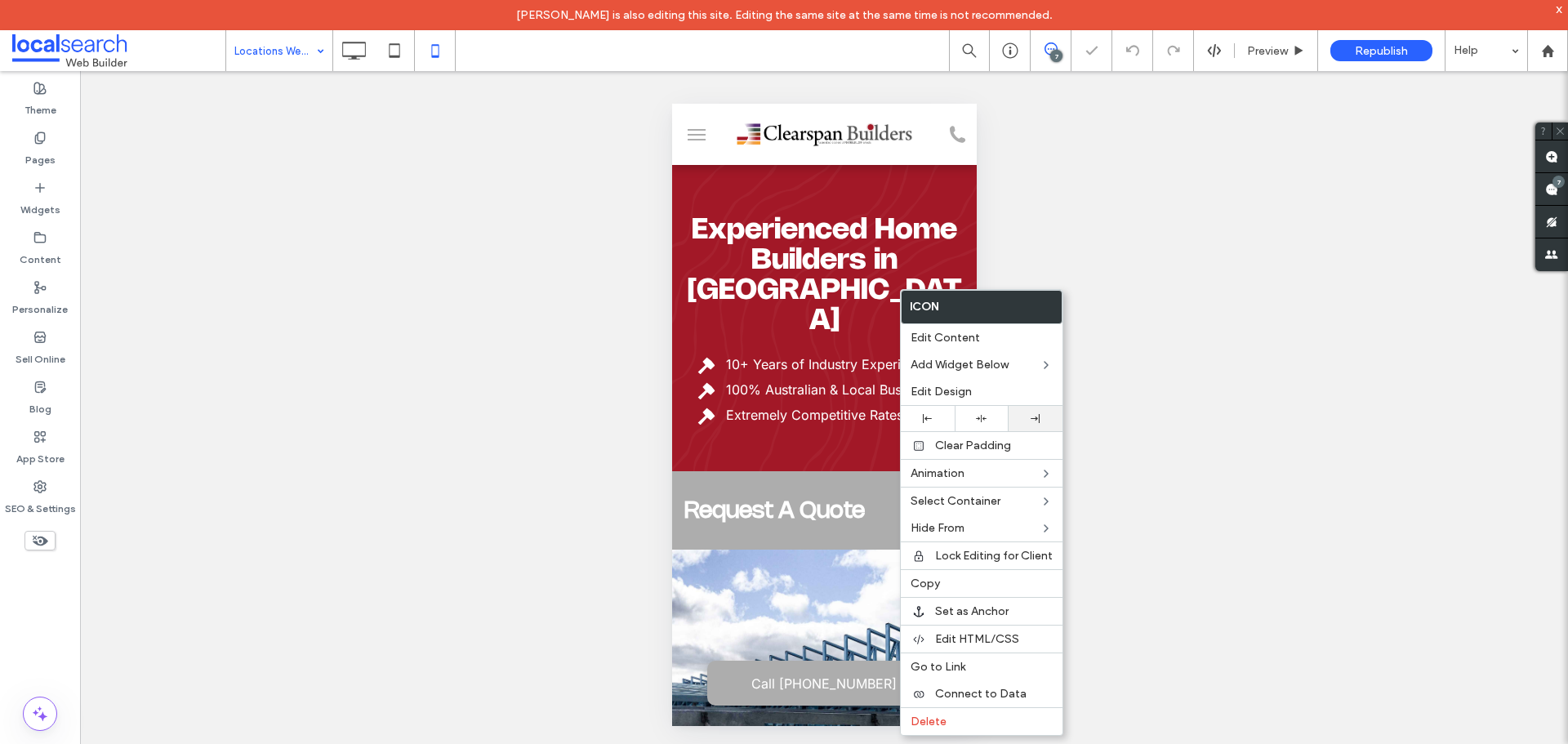
click at [1033, 419] on use at bounding box center [1035, 418] width 9 height 9
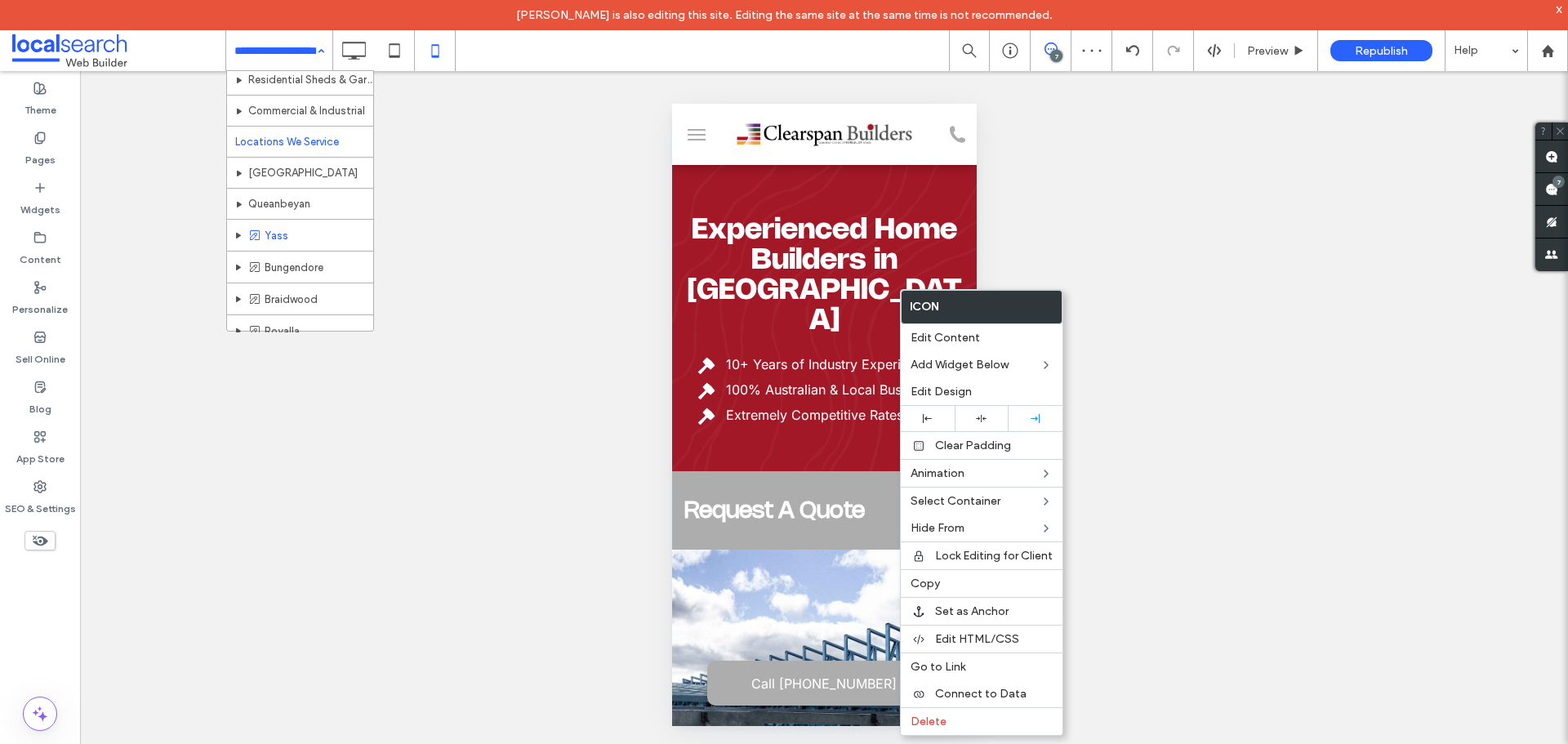
scroll to position [163, 0]
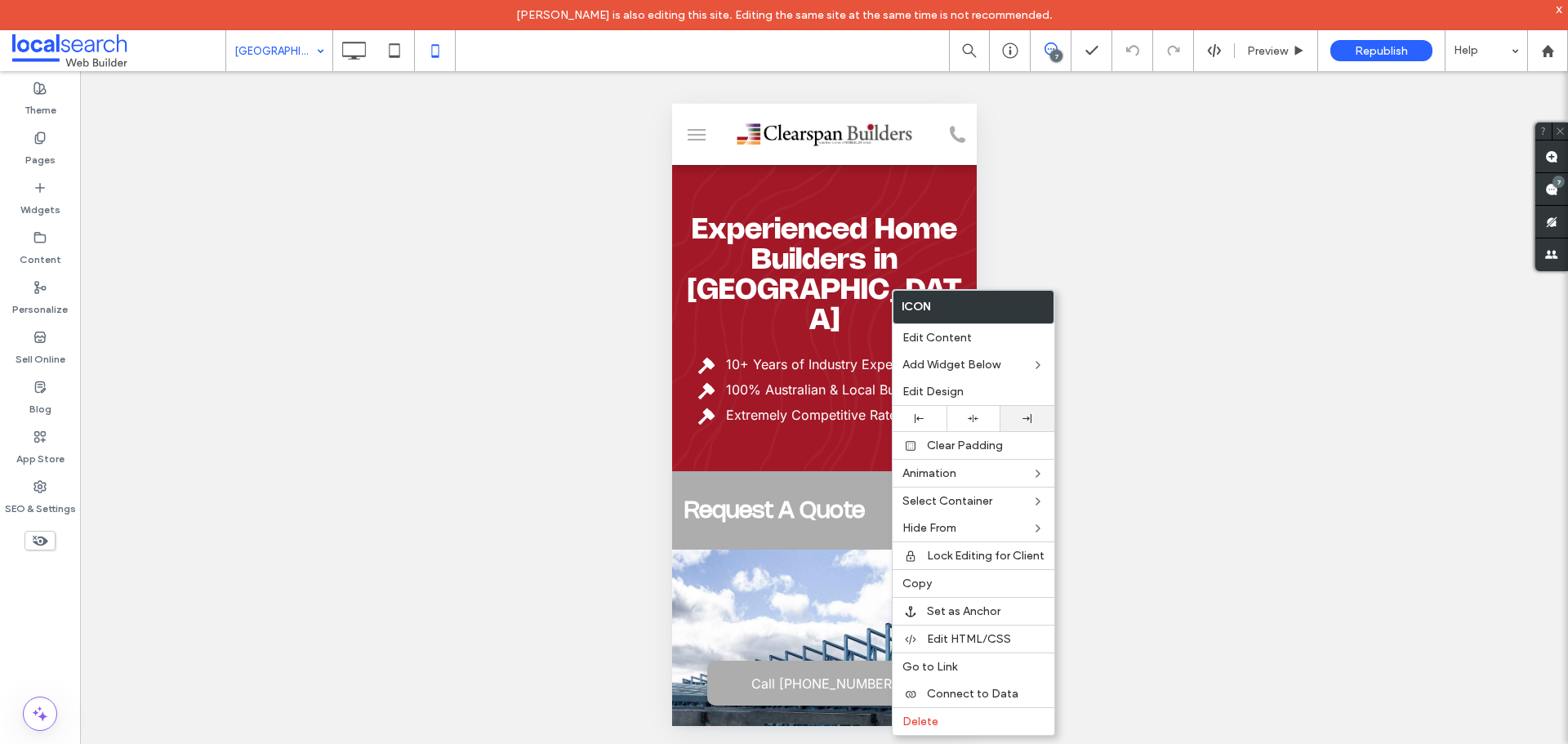
click at [1029, 421] on icon at bounding box center [1026, 418] width 9 height 9
click at [1023, 414] on div at bounding box center [1032, 418] width 38 height 9
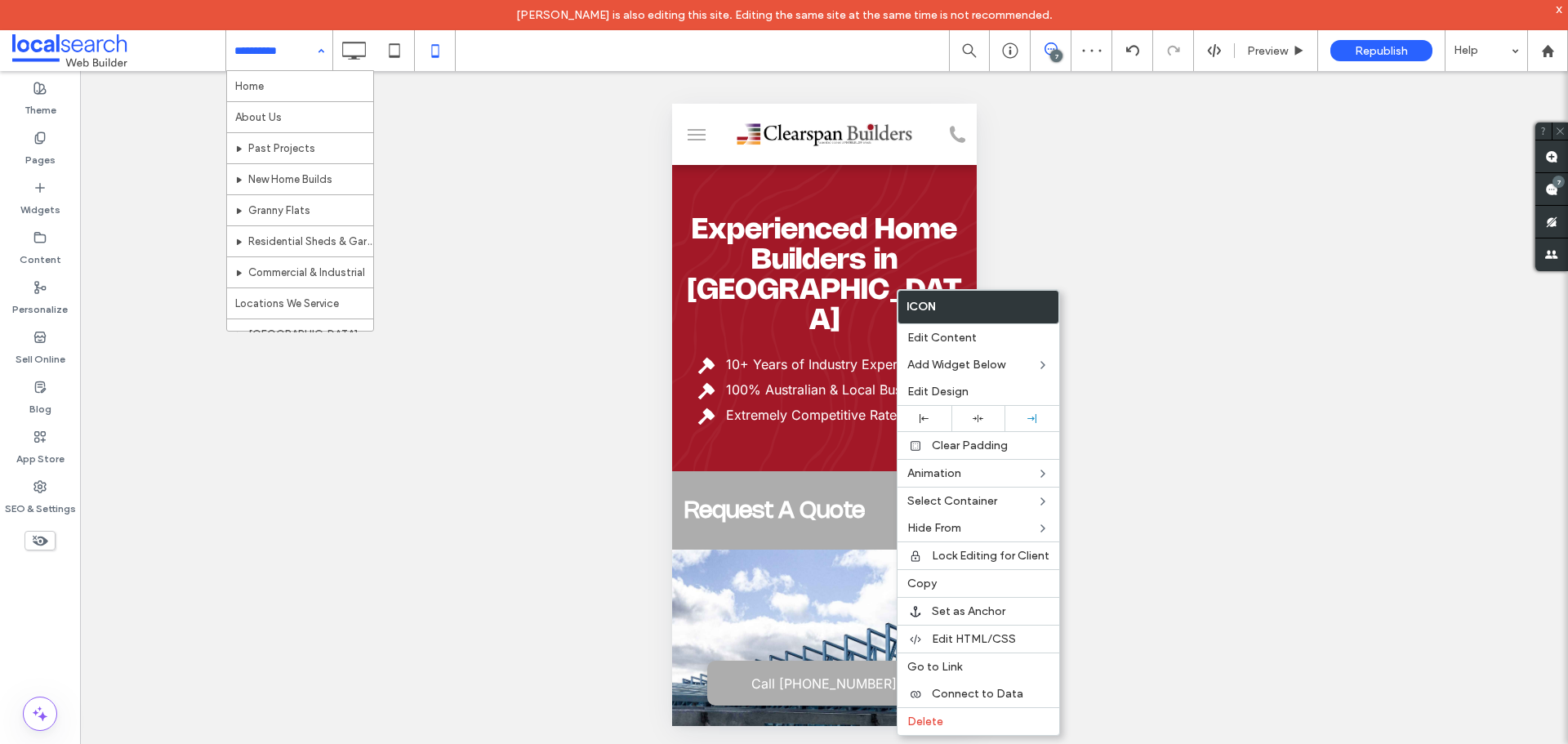
scroll to position [238, 0]
drag, startPoint x: 1021, startPoint y: 419, endPoint x: 1010, endPoint y: 404, distance: 18.6
click at [1023, 417] on div at bounding box center [1034, 418] width 38 height 9
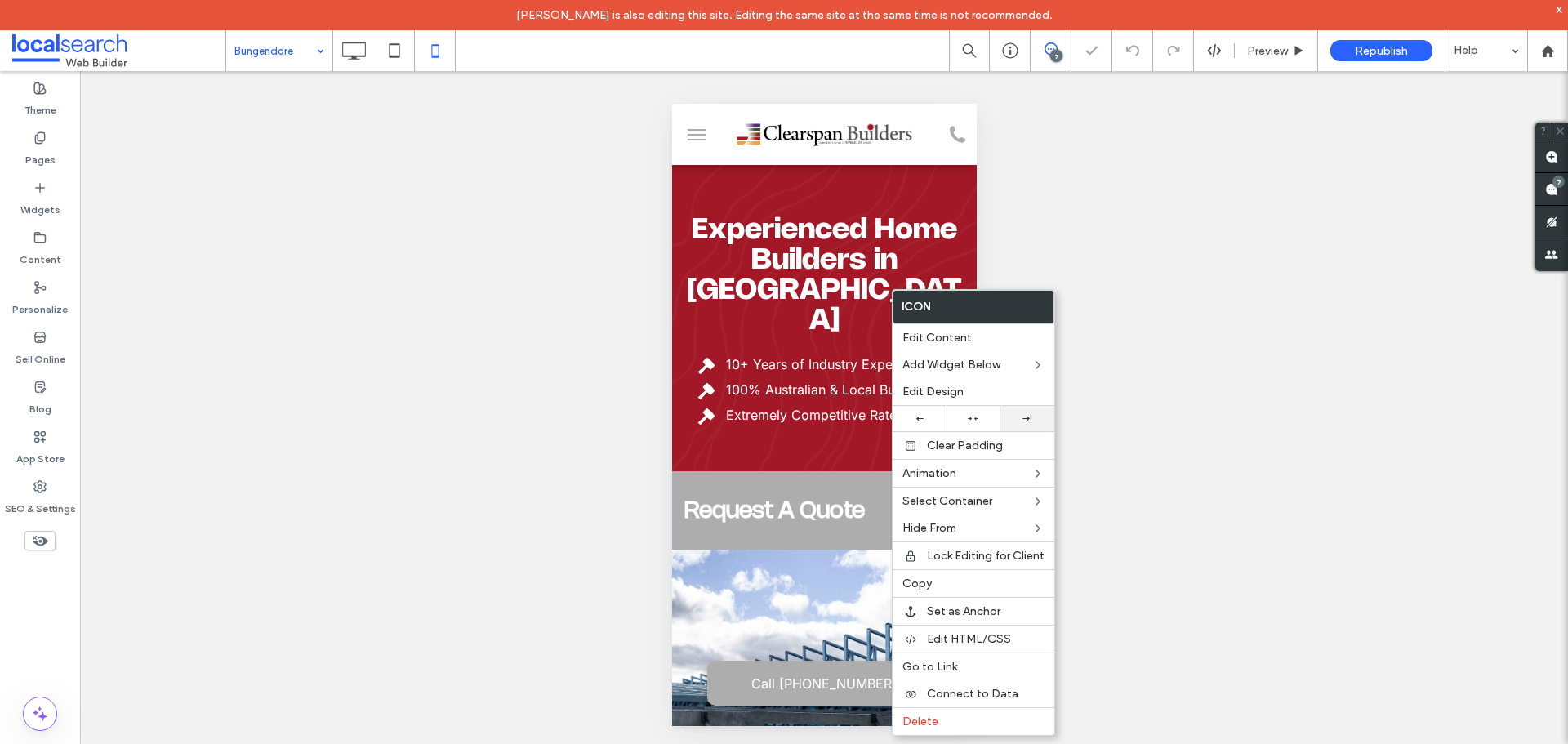
click at [1025, 423] on div at bounding box center [1027, 418] width 53 height 25
click at [1018, 411] on div at bounding box center [1029, 418] width 53 height 25
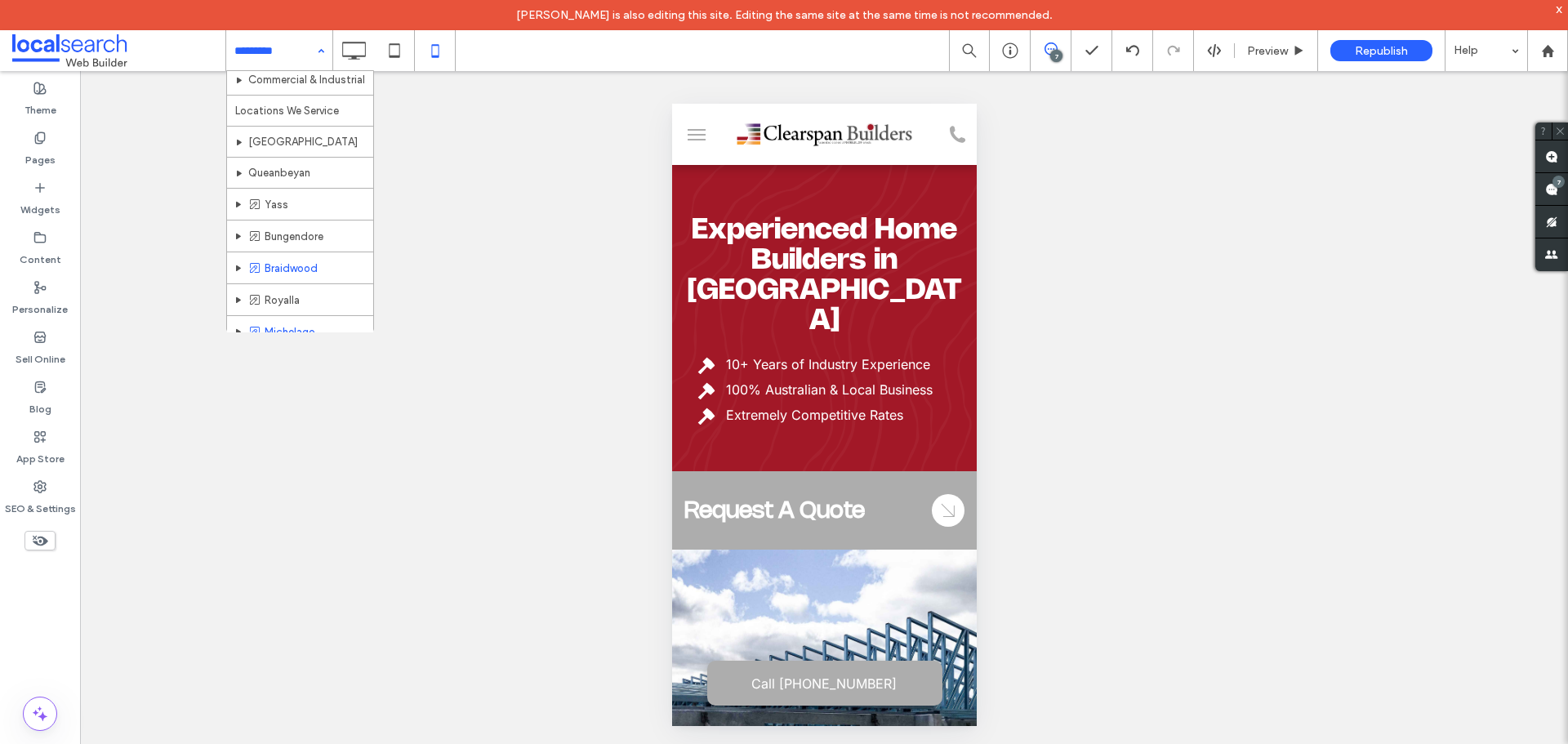
scroll to position [238, 0]
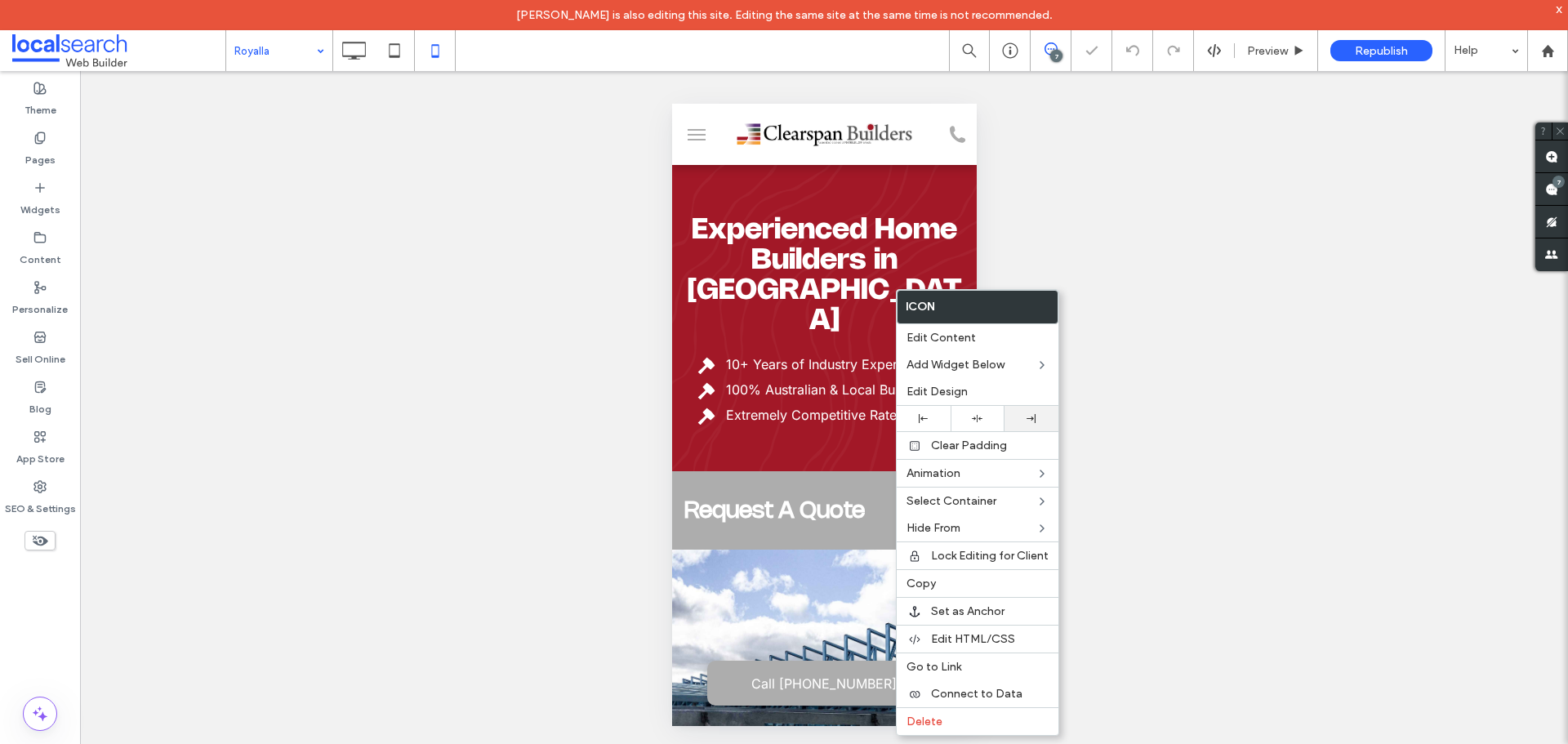
click at [1027, 418] on use at bounding box center [1031, 418] width 9 height 9
click at [514, 361] on div "Unhide? Yes Unhide? Yes Unhide? Yes Unhide? Yes Unhide? Yes Unhide? Yes Unhide?…" at bounding box center [824, 422] width 1488 height 703
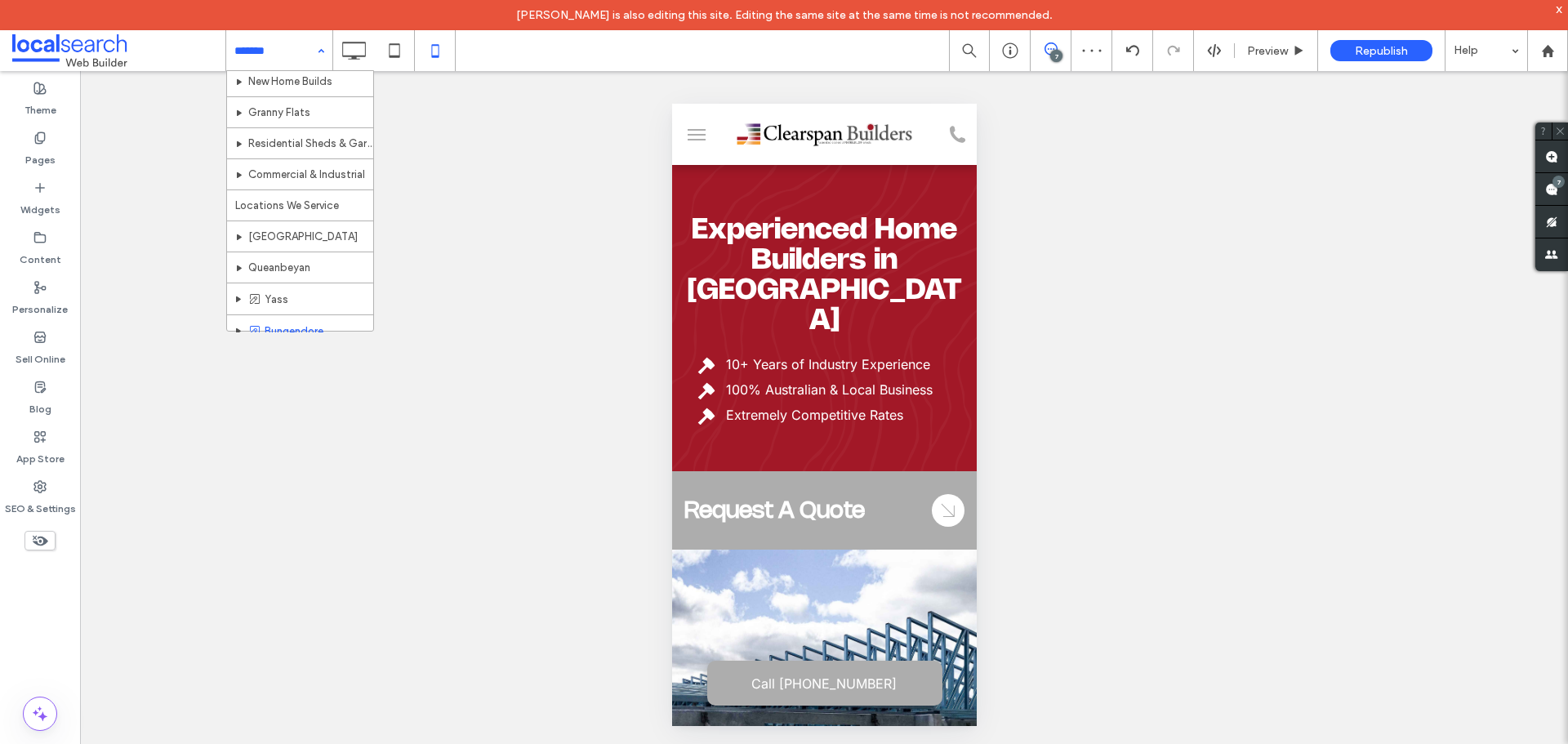
scroll to position [238, 0]
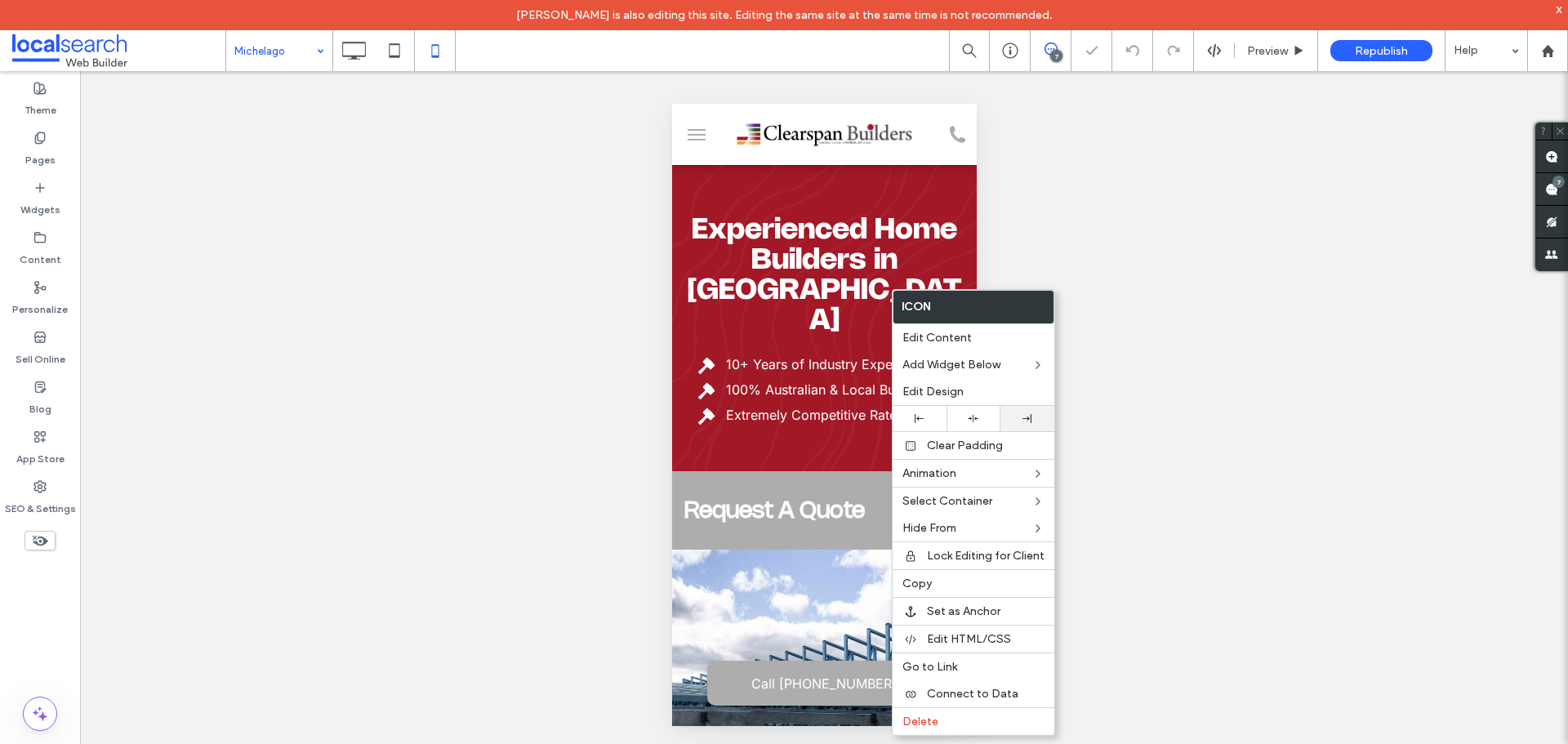
click at [1036, 423] on div at bounding box center [1027, 418] width 53 height 25
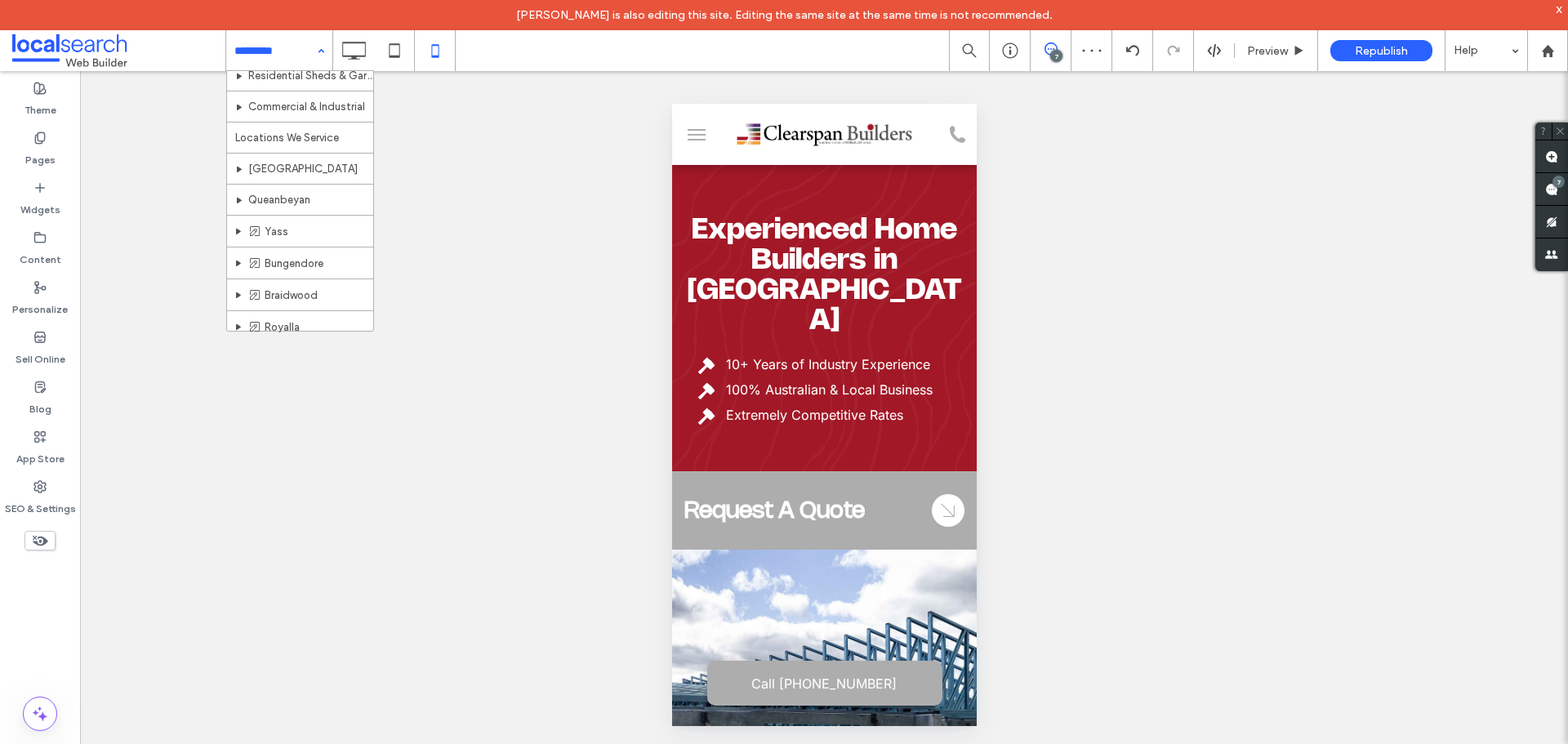
scroll to position [238, 0]
click at [268, 55] on input at bounding box center [275, 50] width 82 height 41
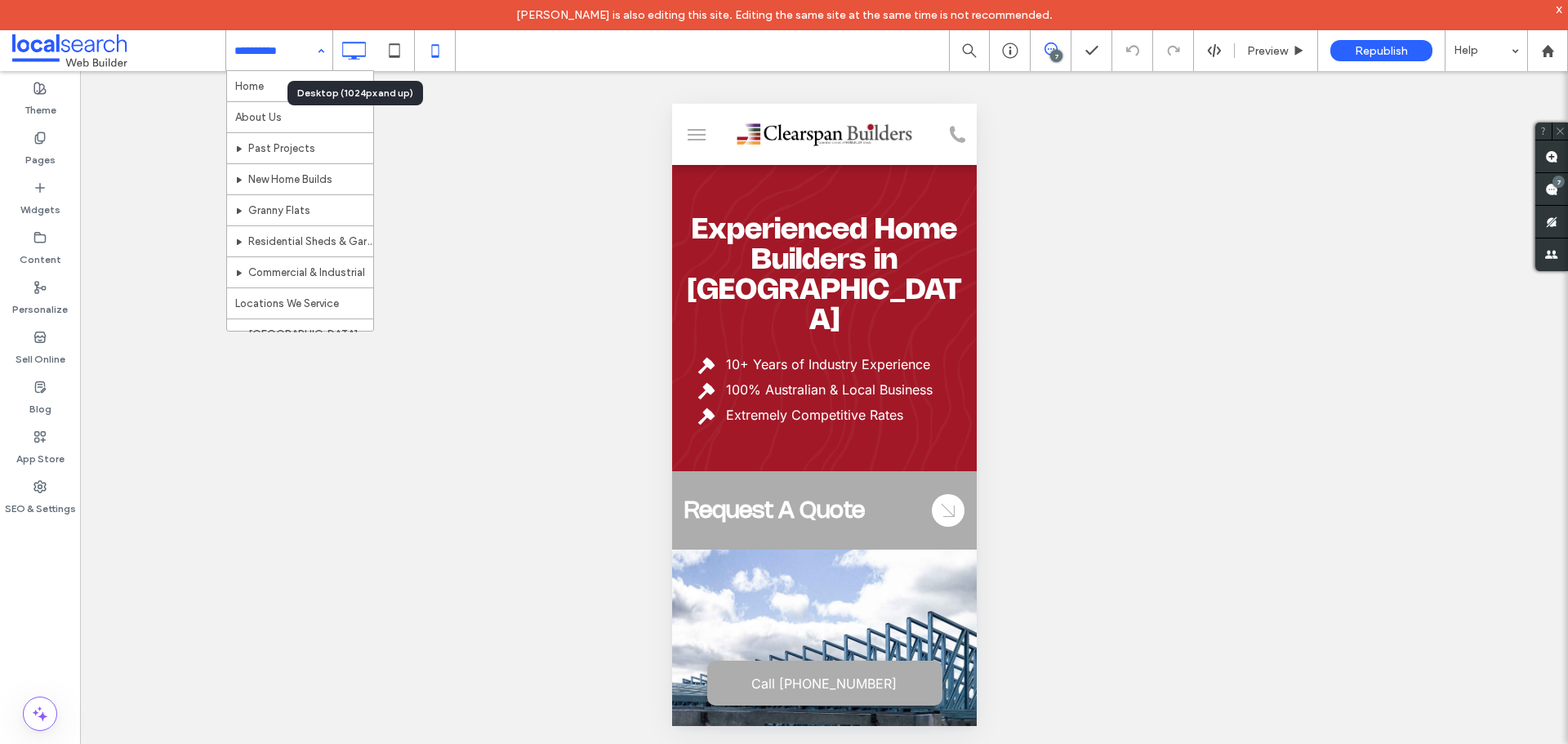
click at [354, 44] on icon at bounding box center [354, 51] width 33 height 33
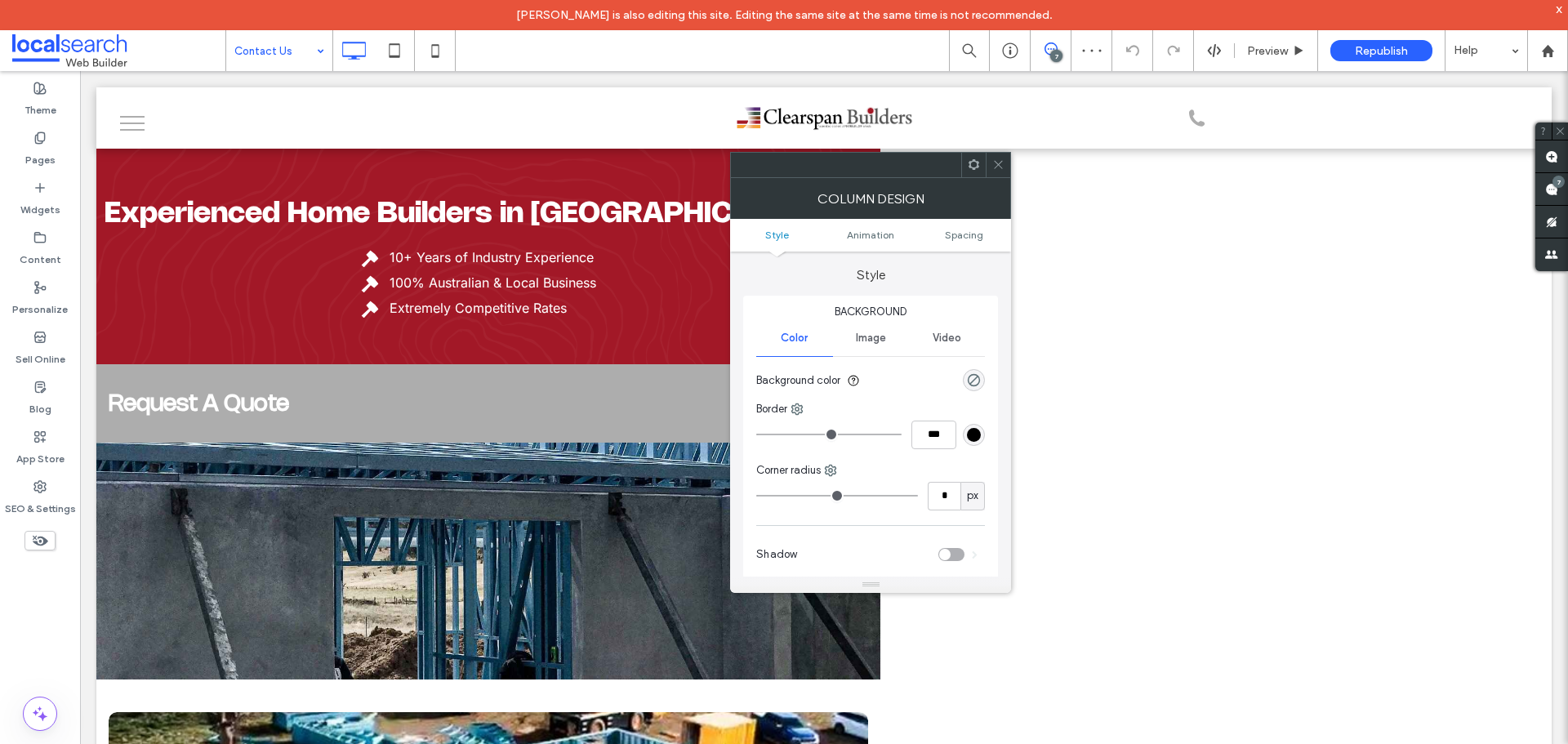
click at [963, 241] on ul "Style Animation Spacing" at bounding box center [870, 235] width 281 height 33
click at [963, 234] on span "Spacing" at bounding box center [963, 234] width 39 height 12
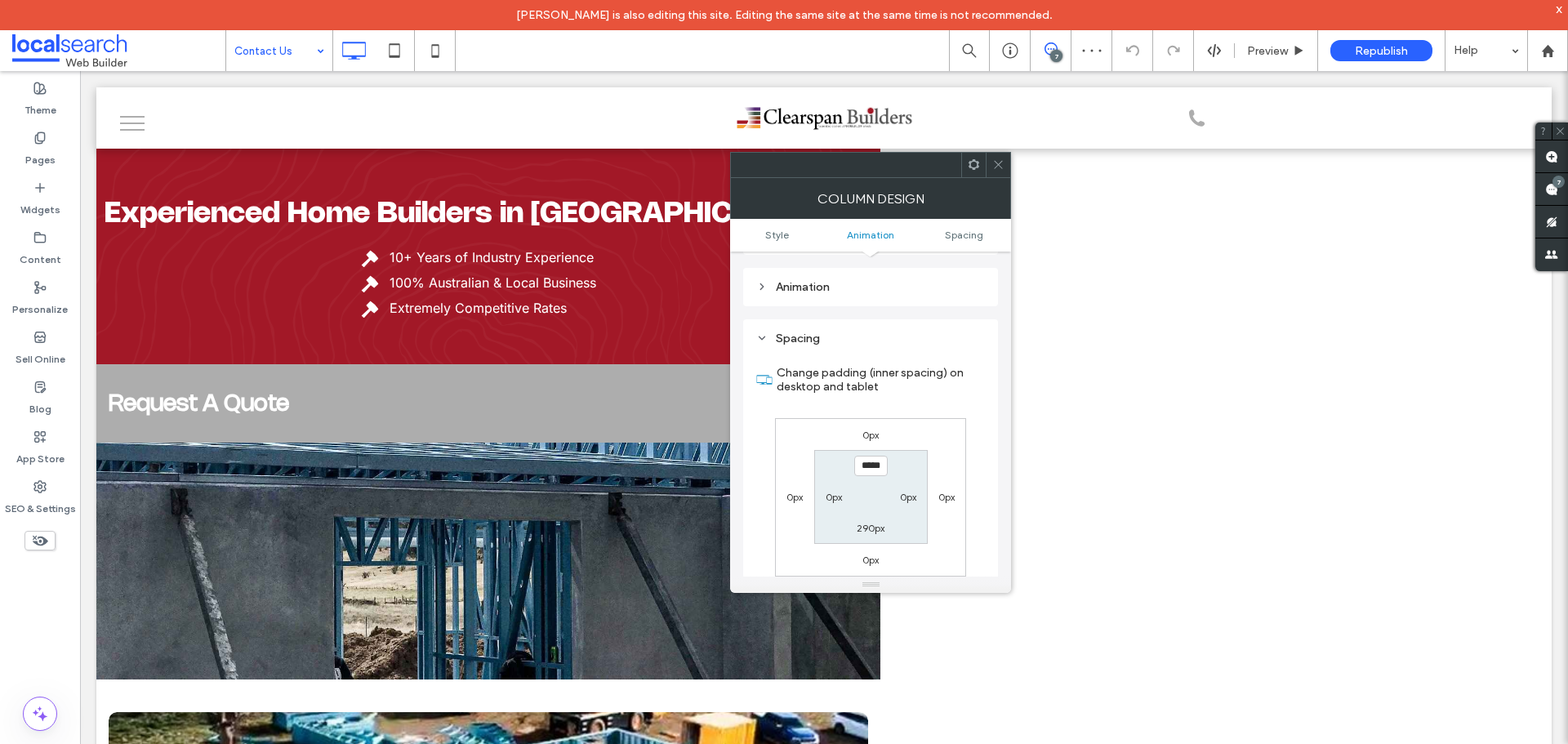
scroll to position [383, 0]
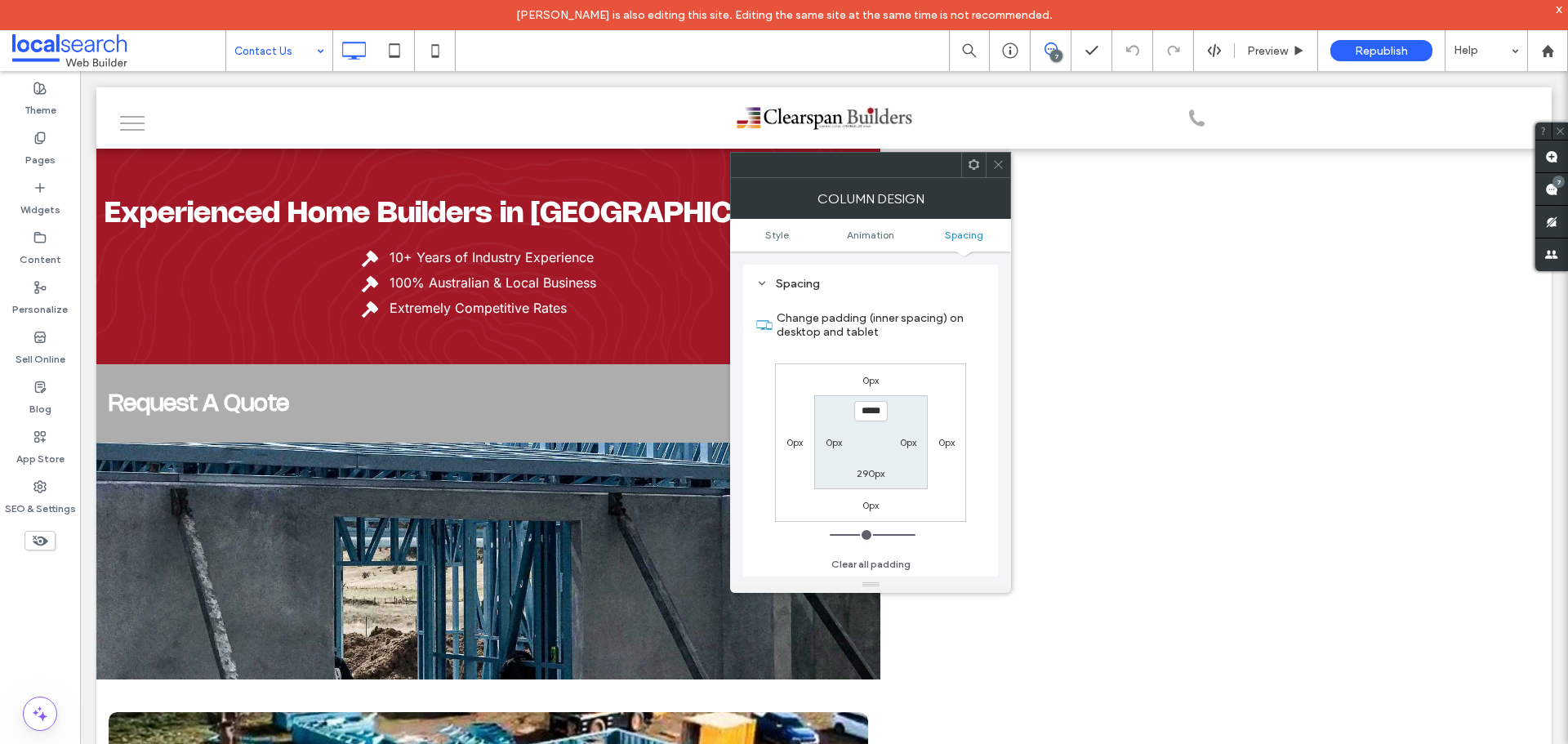
click at [864, 407] on input "*****" at bounding box center [870, 411] width 34 height 21
click at [864, 407] on input "***" at bounding box center [870, 411] width 34 height 21
type input "*****"
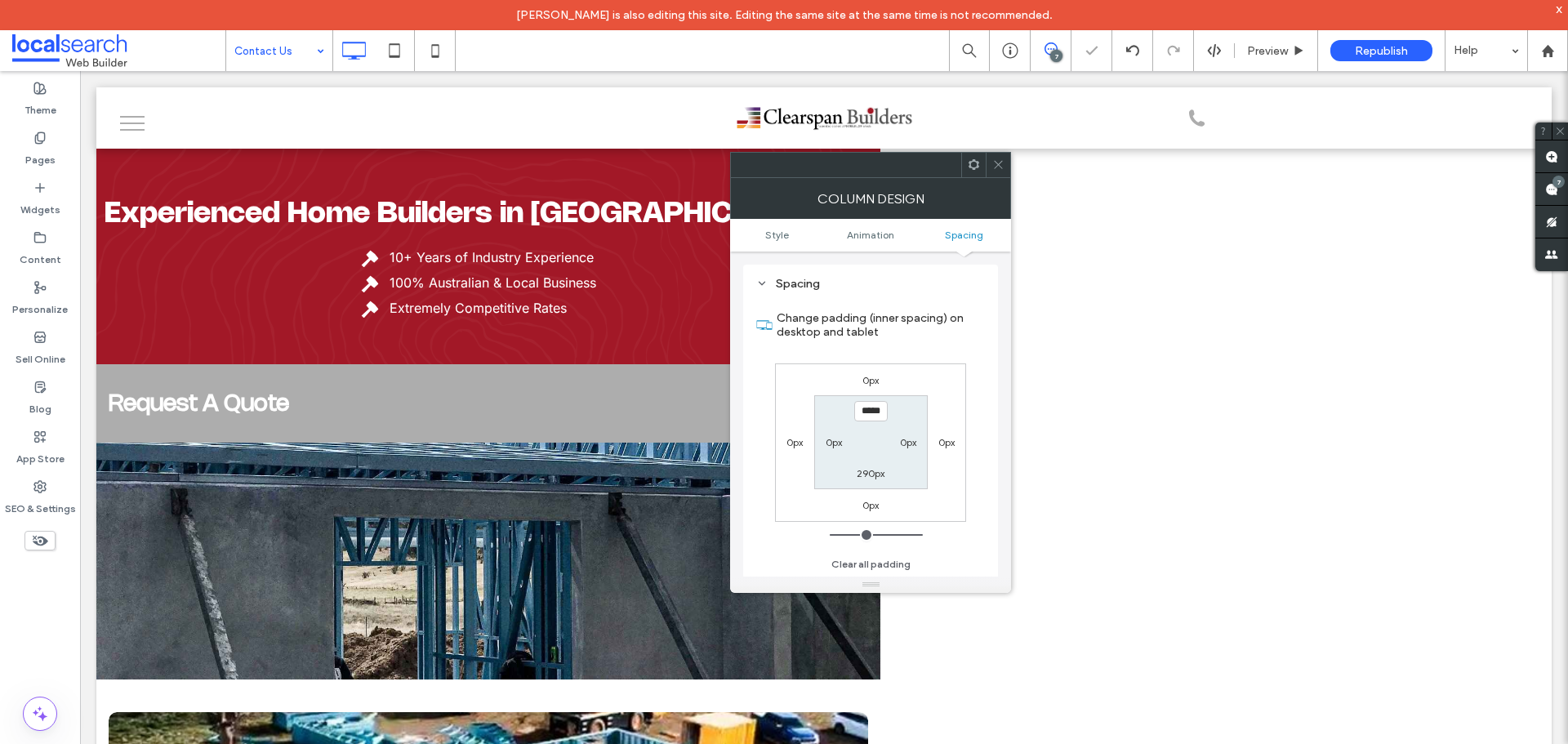
click at [870, 467] on label "290px" at bounding box center [870, 473] width 28 height 12
type input "***"
type input "*"
click at [867, 470] on input "***" at bounding box center [870, 473] width 34 height 21
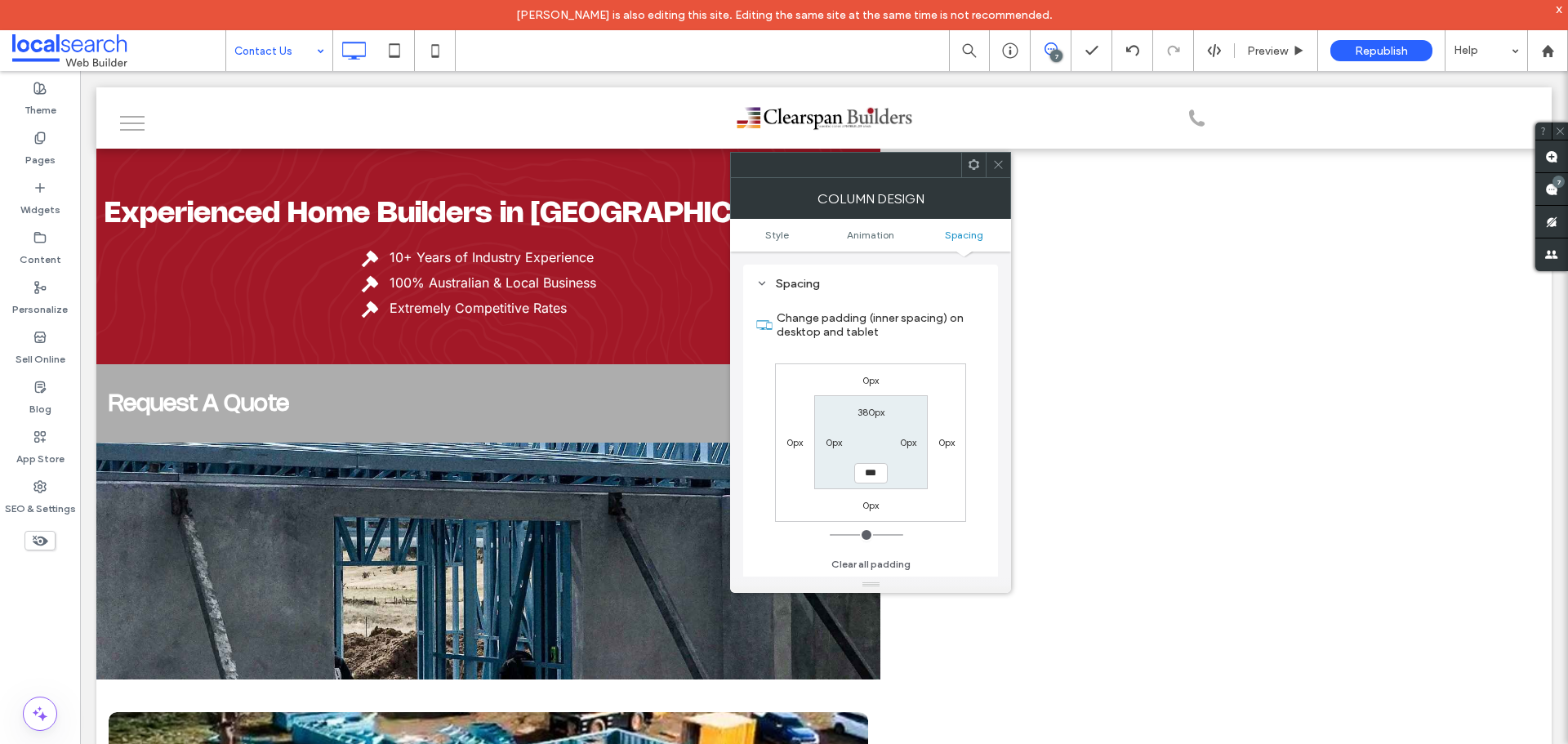
click at [867, 470] on input "***" at bounding box center [870, 473] width 34 height 21
type input "***"
type input "*****"
click at [877, 410] on label "380px" at bounding box center [870, 412] width 27 height 12
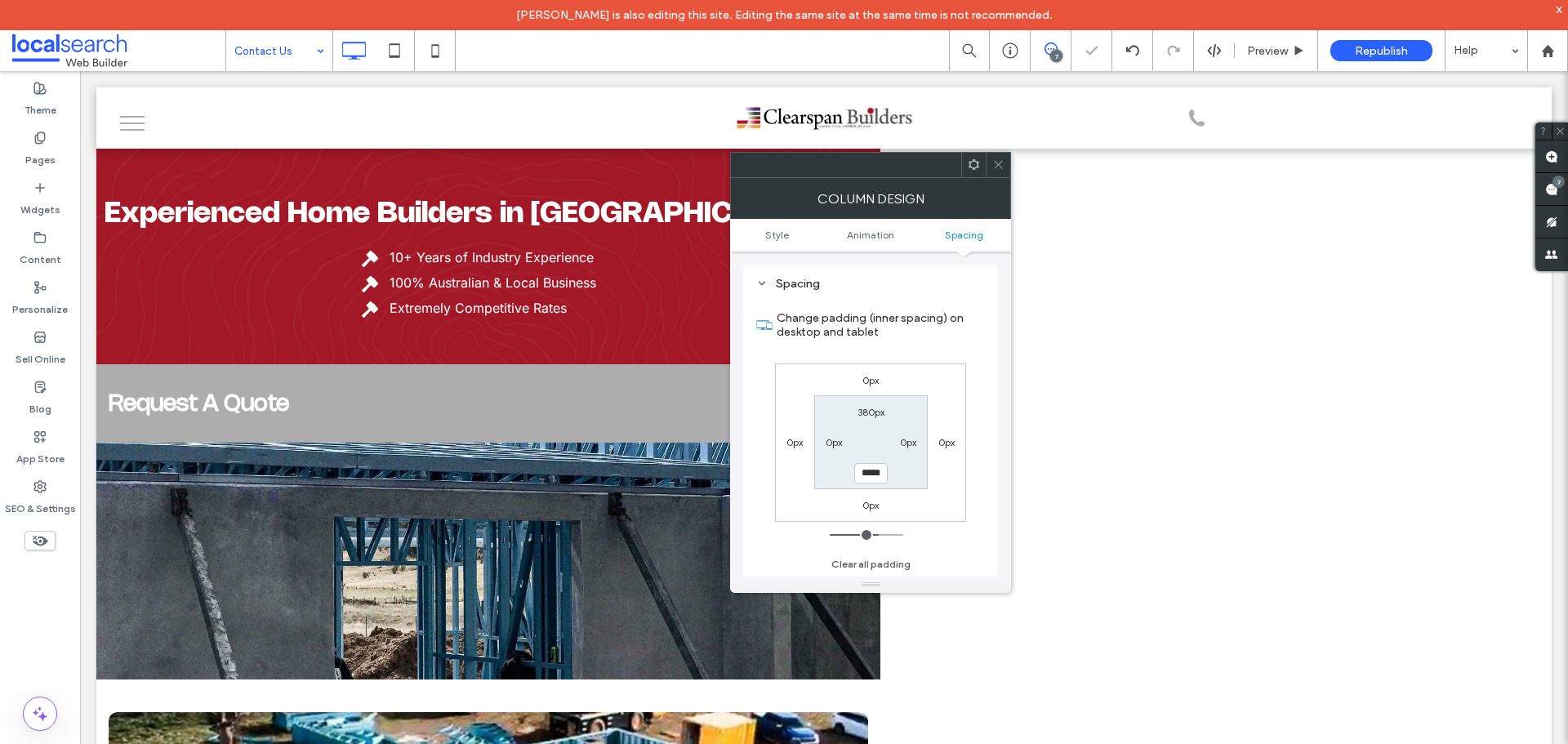
type input "***"
type input "*****"
click at [991, 161] on div at bounding box center [998, 165] width 24 height 24
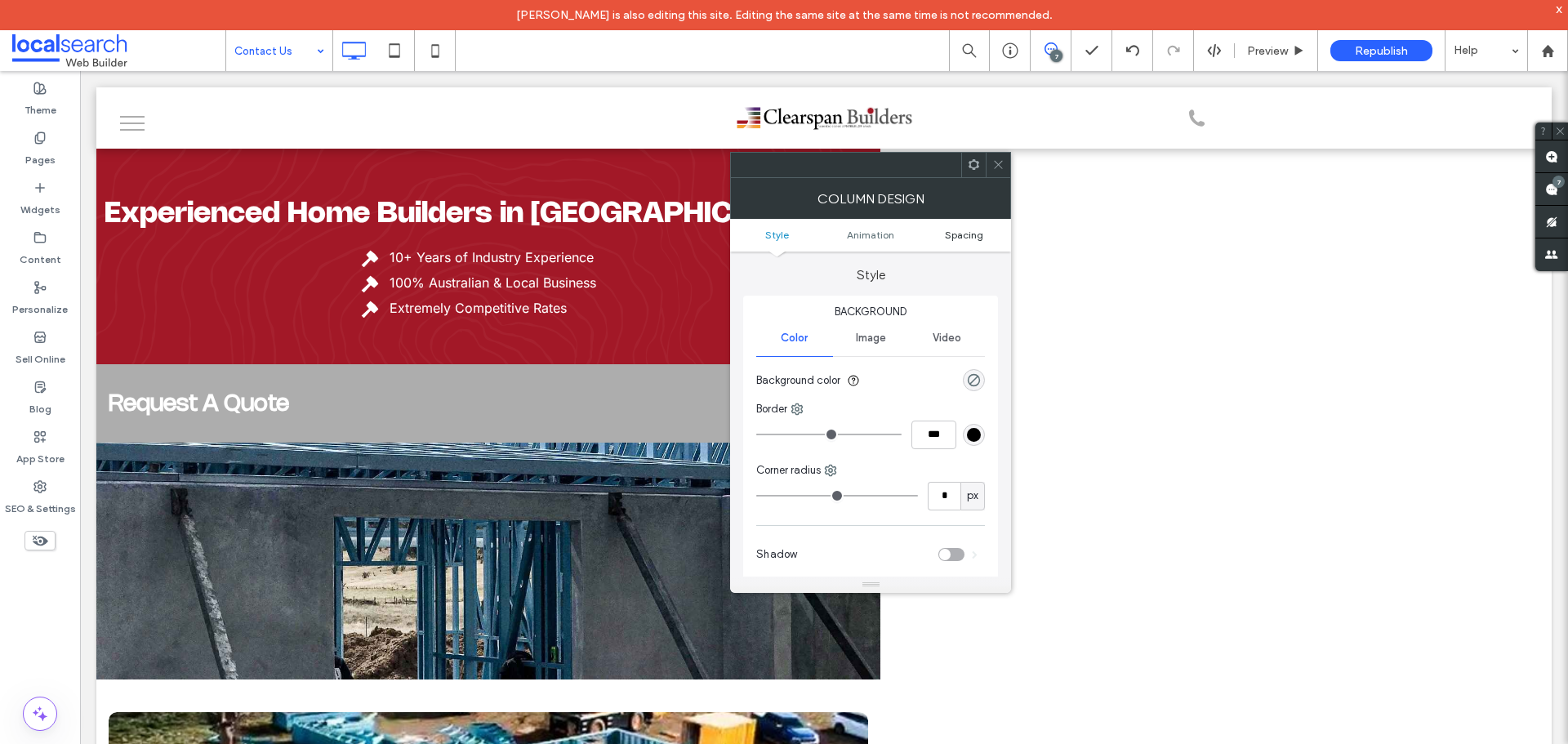
click at [963, 238] on span "Spacing" at bounding box center [963, 234] width 39 height 12
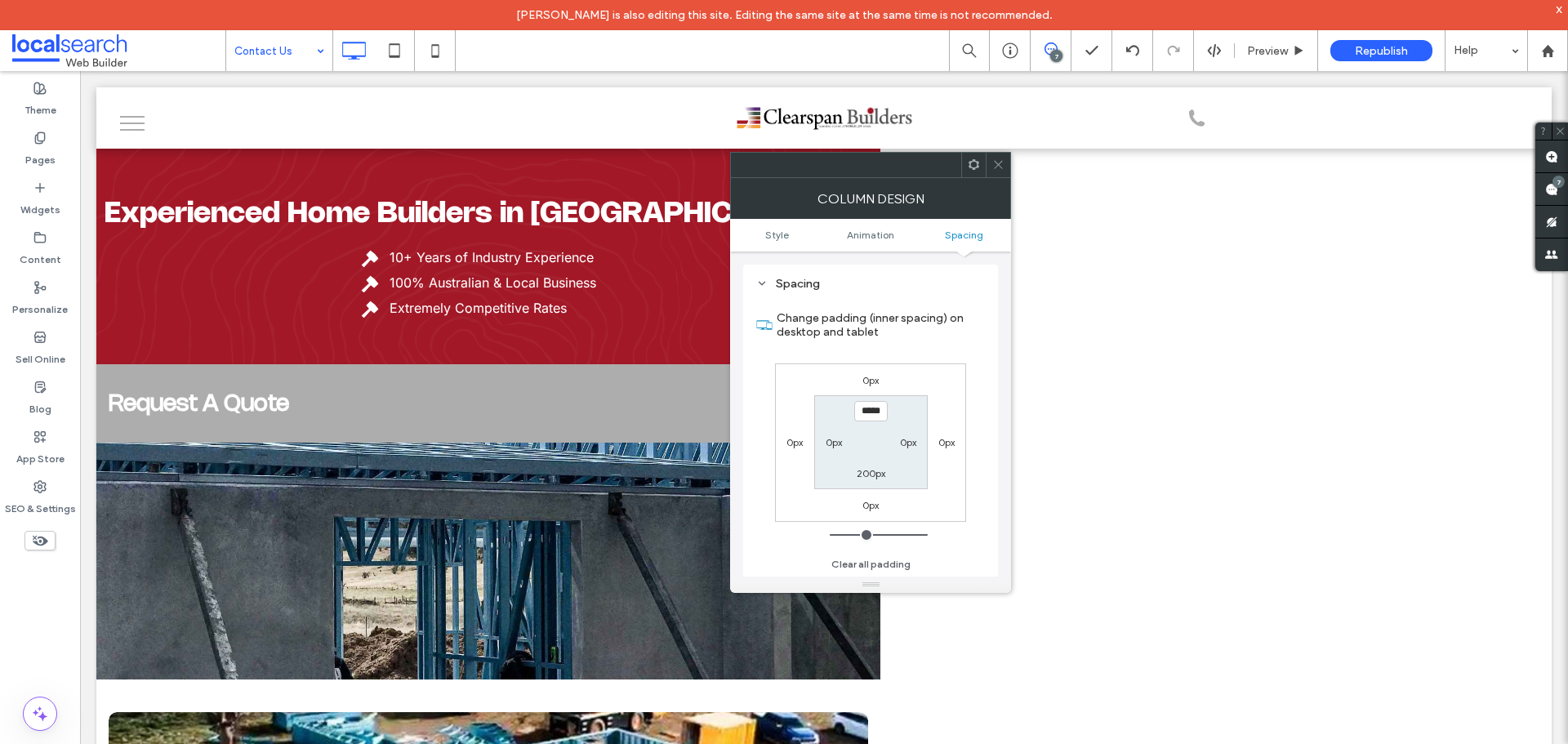
click at [872, 414] on input "*****" at bounding box center [870, 411] width 34 height 21
type input "*****"
click at [875, 466] on div "200px" at bounding box center [870, 472] width 28 height 16
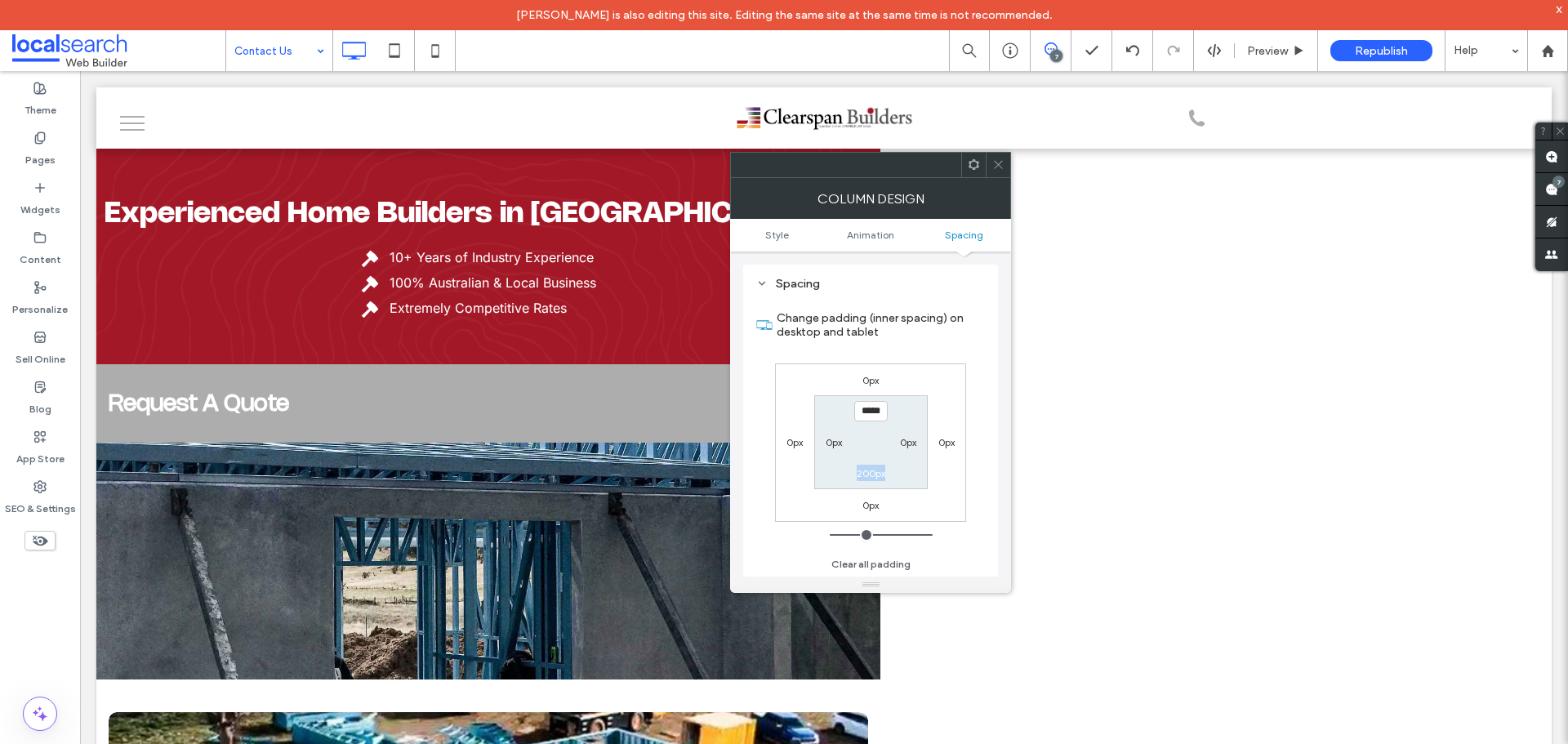
click at [860, 476] on label "200px" at bounding box center [870, 473] width 28 height 12
type input "***"
click at [865, 474] on input "*****" at bounding box center [870, 473] width 34 height 21
type input "***"
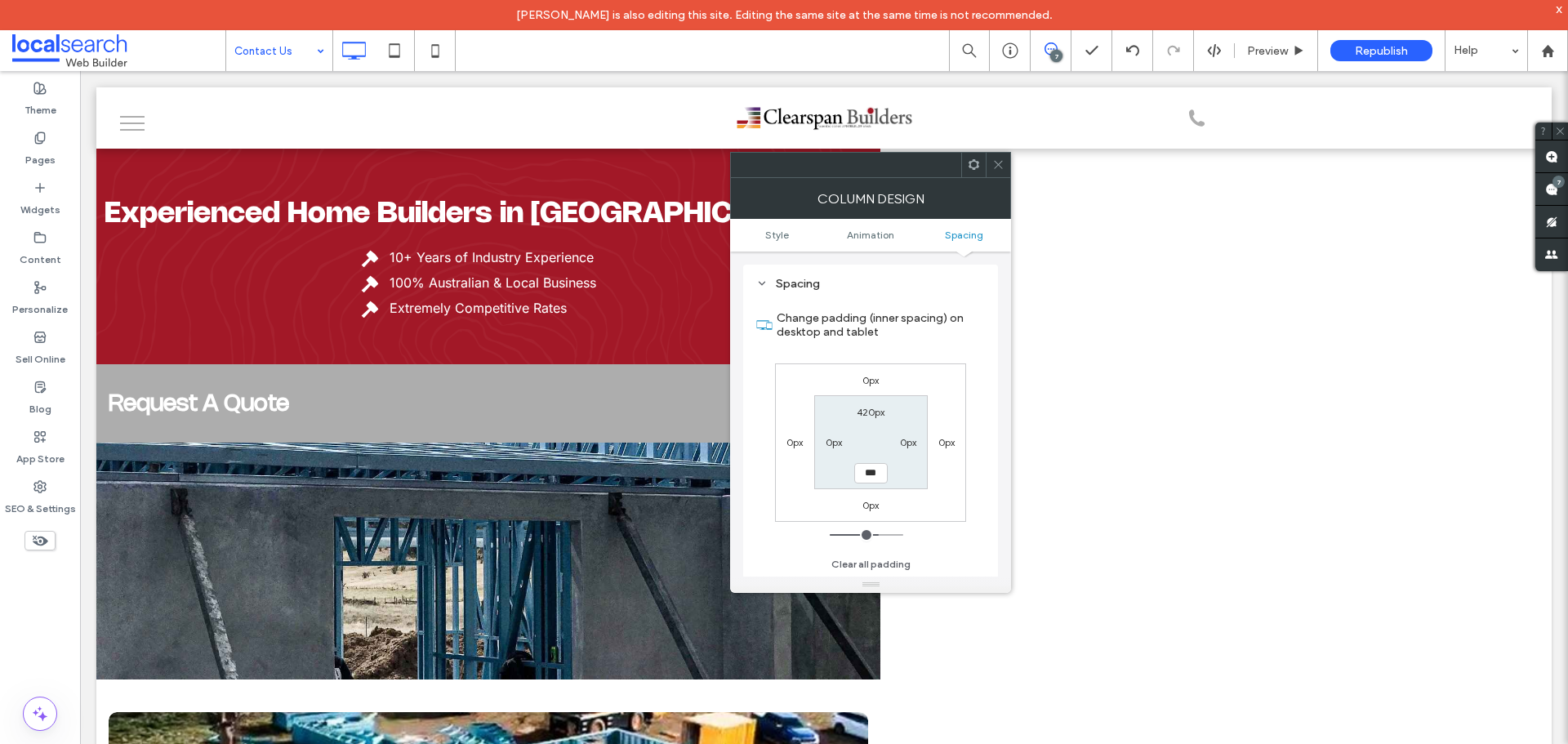
type input "***"
type input "*****"
click at [1000, 166] on icon at bounding box center [998, 165] width 12 height 12
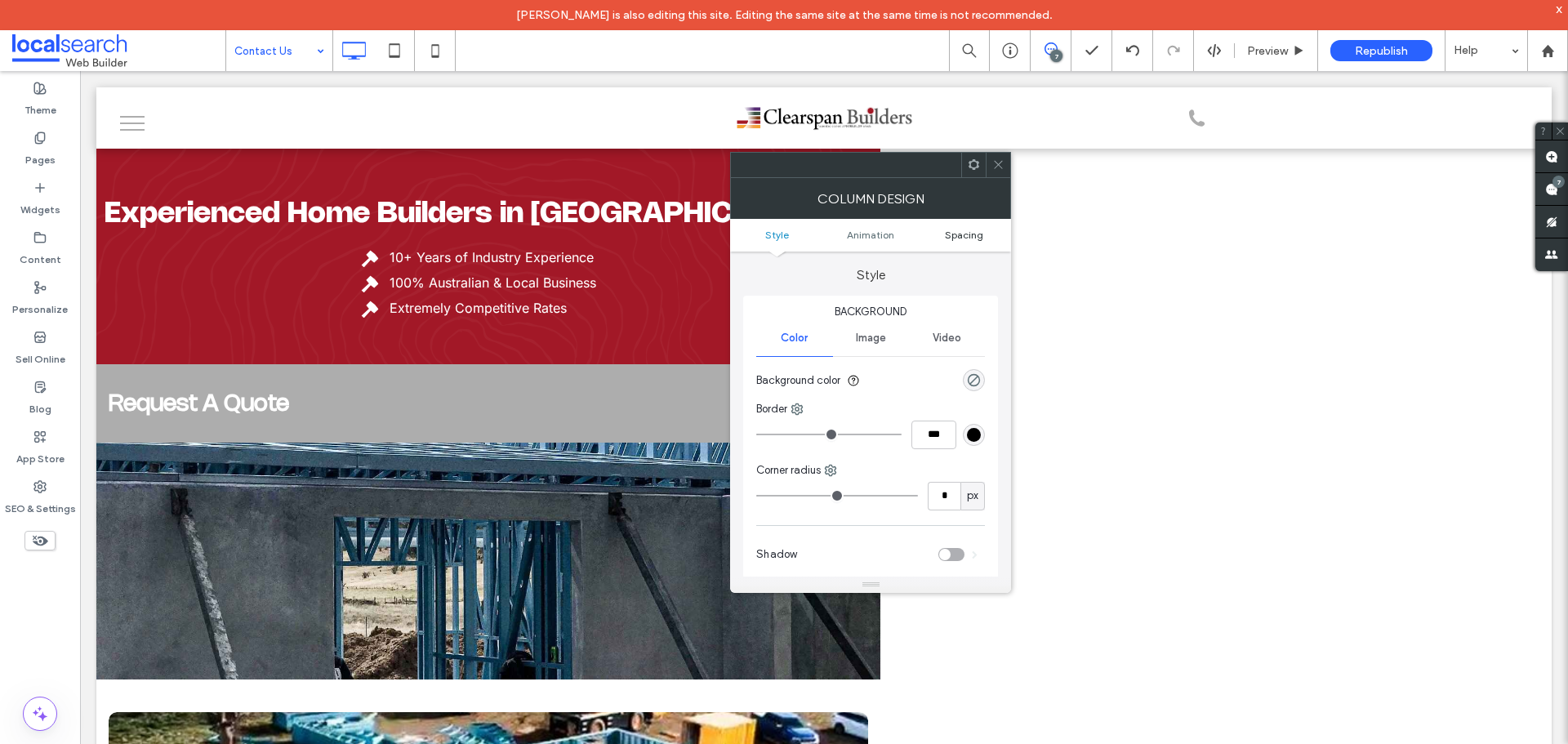
click at [954, 233] on span "Spacing" at bounding box center [963, 234] width 39 height 12
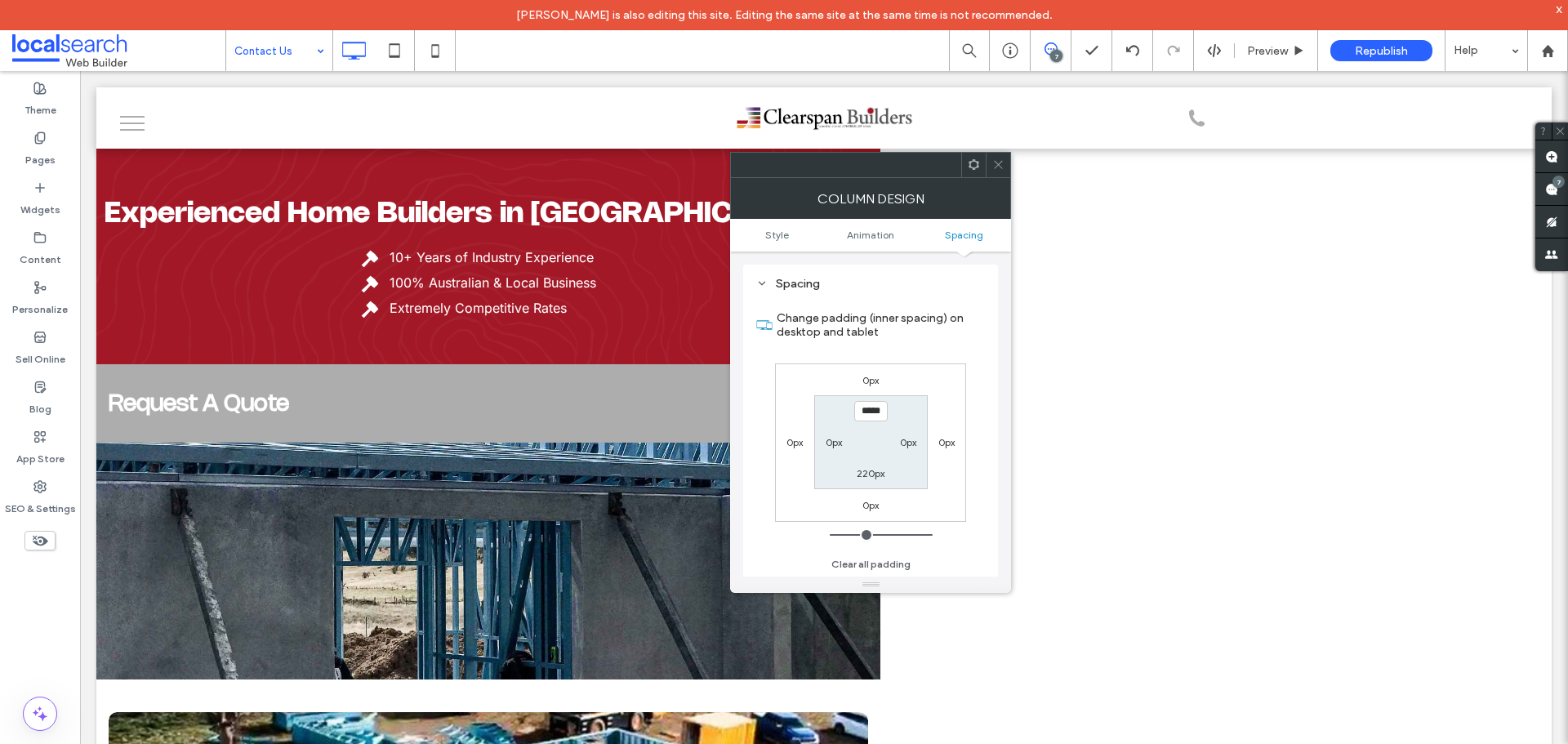
click at [877, 470] on label "220px" at bounding box center [870, 473] width 28 height 12
type input "***"
type input "*****"
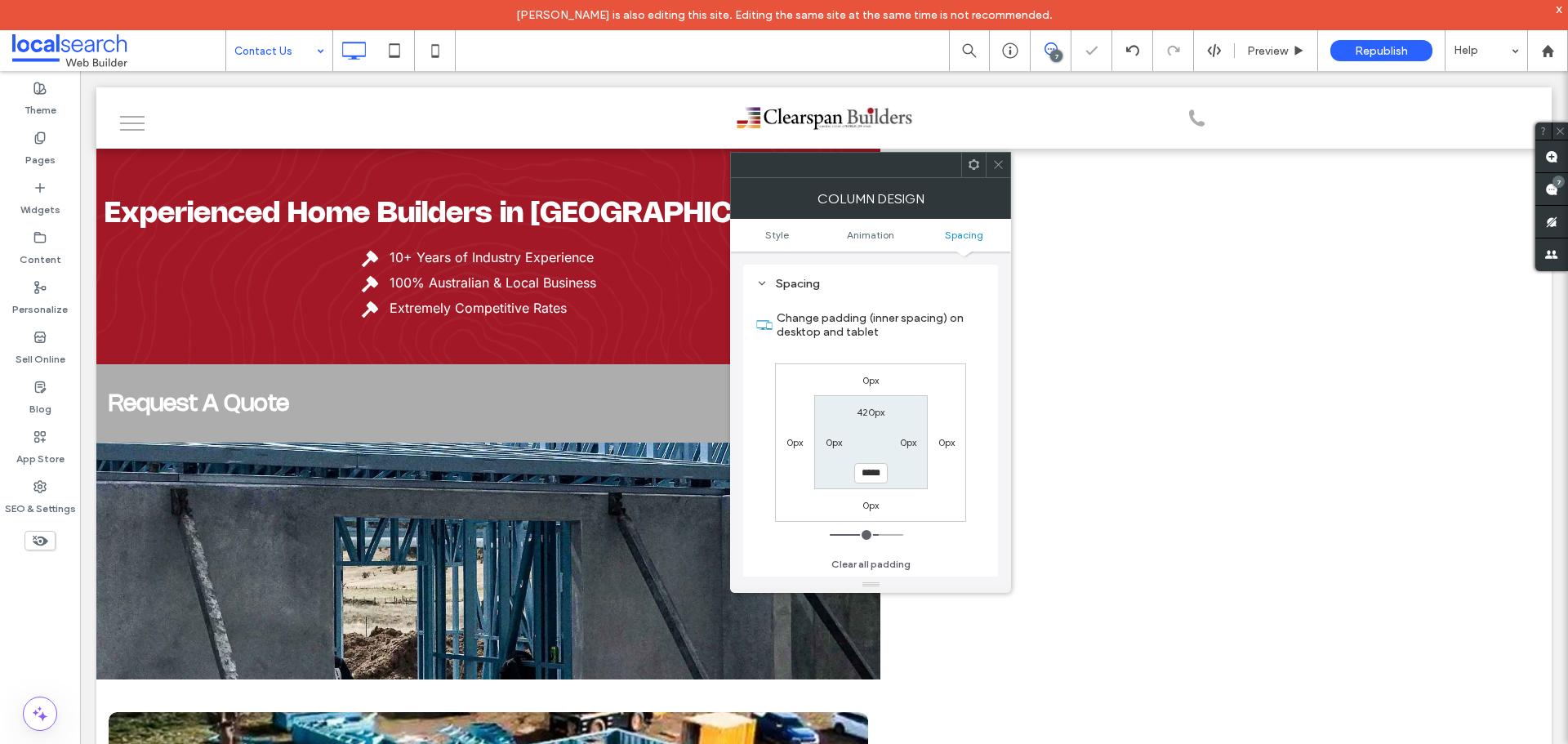
click at [994, 173] on span at bounding box center [998, 165] width 12 height 24
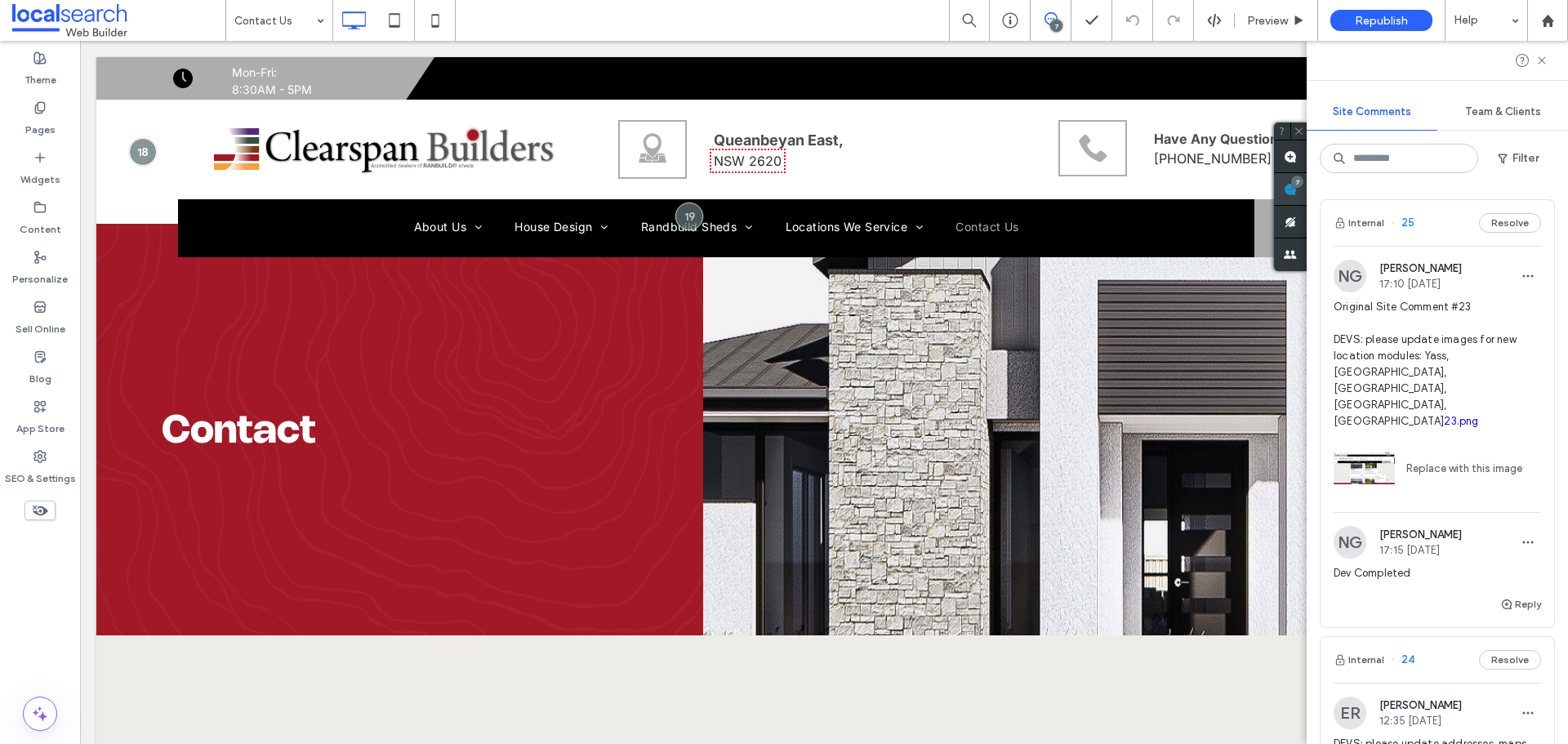
click at [1297, 192] on use at bounding box center [1289, 189] width 13 height 13
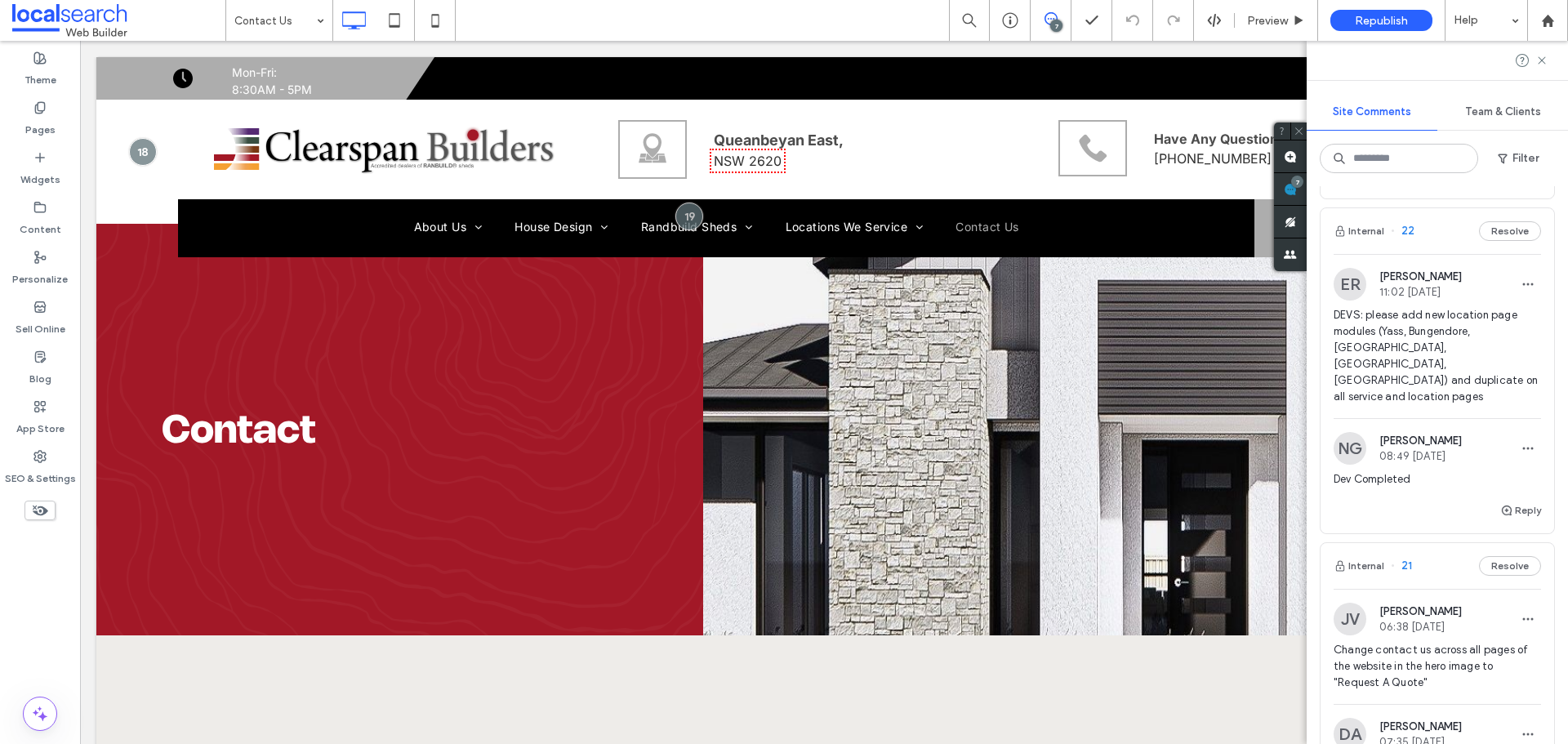
scroll to position [535, 0]
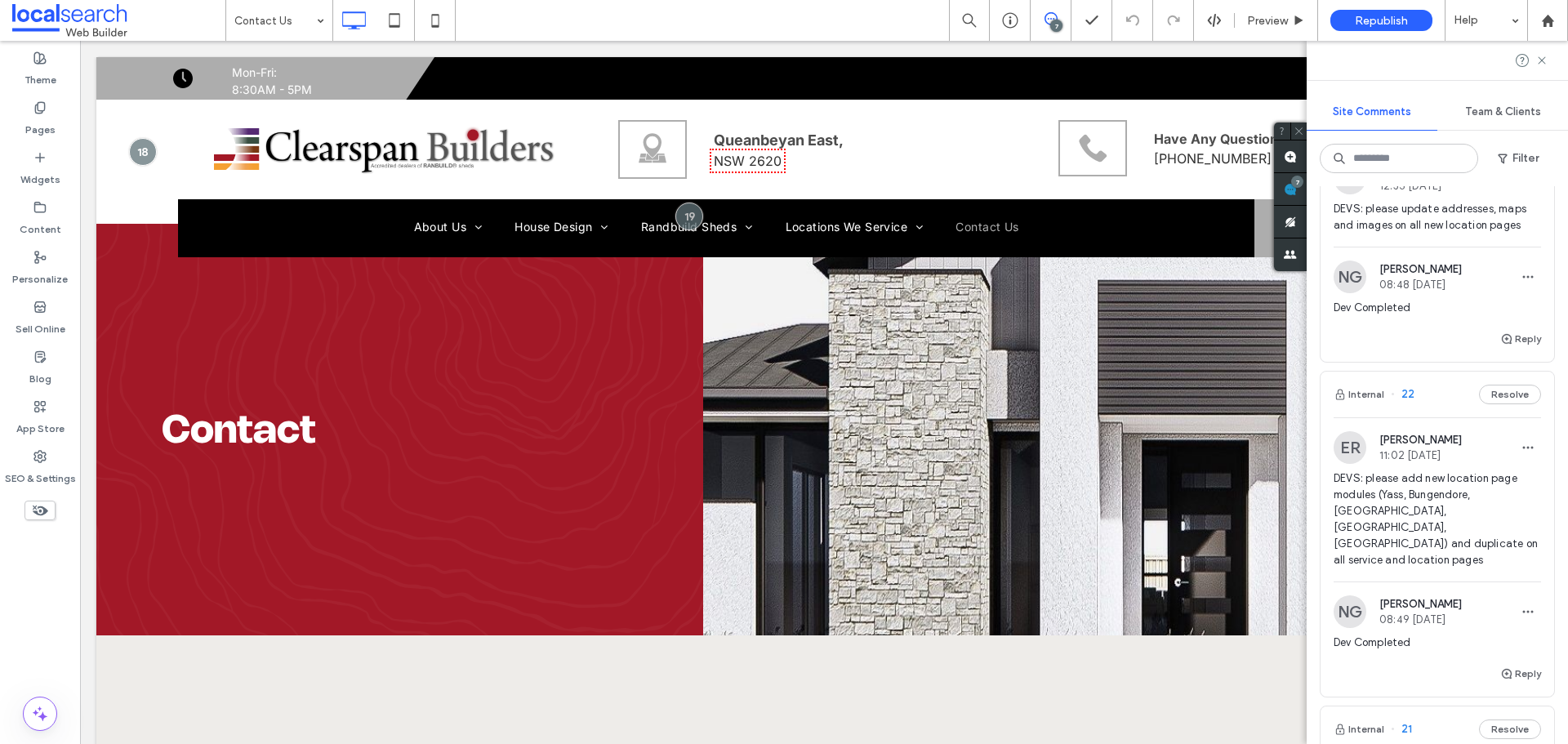
click at [1419, 470] on span "DEVS: please add new location page modules (Yass, Bungendore, Braidwood, Royall…" at bounding box center [1437, 519] width 207 height 98
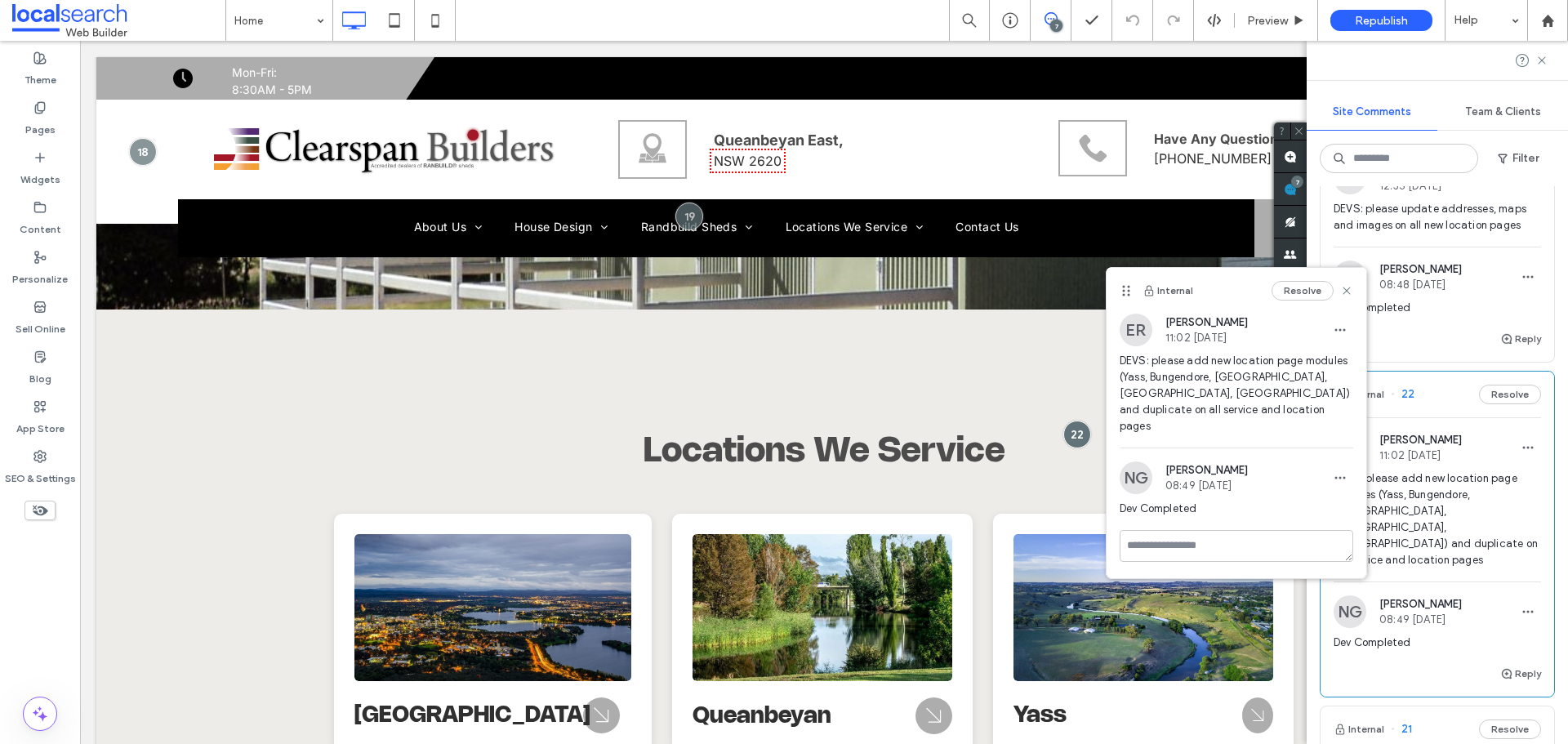
click at [1344, 292] on icon at bounding box center [1346, 291] width 13 height 13
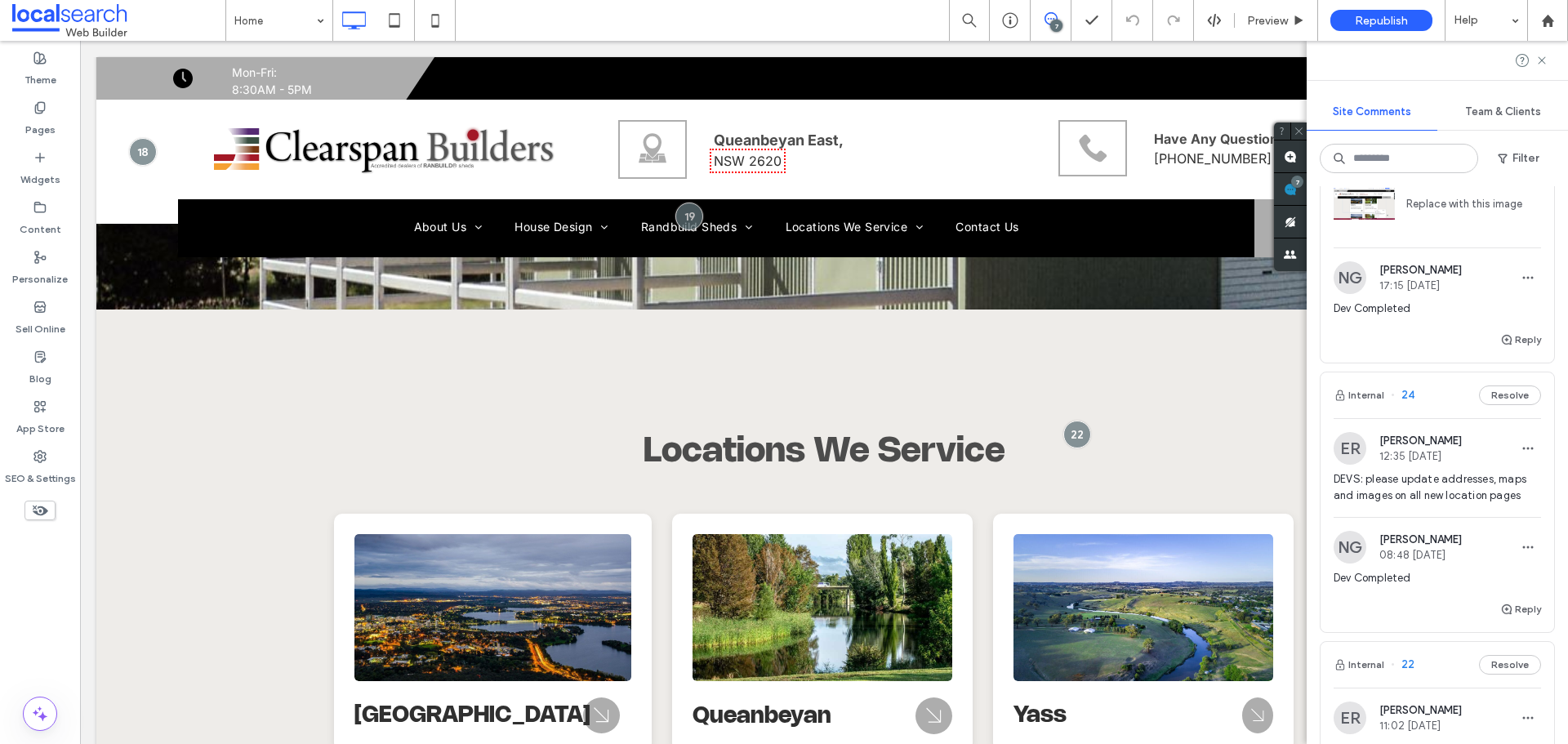
scroll to position [208, 0]
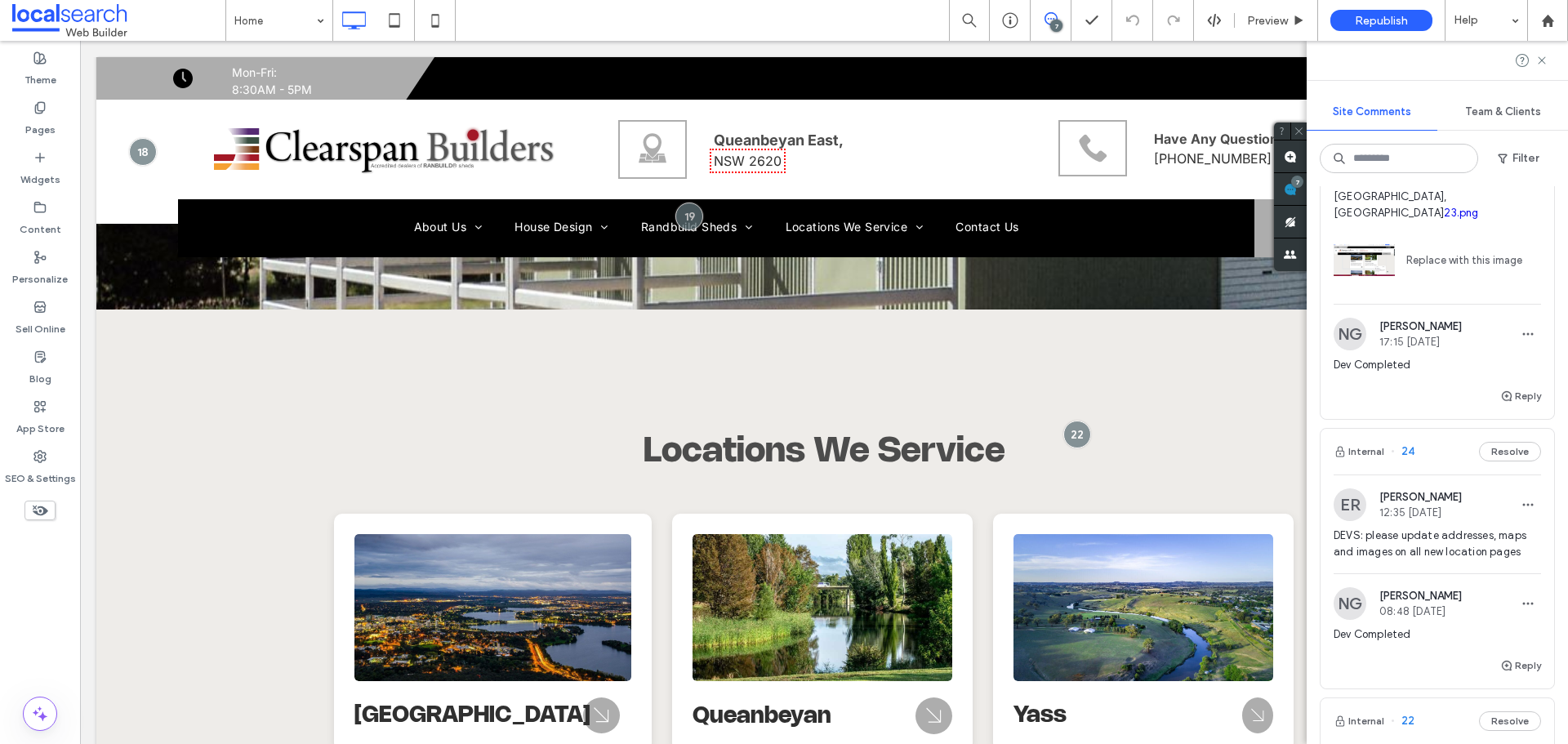
click at [1436, 528] on span "DEVS: please update addresses, maps and images on all new location pages" at bounding box center [1437, 544] width 207 height 33
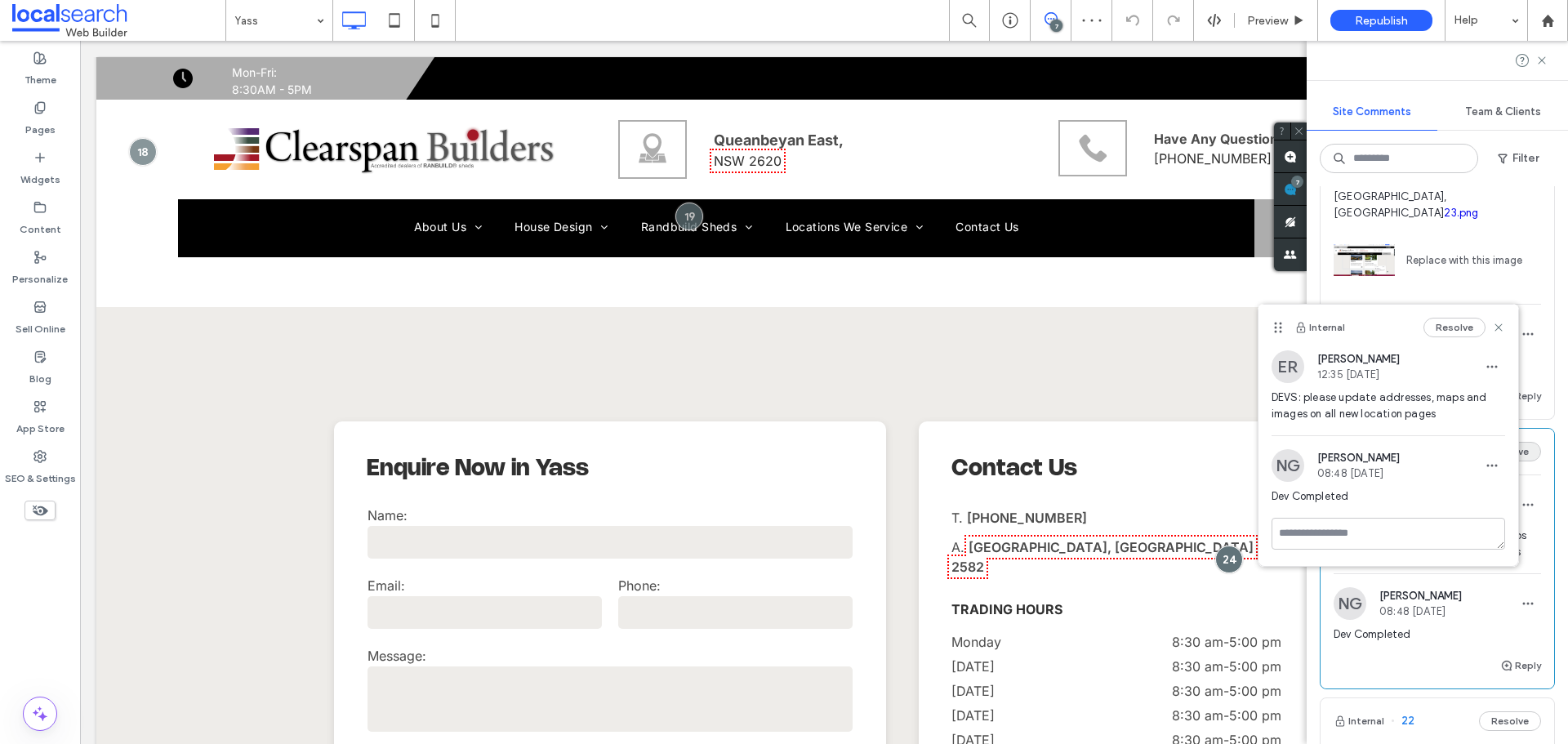
drag, startPoint x: 1500, startPoint y: 328, endPoint x: 1489, endPoint y: 399, distance: 71.8
click at [1500, 328] on use at bounding box center [1498, 327] width 8 height 8
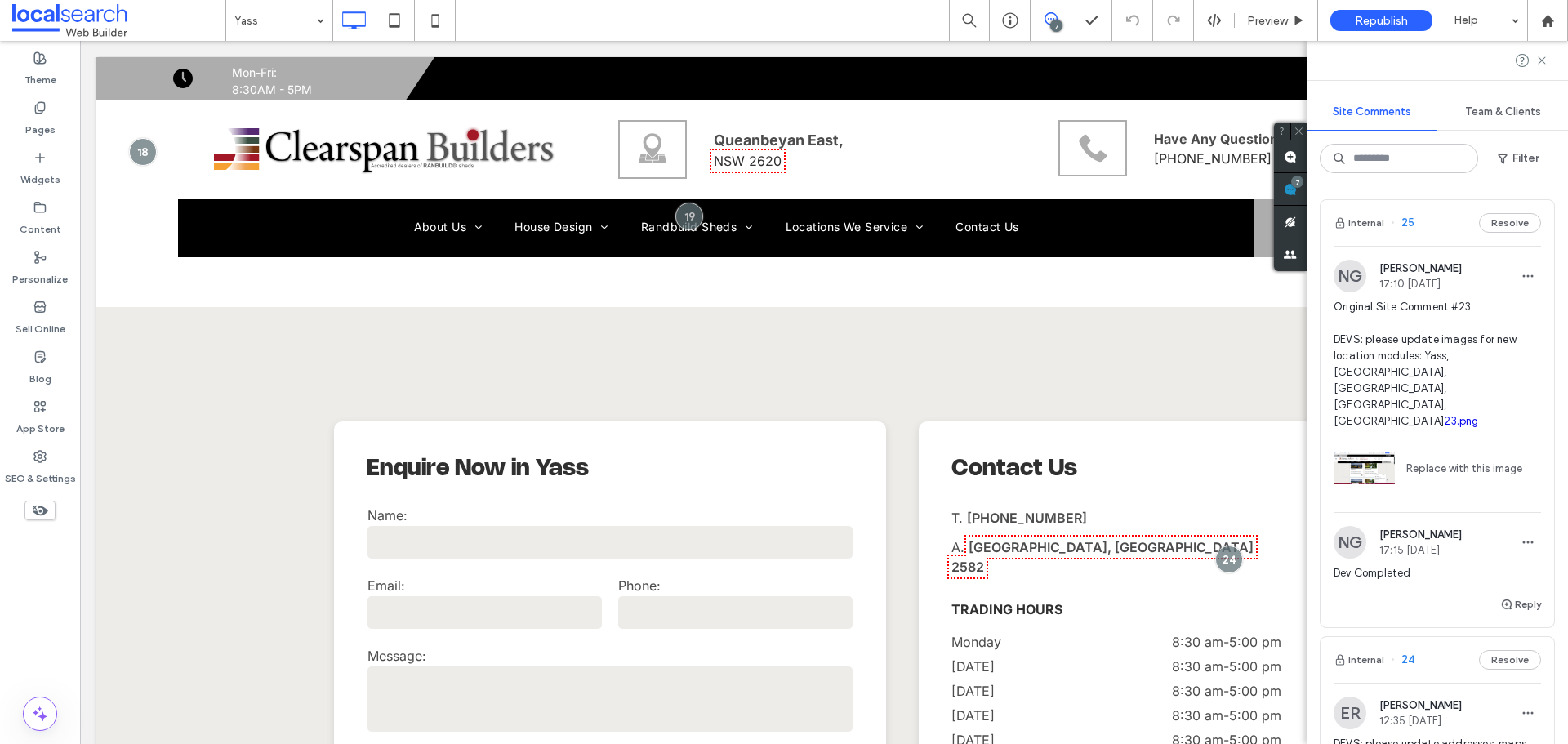
click at [1414, 350] on span "Original Site Comment #23 DEVS: please update images for new location modules: …" at bounding box center [1437, 364] width 207 height 130
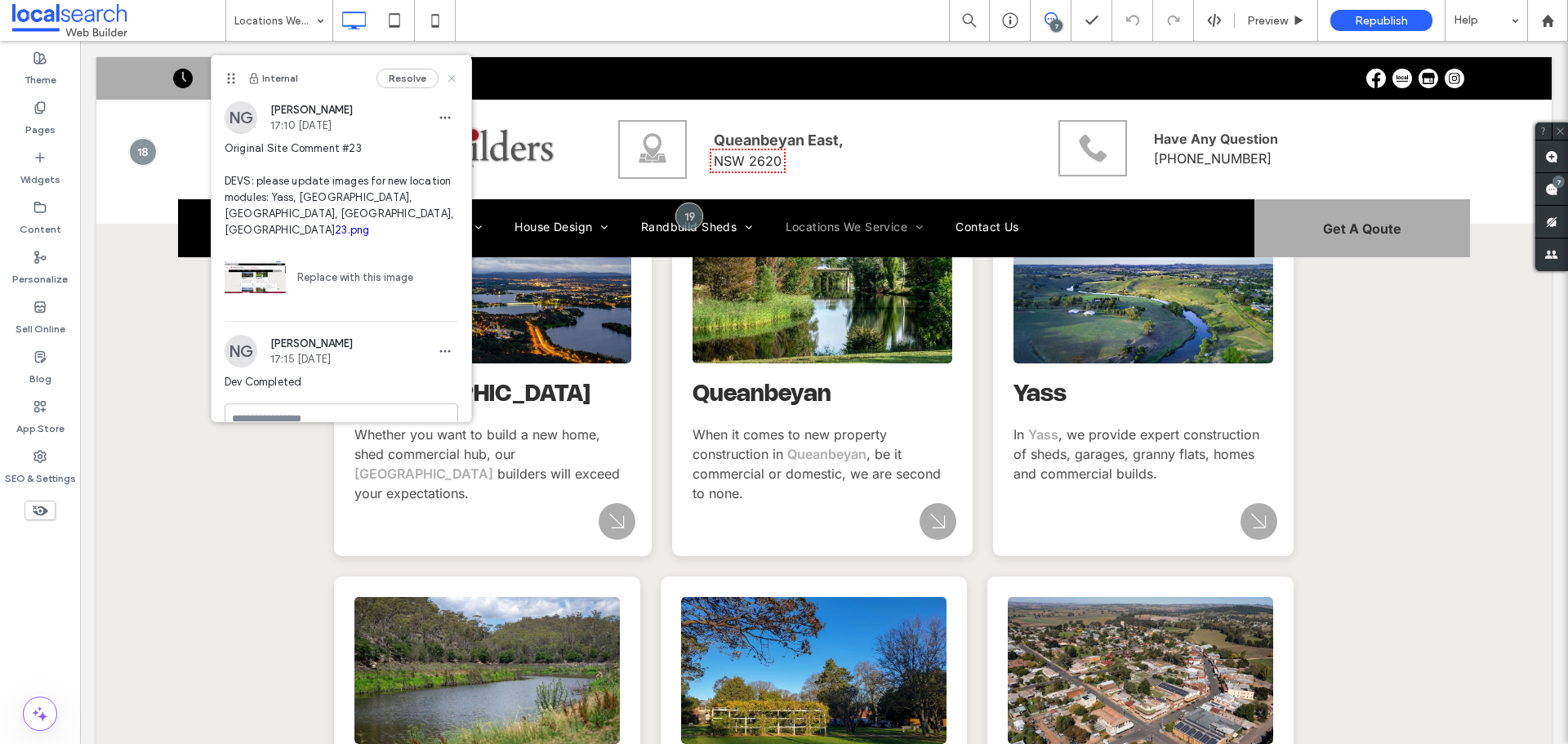
click at [445, 73] on icon at bounding box center [451, 78] width 13 height 13
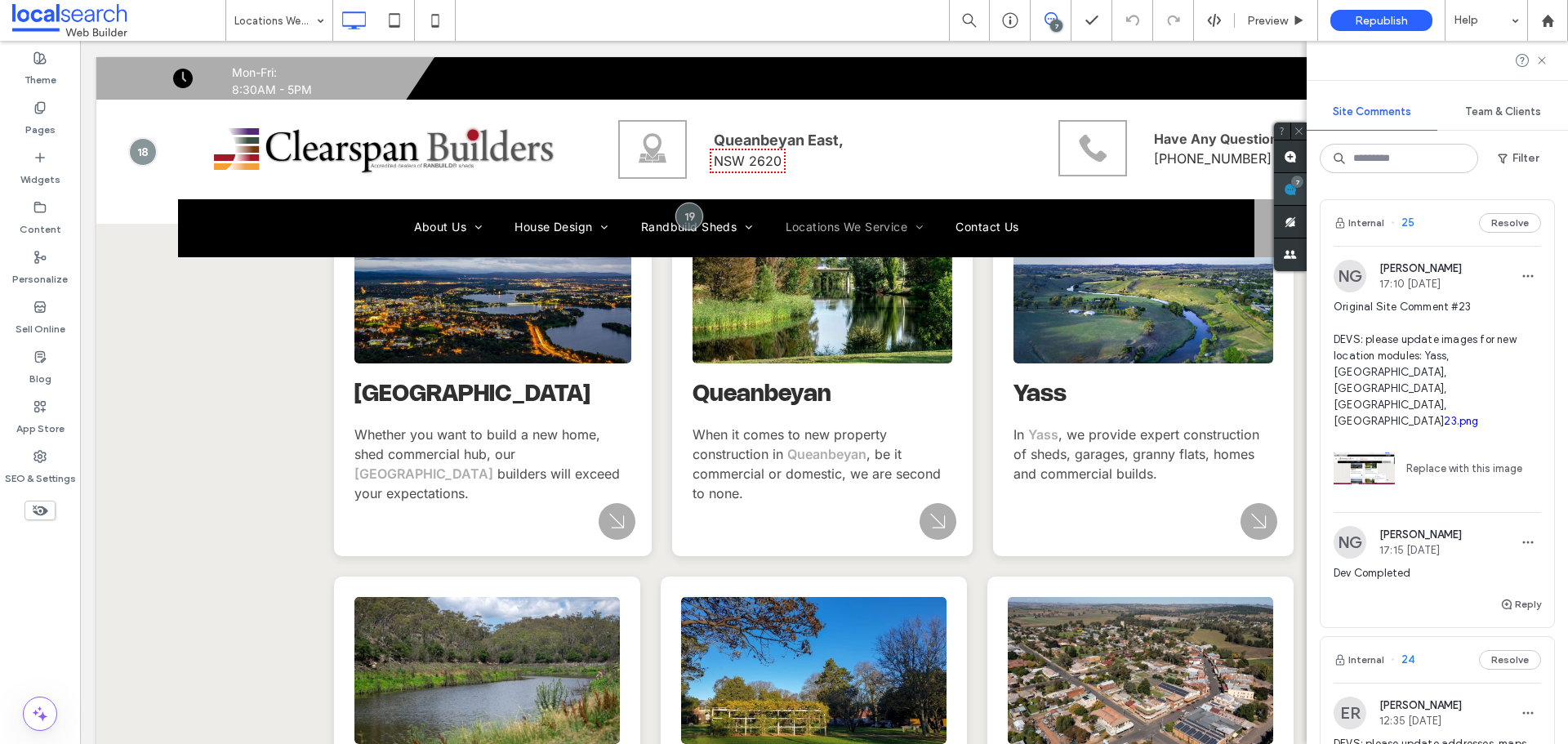
click at [1556, 184] on div "Site Comments Team & Clients Filter Internal 25 Resolve NG Nyah Guarico 17:10 S…" at bounding box center [1437, 391] width 261 height 703
click at [1467, 348] on span "Original Site Comment #23 DEVS: please update images for new location modules: …" at bounding box center [1437, 364] width 207 height 130
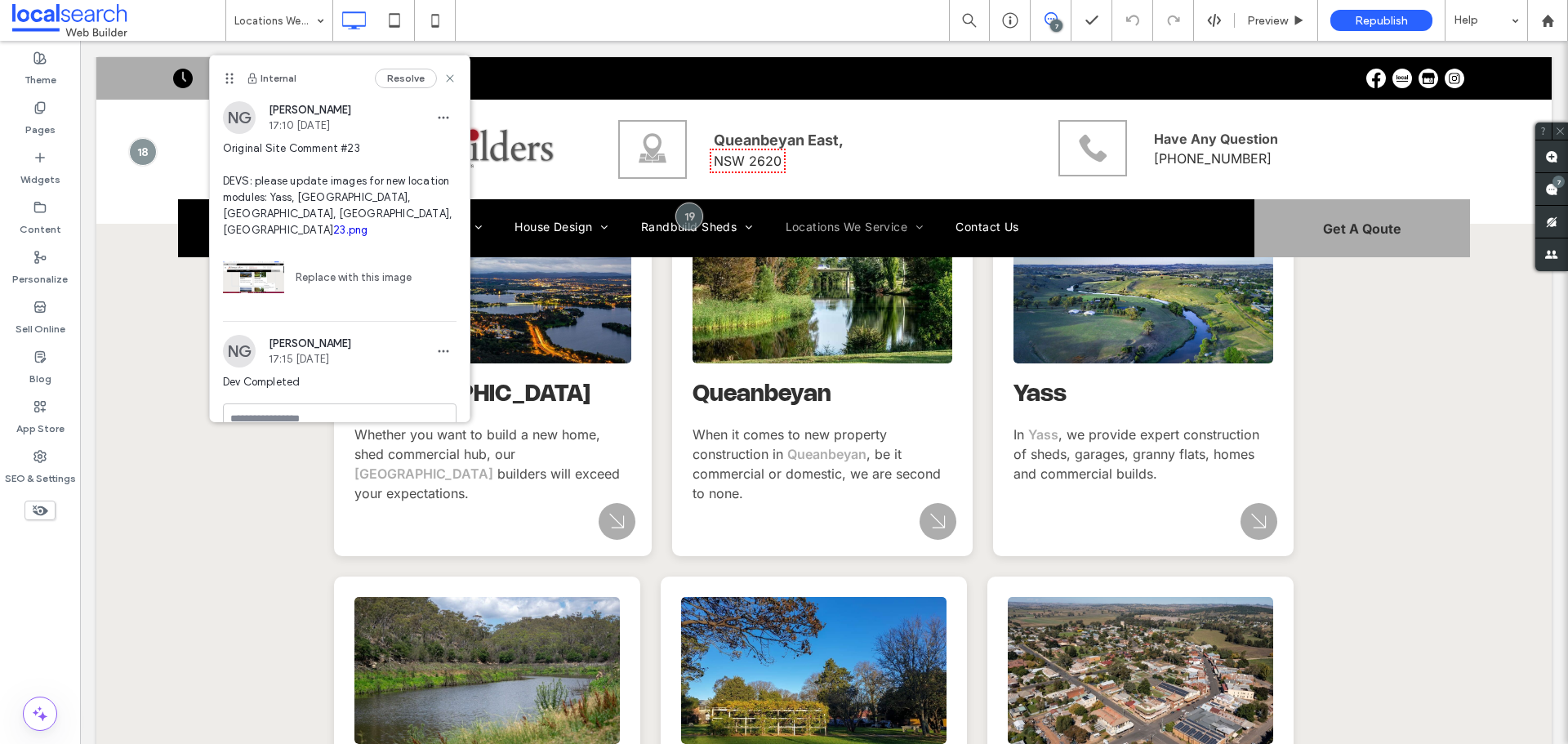
scroll to position [14, 0]
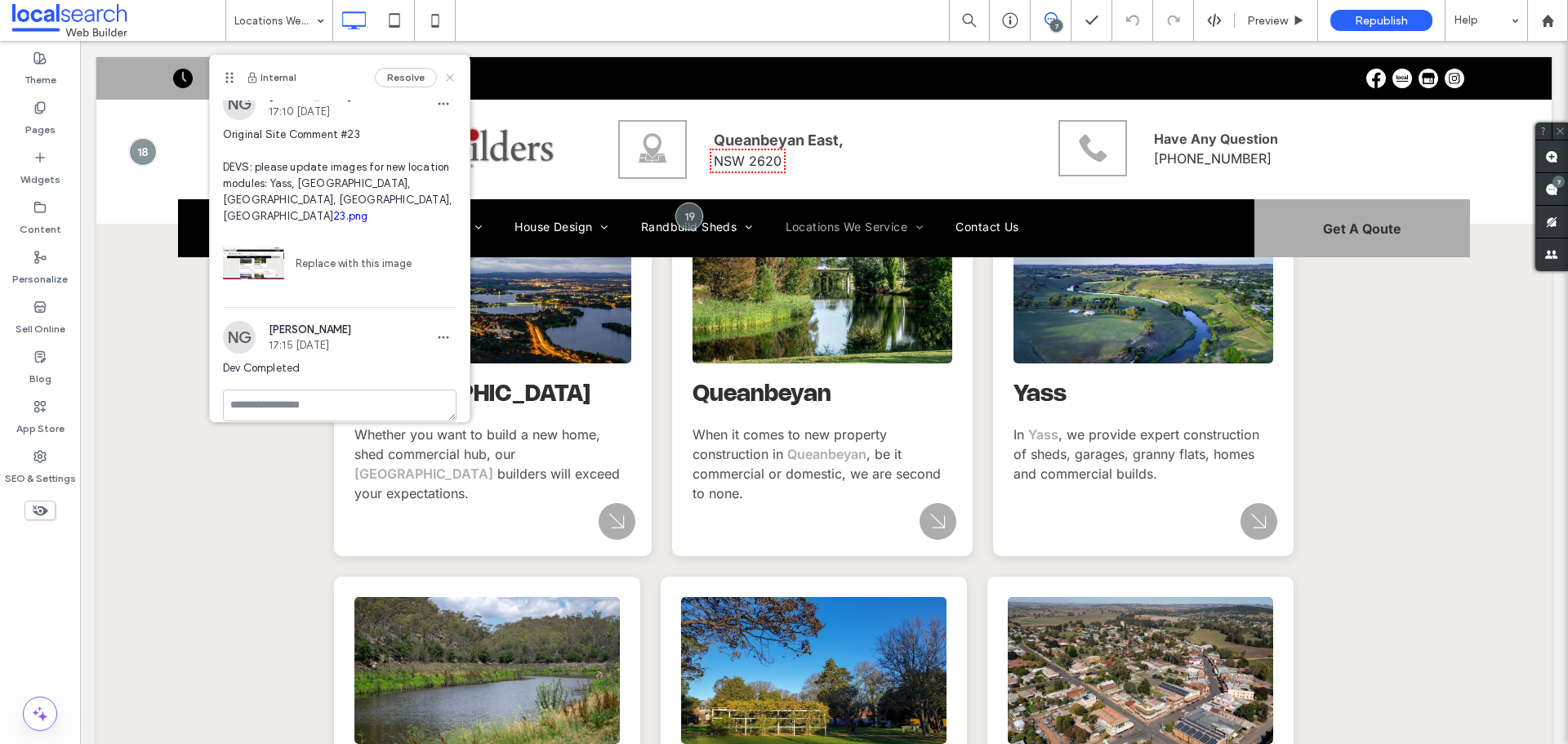
drag, startPoint x: 435, startPoint y: 78, endPoint x: 109, endPoint y: 97, distance: 326.6
click at [443, 78] on icon at bounding box center [449, 77] width 13 height 13
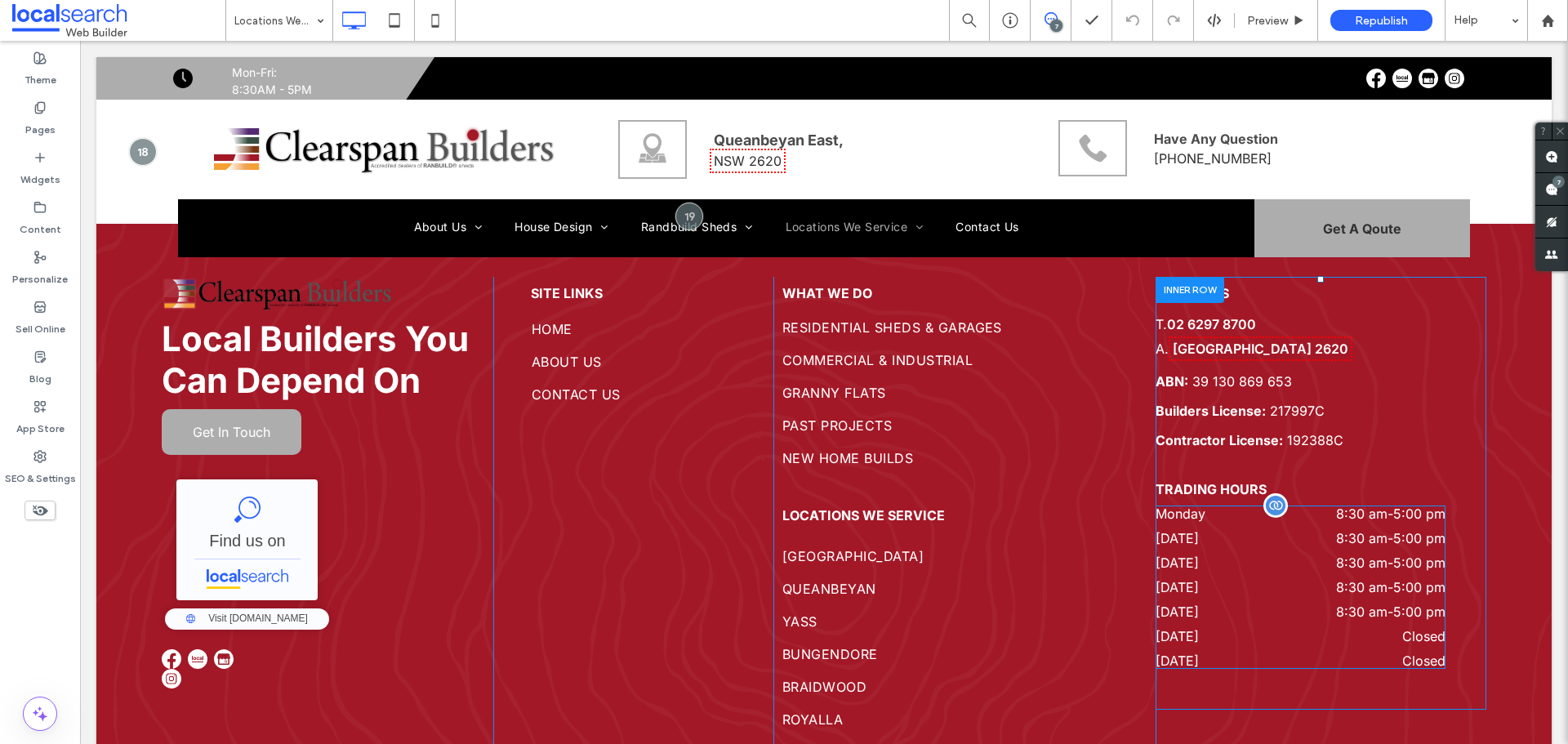
scroll to position [2189, 0]
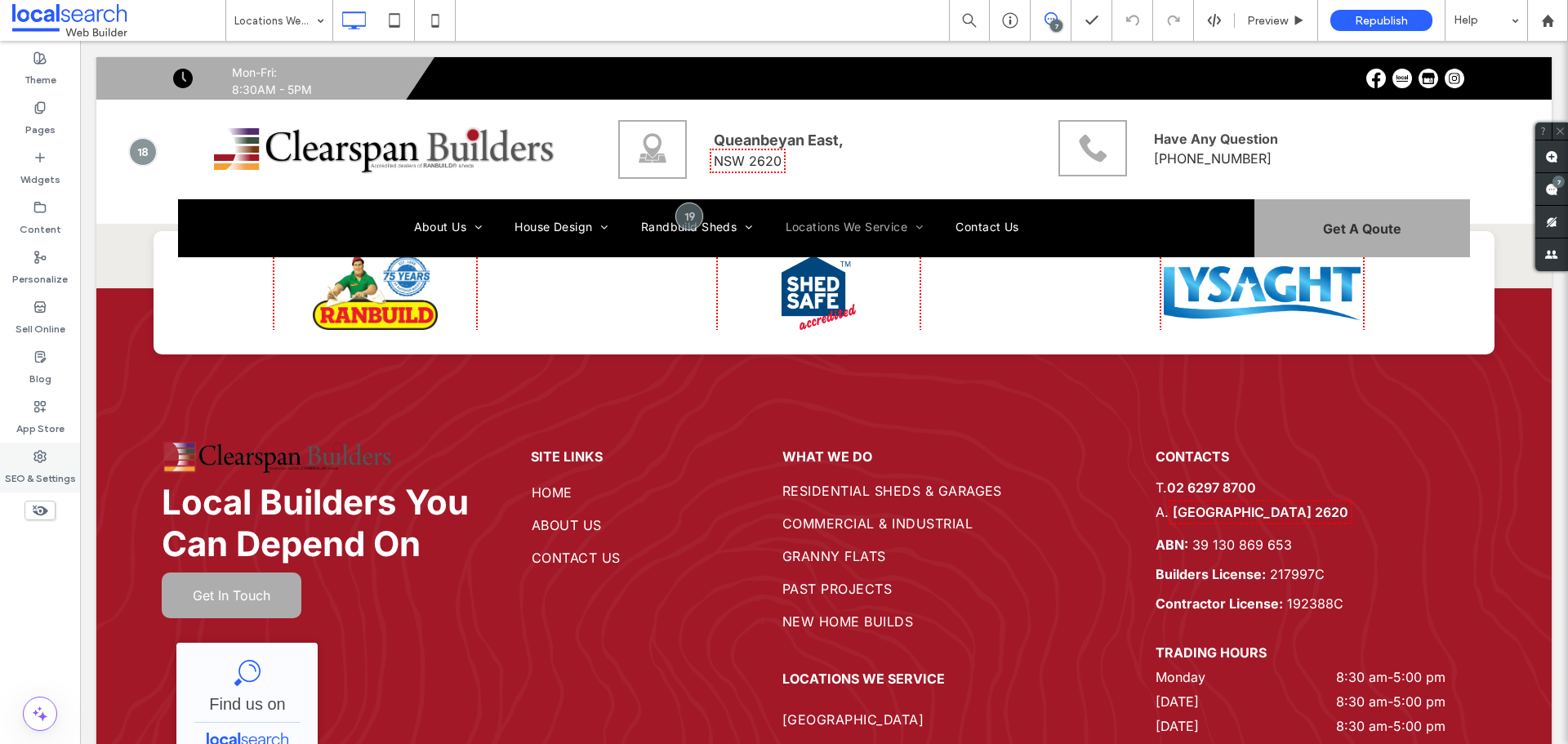
click at [50, 462] on div "SEO & Settings" at bounding box center [40, 467] width 80 height 50
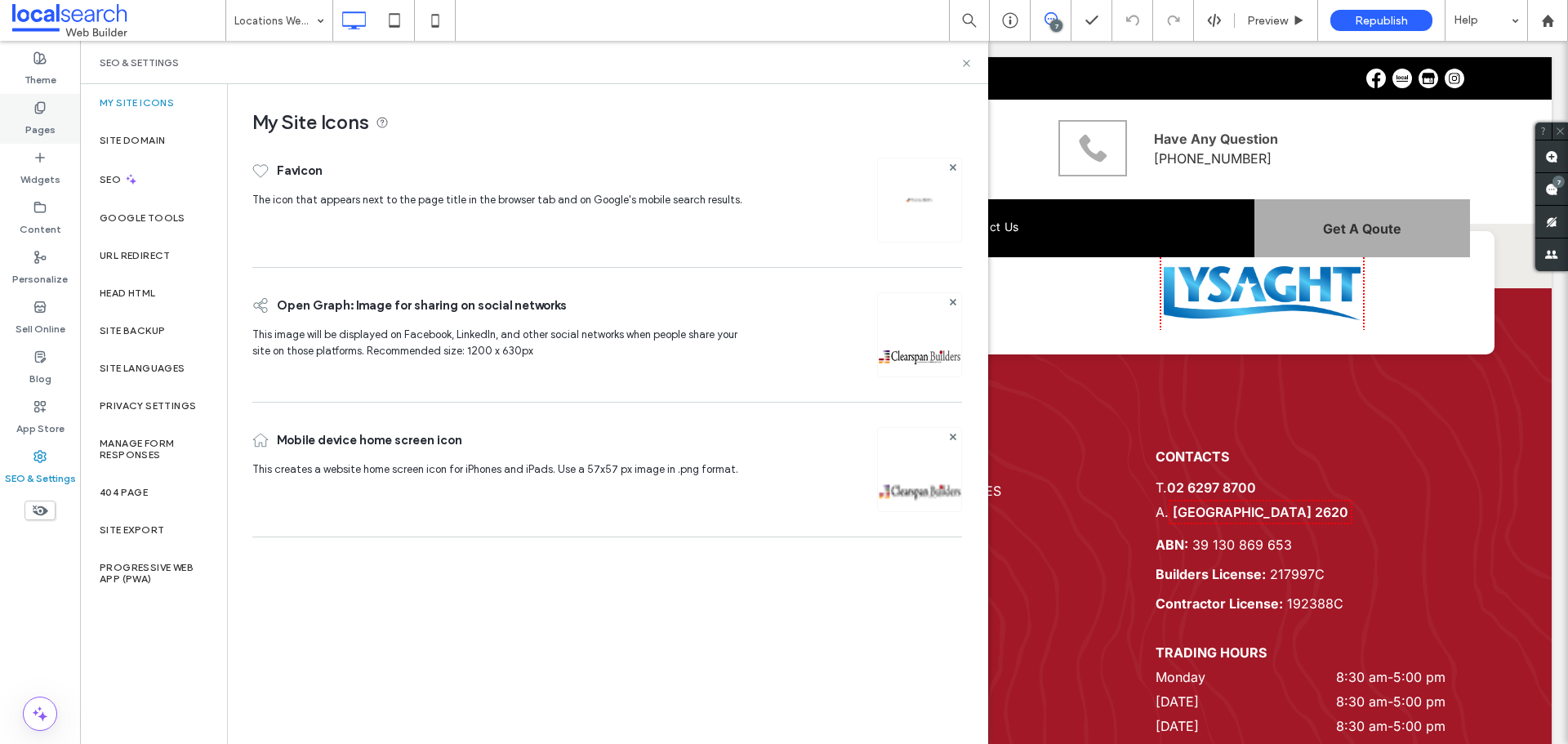
click at [37, 115] on label "Pages" at bounding box center [40, 126] width 30 height 23
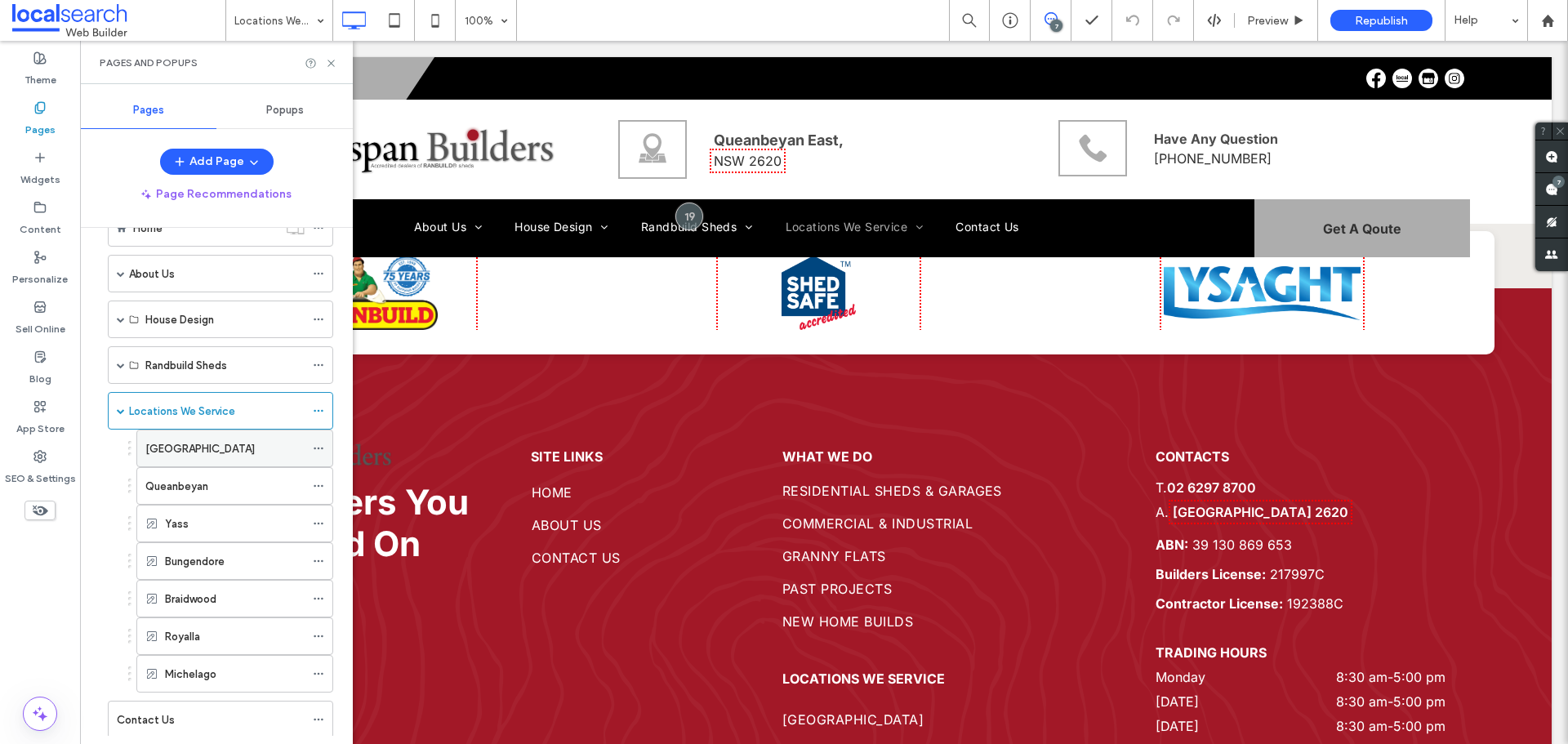
scroll to position [90, 0]
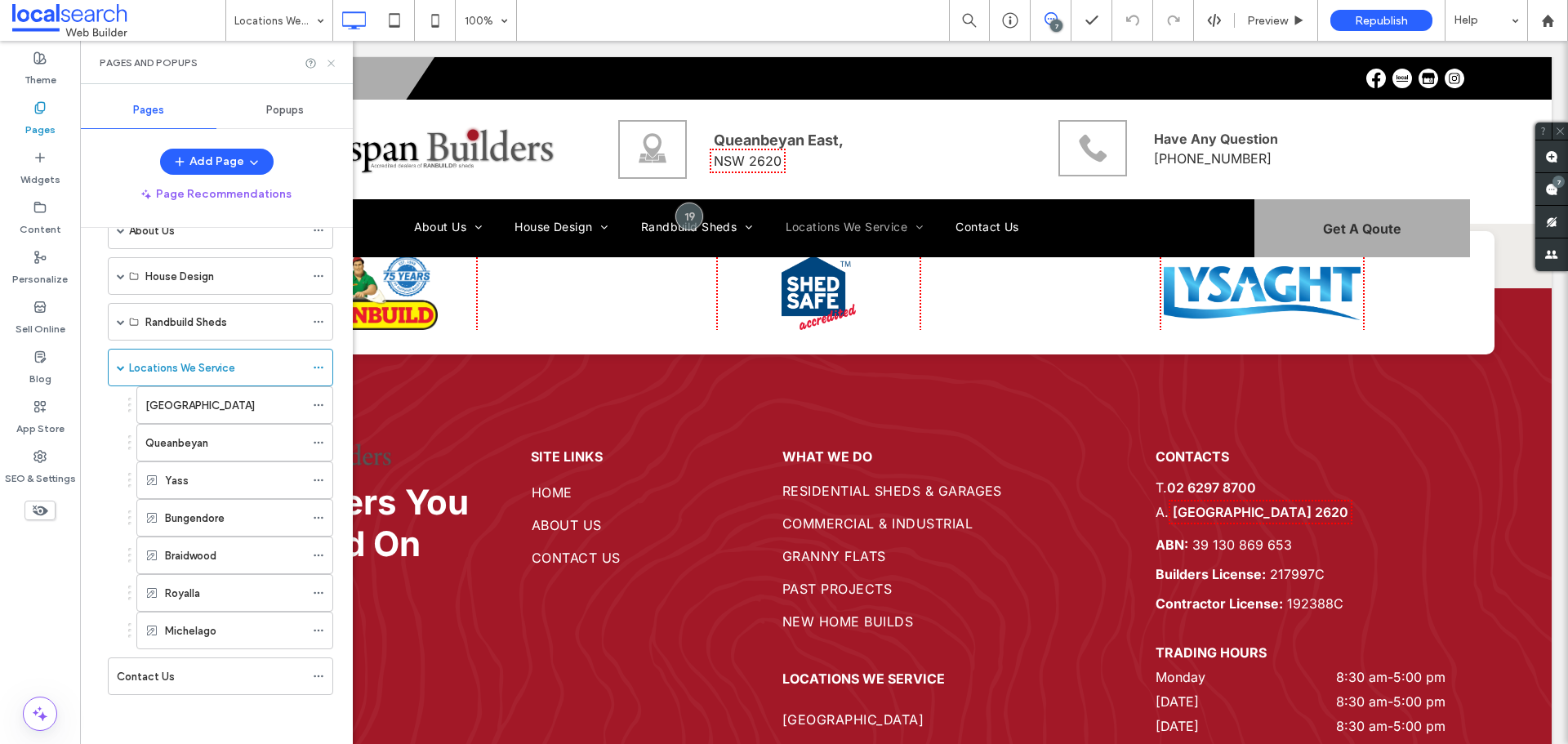
click at [330, 61] on icon at bounding box center [331, 63] width 12 height 12
